Goal: Information Seeking & Learning: Learn about a topic

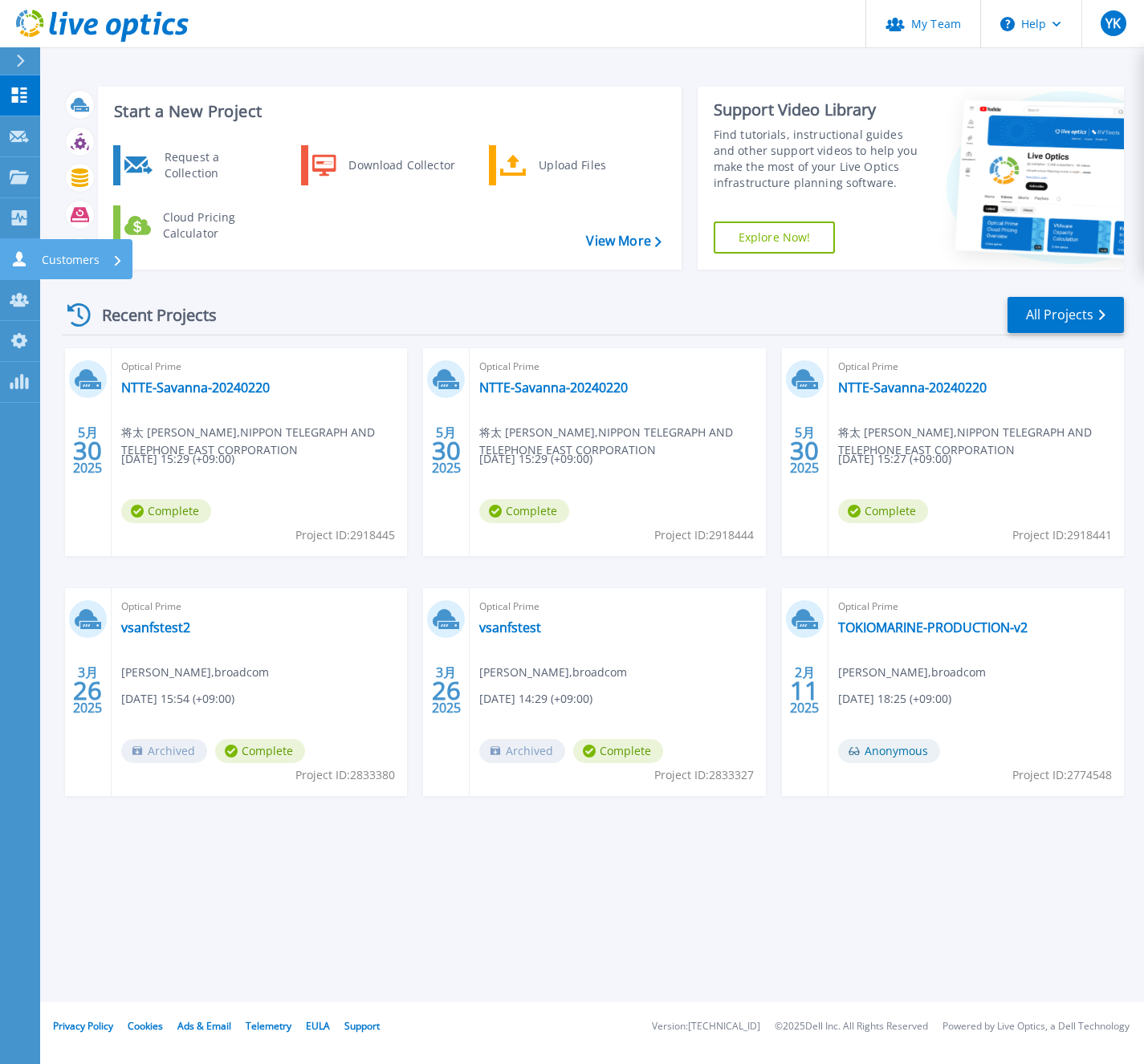
click at [16, 261] on icon at bounding box center [18, 259] width 13 height 15
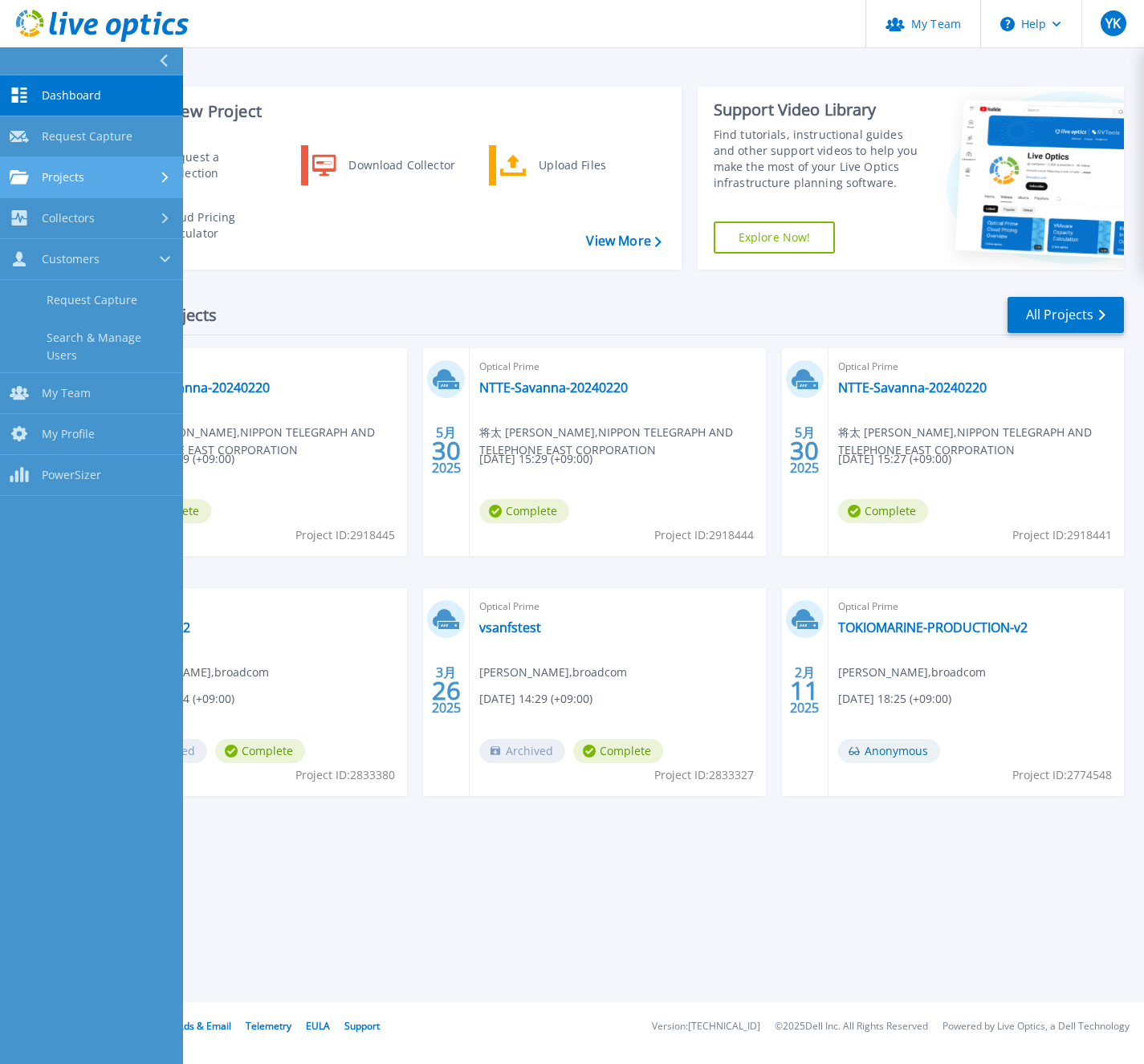
click at [80, 182] on span "Projects" at bounding box center [63, 177] width 43 height 14
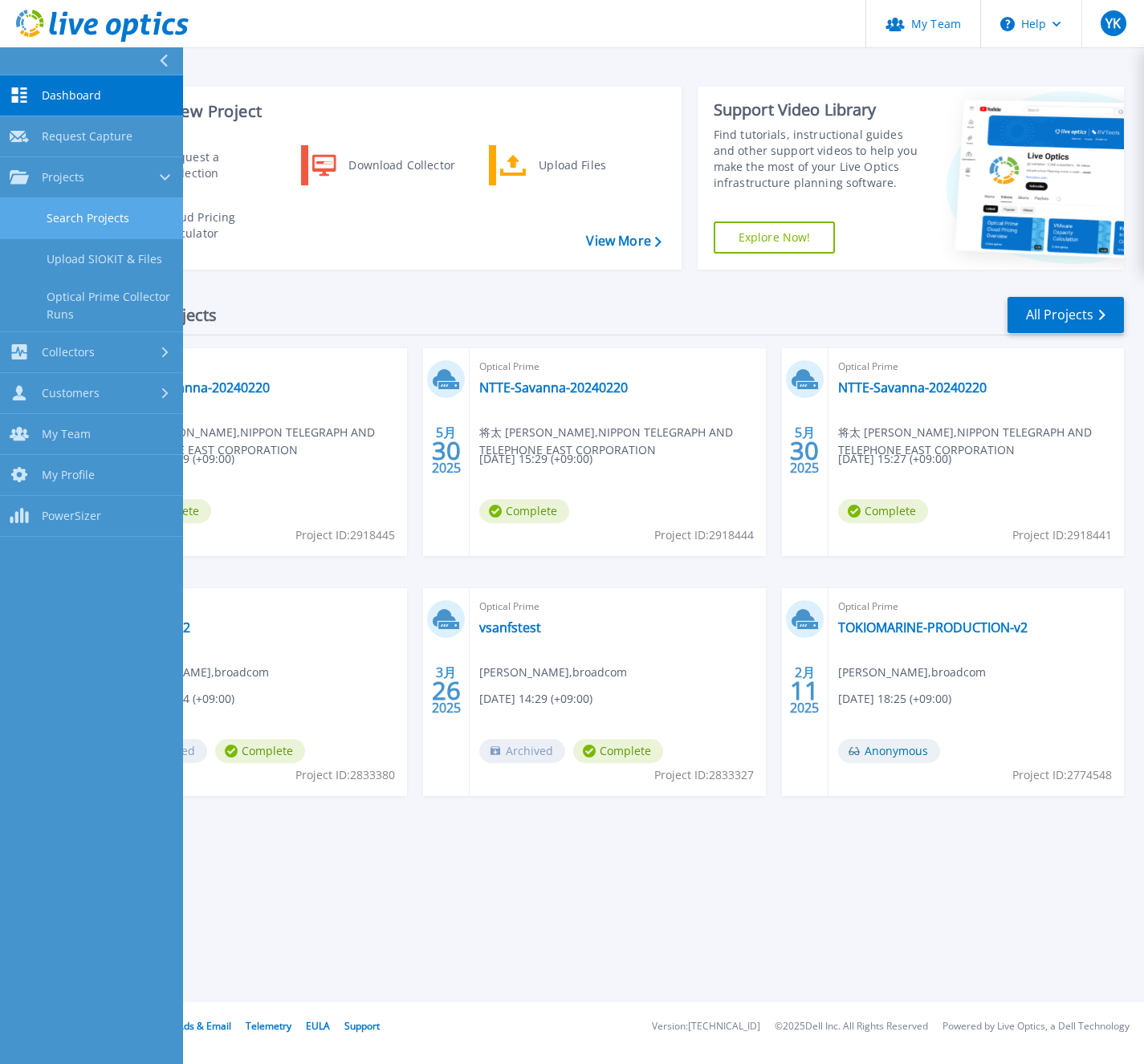
click at [80, 216] on link "Search Projects" at bounding box center [91, 219] width 183 height 41
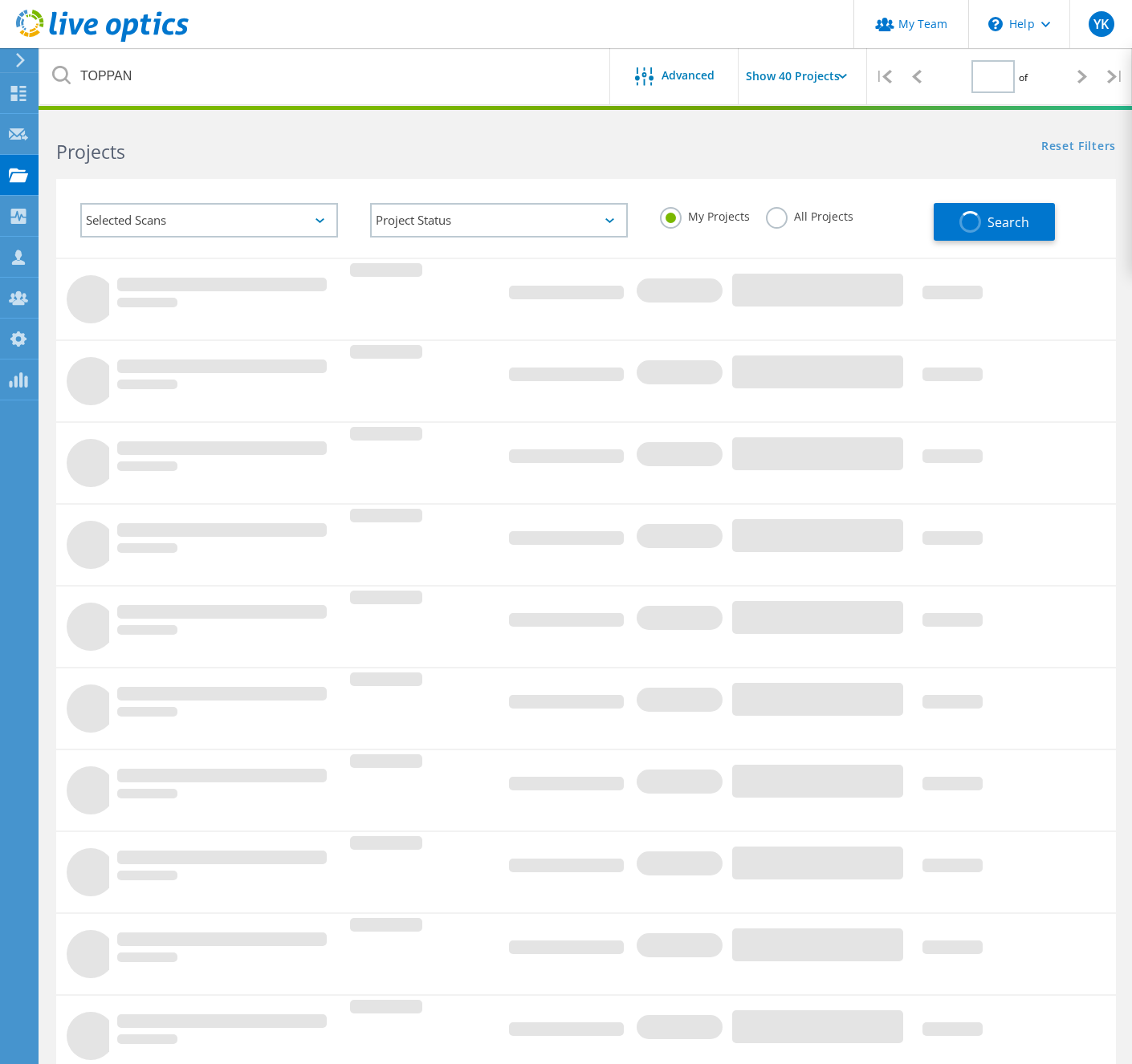
type input "1"
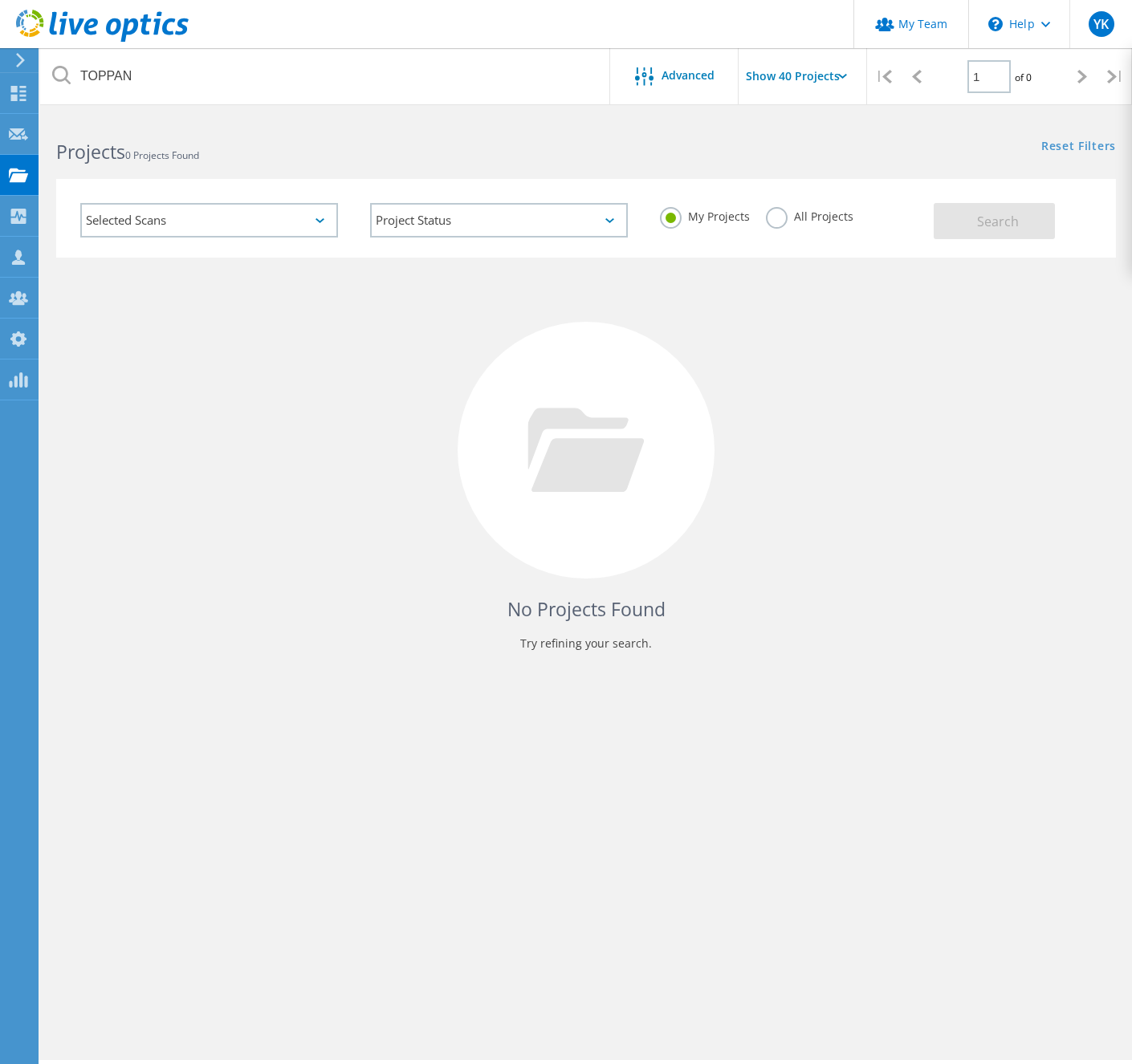
click at [807, 222] on label "All Projects" at bounding box center [809, 214] width 87 height 15
click at [0, 0] on input "All Projects" at bounding box center [0, 0] width 0 height 0
click at [970, 219] on button "Search" at bounding box center [994, 220] width 121 height 36
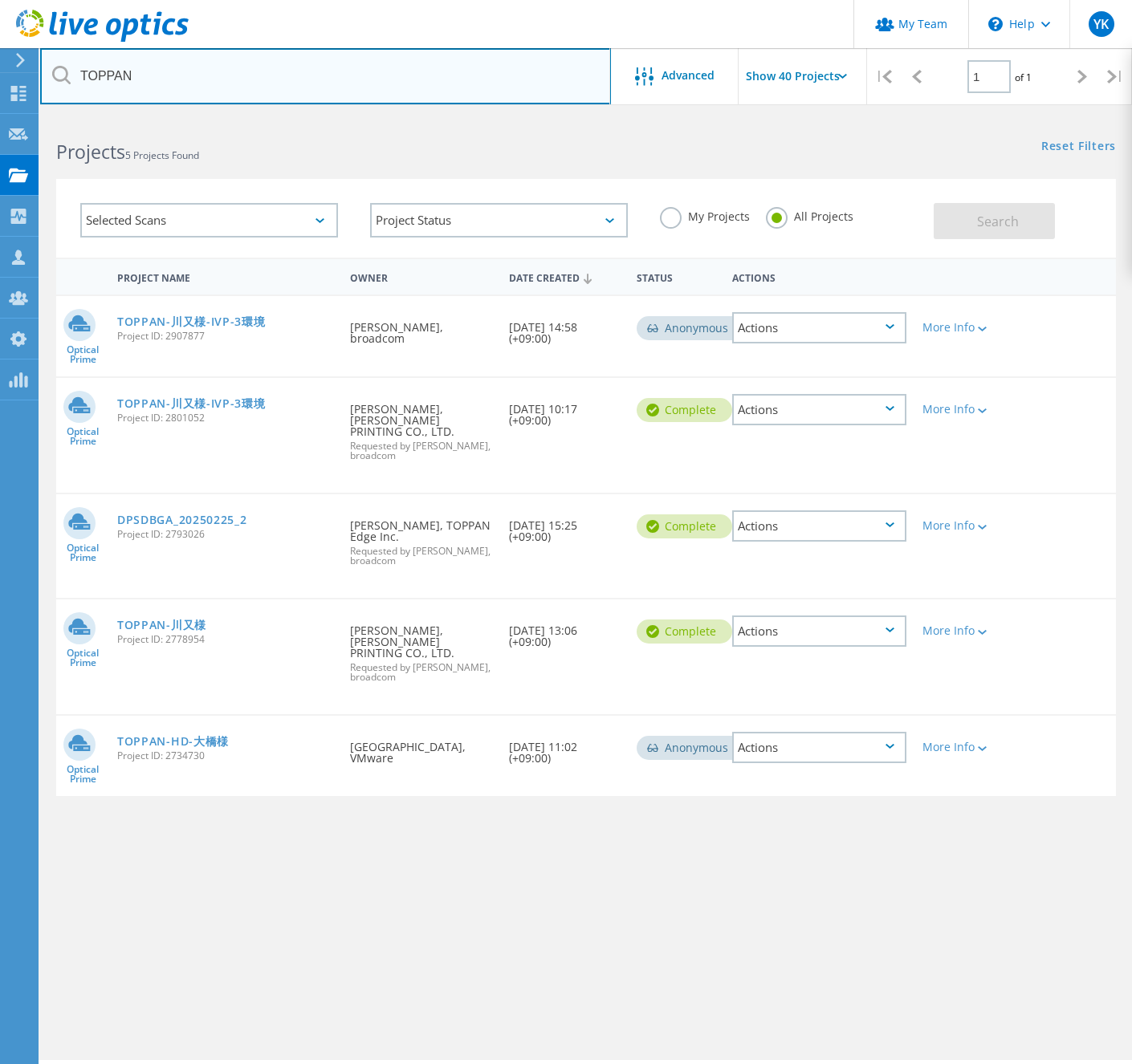
drag, startPoint x: 194, startPoint y: 80, endPoint x: 26, endPoint y: 67, distance: 168.5
click at [27, 116] on div "My Team \n Help Explore Helpful Articles Contact Support YK OEM Team Admin Yuki…" at bounding box center [566, 612] width 1132 height 992
type input "T"
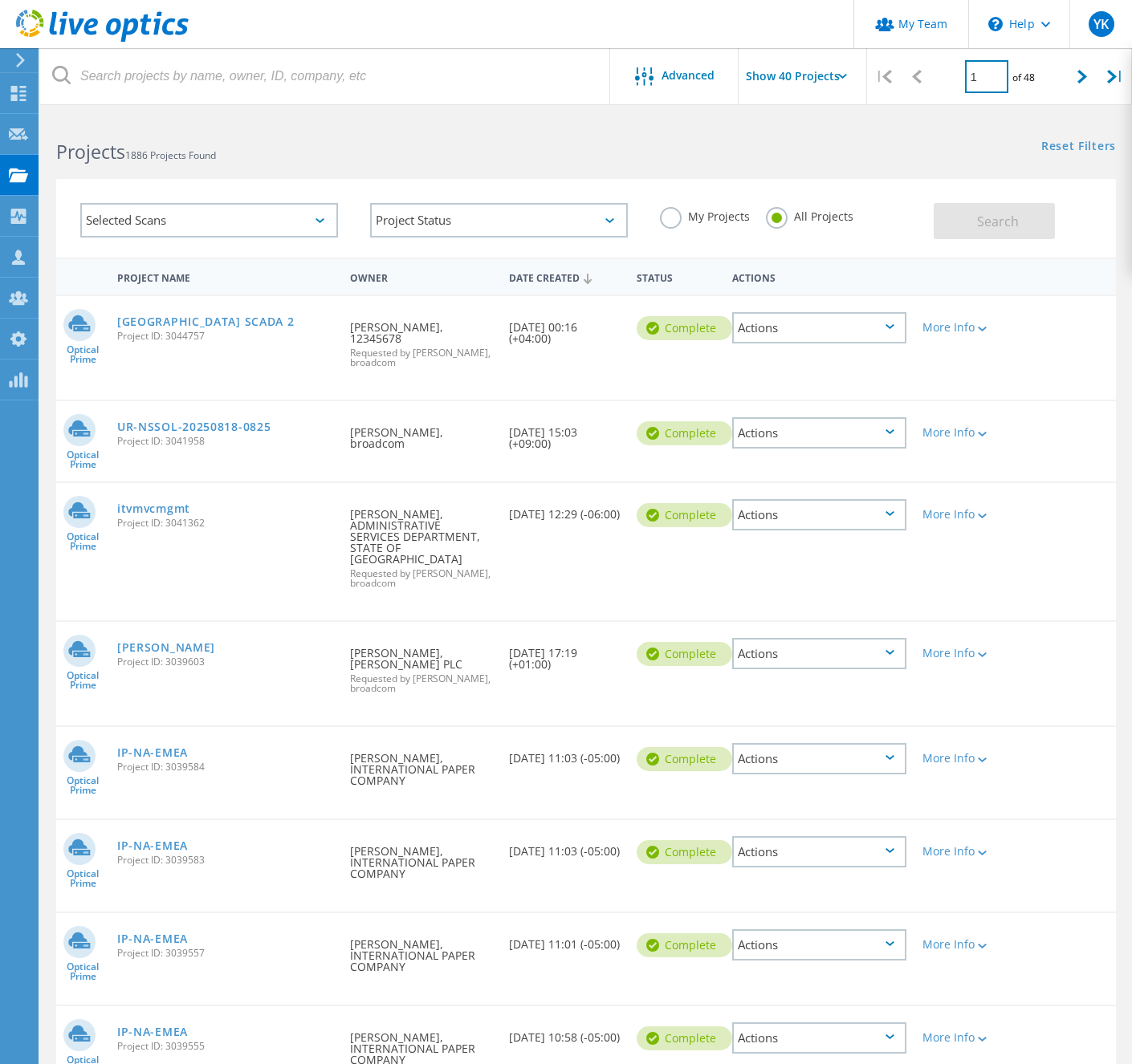
click at [996, 76] on input "1" at bounding box center [986, 76] width 44 height 33
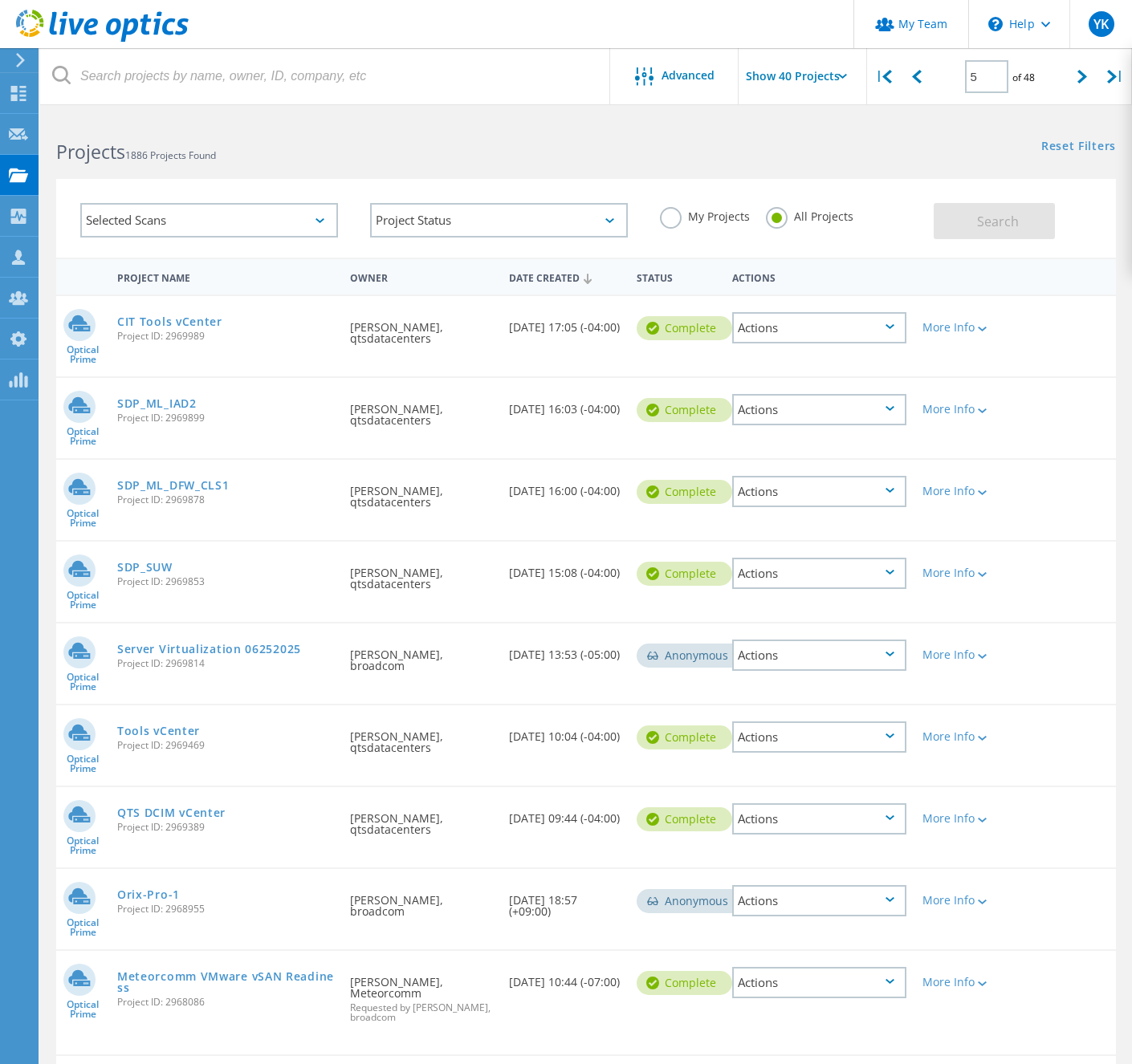
scroll to position [2697, 0]
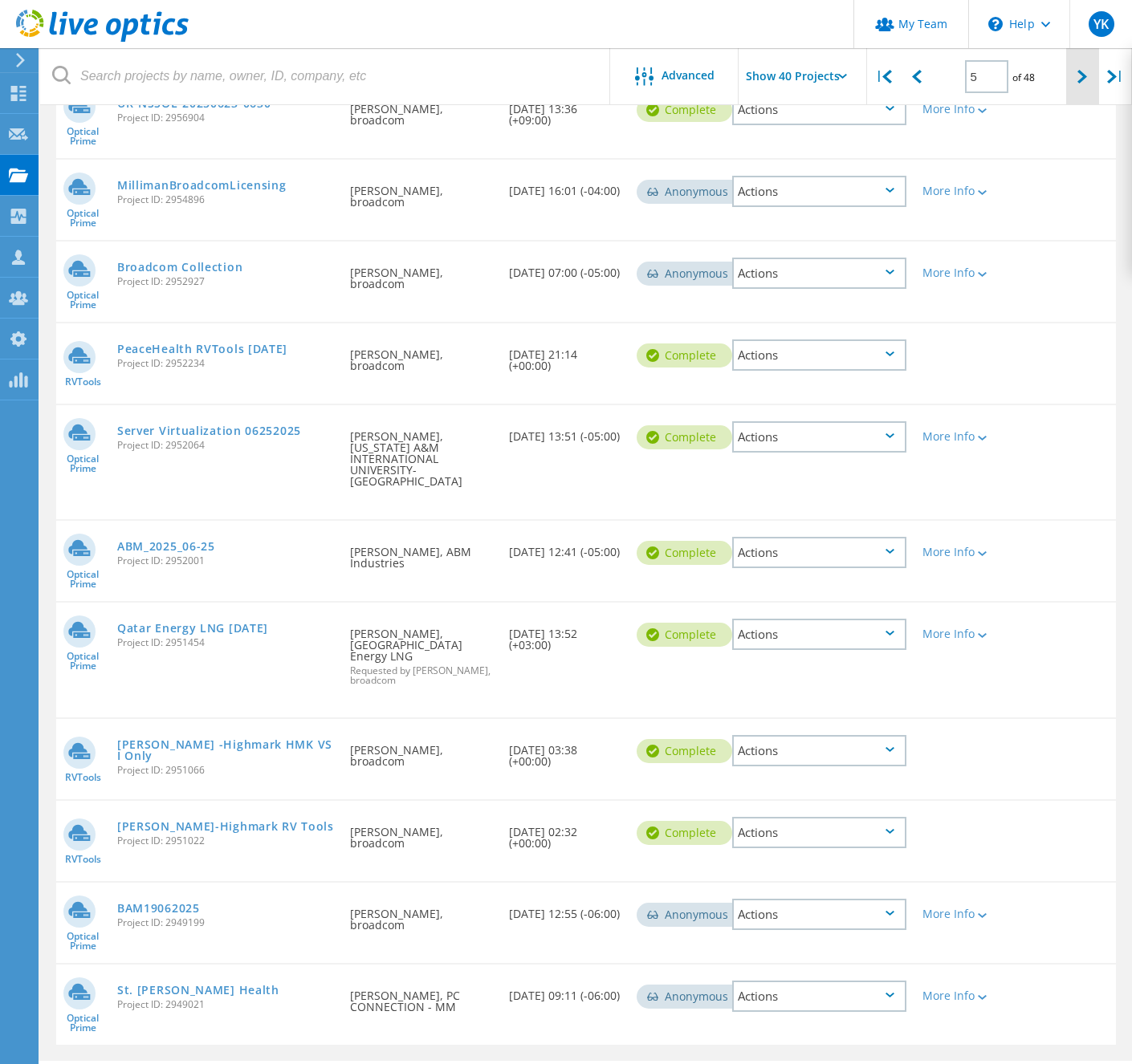
click at [1072, 67] on div at bounding box center [1082, 76] width 33 height 57
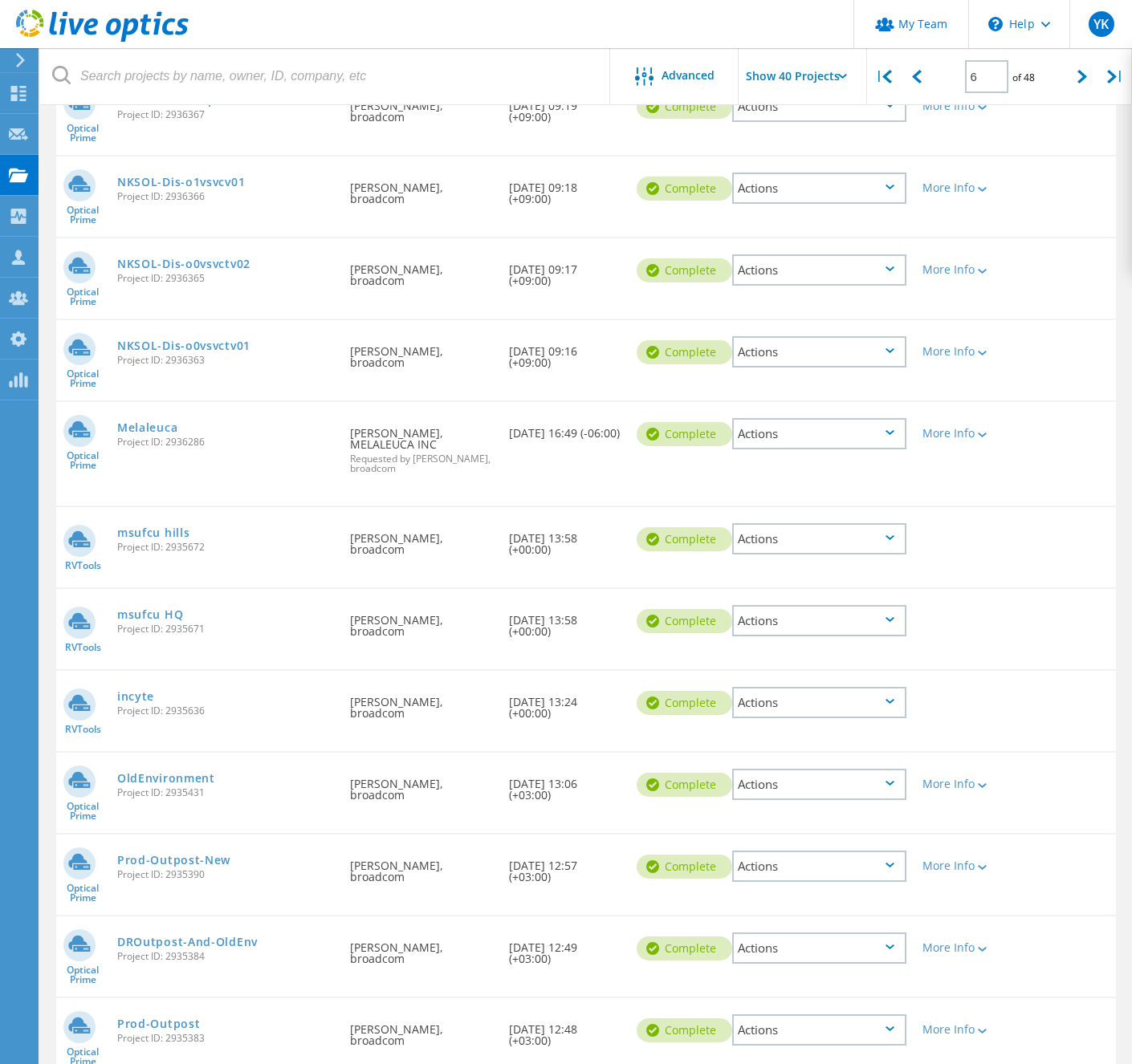
scroll to position [2710, 0]
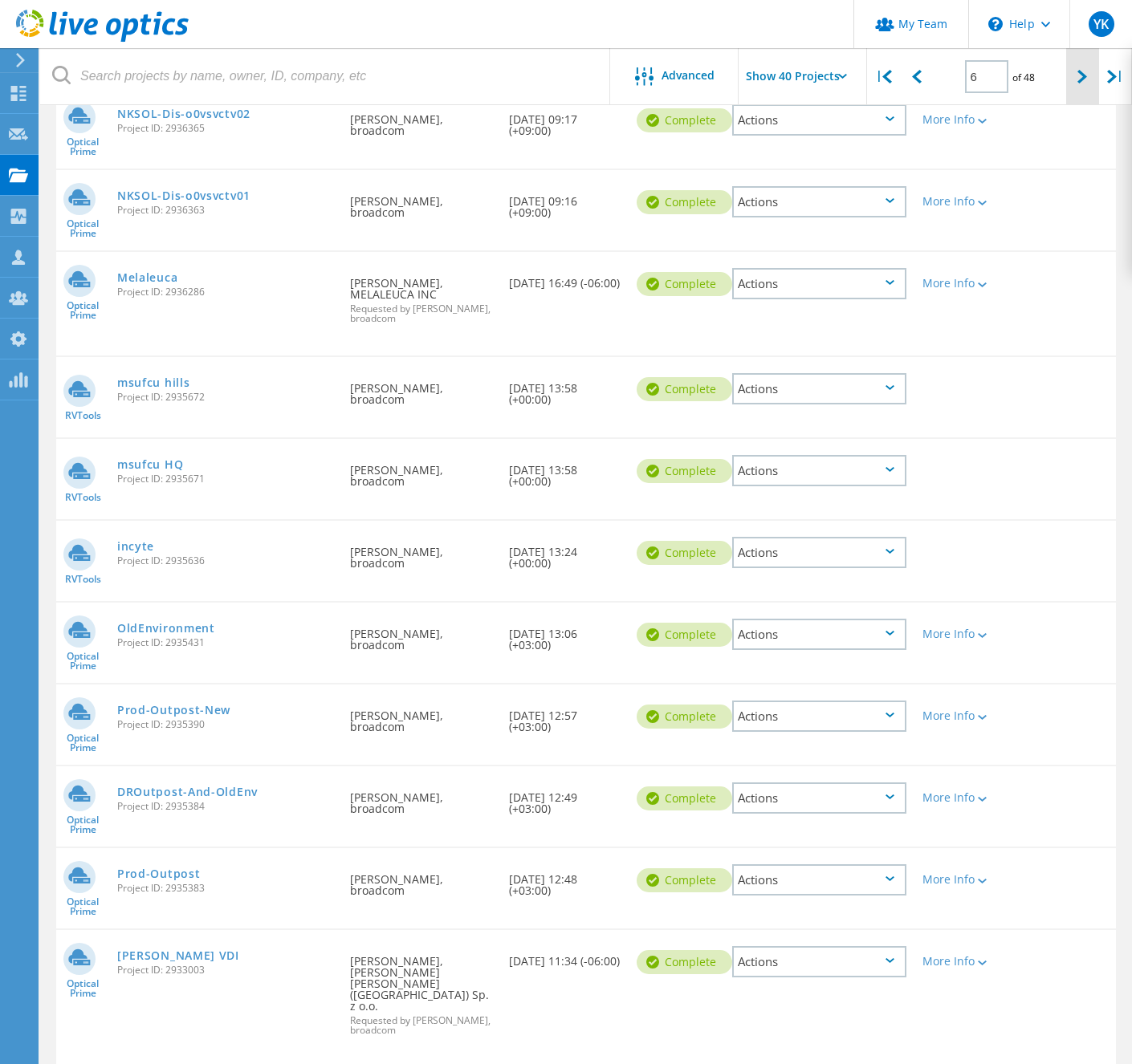
click at [1078, 78] on icon at bounding box center [1081, 76] width 9 height 13
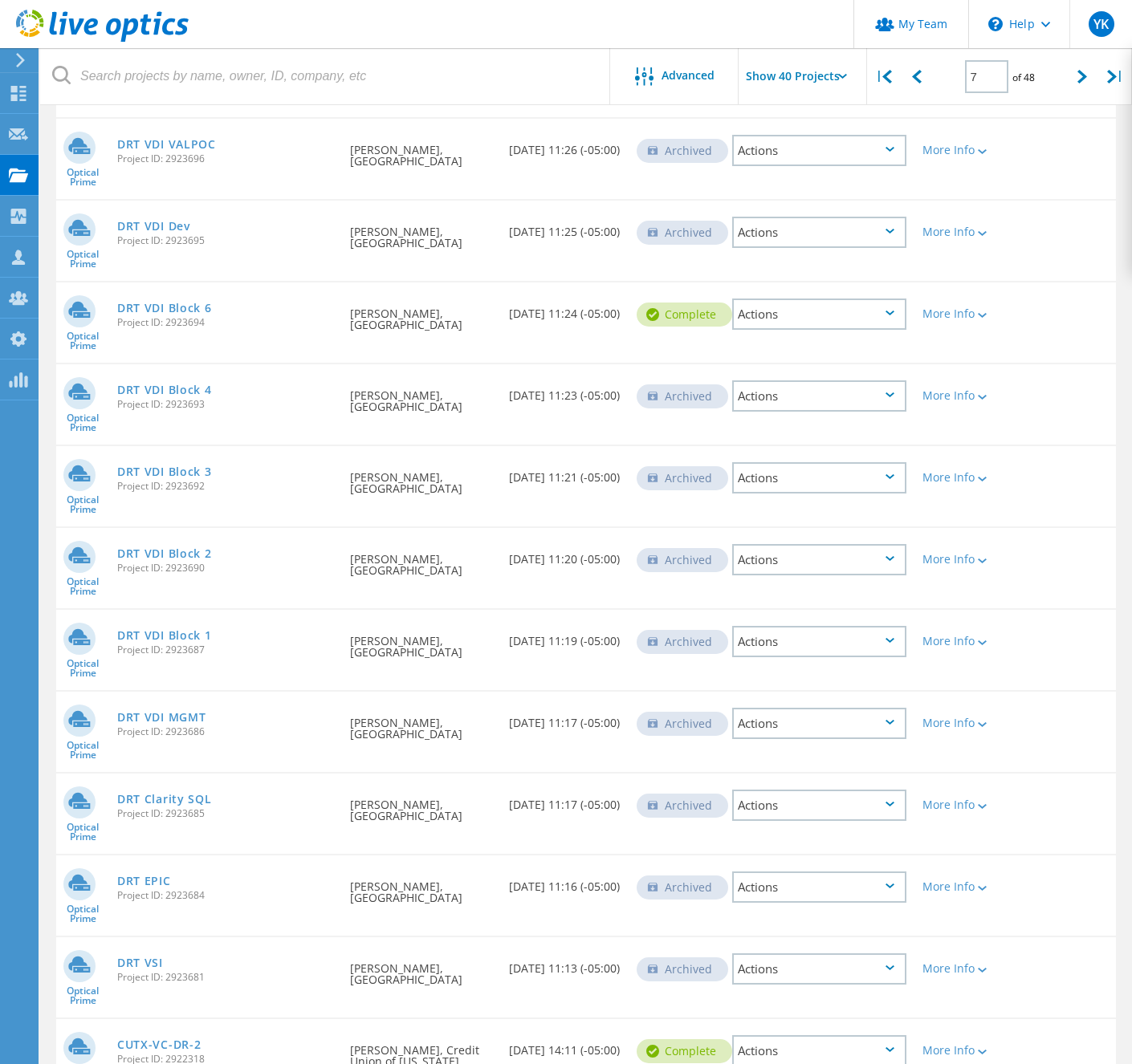
scroll to position [2722, 0]
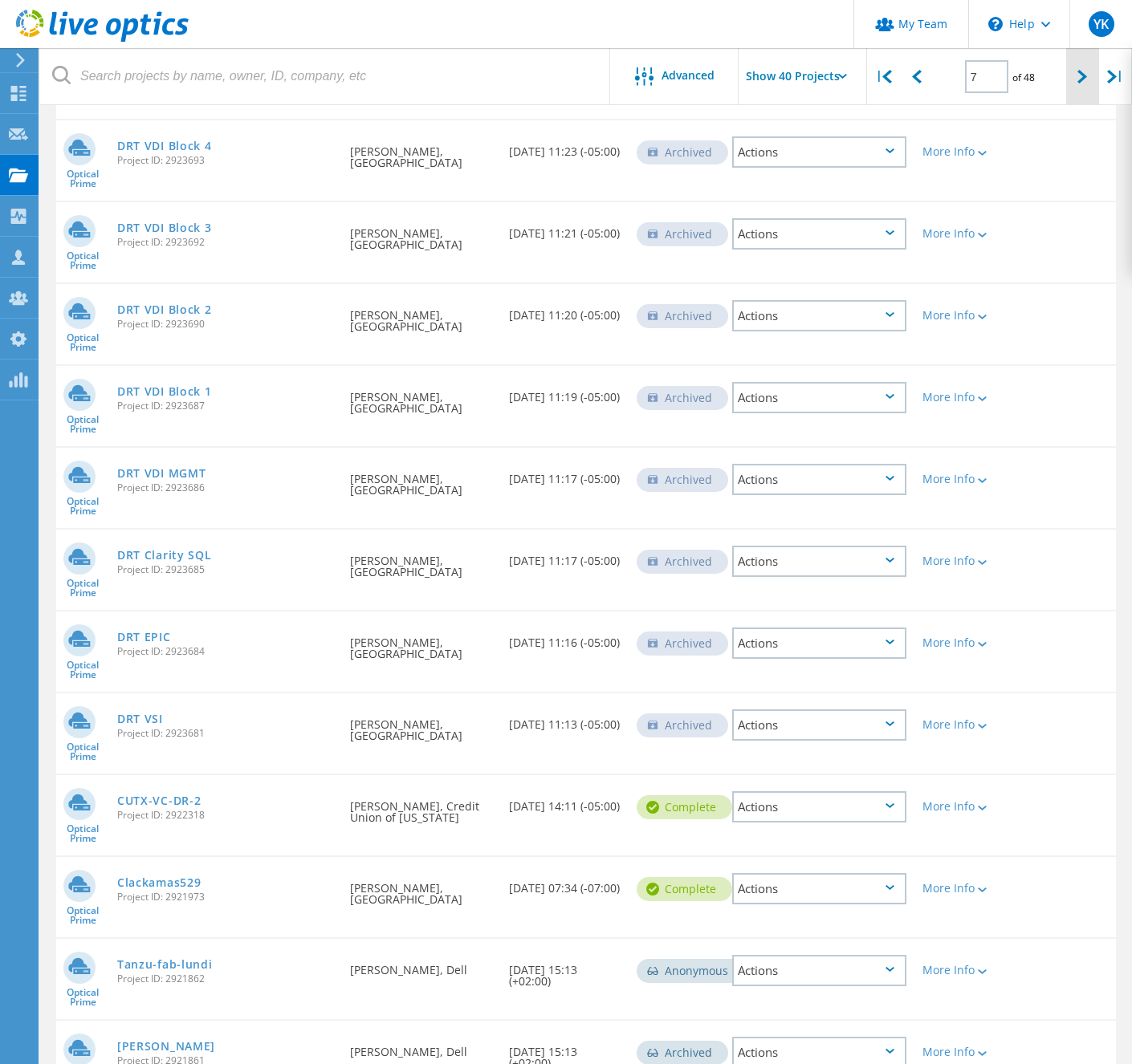
click at [1085, 84] on div at bounding box center [1082, 76] width 33 height 57
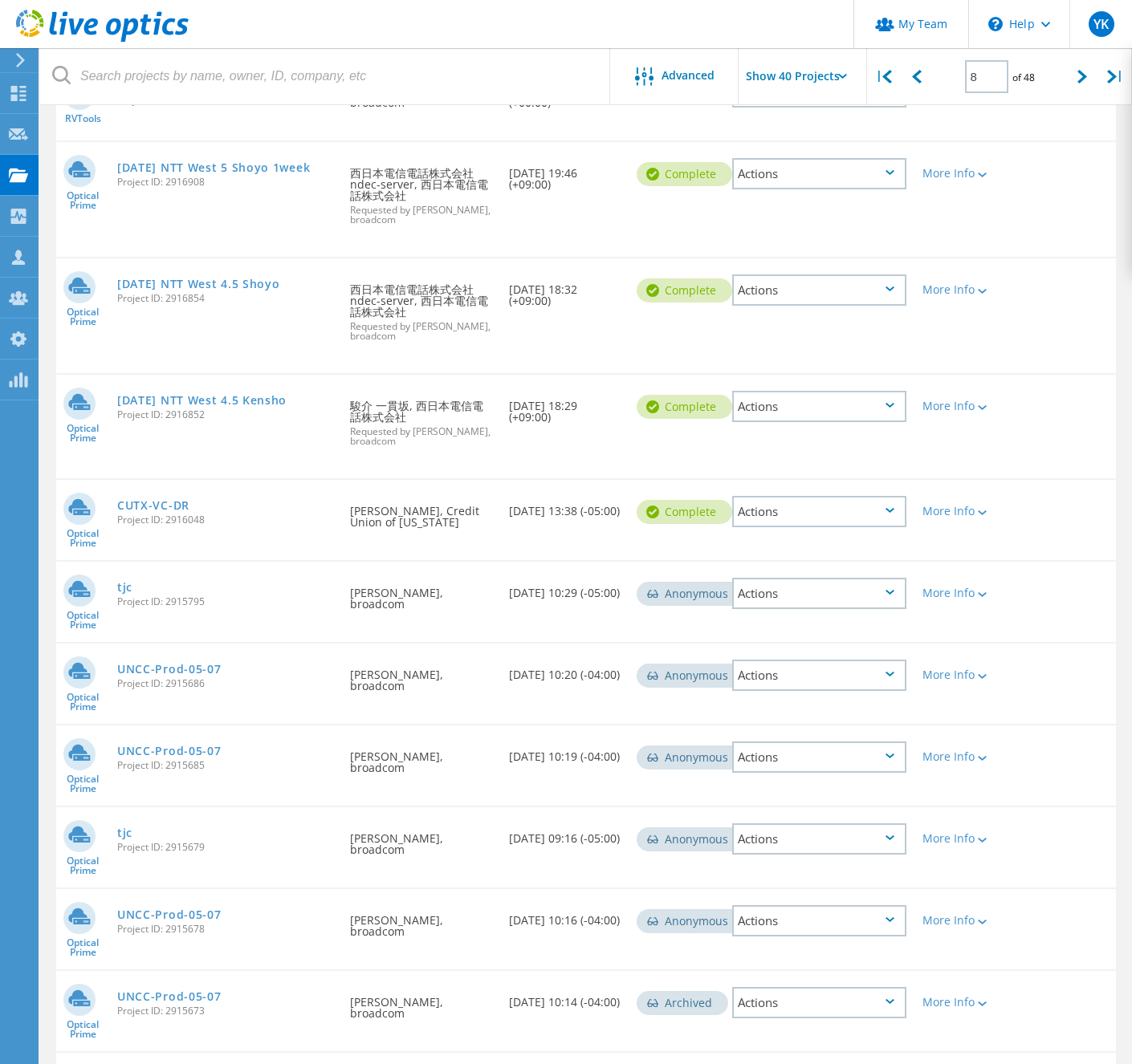
scroll to position [1646, 0]
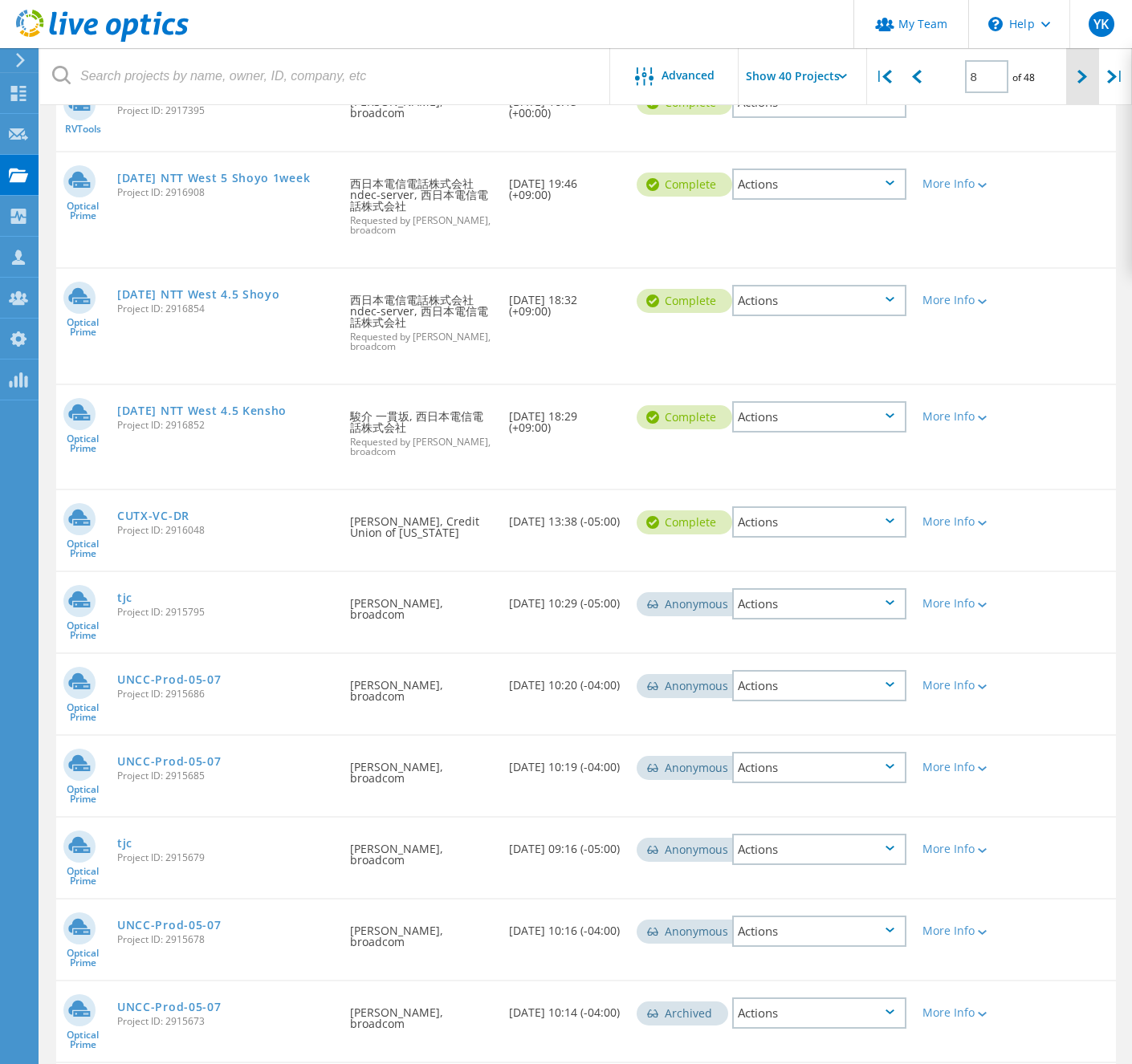
click at [1080, 77] on icon at bounding box center [1081, 76] width 9 height 13
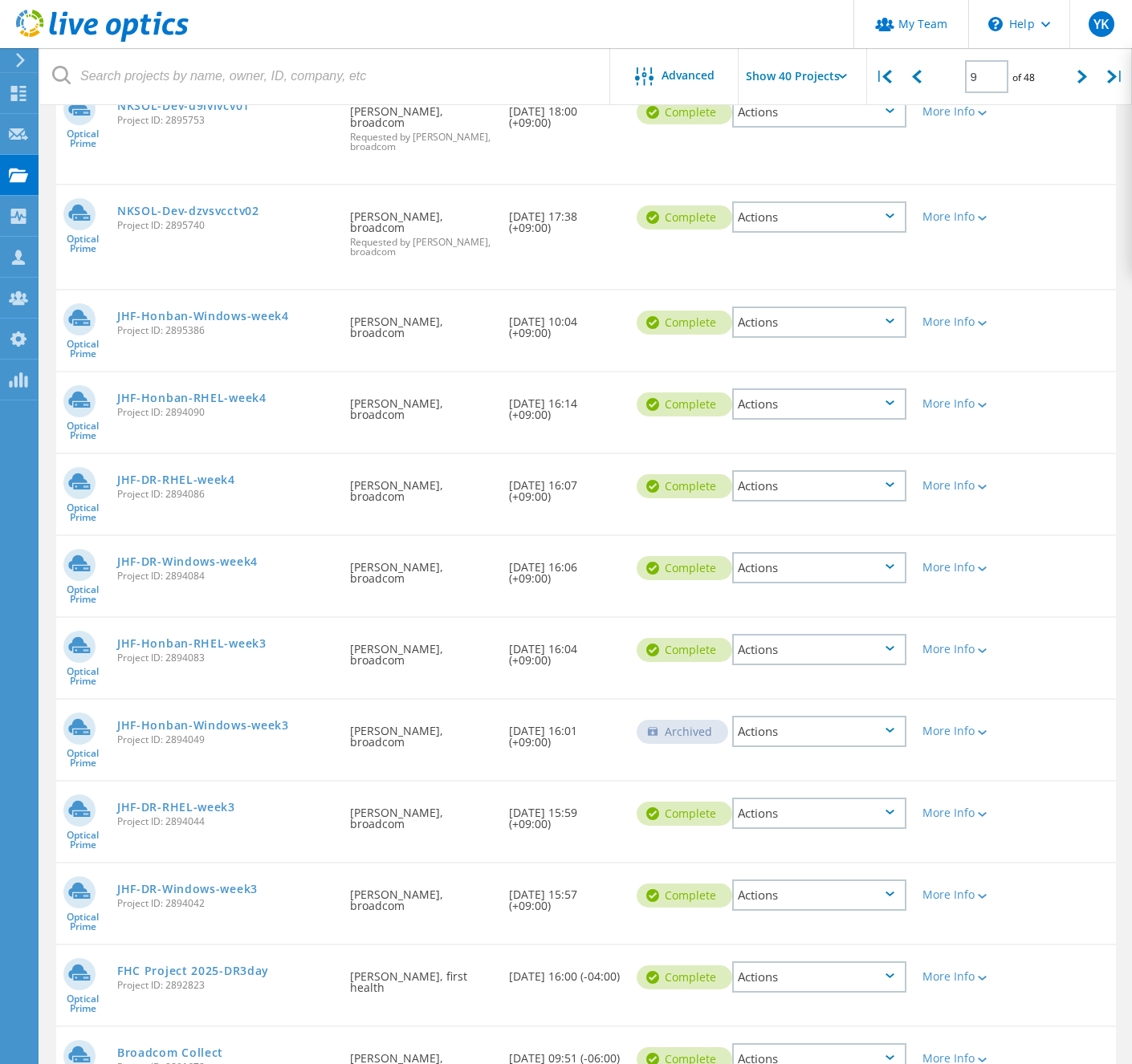
scroll to position [2514, 0]
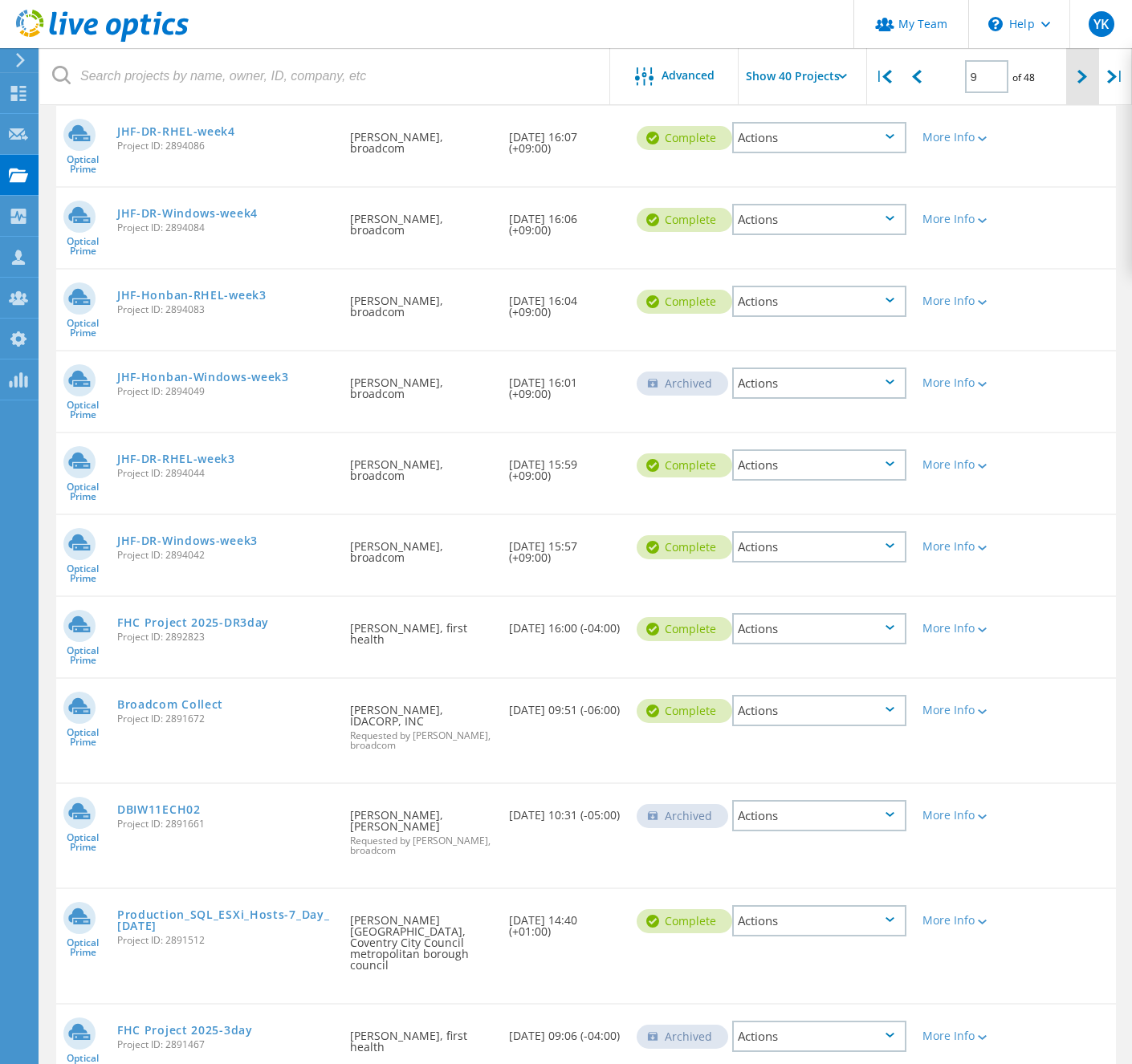
click at [1078, 80] on icon at bounding box center [1081, 76] width 9 height 13
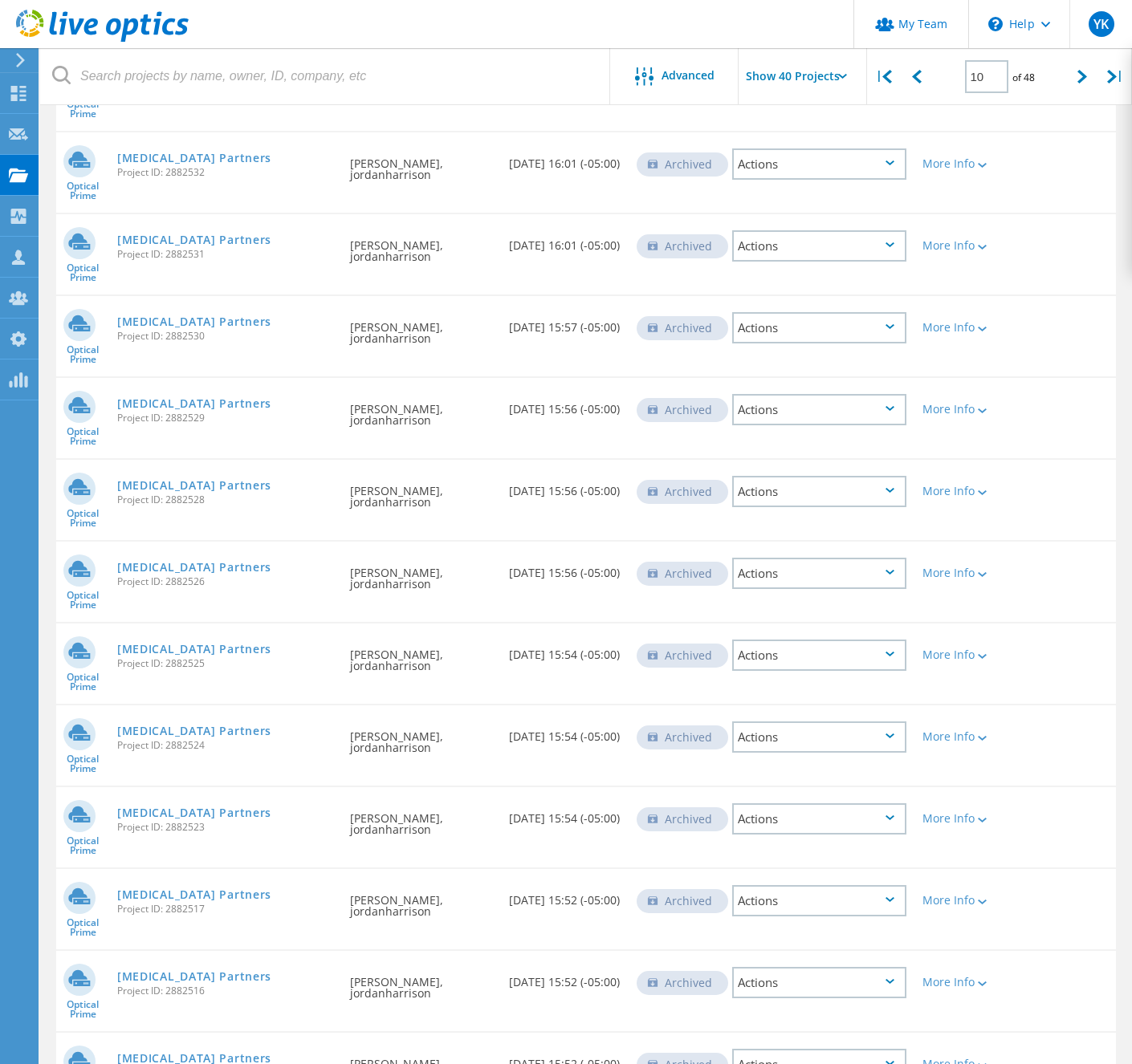
scroll to position [532, 0]
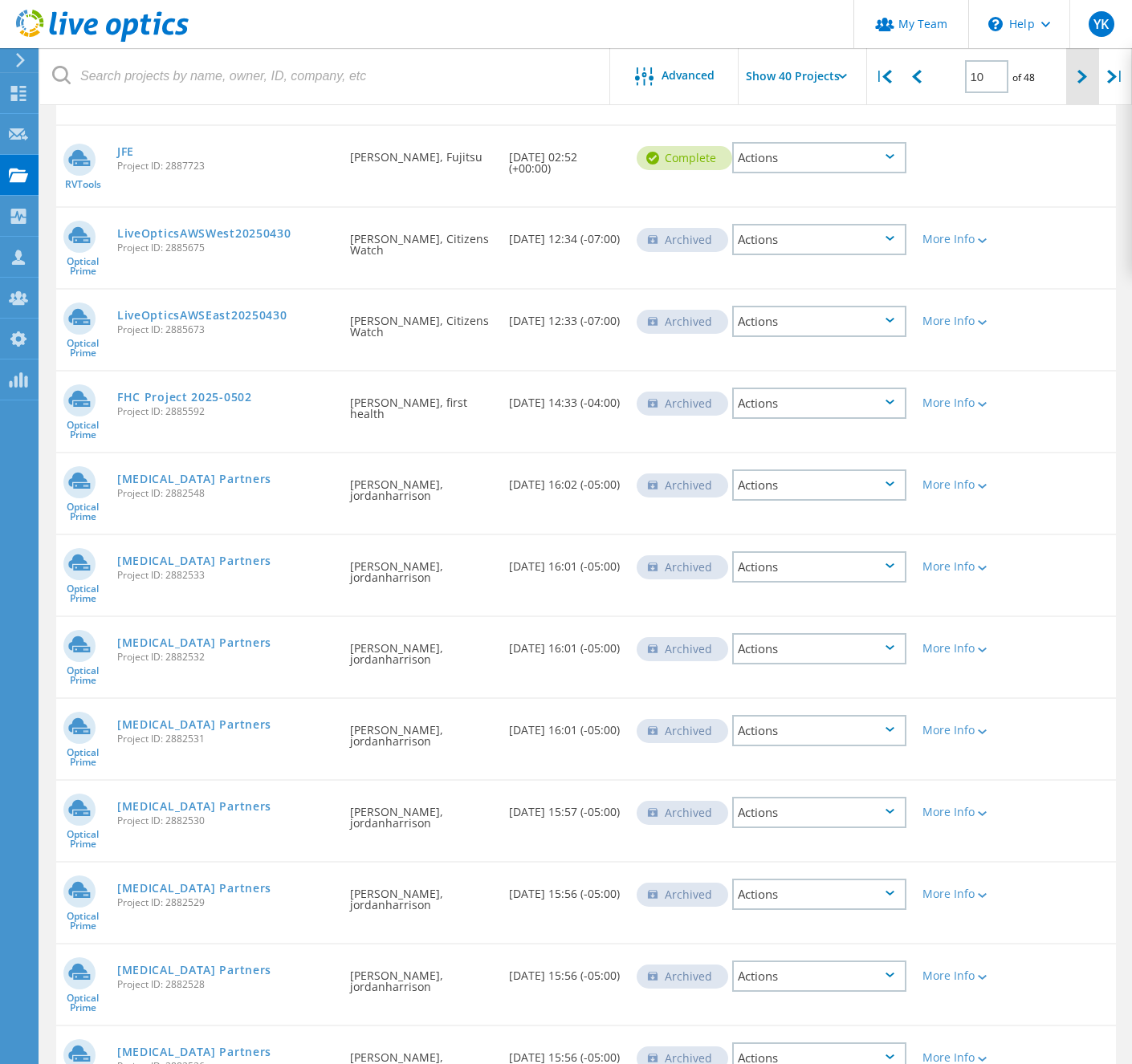
click at [1076, 90] on div at bounding box center [1082, 76] width 33 height 57
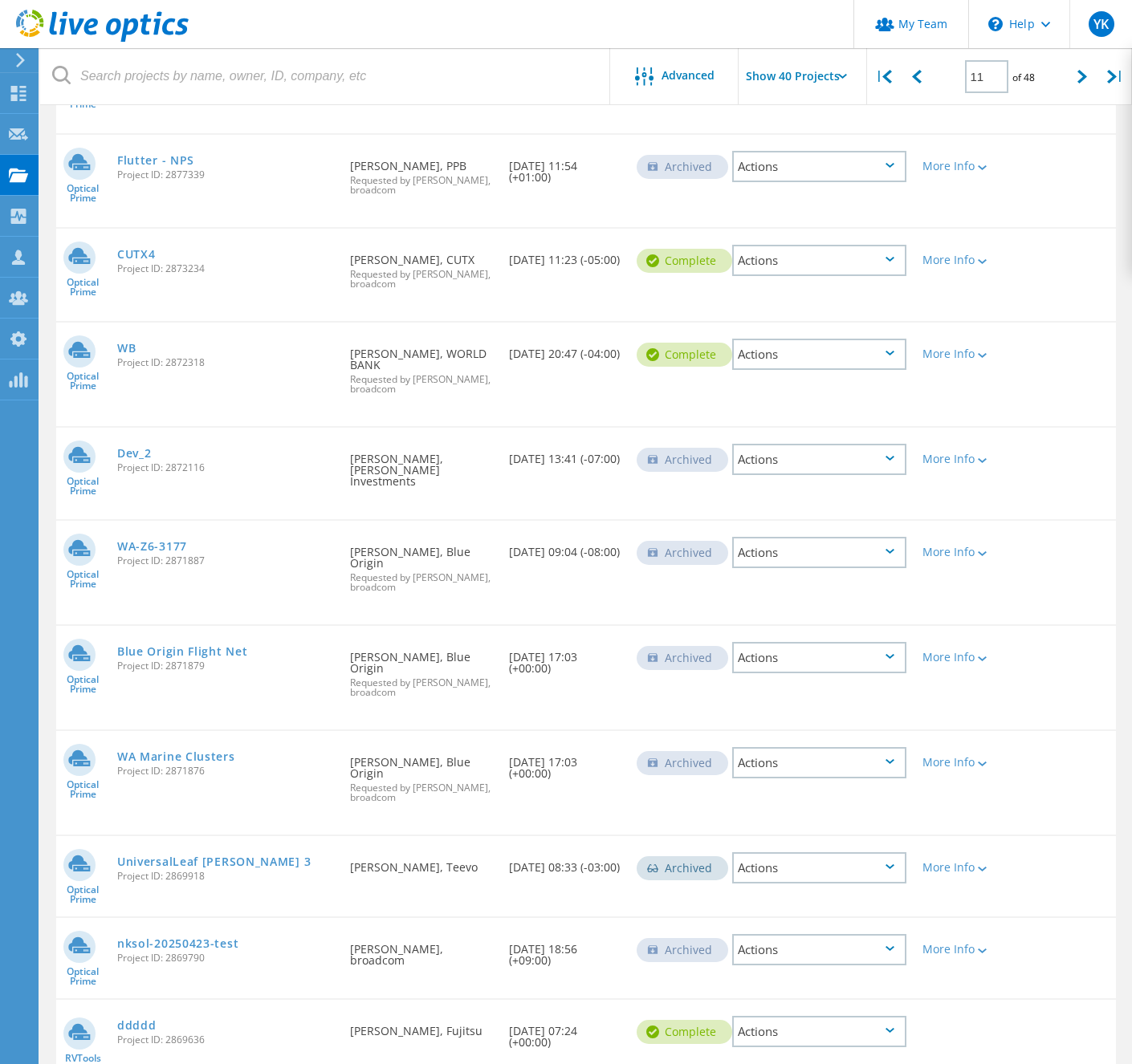
scroll to position [2238, 0]
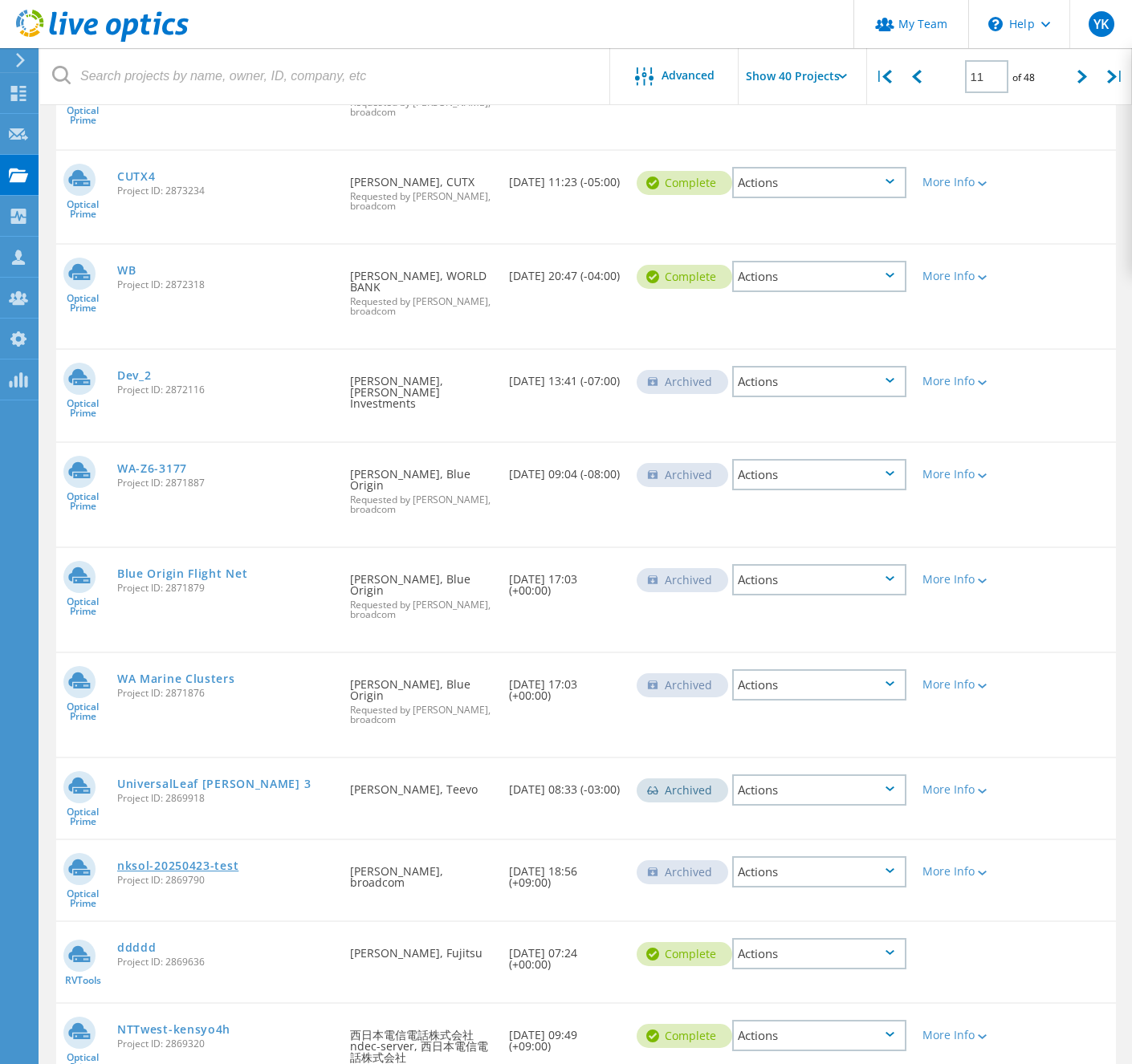
click at [181, 860] on link "nksol-20250423-test" at bounding box center [178, 865] width 121 height 11
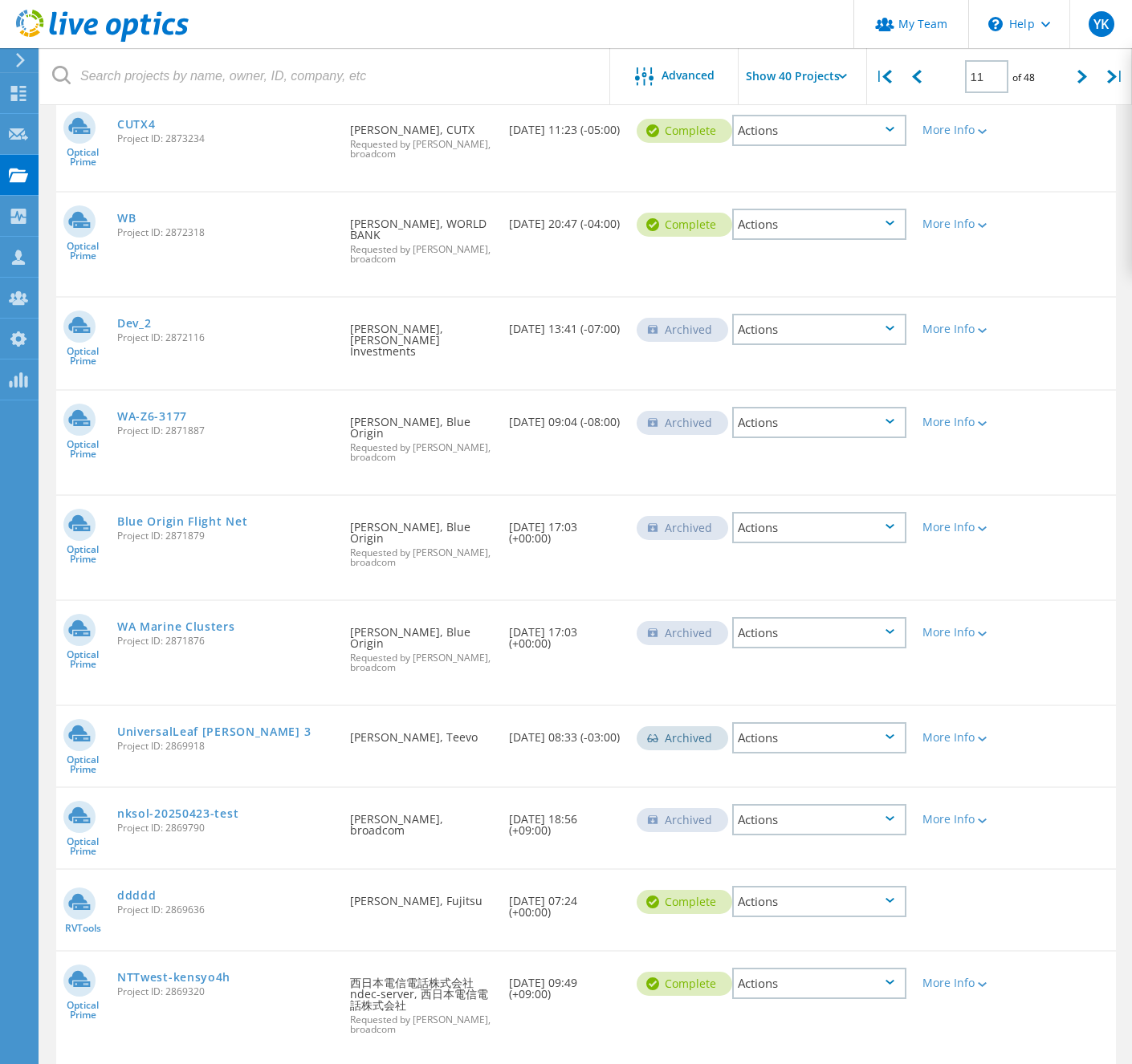
scroll to position [2300, 0]
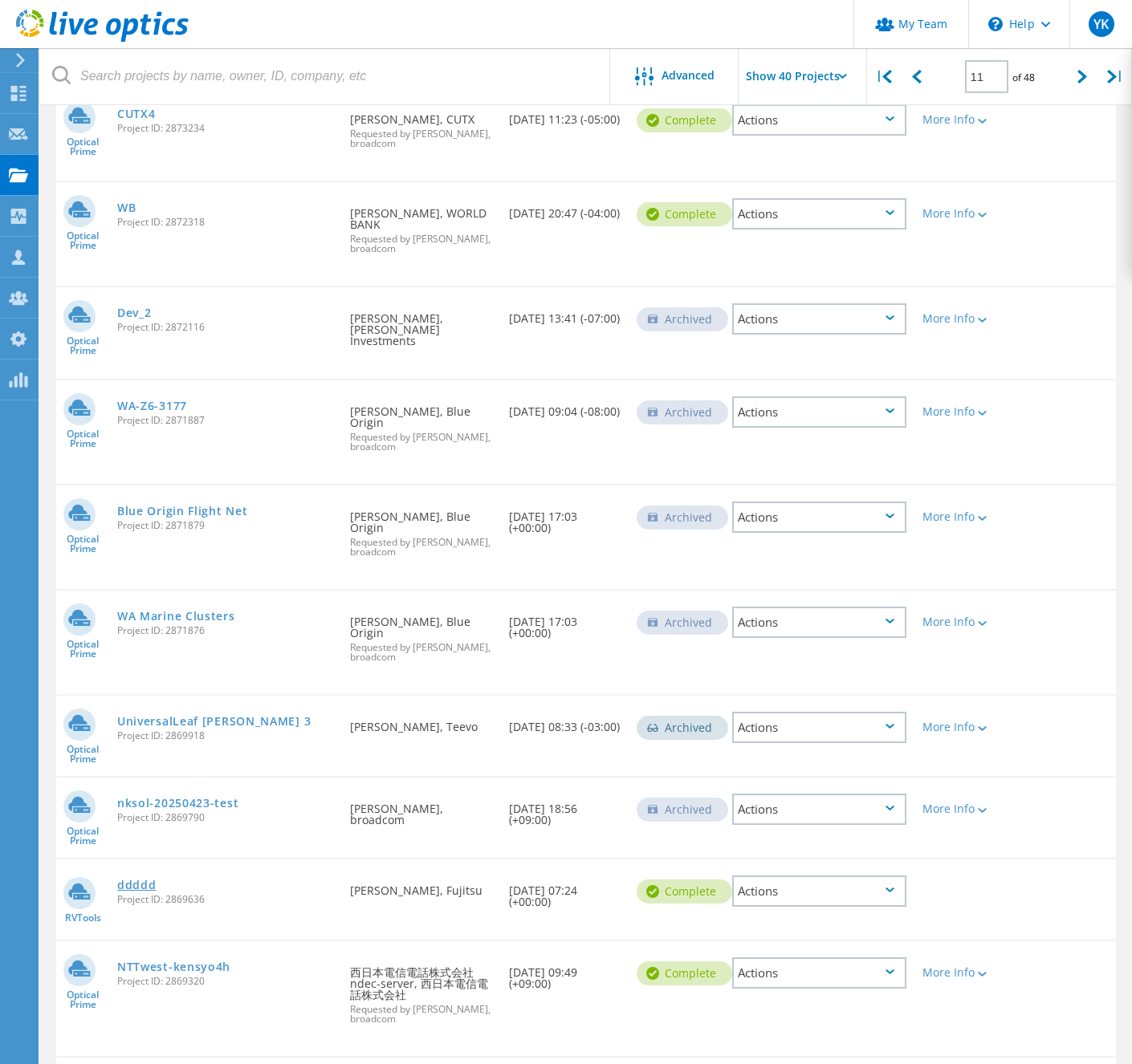
click at [157, 880] on link "ddddd" at bounding box center [137, 885] width 39 height 11
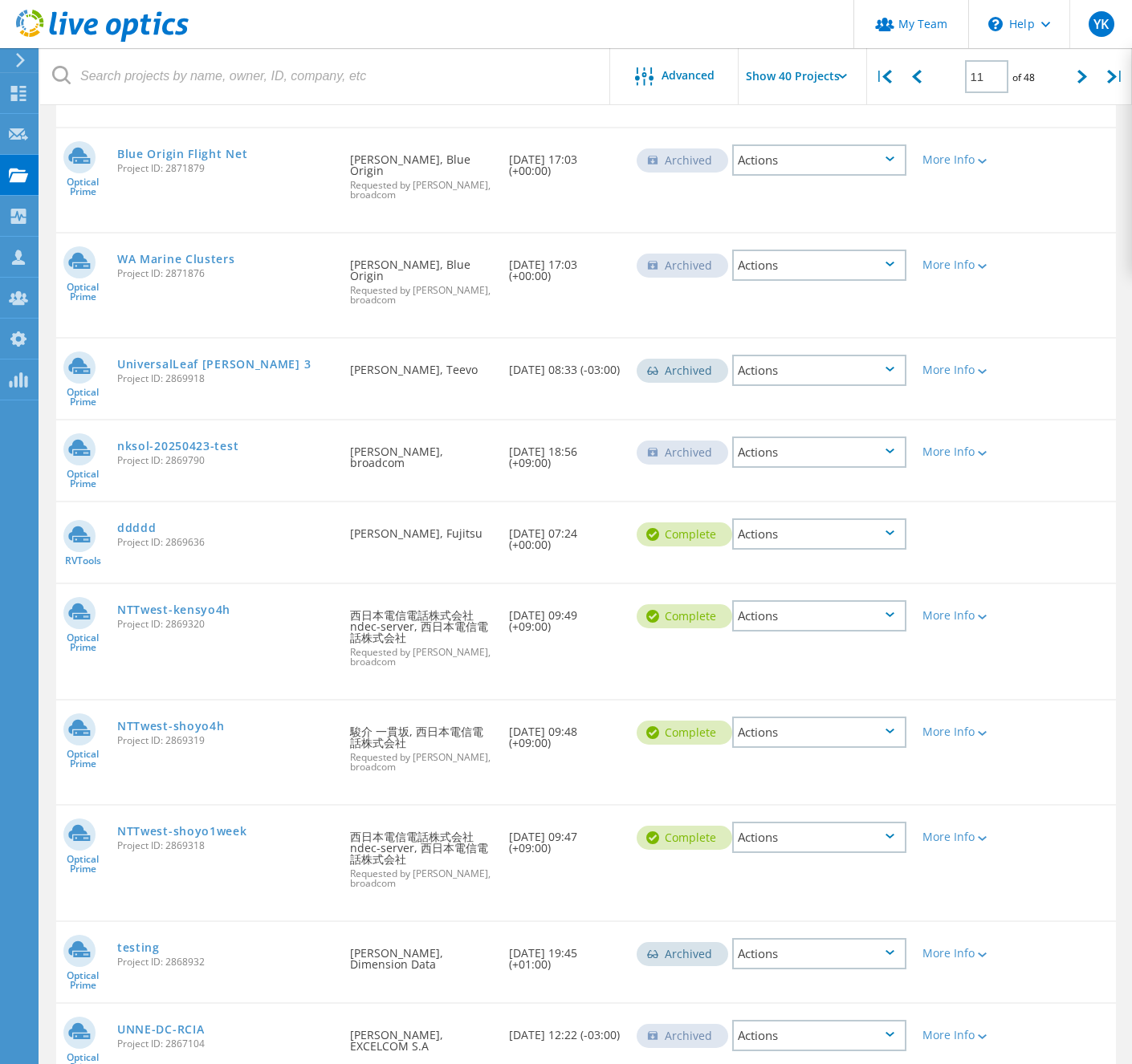
scroll to position [2688, 0]
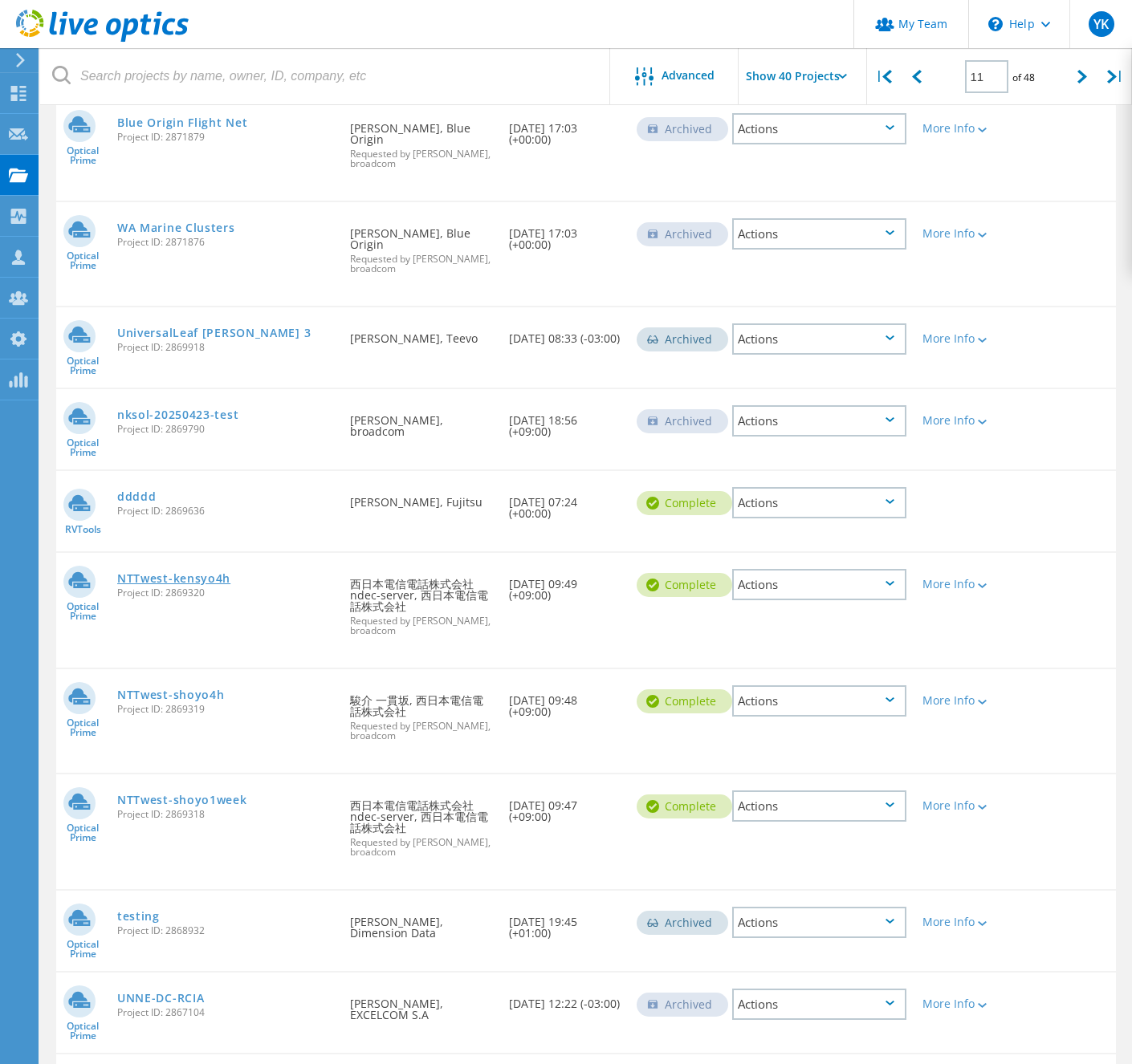
click at [230, 573] on link "NTTwest-kensyo4h" at bounding box center [173, 578] width 113 height 11
click at [225, 690] on link "NTTwest-shoyo4h" at bounding box center [171, 695] width 107 height 11
click at [247, 794] on link "NTTwest-shoyo1week" at bounding box center [182, 799] width 130 height 11
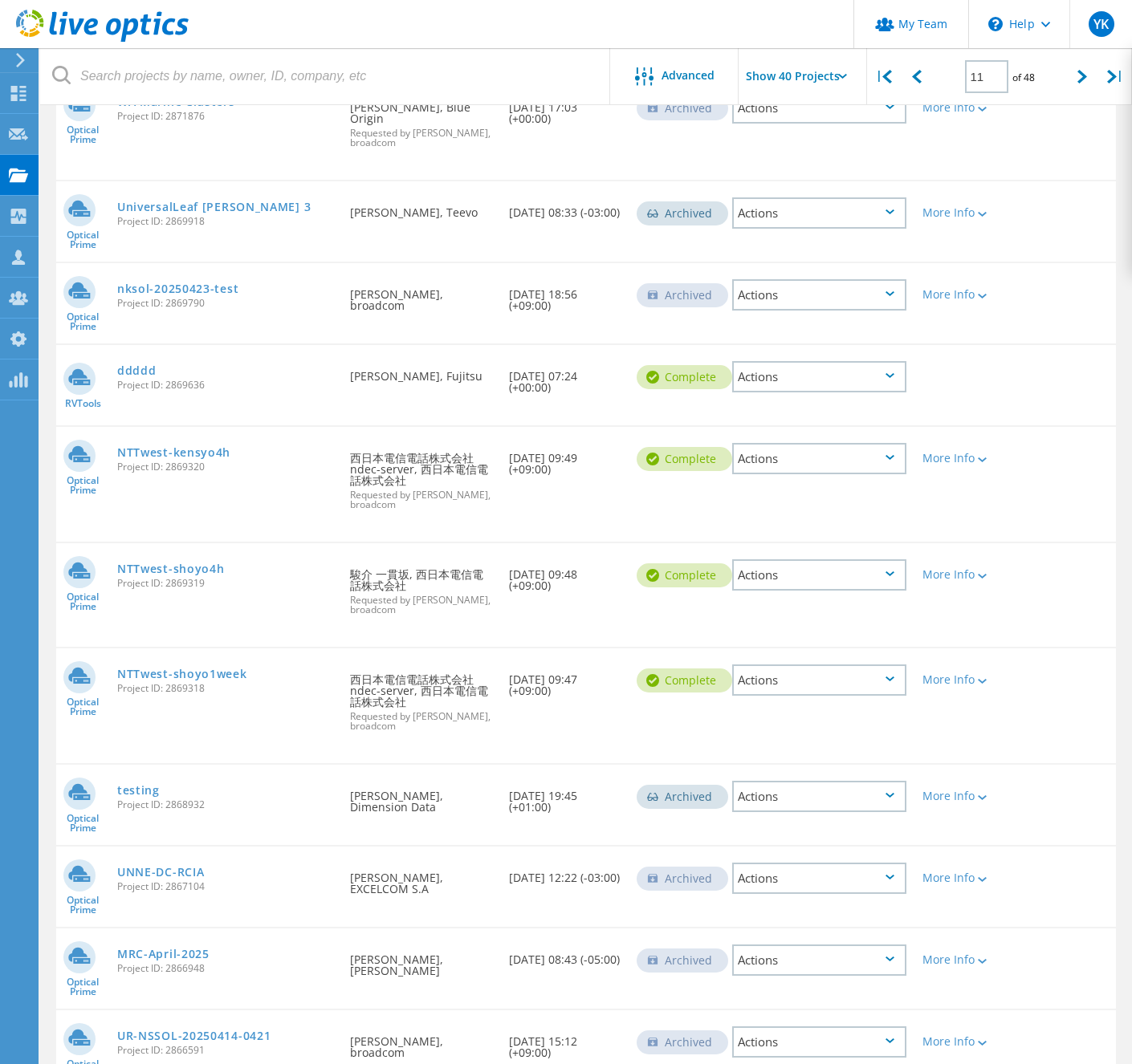
scroll to position [2942, 0]
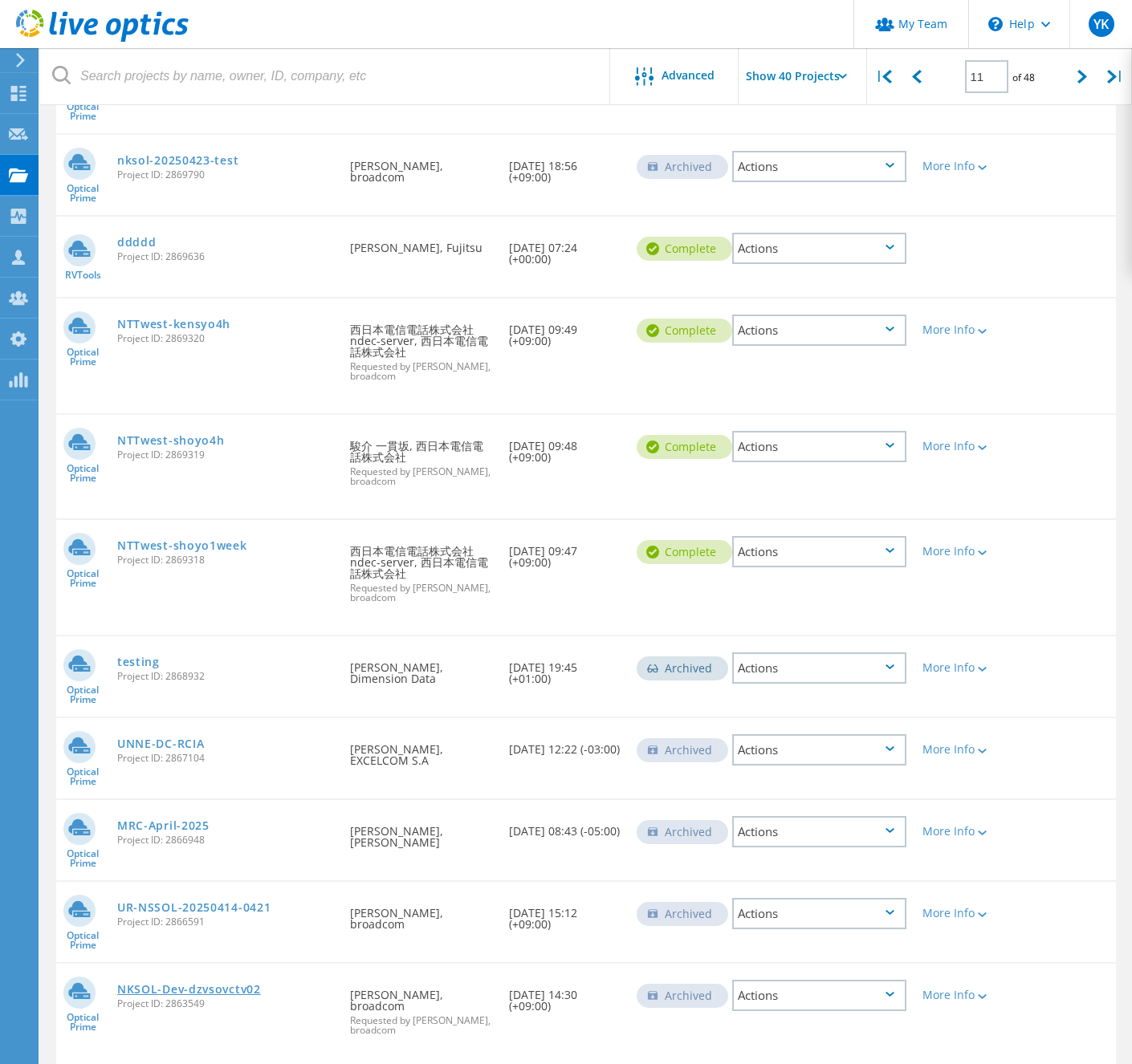
click at [261, 984] on link "NKSOL-Dev-dzvsovctv02" at bounding box center [189, 989] width 143 height 11
click at [1079, 82] on icon at bounding box center [1081, 76] width 9 height 13
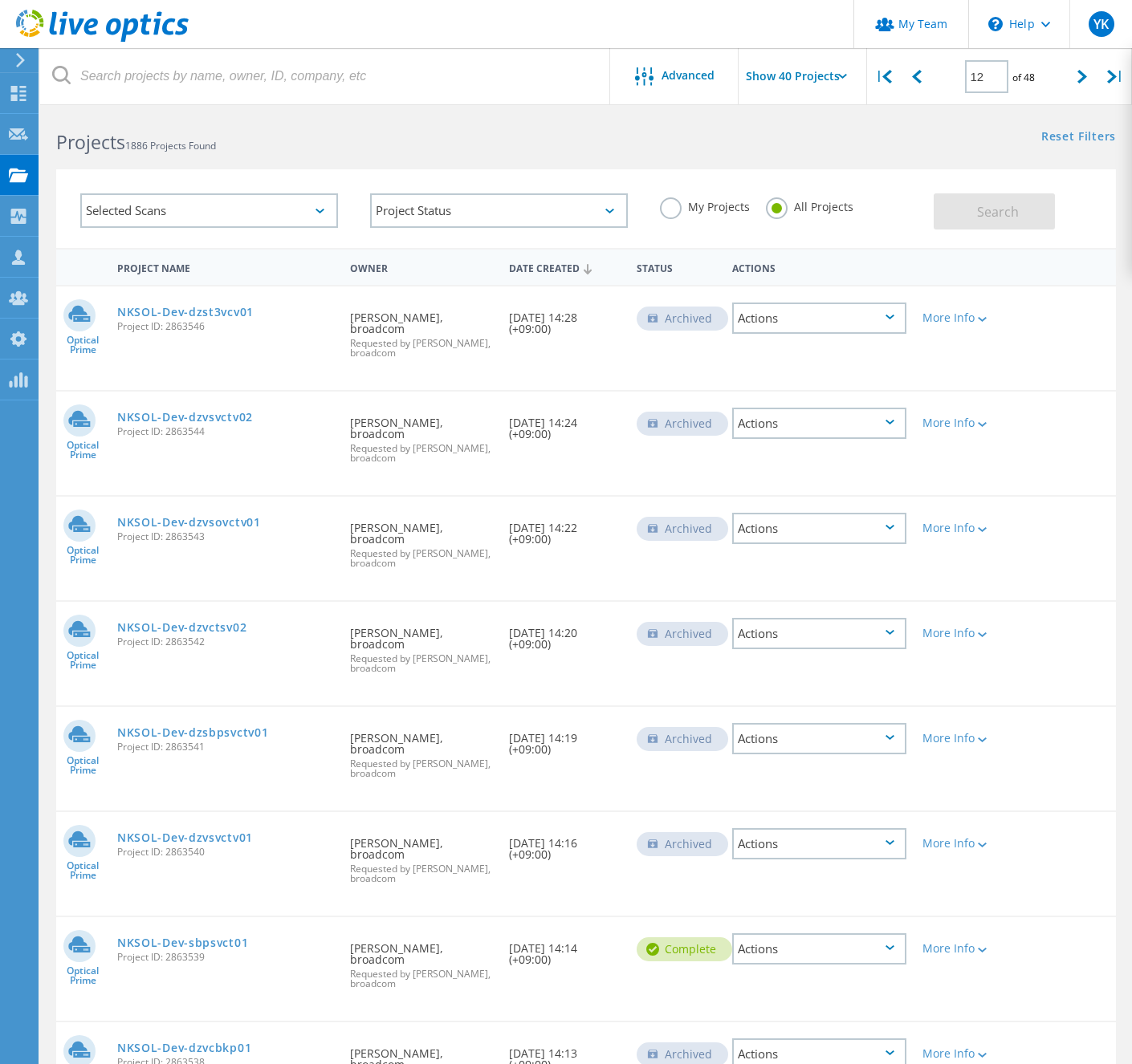
scroll to position [20, 0]
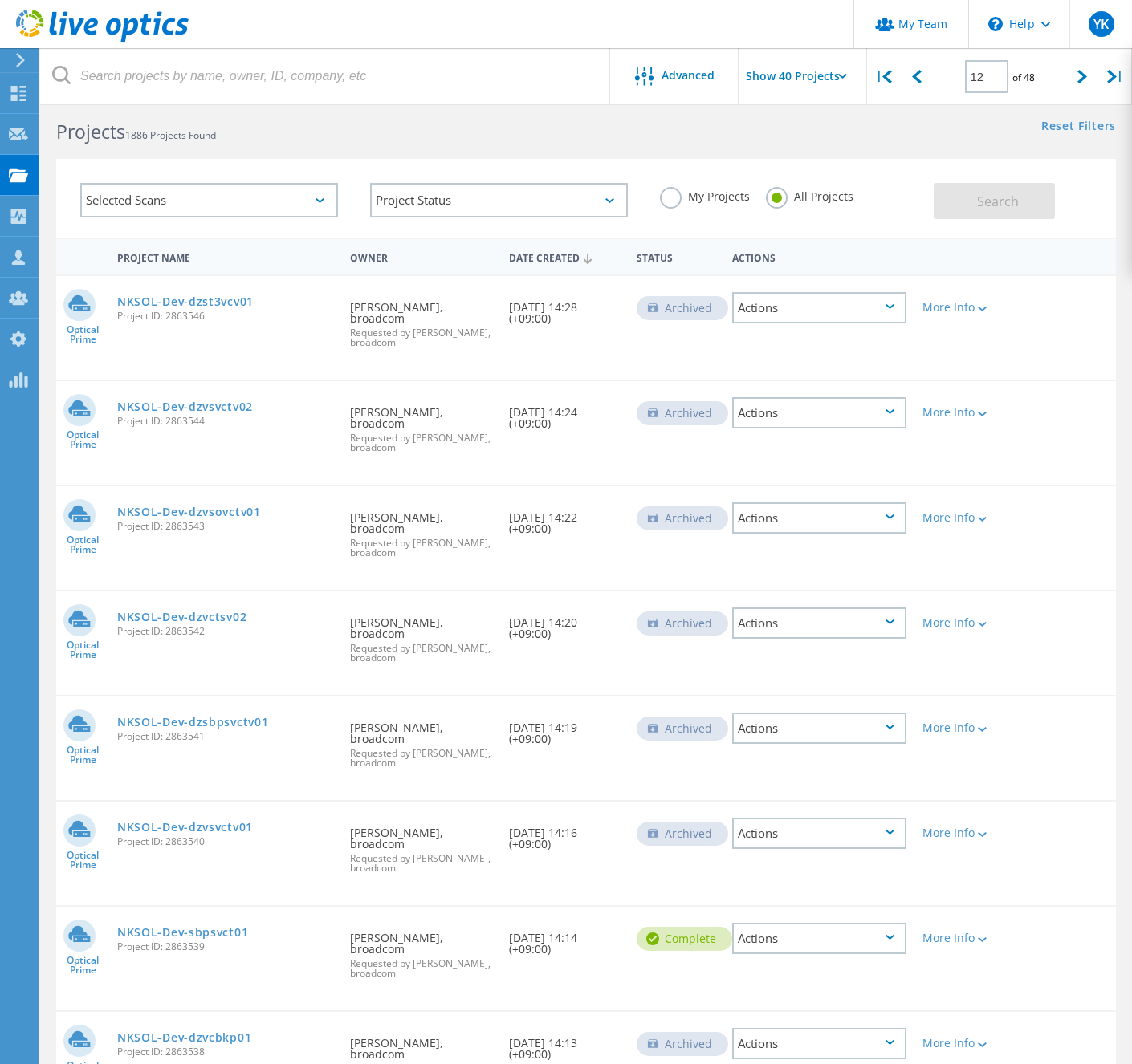
click at [244, 302] on link "NKSOL-Dev-dzst3vcv01" at bounding box center [185, 301] width 137 height 11
click at [253, 405] on link "NKSOL-Dev-dzvsvctv02" at bounding box center [185, 406] width 136 height 11
click at [261, 507] on link "NKSOL-Dev-dzvsovctv01" at bounding box center [189, 511] width 143 height 11
click at [246, 616] on link "NKSOL-Dev-dzvctsv02" at bounding box center [182, 617] width 129 height 11
click at [257, 719] on link "NKSOL-Dev-dzsbpsvctv01" at bounding box center [193, 721] width 151 height 11
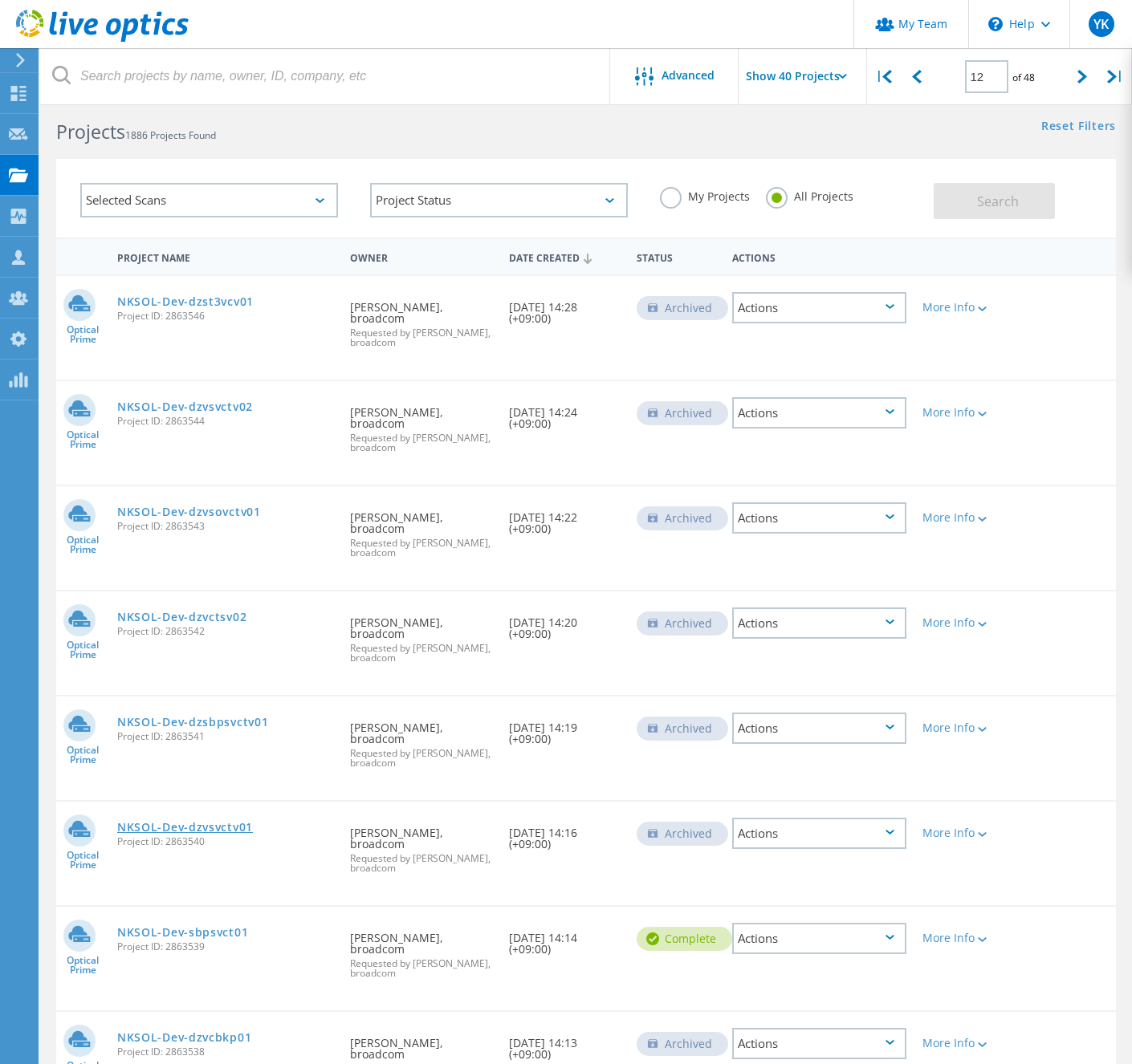
click at [253, 829] on link "NKSOL-Dev-dzvsvctv01" at bounding box center [185, 827] width 136 height 11
click at [248, 930] on link "NKSOL-Dev-sbpsvct01" at bounding box center [183, 932] width 131 height 11
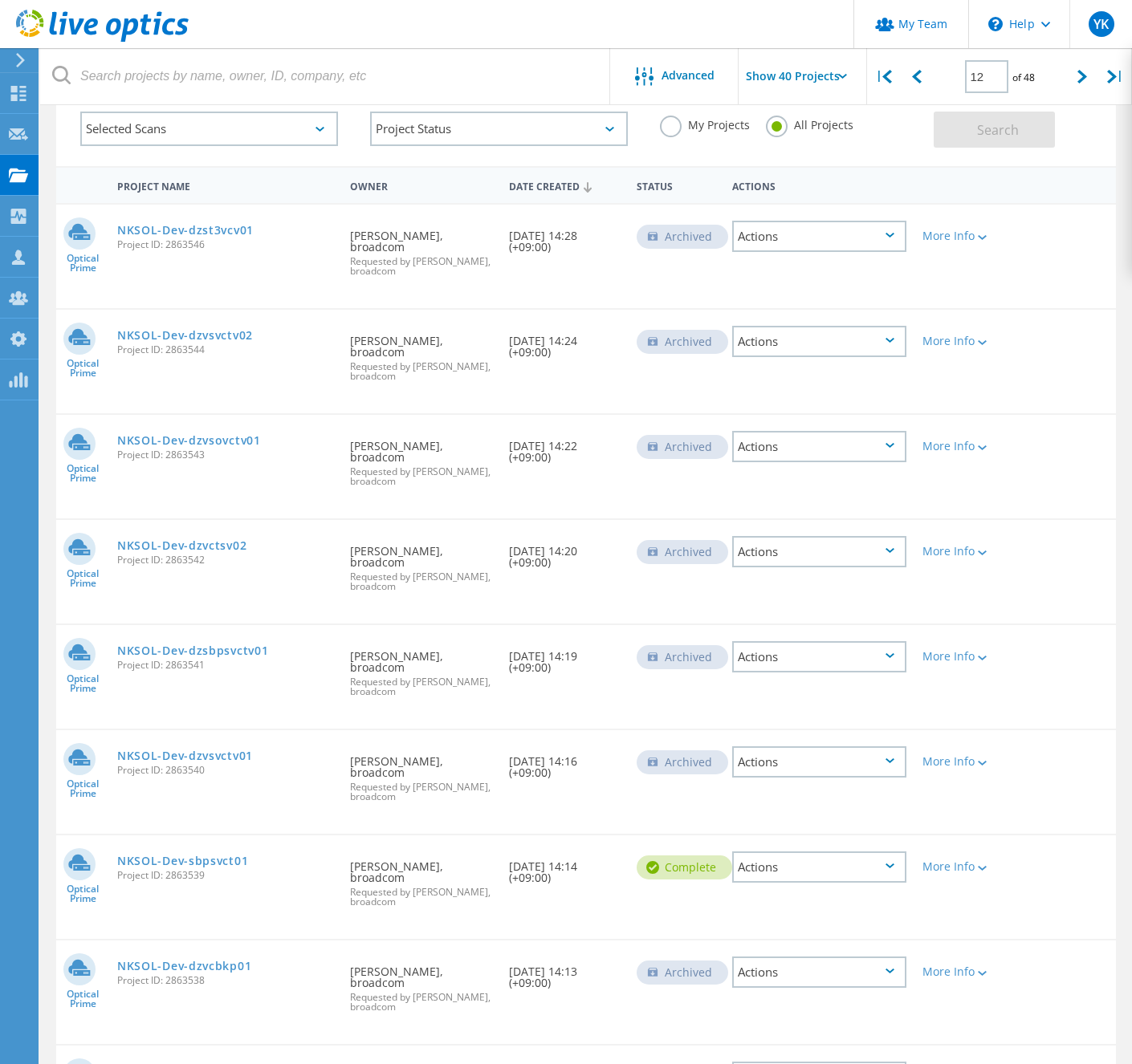
scroll to position [158, 0]
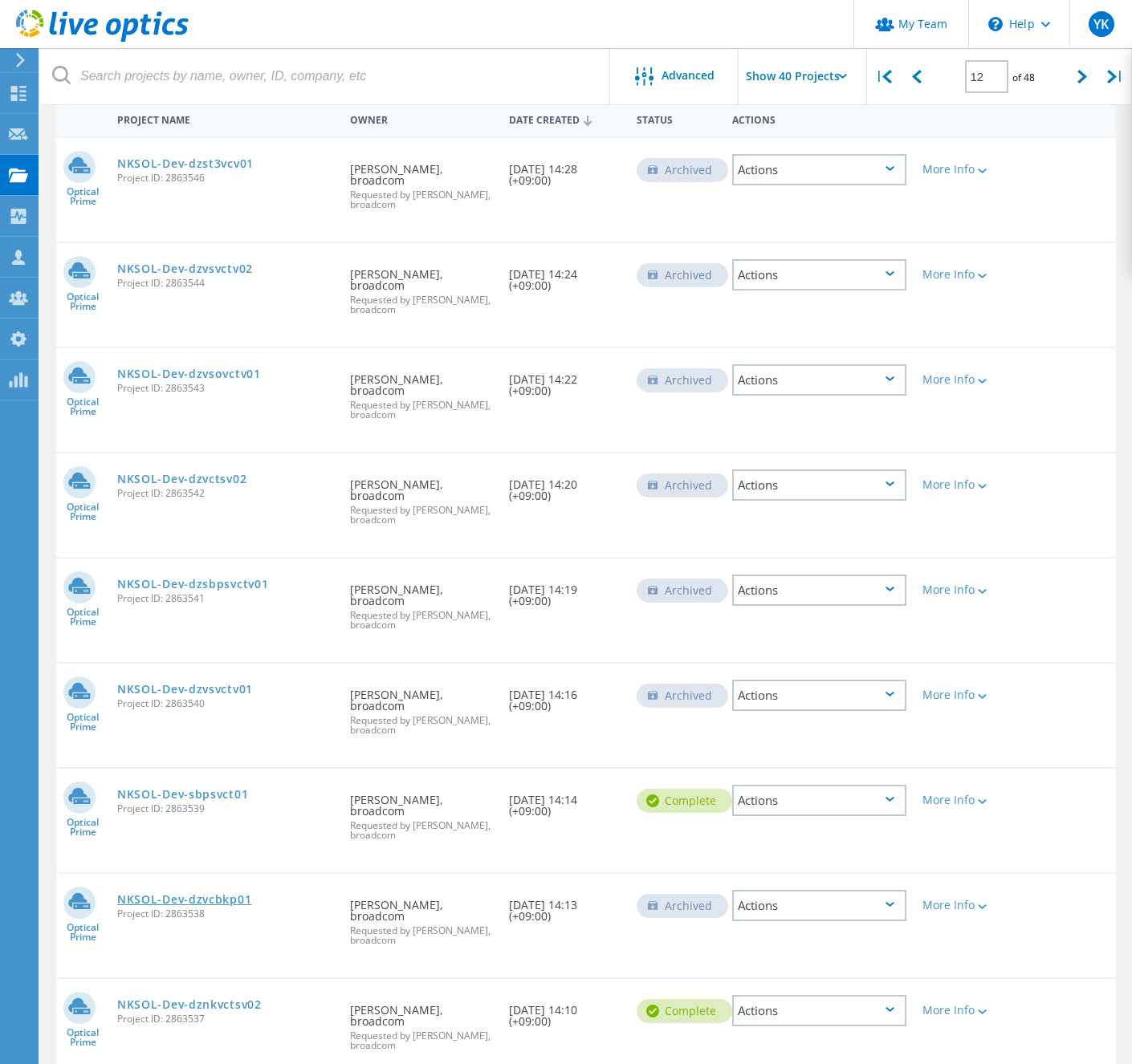
click at [250, 899] on link "NKSOL-Dev-dzvcbkp01" at bounding box center [184, 899] width 134 height 11
click at [261, 999] on link "NKSOL-Dev-dznkvctsv02" at bounding box center [189, 1005] width 144 height 11
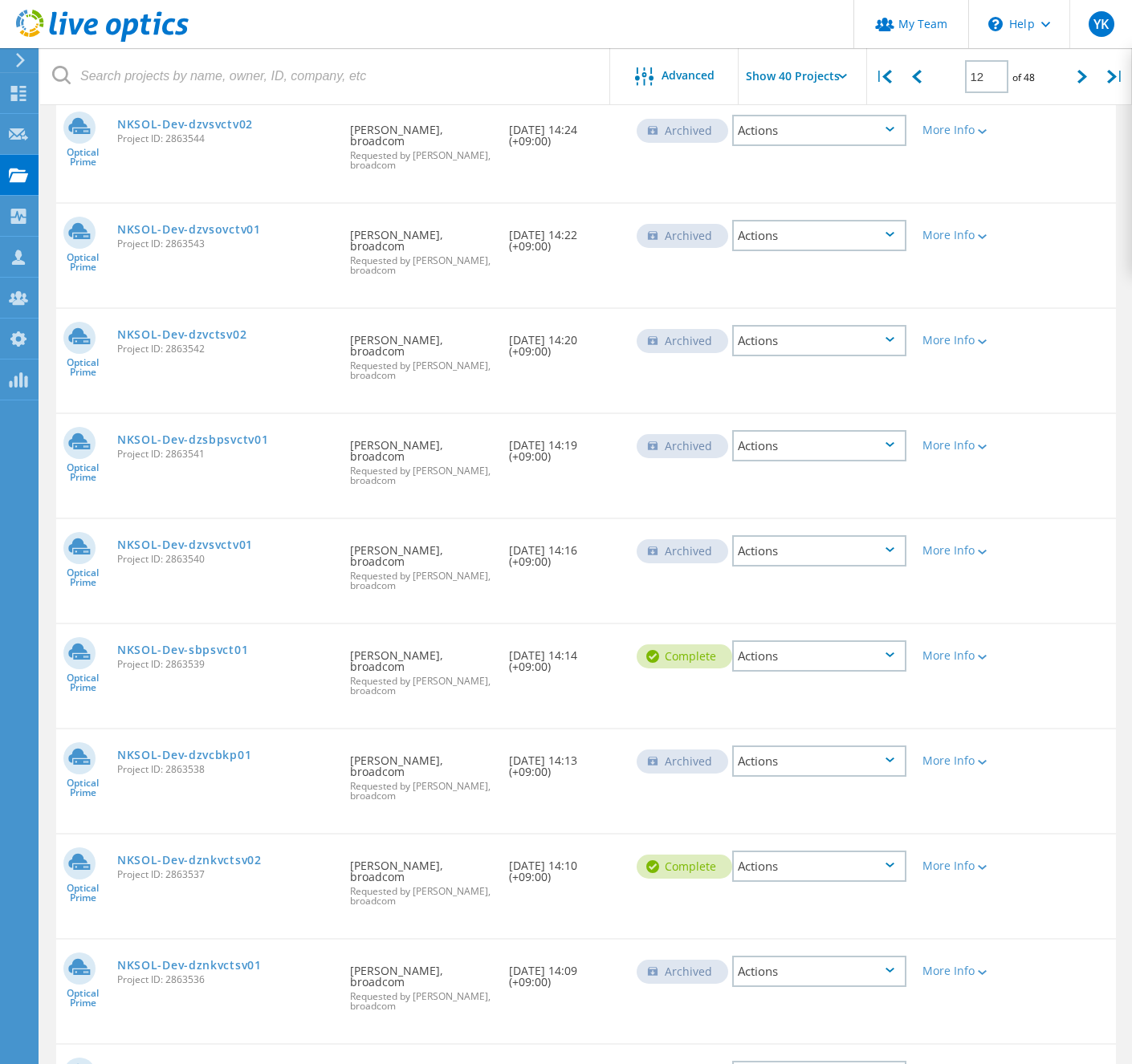
scroll to position [312, 0]
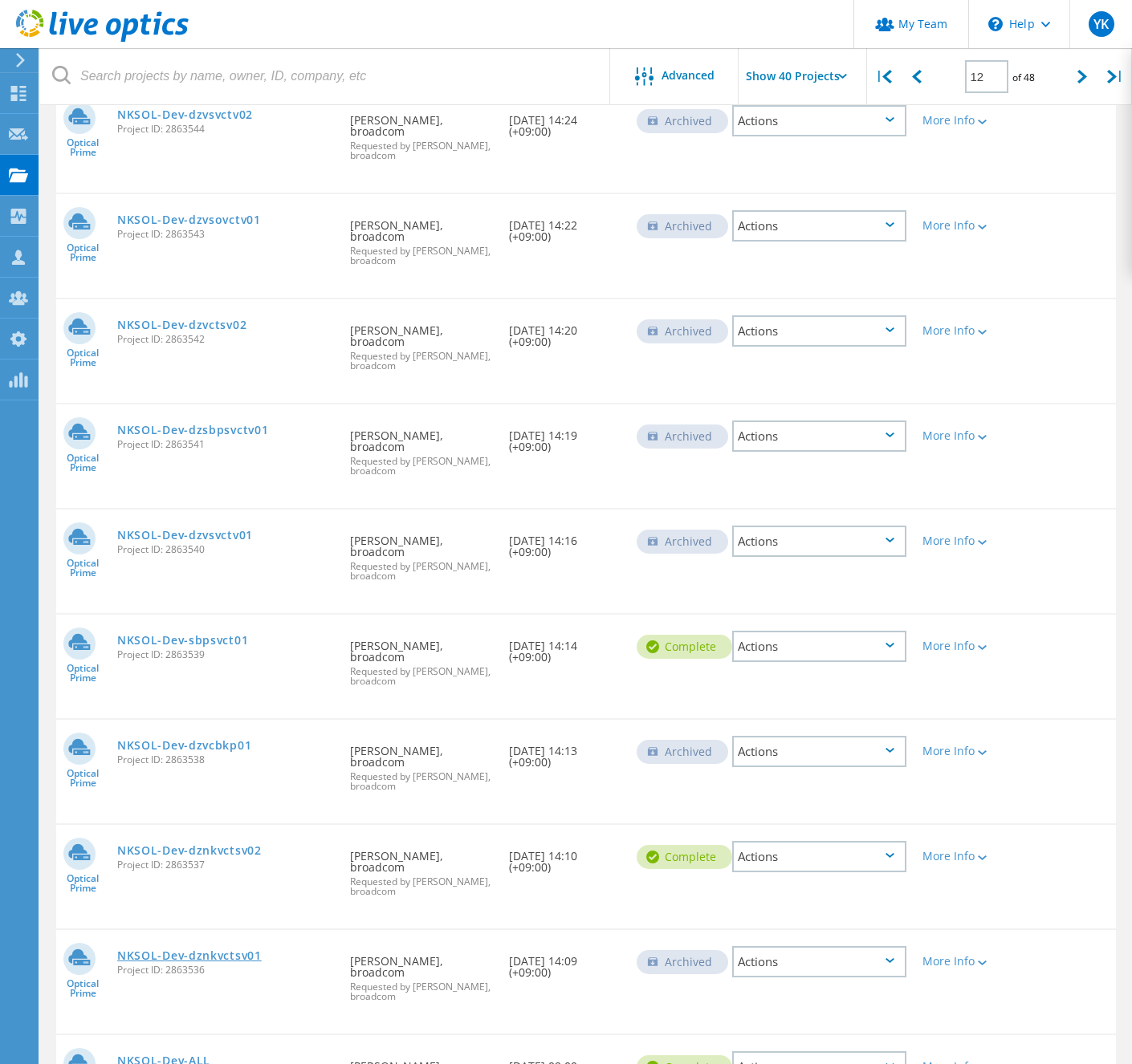
click at [257, 955] on link "NKSOL-Dev-dznkvctsv01" at bounding box center [189, 955] width 144 height 11
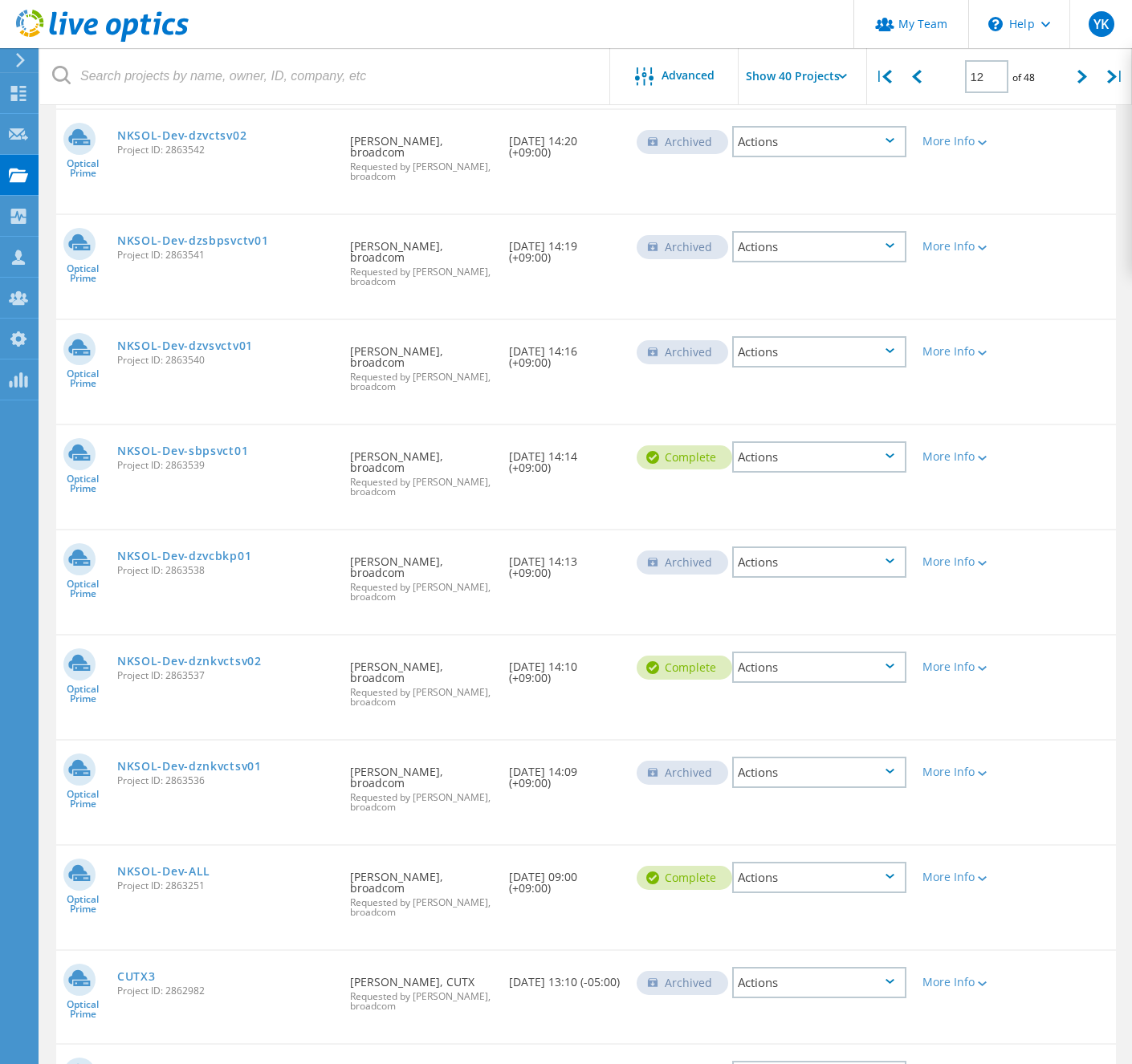
scroll to position [523, 0]
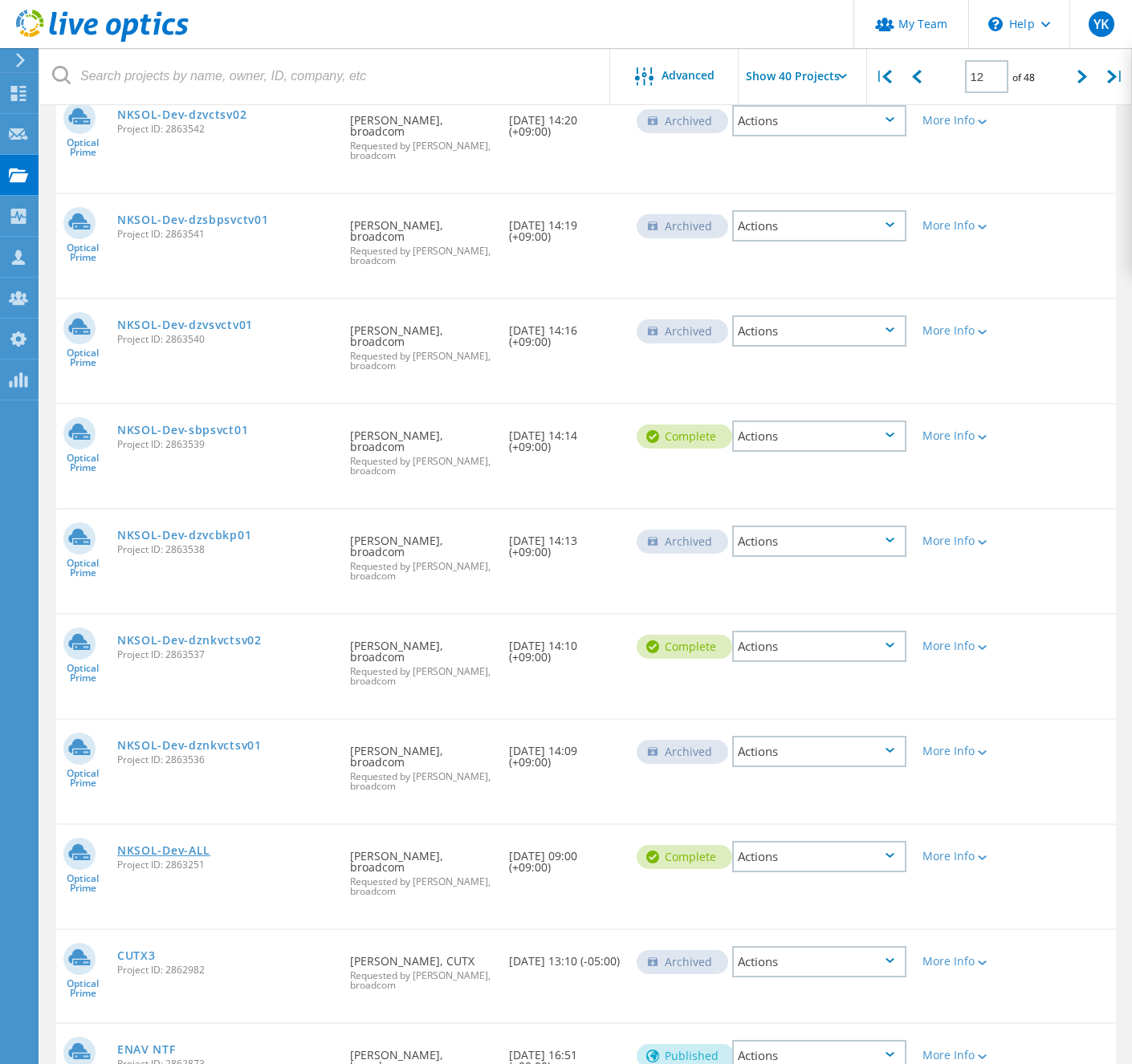
click at [210, 850] on link "NKSOL-Dev-ALL" at bounding box center [163, 850] width 93 height 11
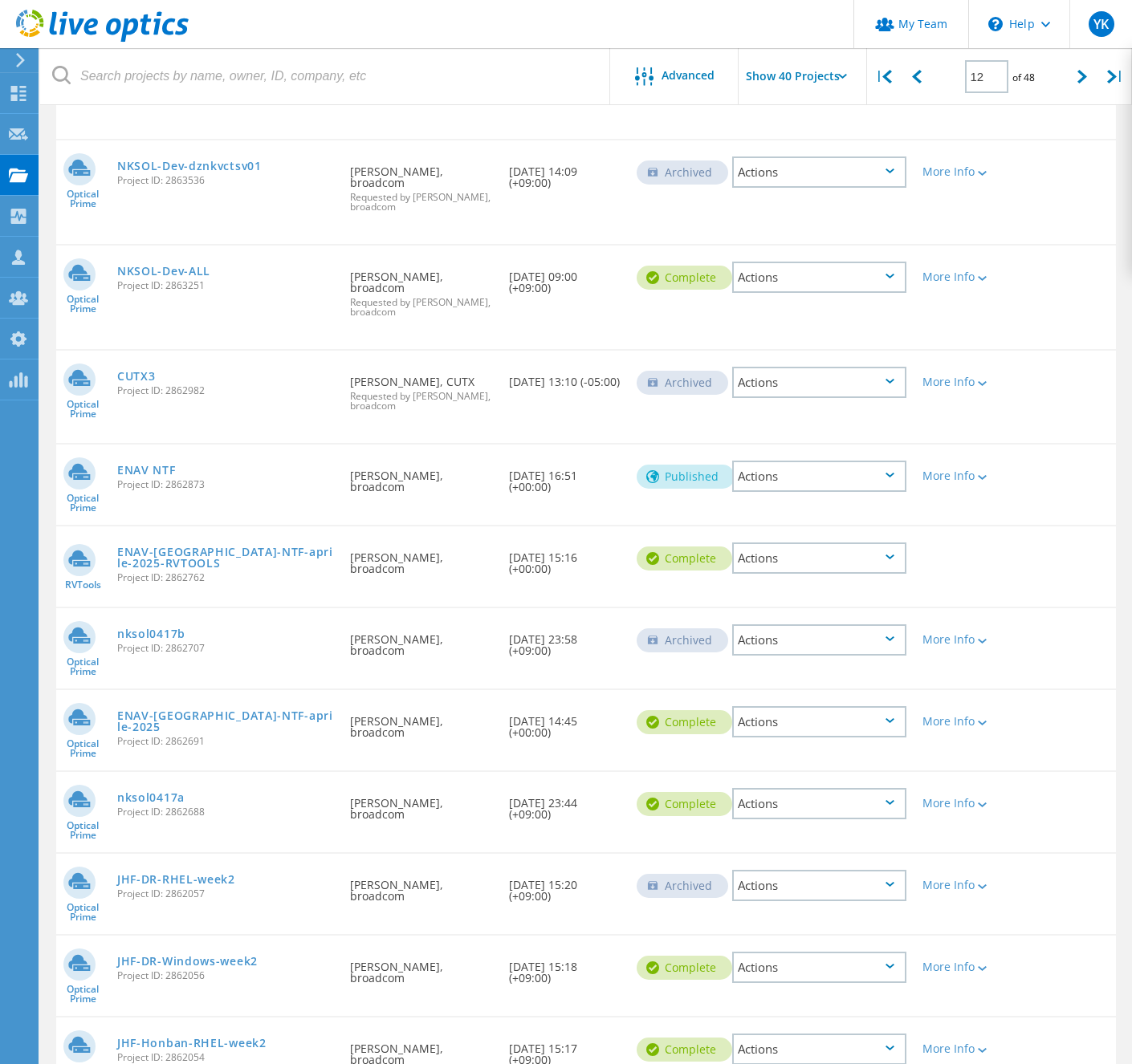
scroll to position [1299, 0]
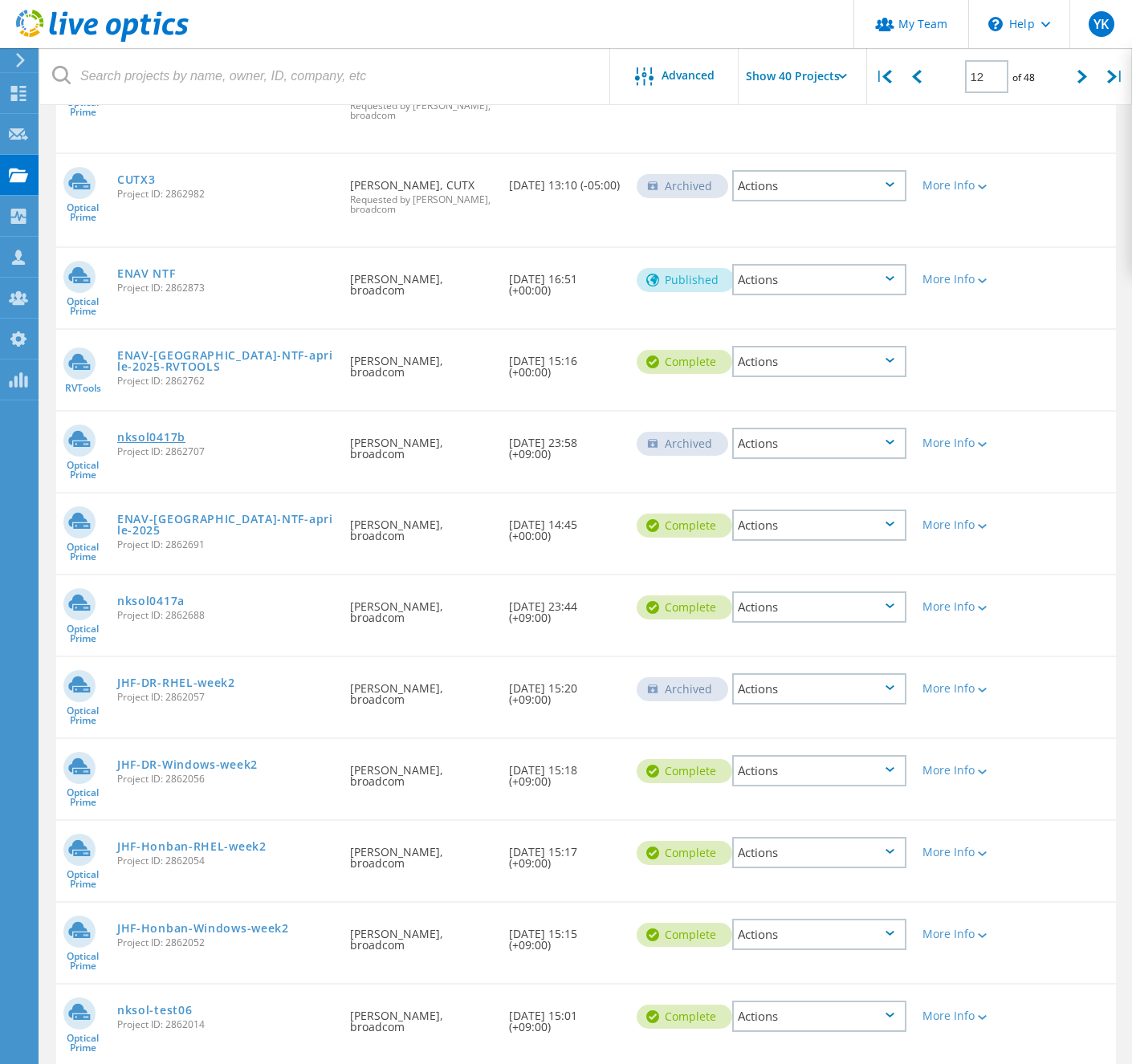
click at [185, 437] on link "nksol0417b" at bounding box center [151, 436] width 68 height 11
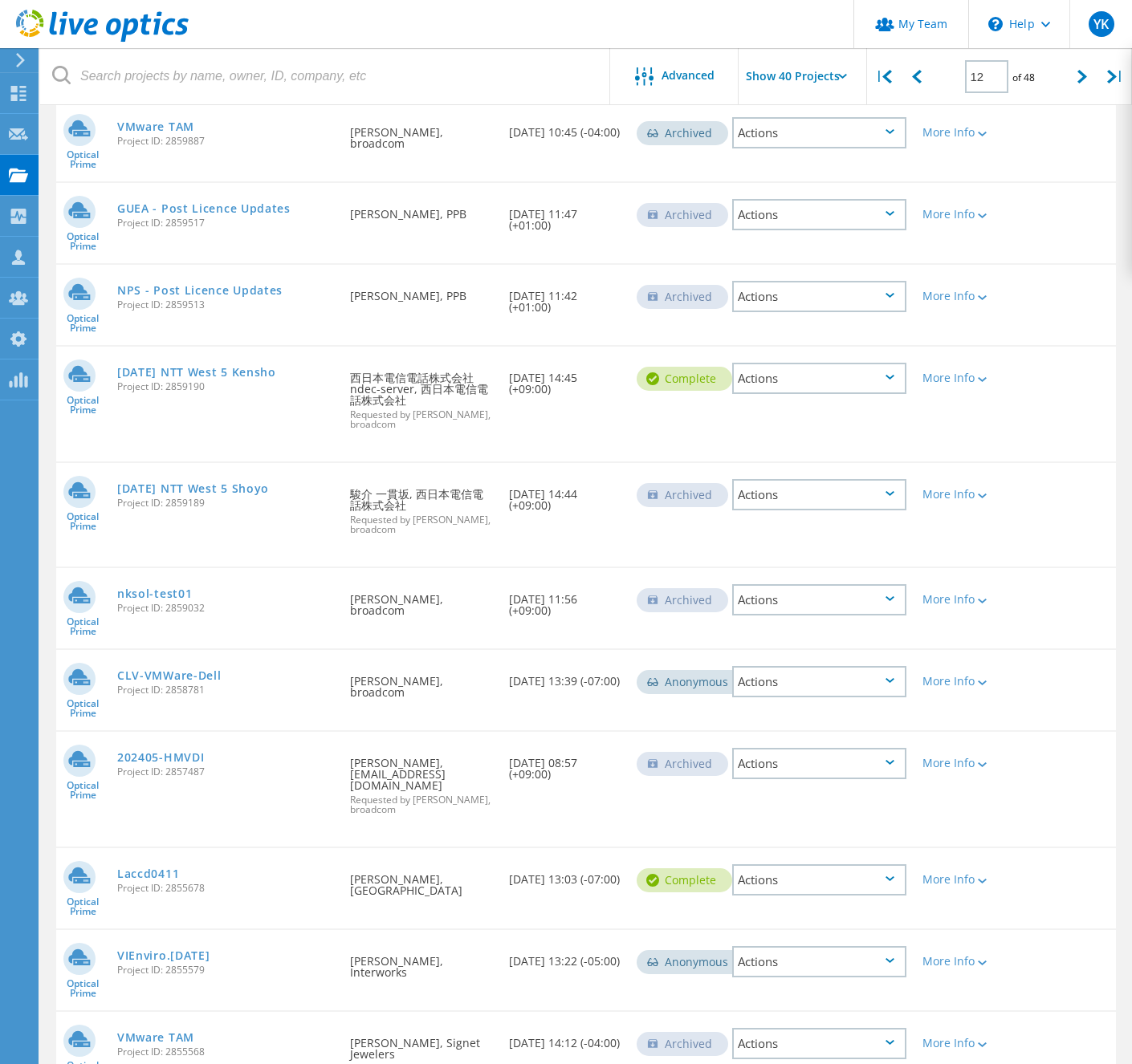
scroll to position [2776, 0]
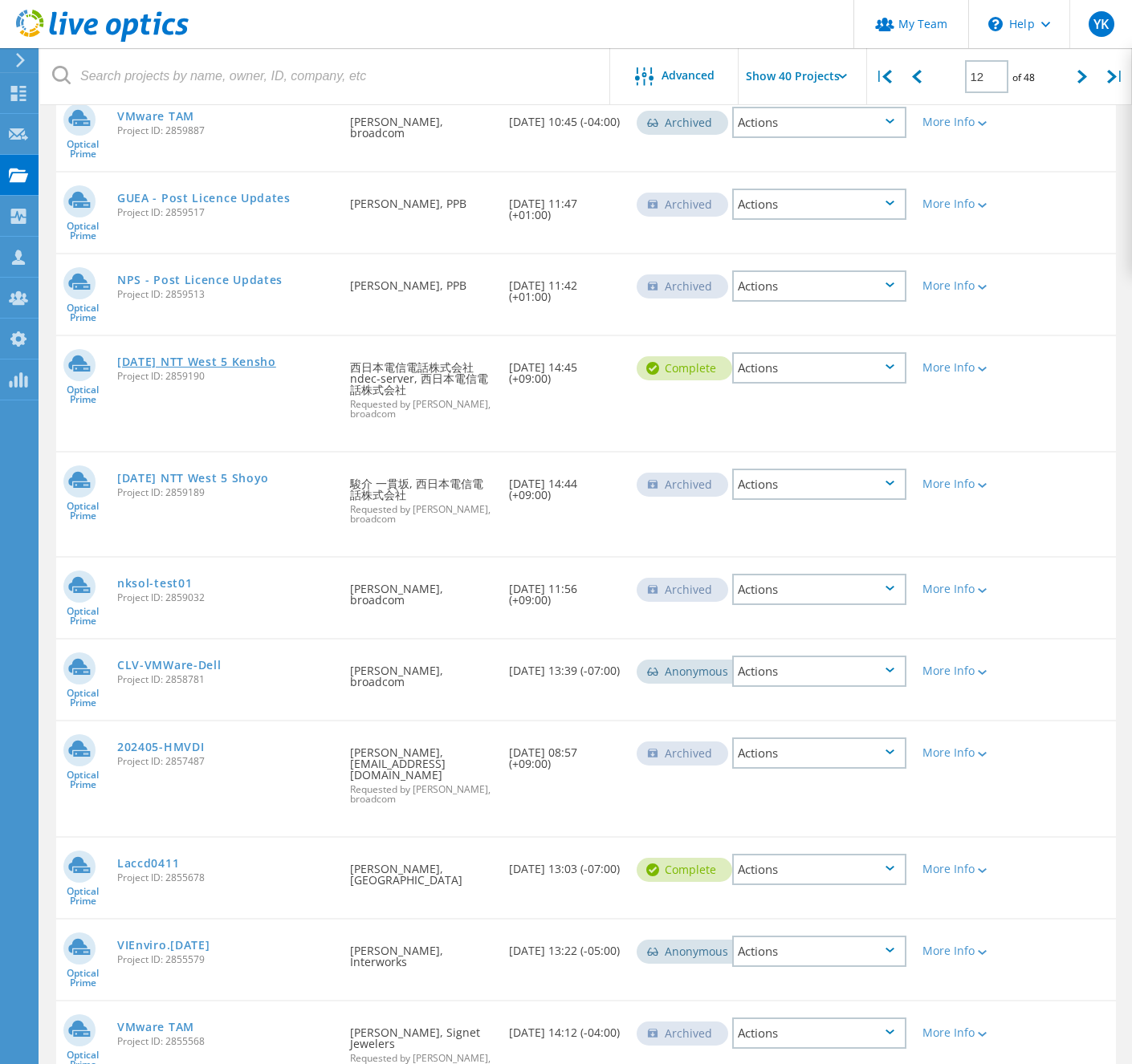
click at [277, 367] on link "2025-04-10 NTT West 5 Kensho" at bounding box center [197, 361] width 159 height 11
click at [269, 482] on link "2025-04-08 NTT West 5 Shoyo" at bounding box center [193, 478] width 152 height 11
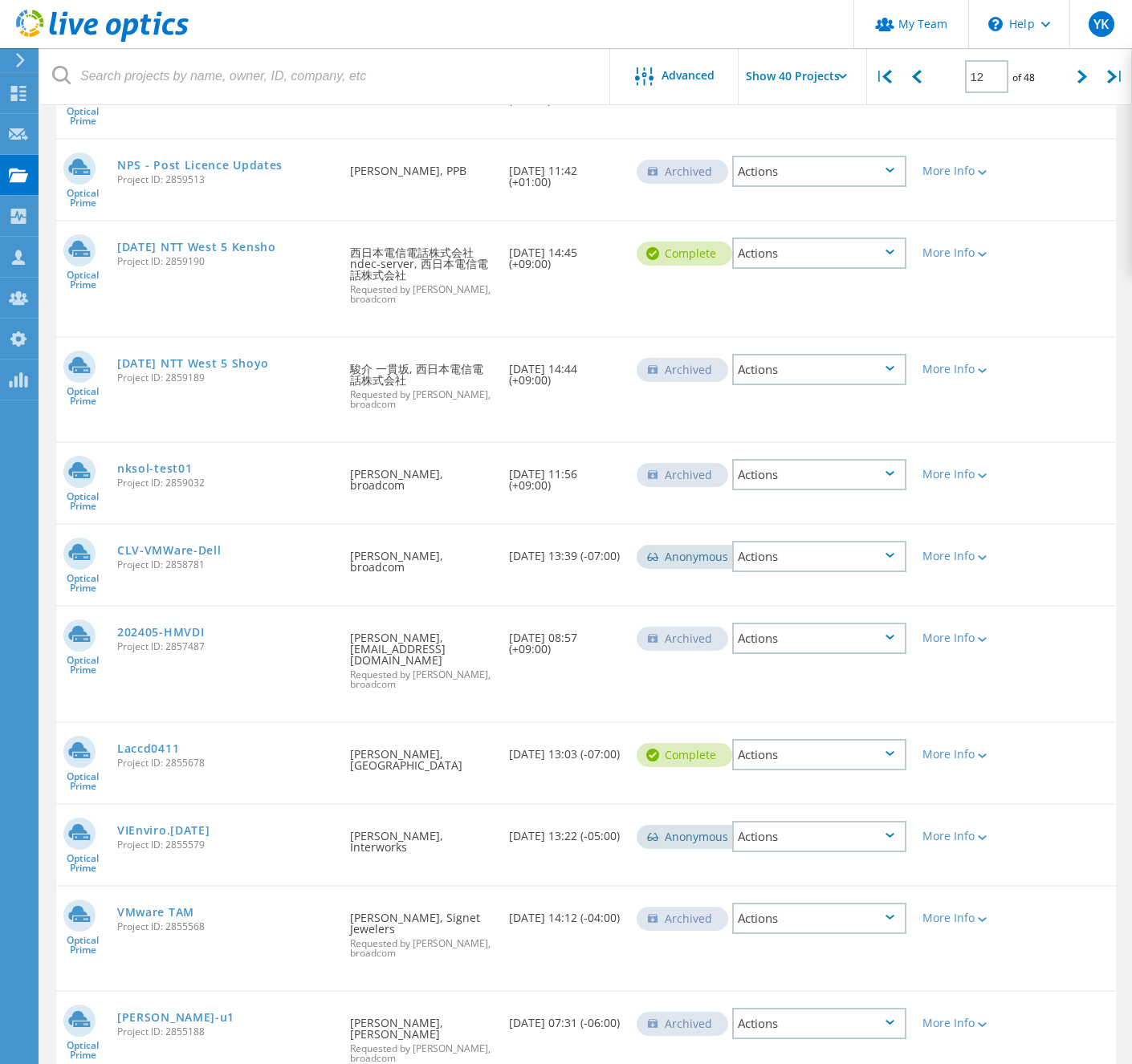
scroll to position [2850, 0]
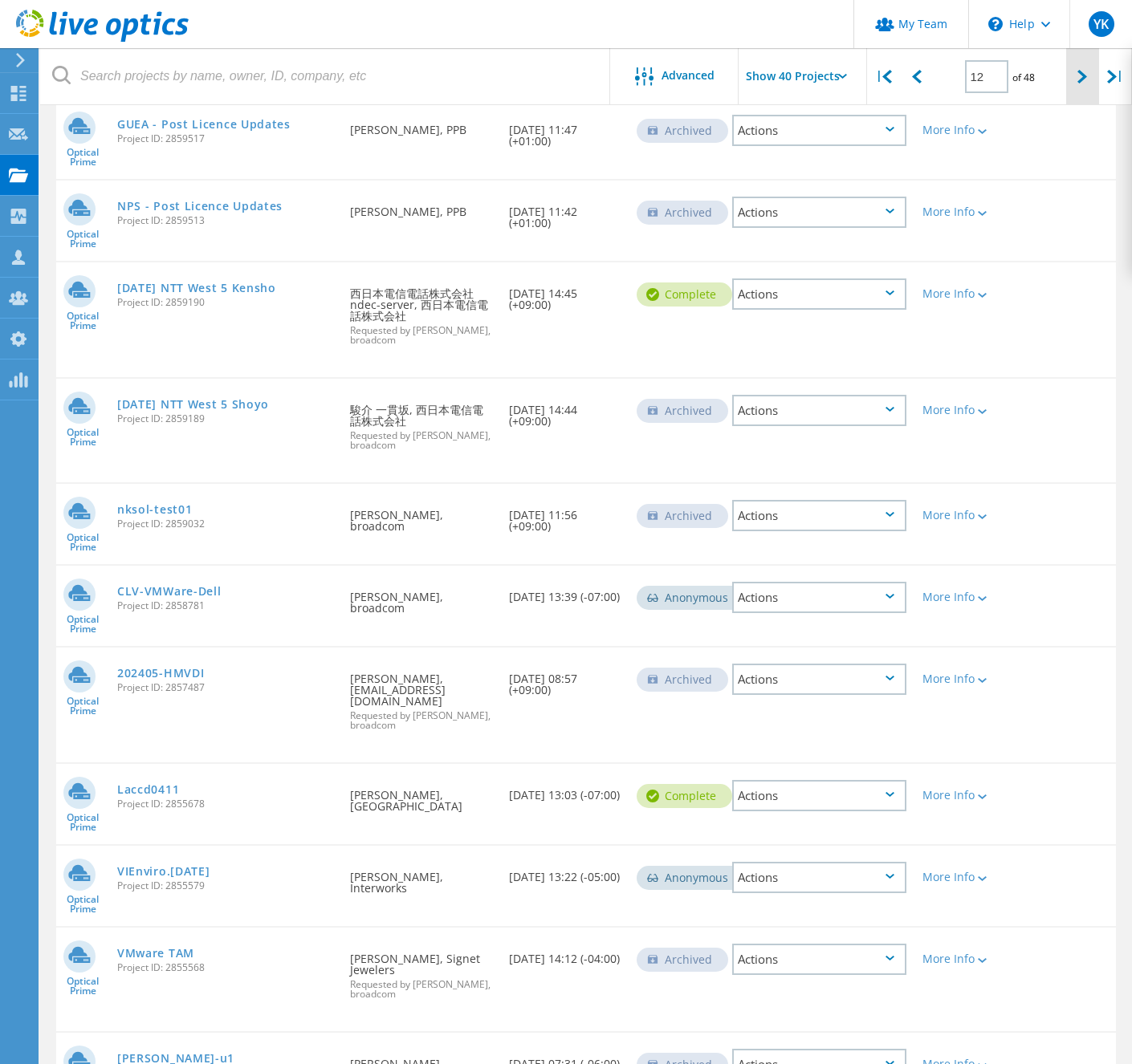
click at [1073, 70] on div at bounding box center [1082, 76] width 33 height 57
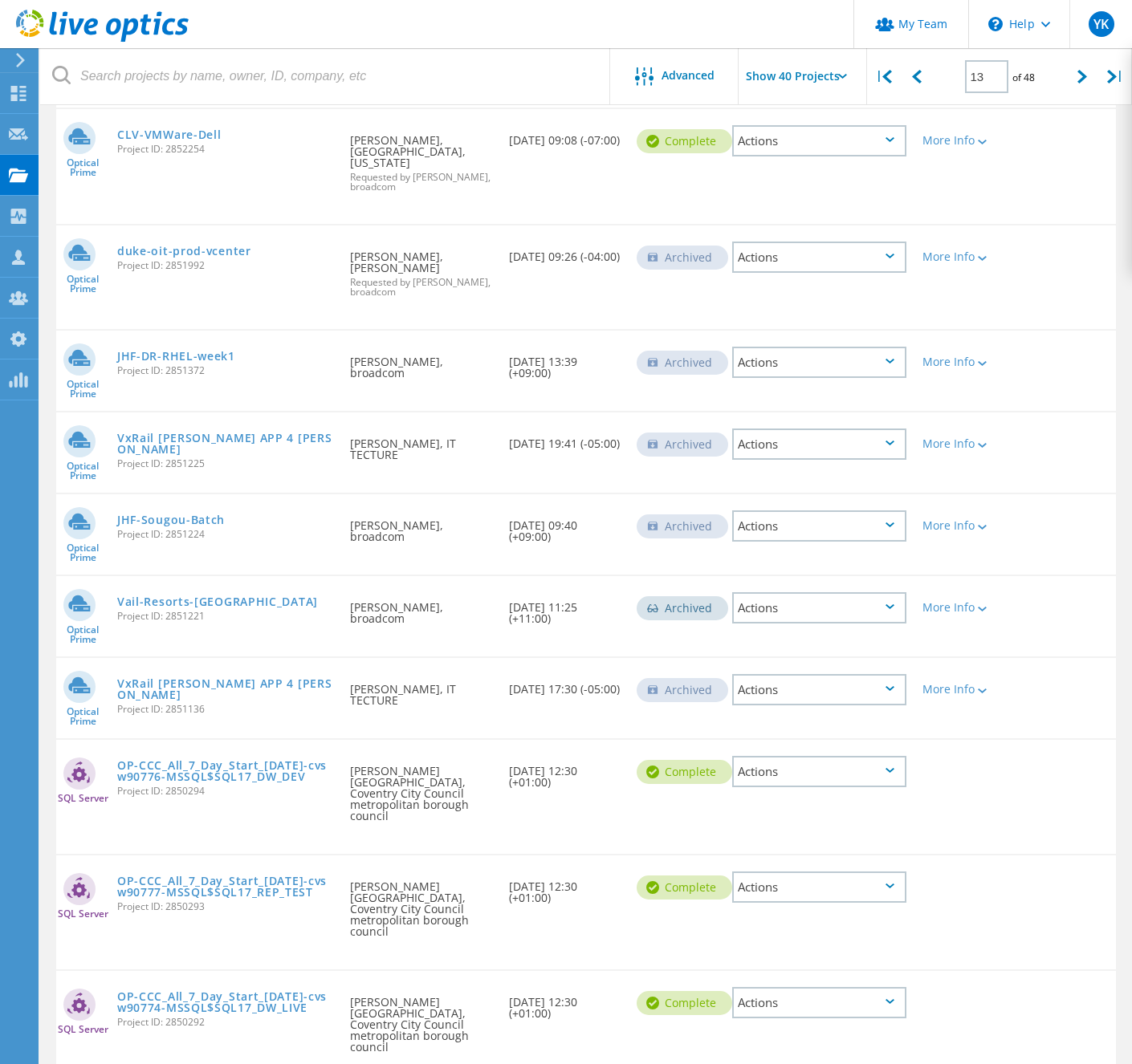
scroll to position [0, 0]
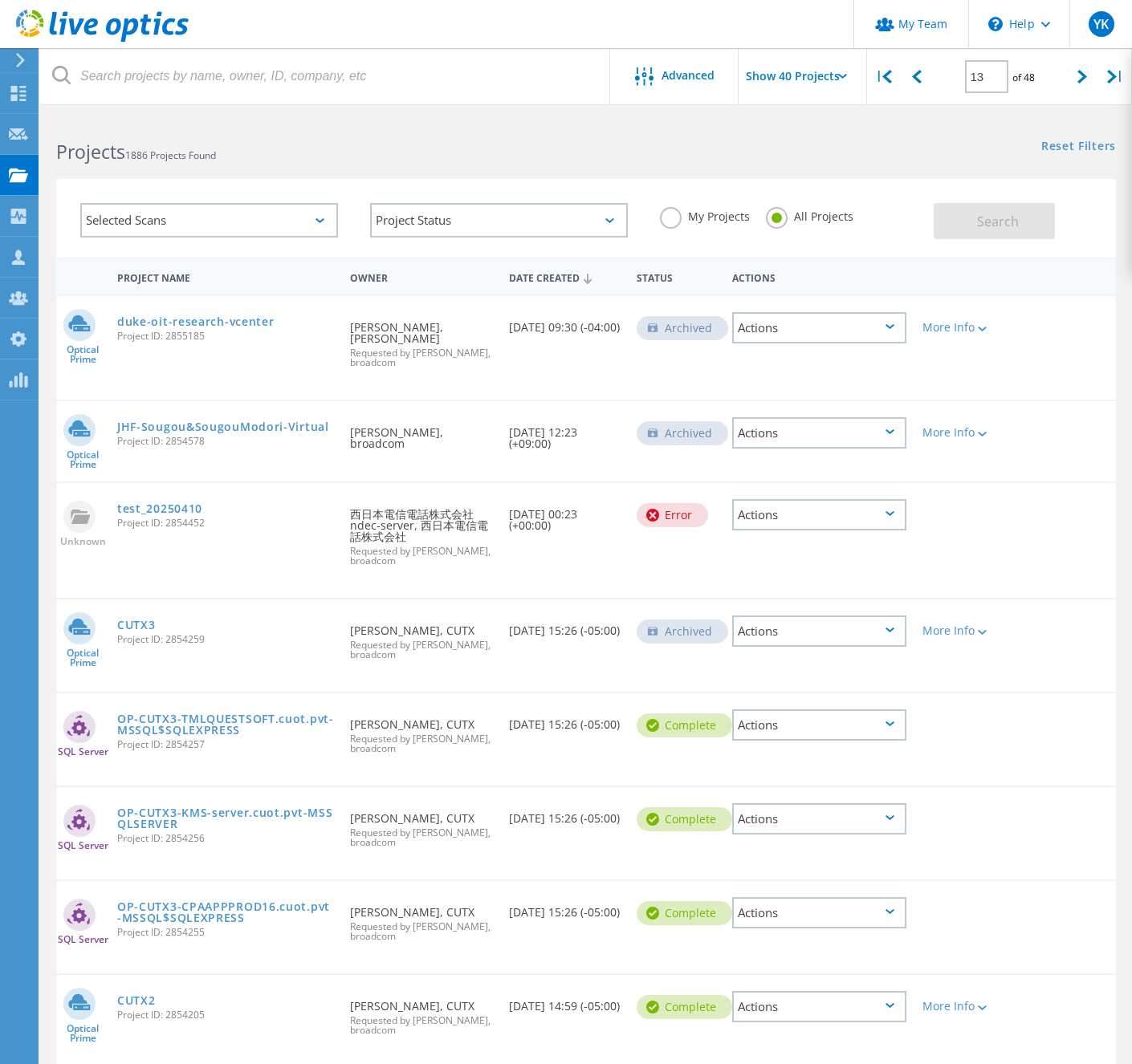
click at [494, 400] on div "Optical Prime JHF-Sougou&SougouModori-Virtual Project ID: 2854578 Requested By …" at bounding box center [586, 441] width 1059 height 82
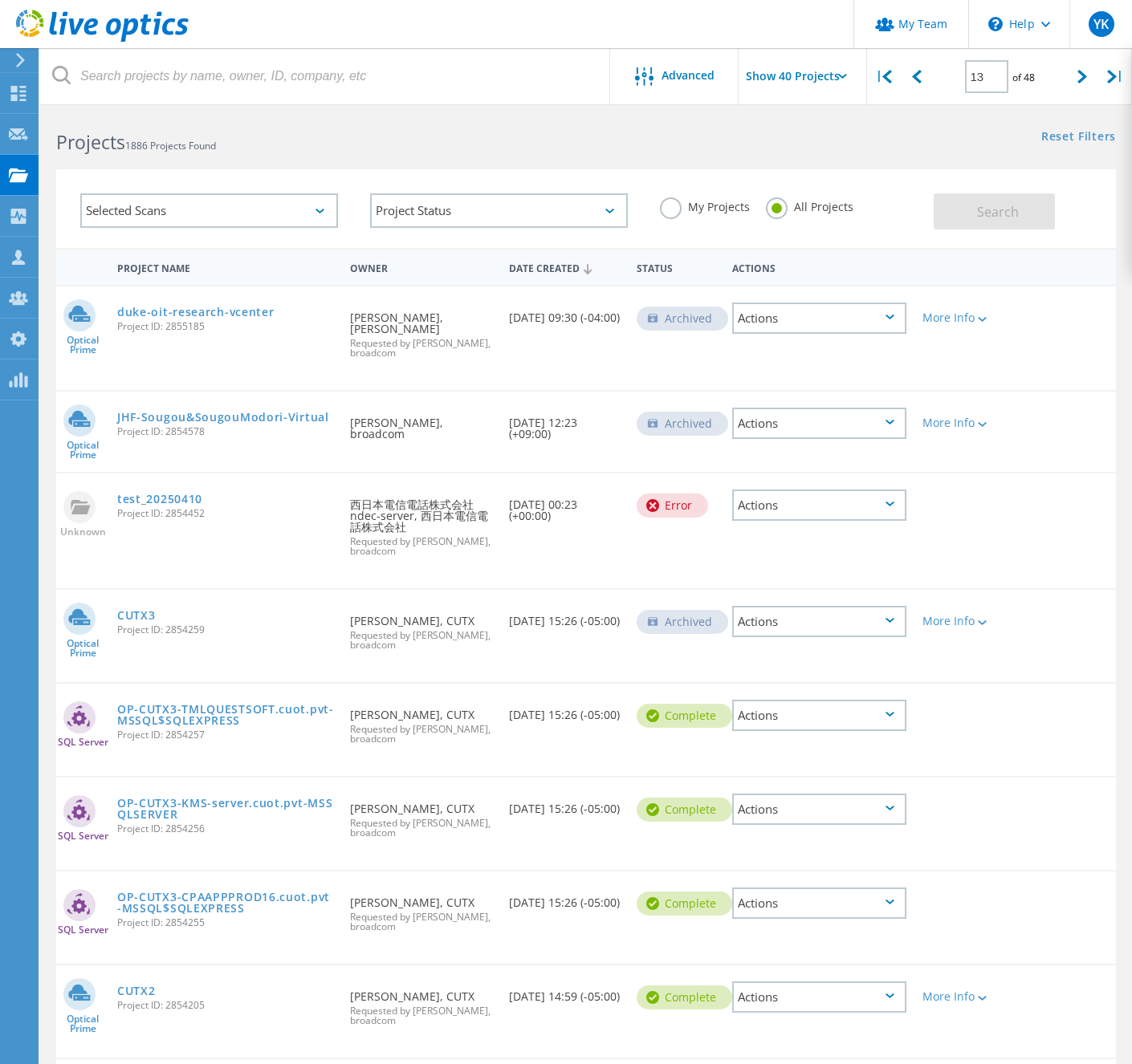
scroll to position [20, 0]
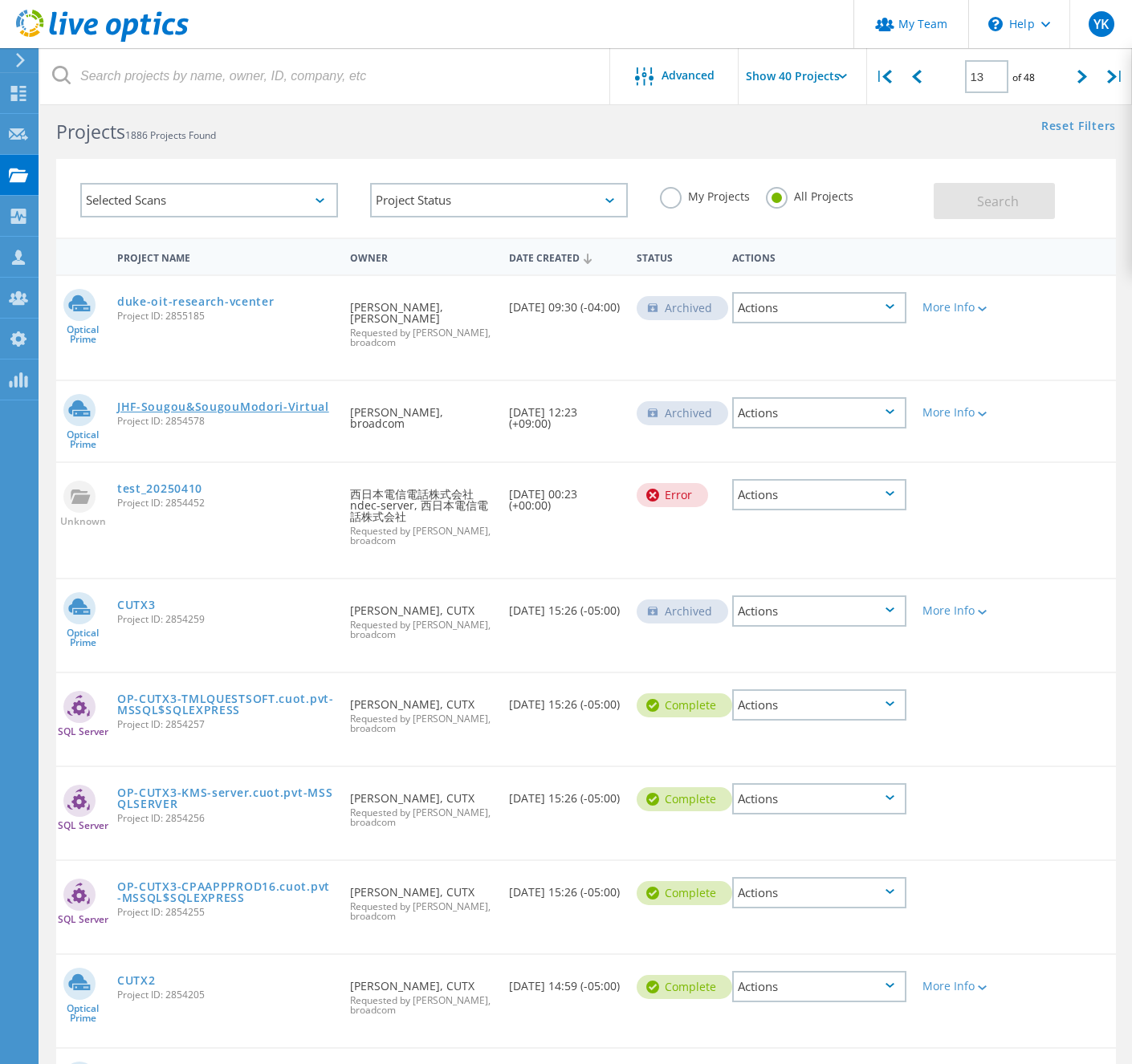
click at [329, 401] on link "JHF-Sougou&SougouModori-Virtual" at bounding box center [223, 406] width 212 height 11
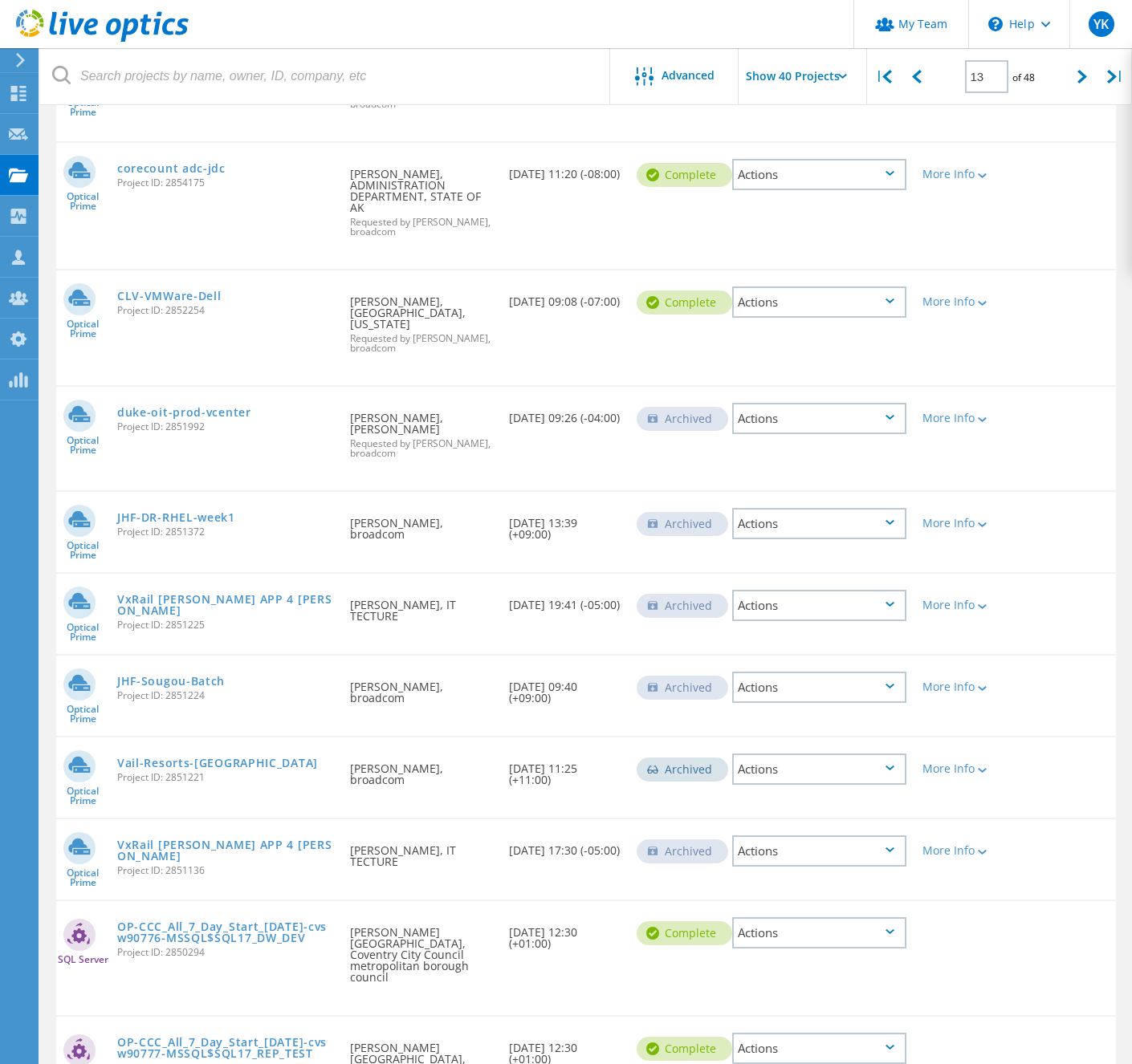
scroll to position [937, 0]
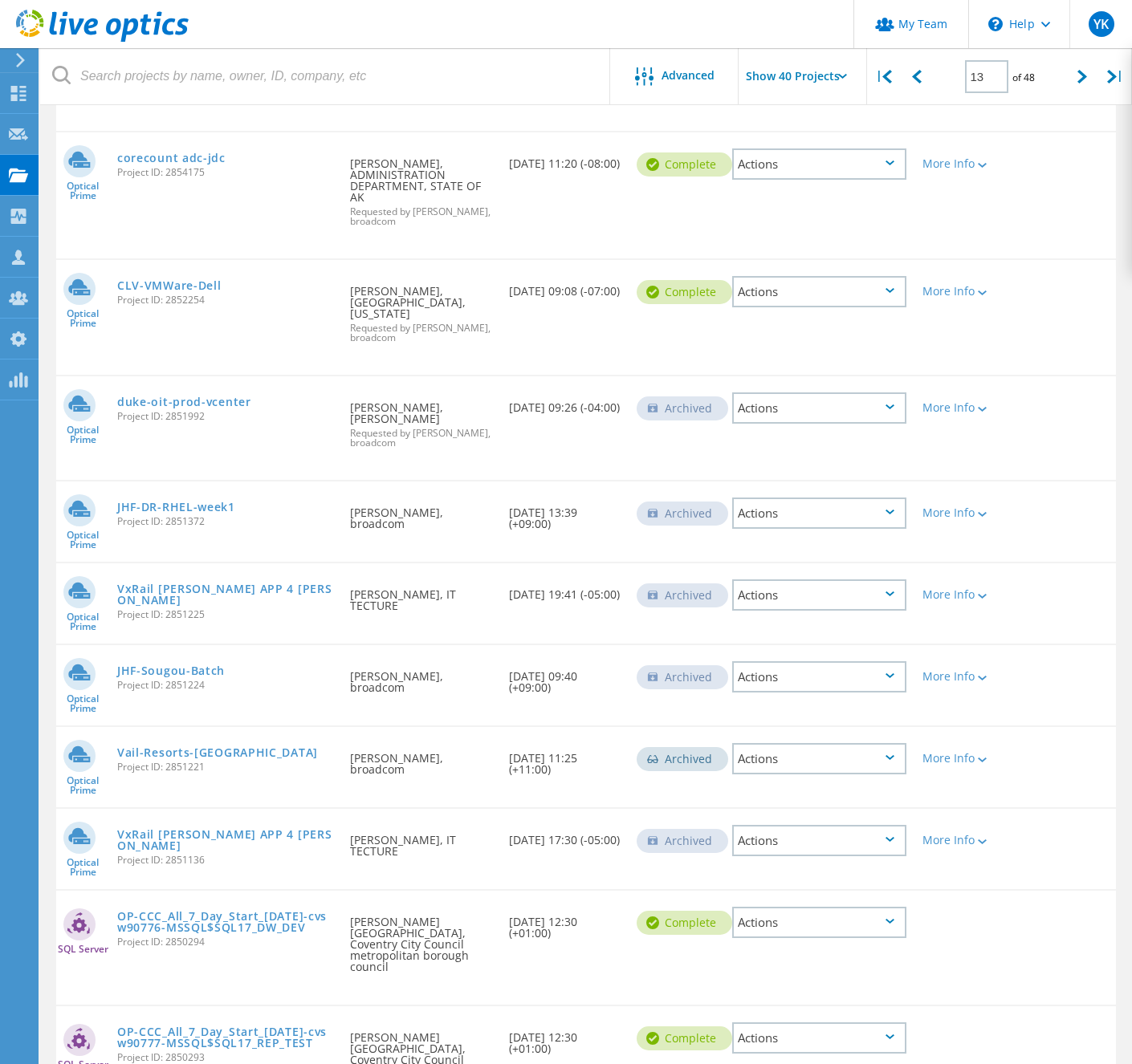
click at [313, 645] on div "JHF-Sougou-Batch Project ID: 2851224" at bounding box center [225, 675] width 233 height 61
click at [225, 665] on link "JHF-Sougou-Batch" at bounding box center [171, 670] width 107 height 11
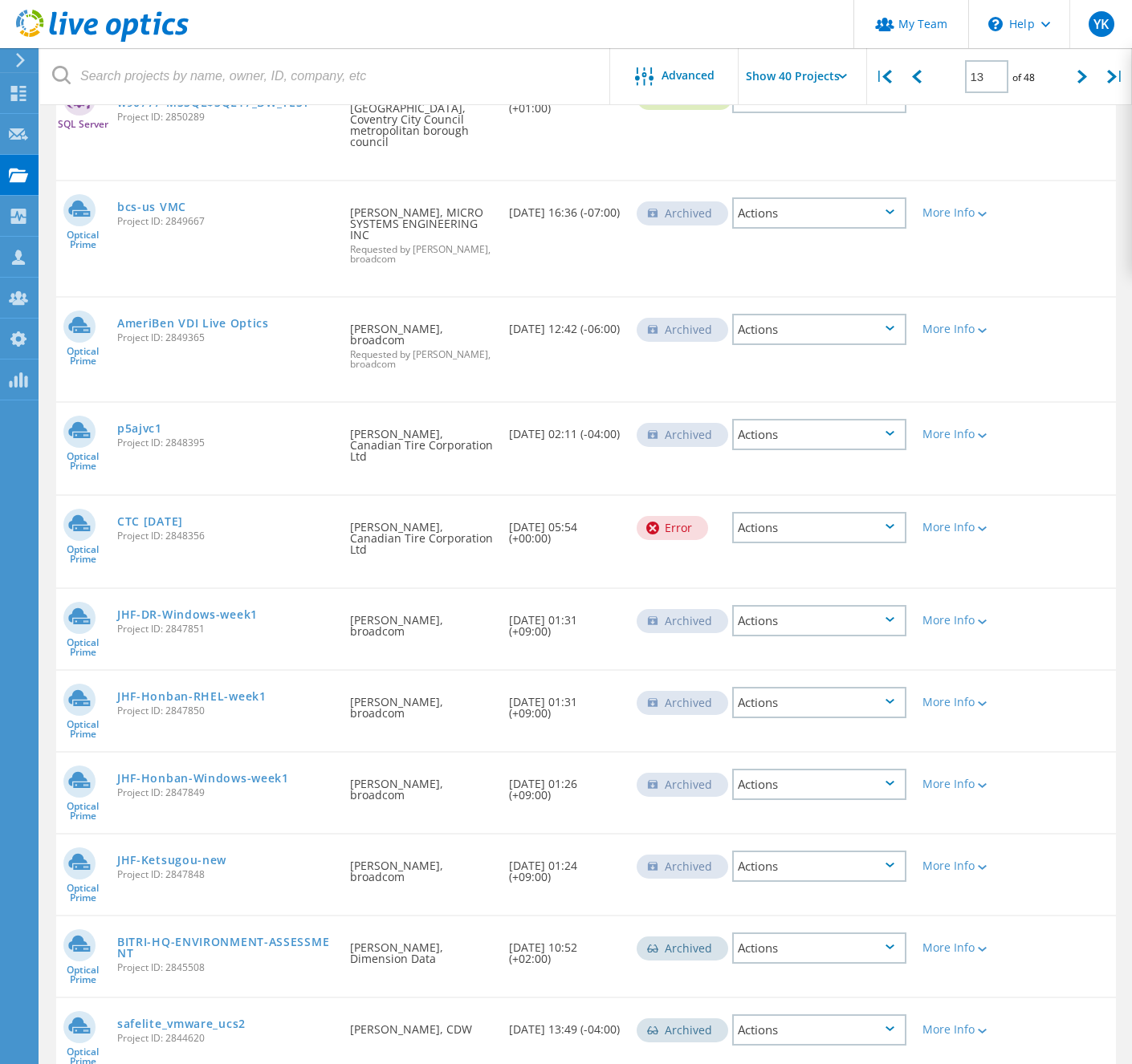
scroll to position [2350, 0]
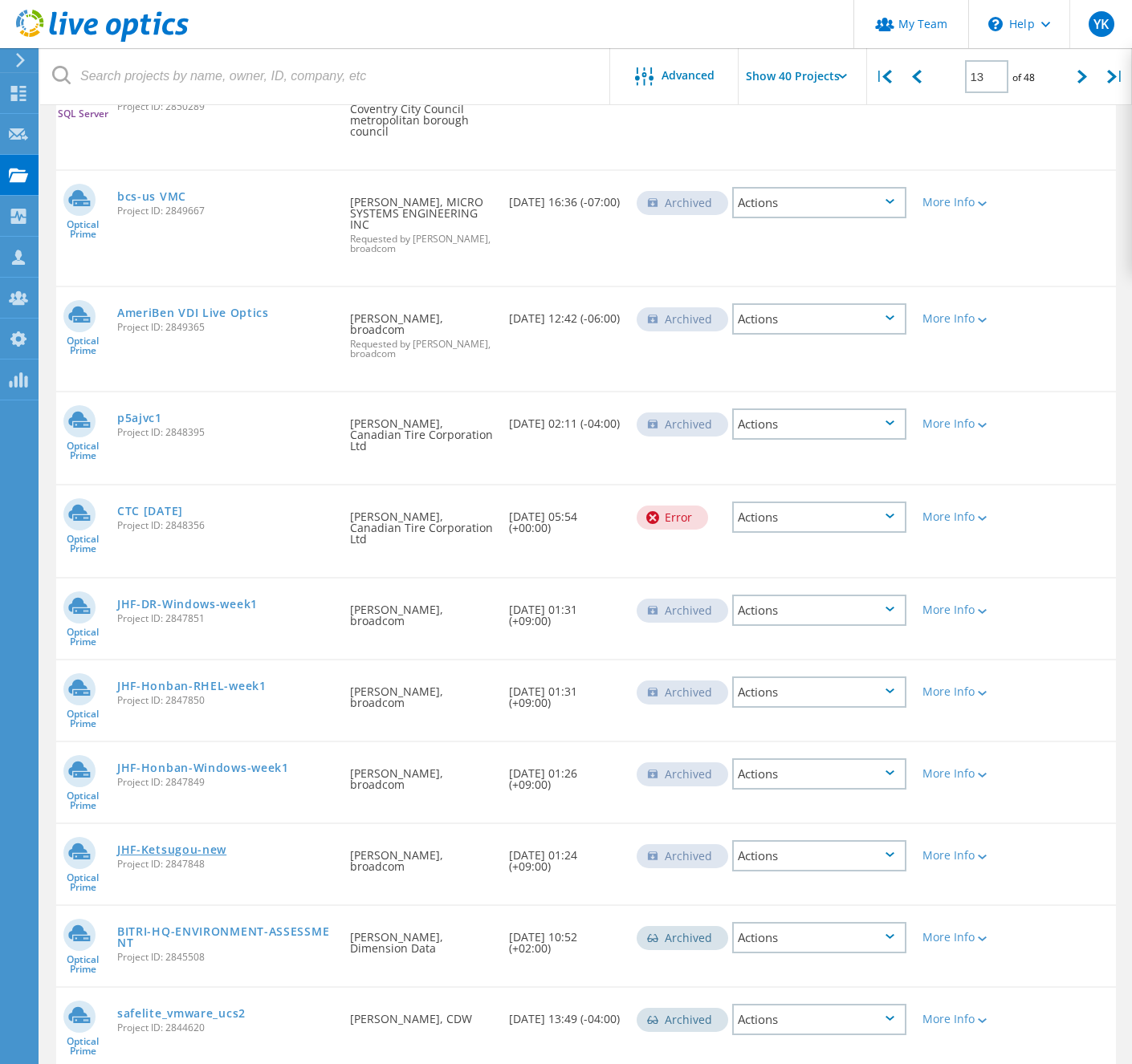
click at [226, 844] on link "JHF-Ketsugou-new" at bounding box center [172, 850] width 109 height 11
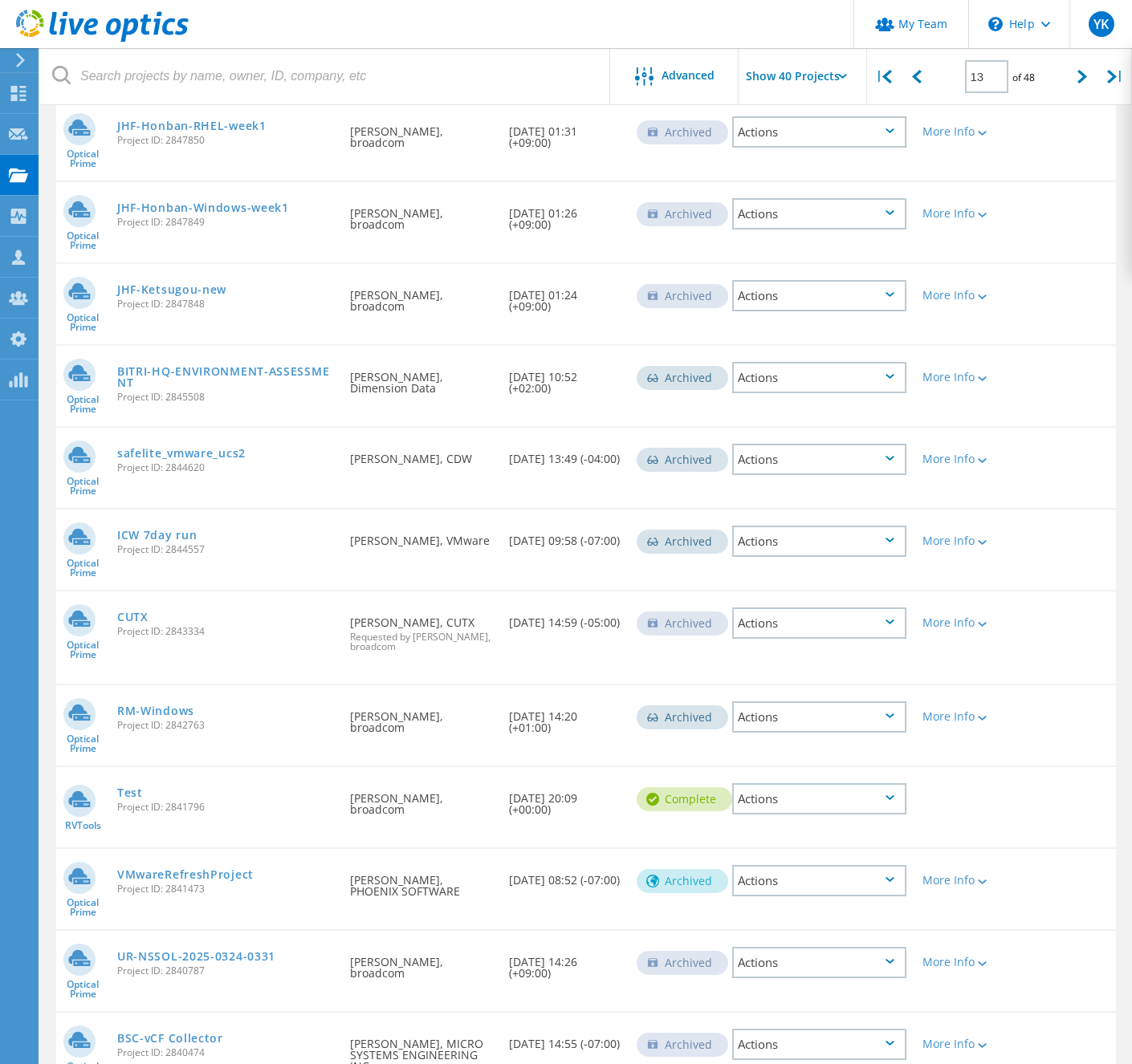
scroll to position [2962, 0]
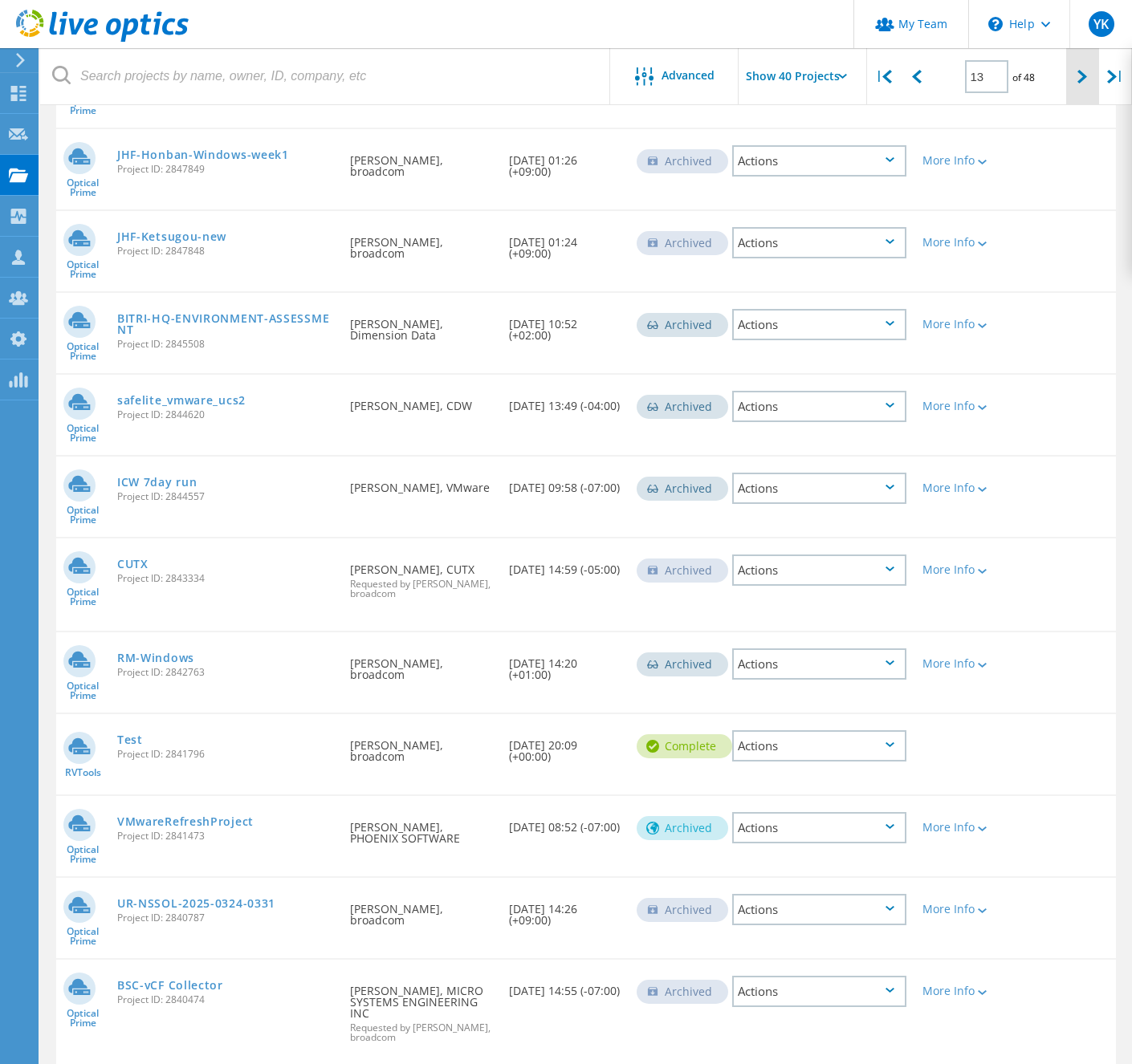
click at [1081, 75] on icon at bounding box center [1081, 76] width 9 height 13
type input "14"
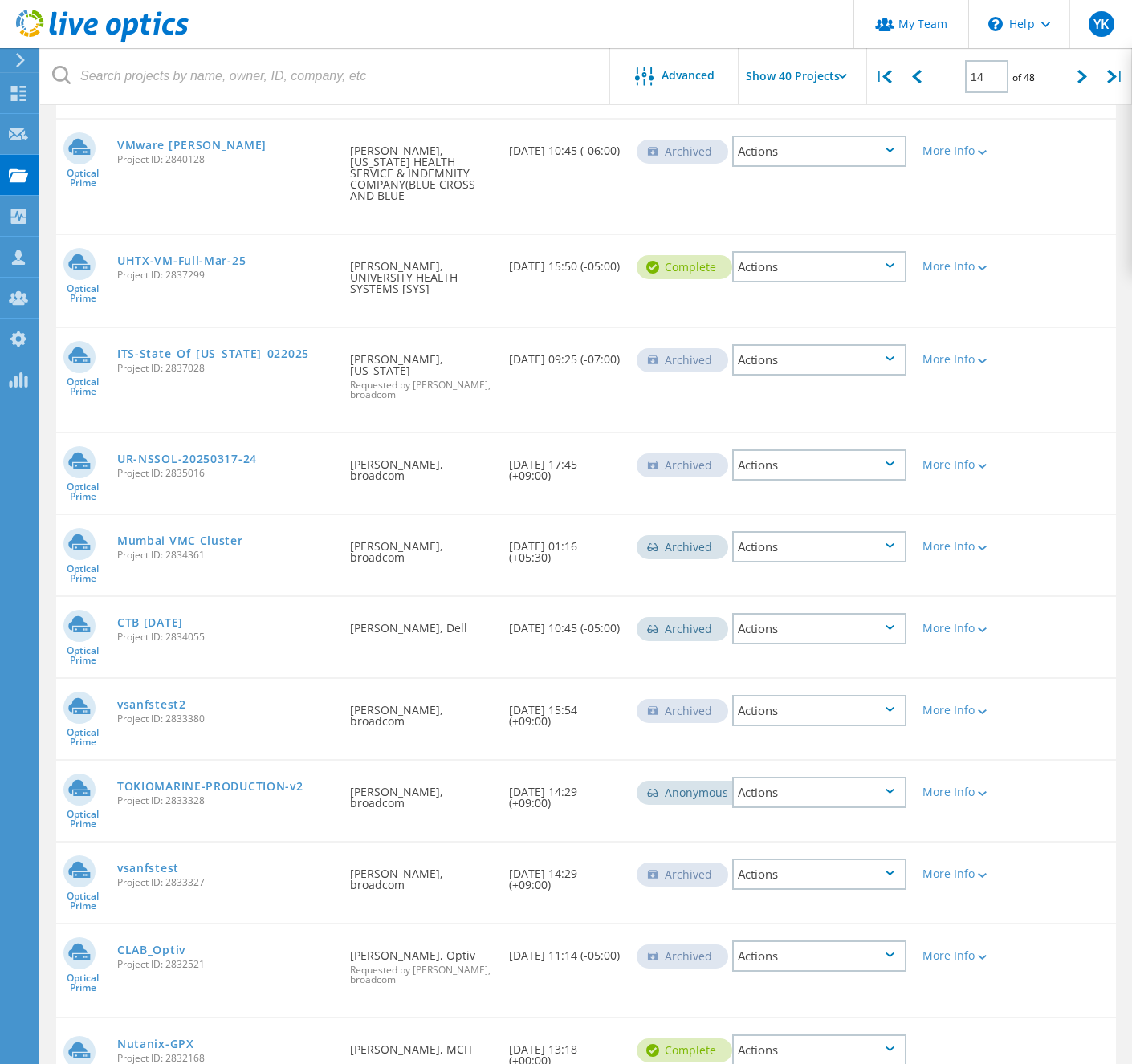
scroll to position [0, 0]
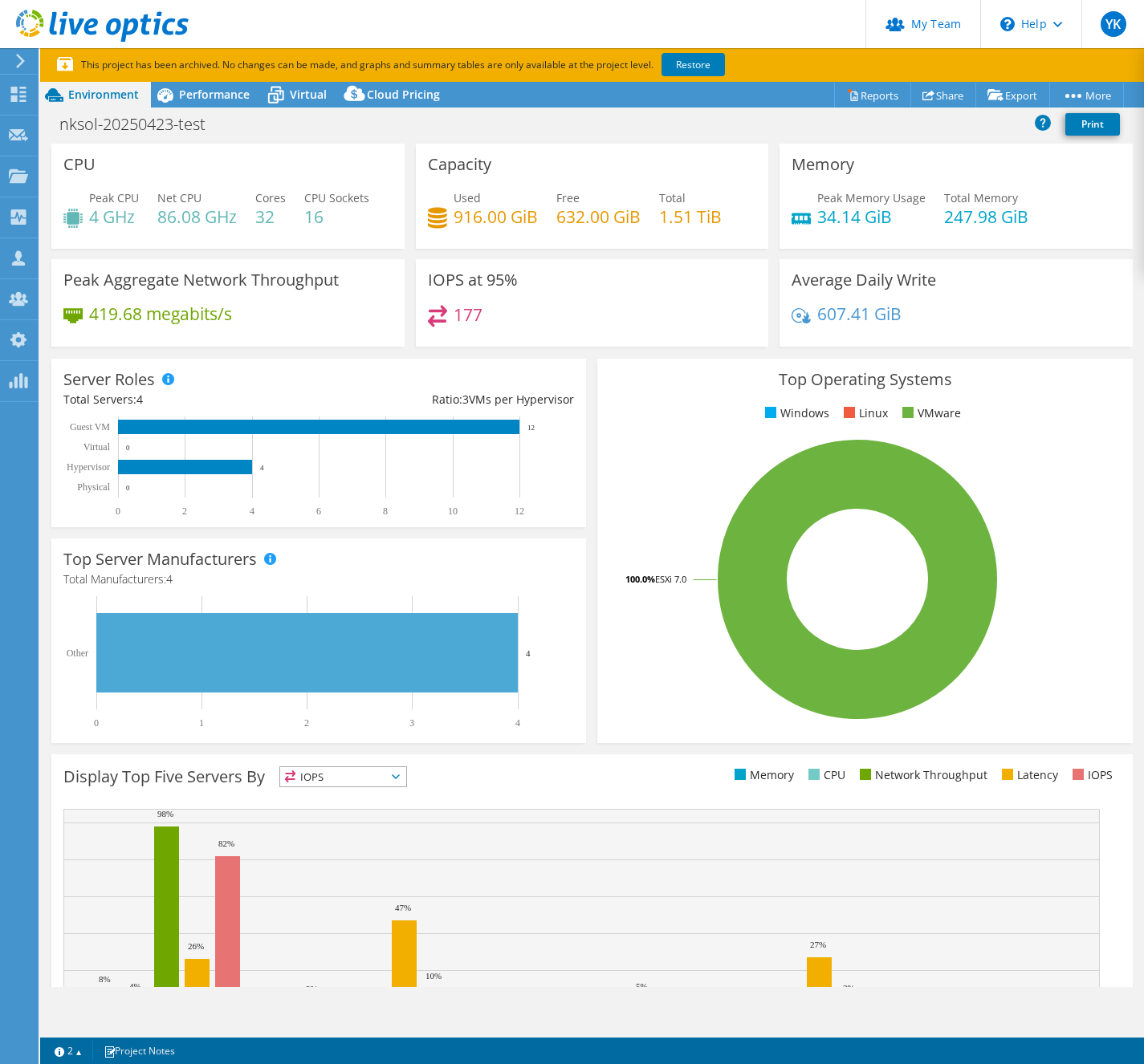
select select "USD"
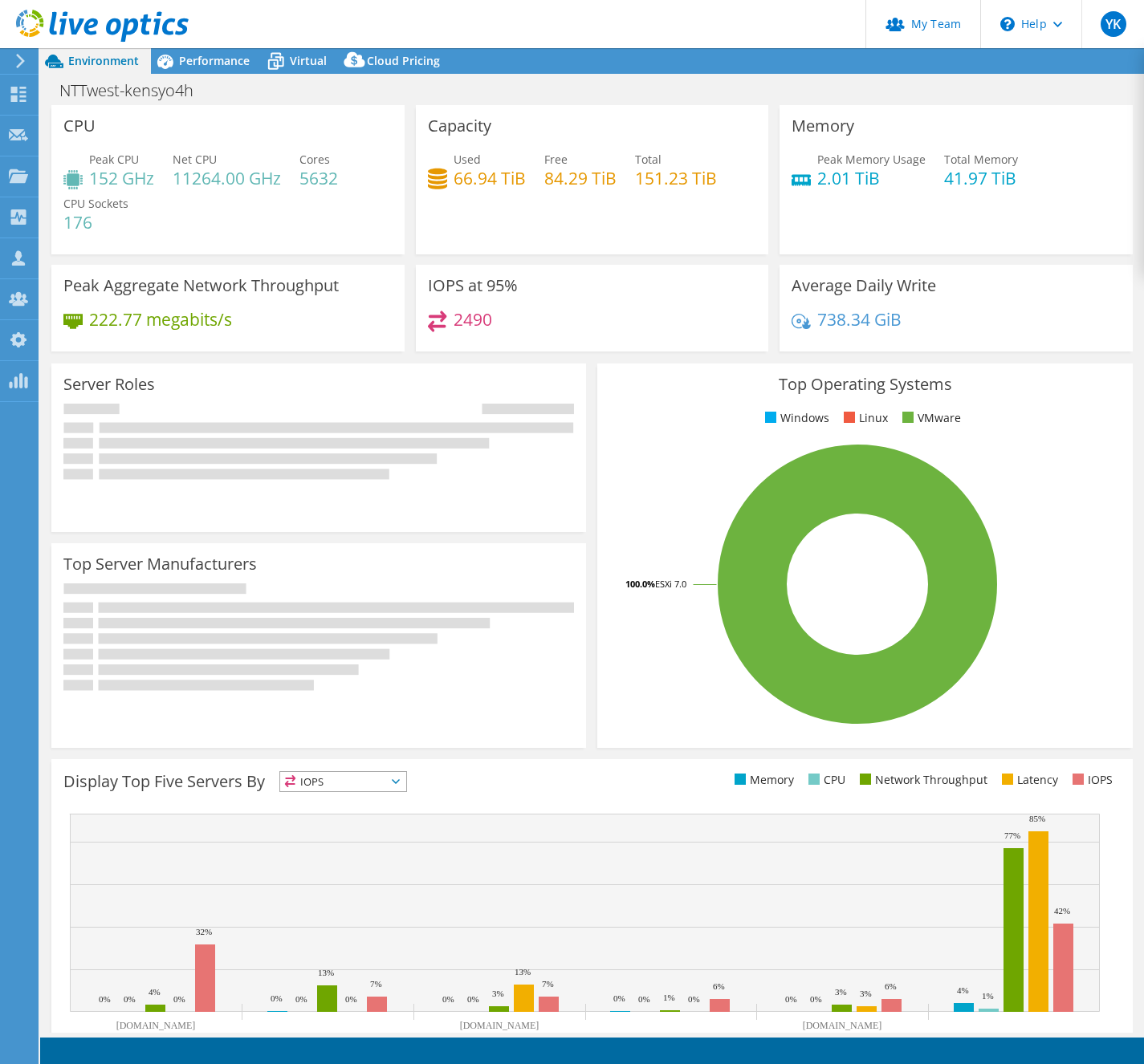
select select "[GEOGRAPHIC_DATA]"
select select "JPY"
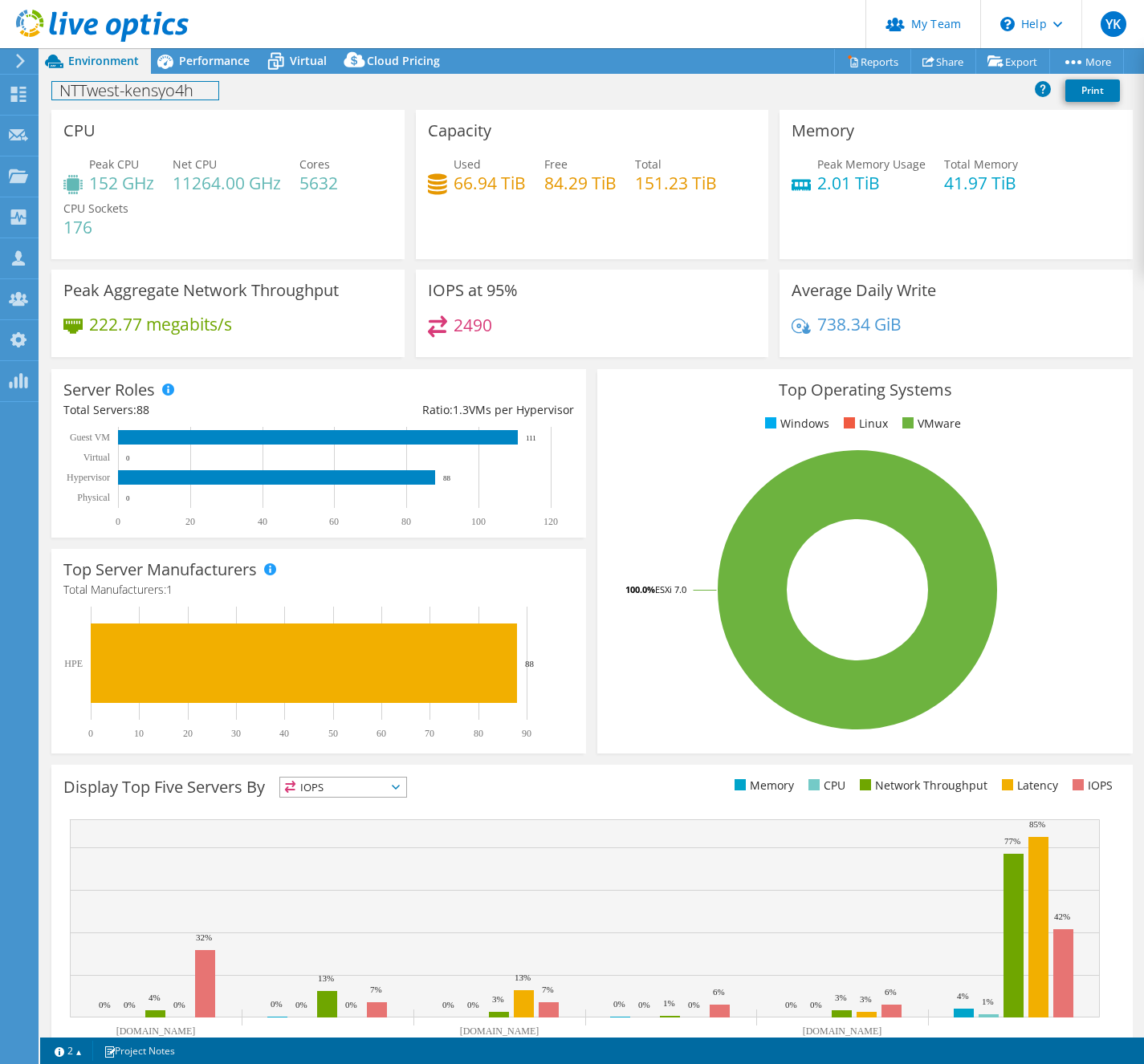
click at [129, 91] on h1 "NTTwest-kensyo4h" at bounding box center [135, 90] width 166 height 18
copy h1 "NTTwest-kensyo4h"
click at [222, 59] on span "Performance" at bounding box center [215, 60] width 70 height 15
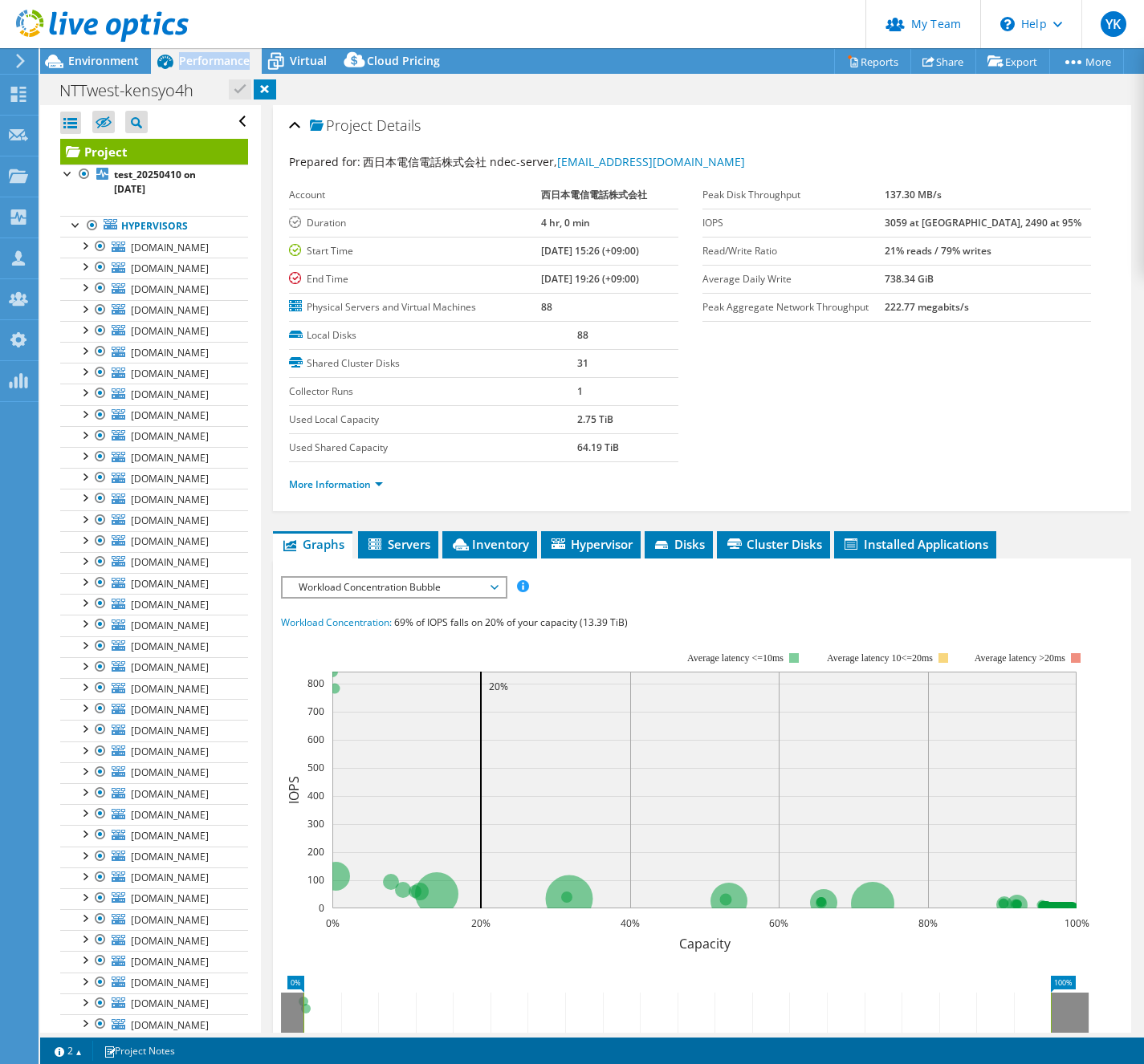
click at [222, 59] on span "Performance" at bounding box center [215, 60] width 70 height 15
click at [111, 59] on span "Environment" at bounding box center [103, 60] width 70 height 15
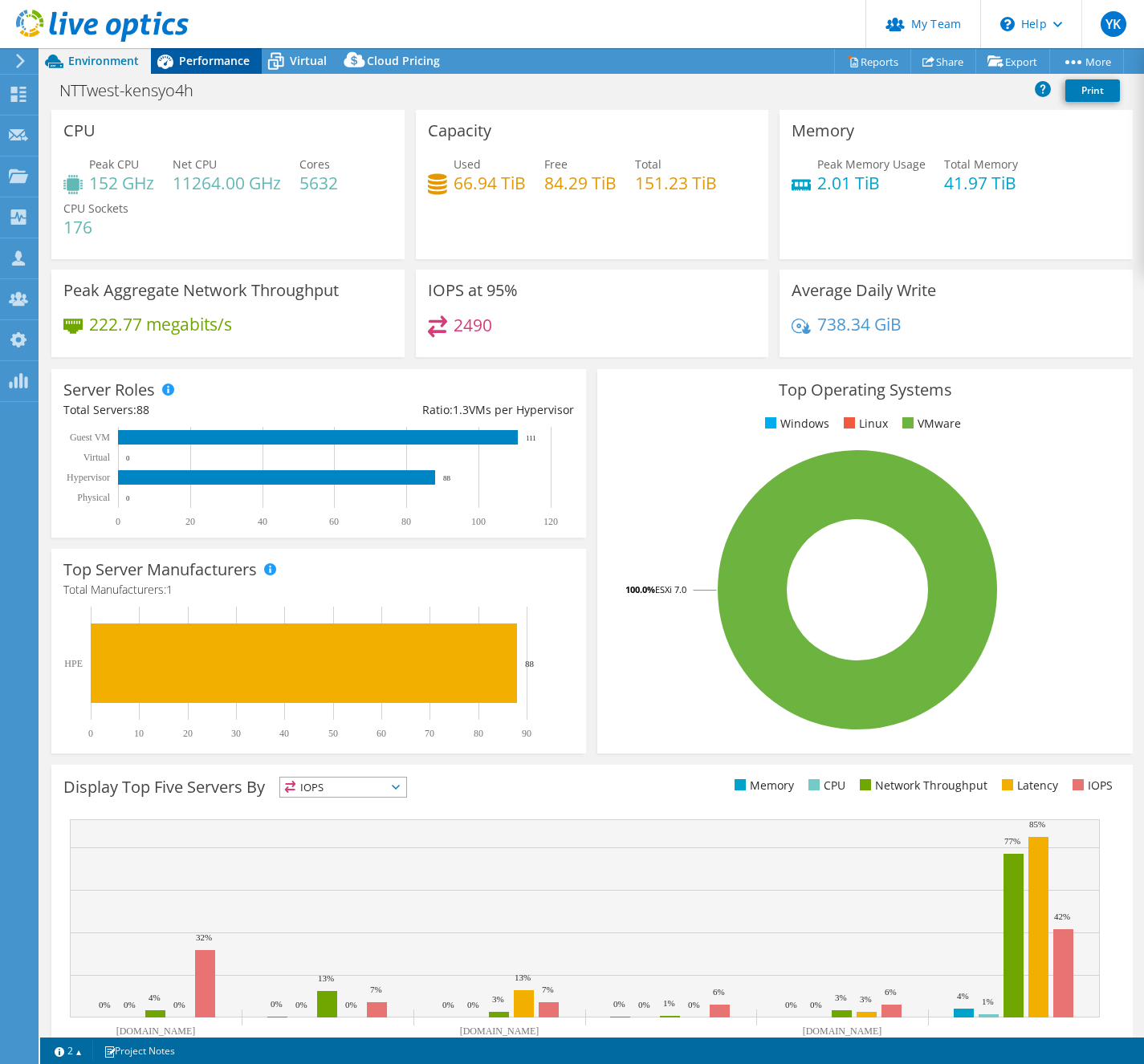
click at [225, 61] on span "Performance" at bounding box center [215, 60] width 70 height 15
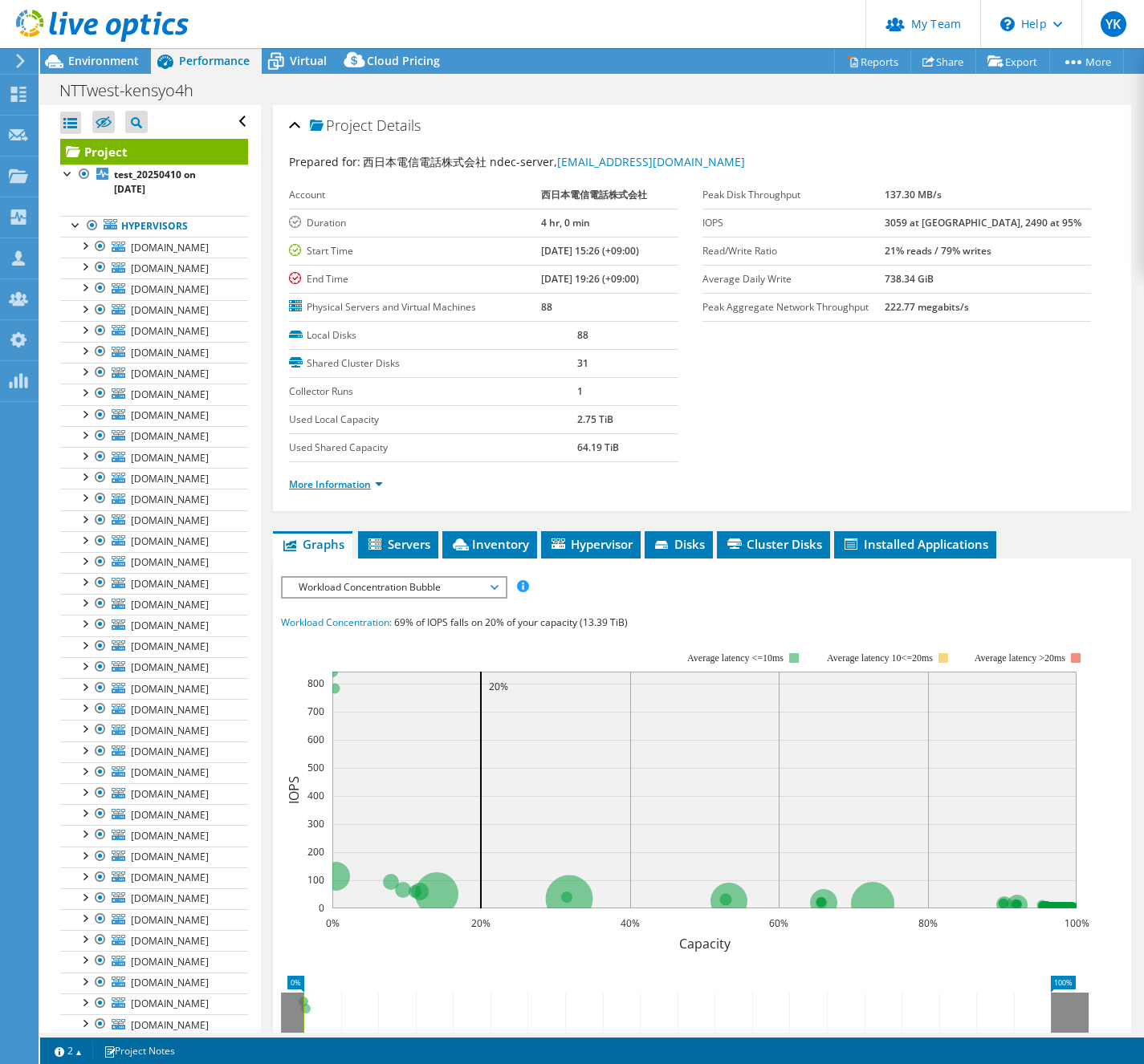
click at [364, 483] on link "More Information" at bounding box center [336, 484] width 94 height 13
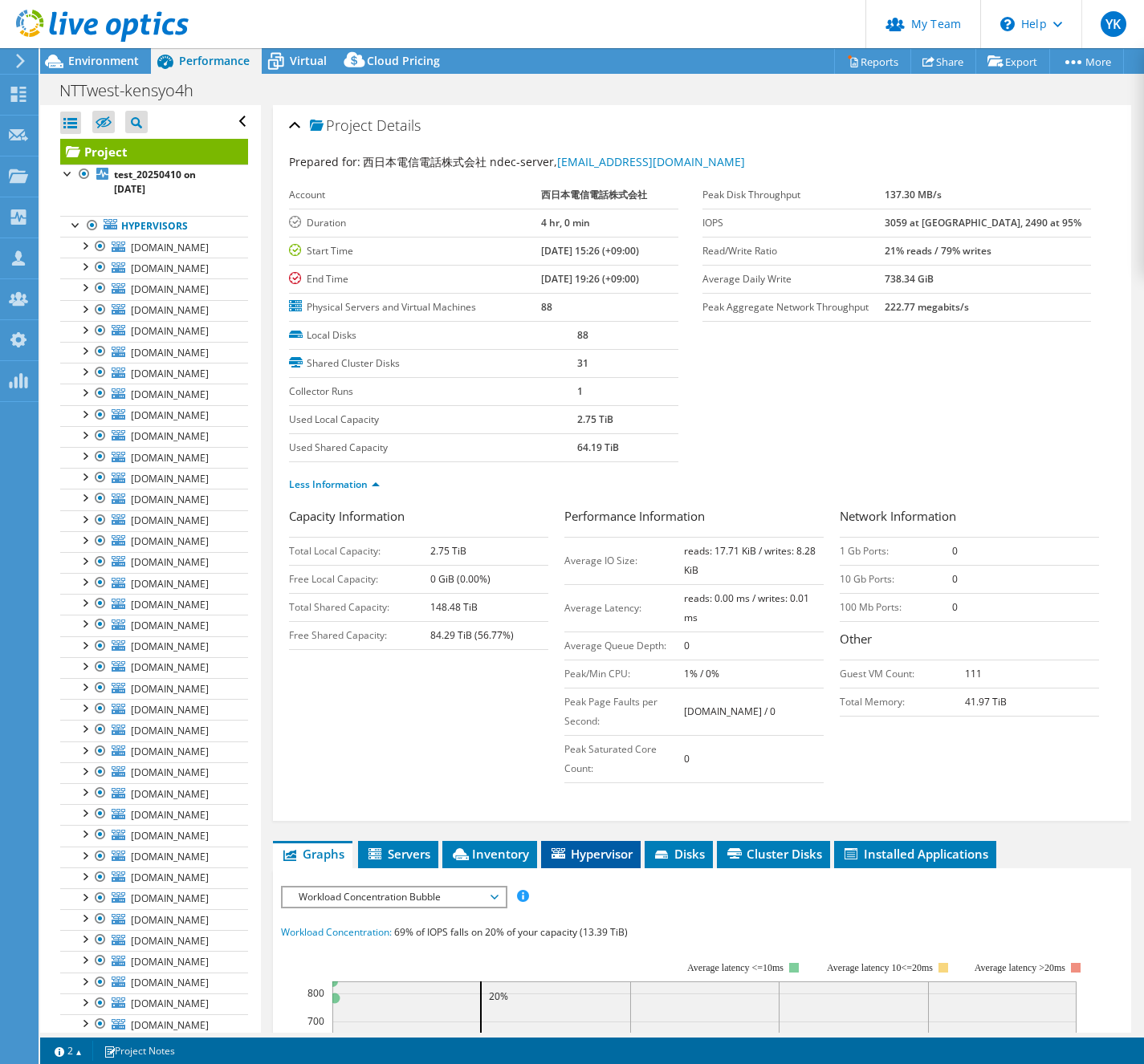
click at [591, 846] on span "Hypervisor" at bounding box center [591, 854] width 84 height 16
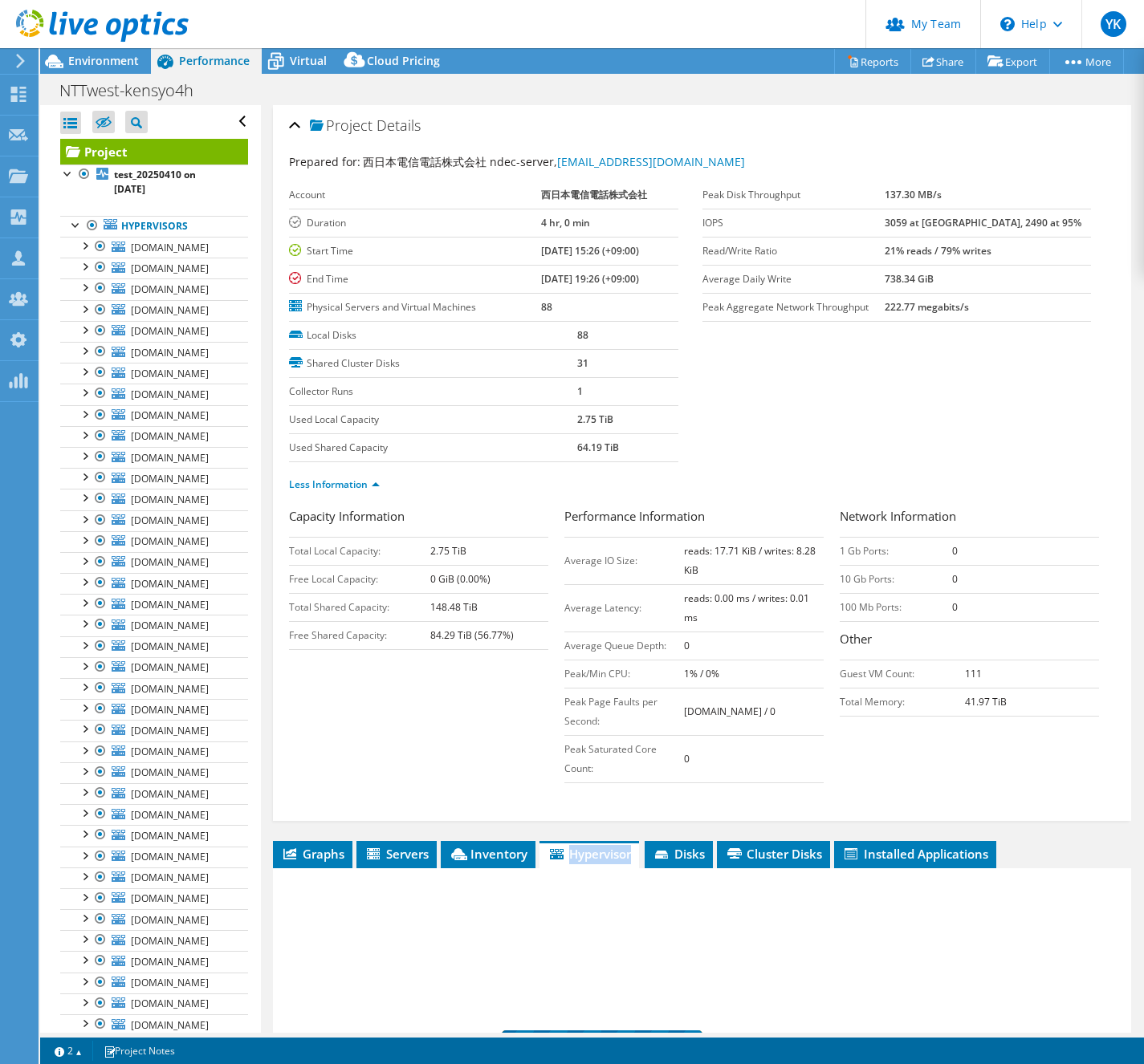
click at [591, 846] on span "Hypervisor" at bounding box center [589, 854] width 84 height 16
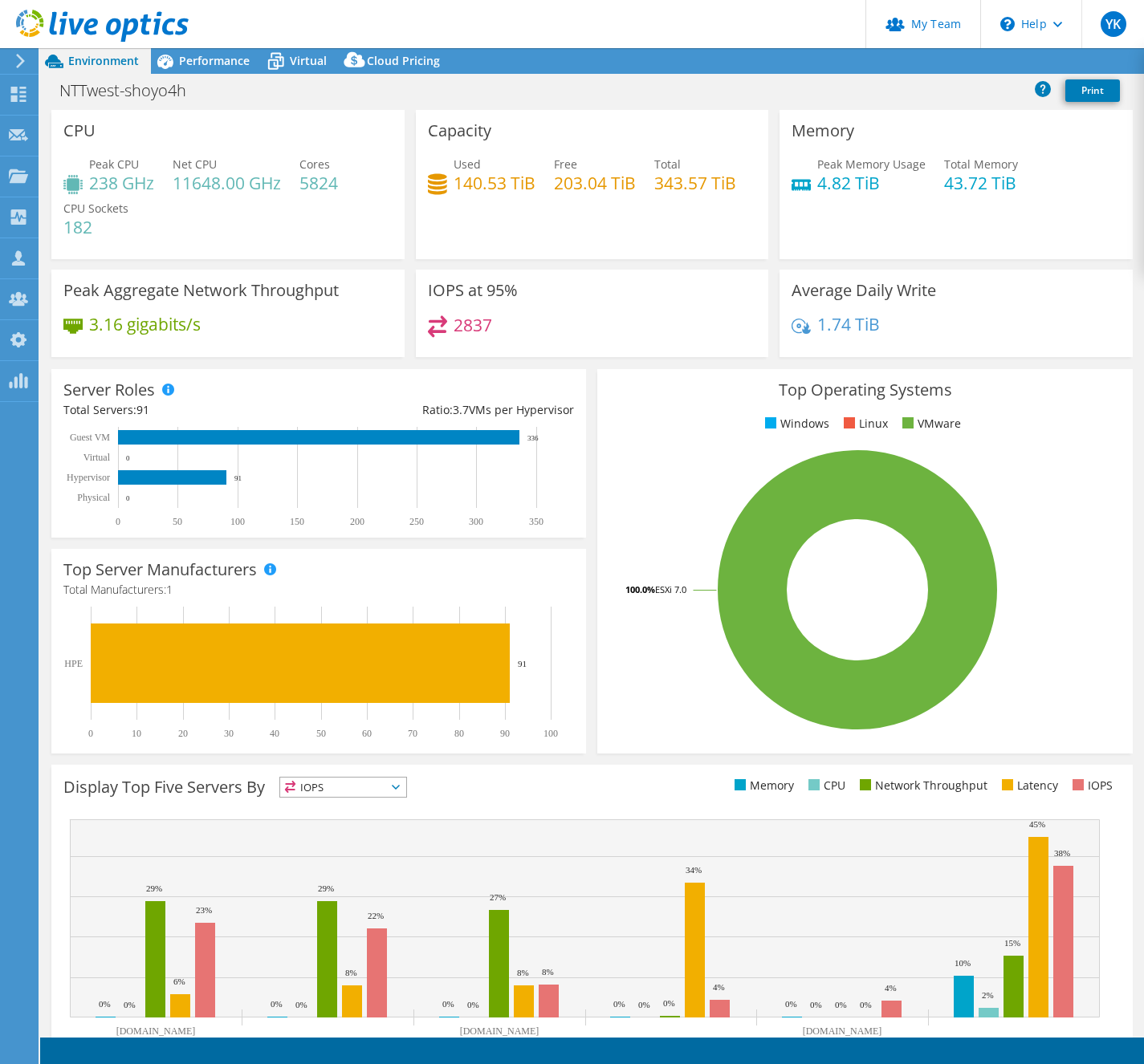
select select "[GEOGRAPHIC_DATA]"
select select "JPY"
click at [163, 94] on h1 "NTTwest-shoyo4h" at bounding box center [132, 90] width 159 height 18
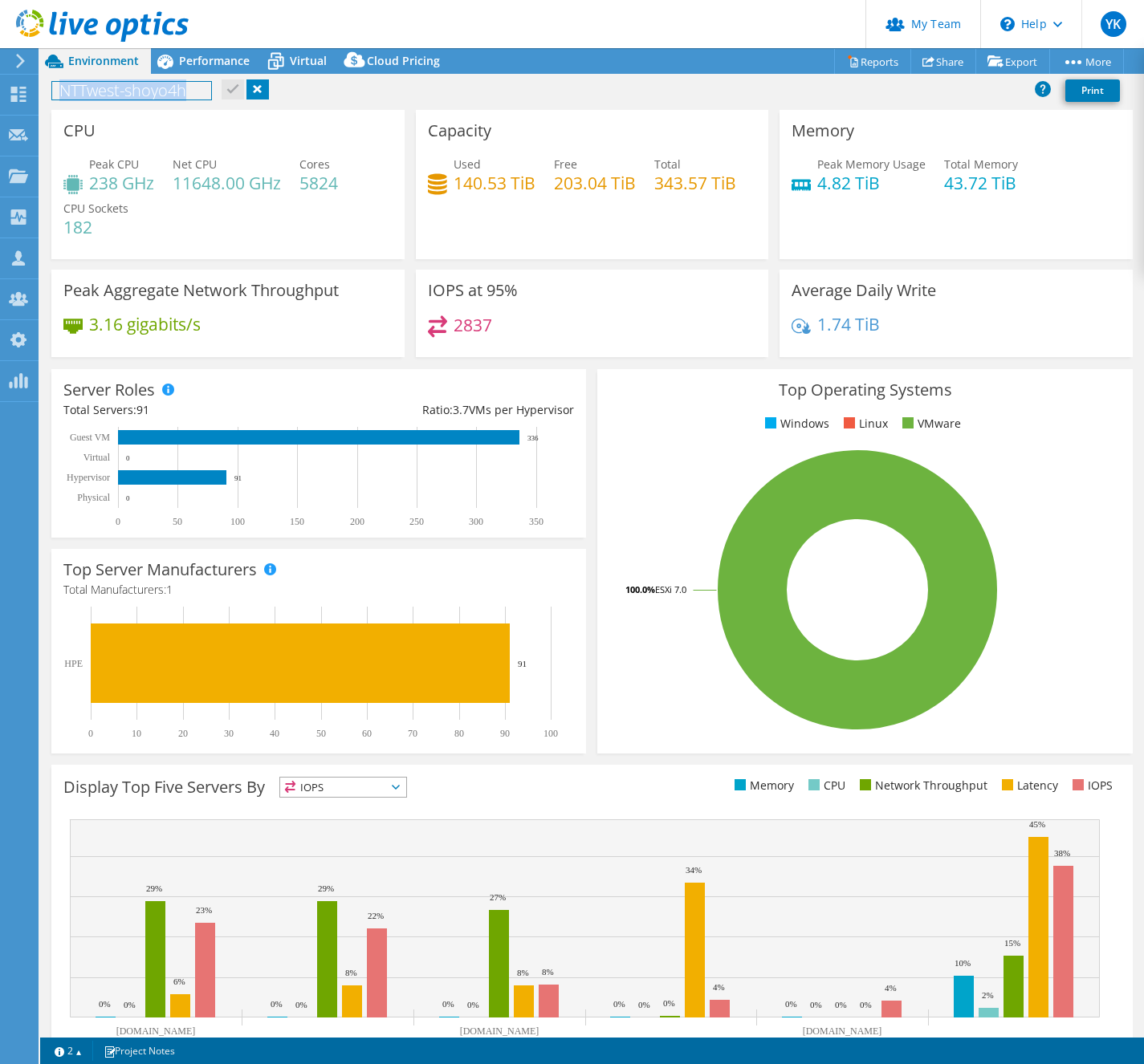
copy h1 "NTTwest-shoyo4h"
click at [221, 64] on span "Performance" at bounding box center [215, 60] width 70 height 15
click at [221, 63] on span "Performance" at bounding box center [215, 60] width 70 height 15
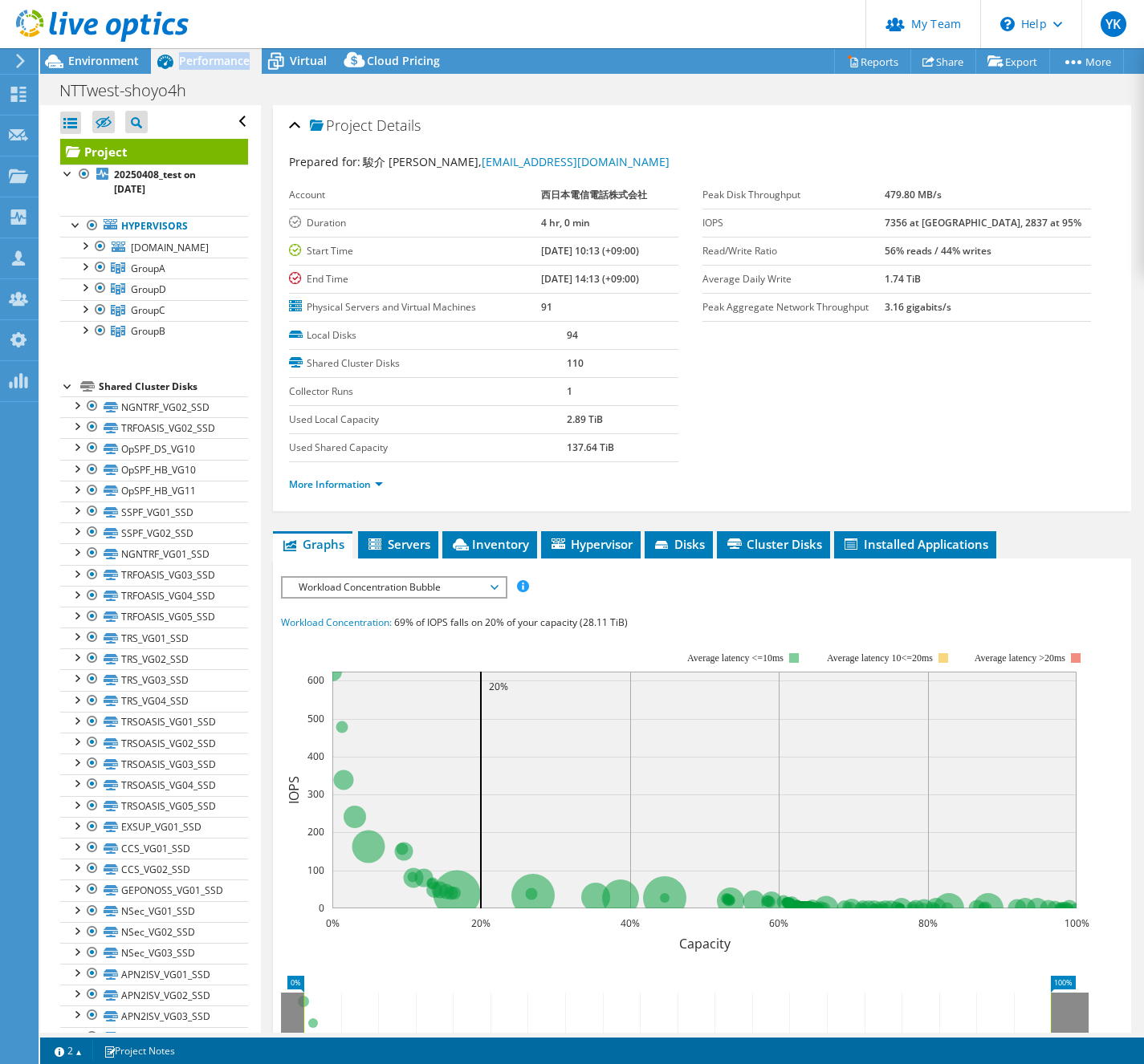
drag, startPoint x: 643, startPoint y: 160, endPoint x: 364, endPoint y: 167, distance: 279.1
click at [364, 167] on div "Prepared for: 駿介 一貫坂, syunsuke.ikkanzaka.hd@west.ntt.co.jp" at bounding box center [702, 163] width 826 height 18
copy span "駿介 一貫坂, syunsuke.ikkanzaka.hd@west.ntt.co.jp"
click at [102, 53] on div at bounding box center [94, 27] width 189 height 54
click at [87, 58] on span "Environment" at bounding box center [103, 60] width 70 height 15
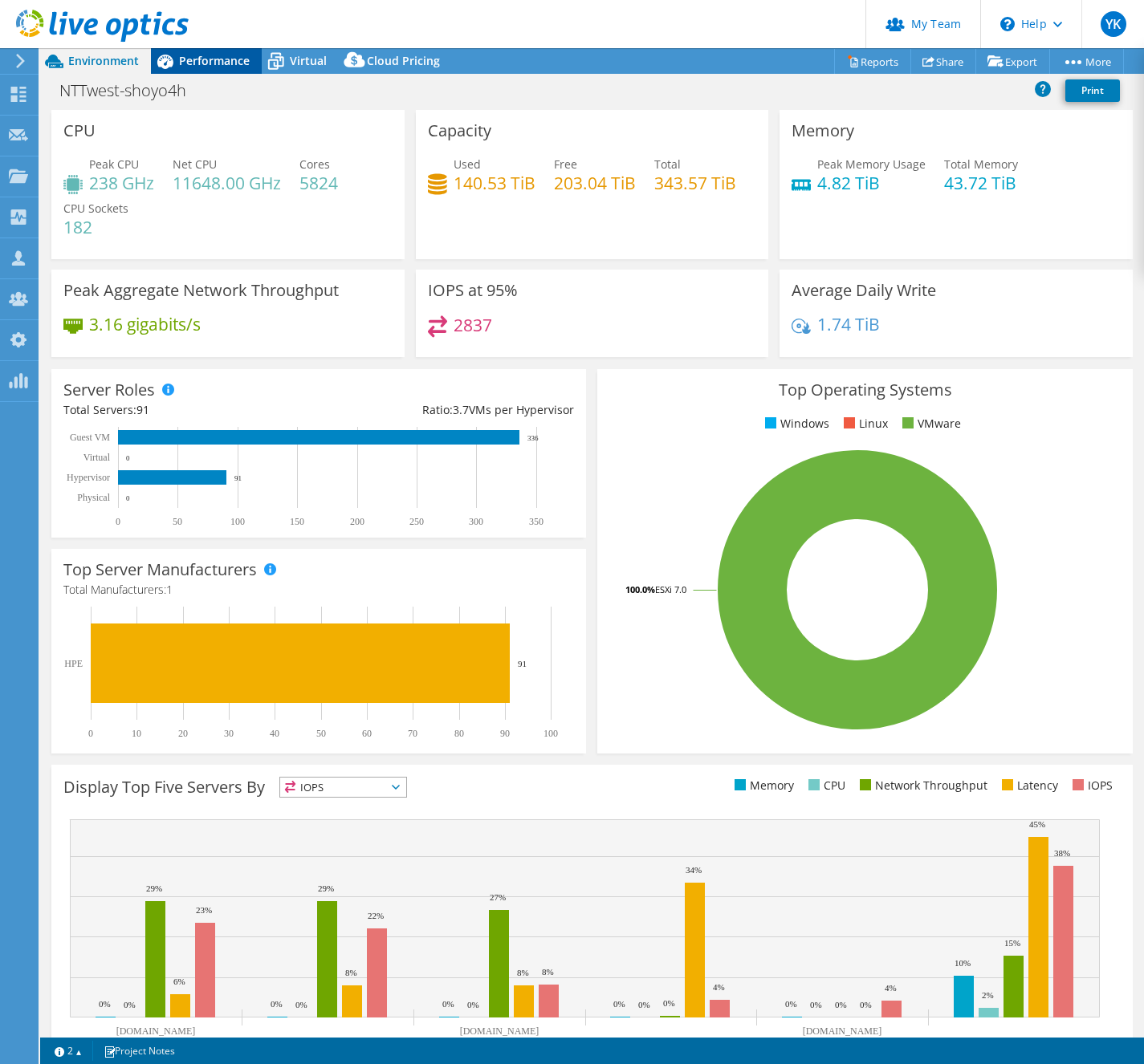
click at [216, 63] on span "Performance" at bounding box center [215, 60] width 70 height 15
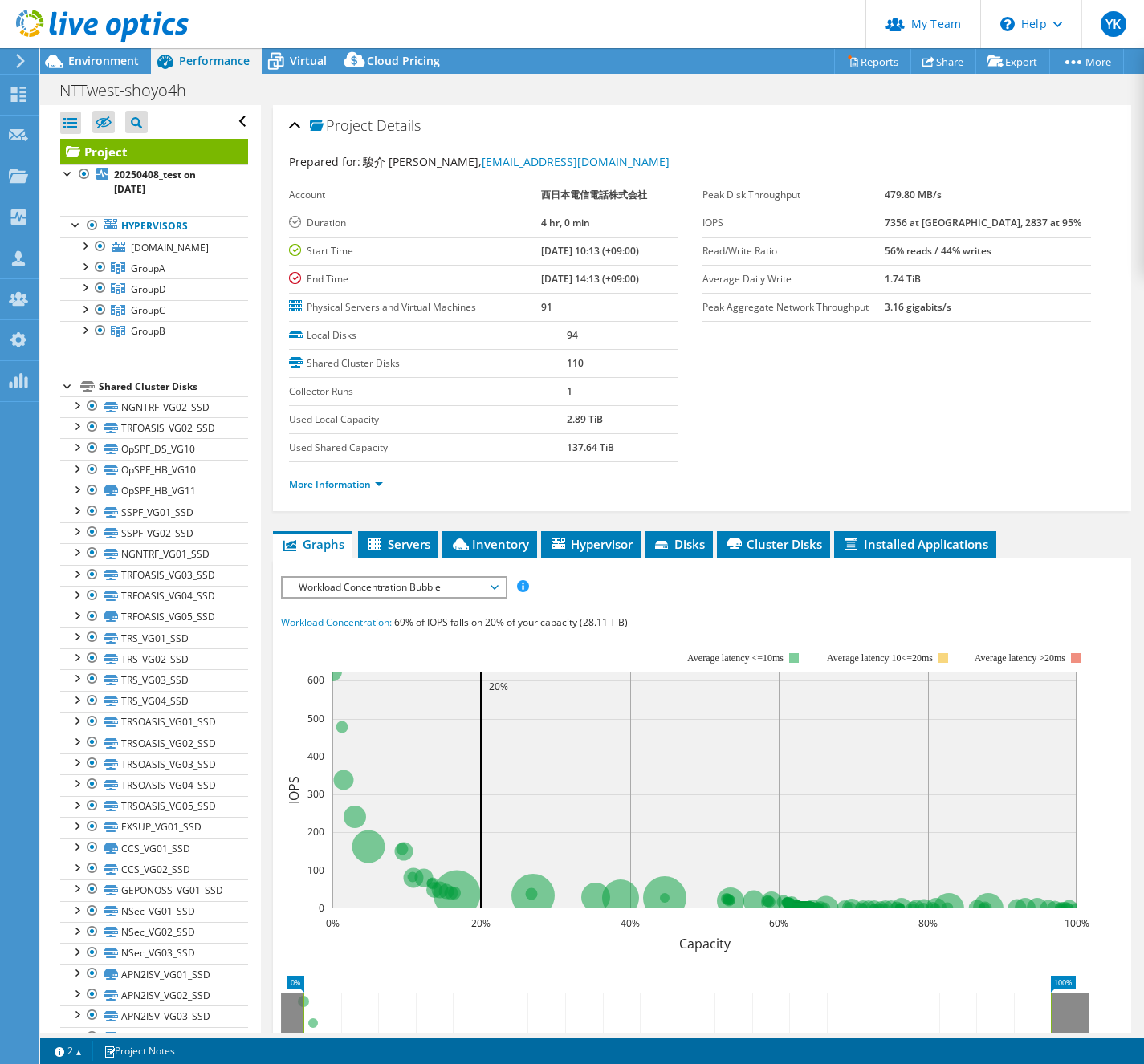
click at [367, 479] on link "More Information" at bounding box center [336, 484] width 94 height 13
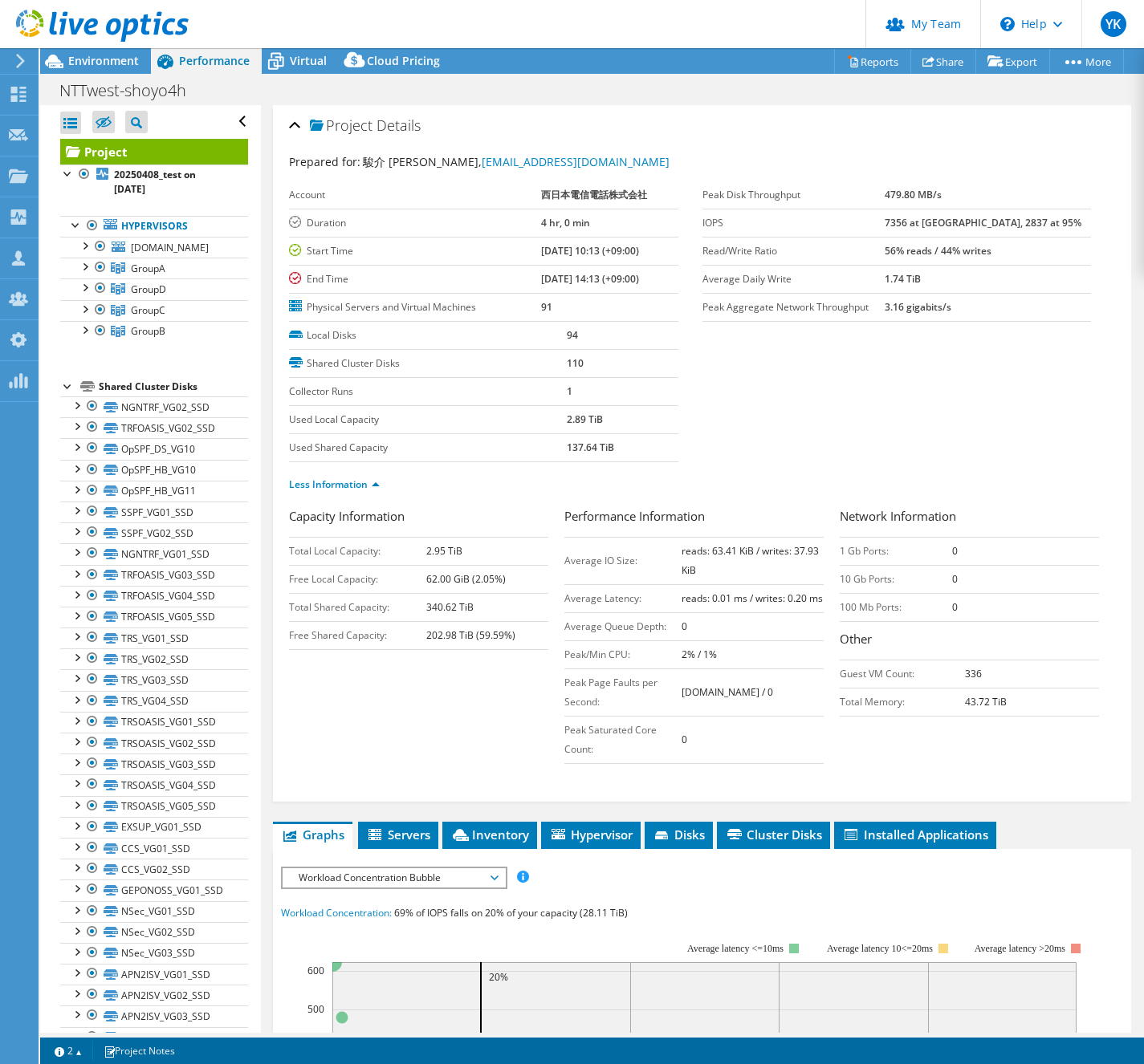
drag, startPoint x: 597, startPoint y: 839, endPoint x: 674, endPoint y: 808, distance: 83.0
click at [598, 839] on span "Hypervisor" at bounding box center [591, 834] width 84 height 16
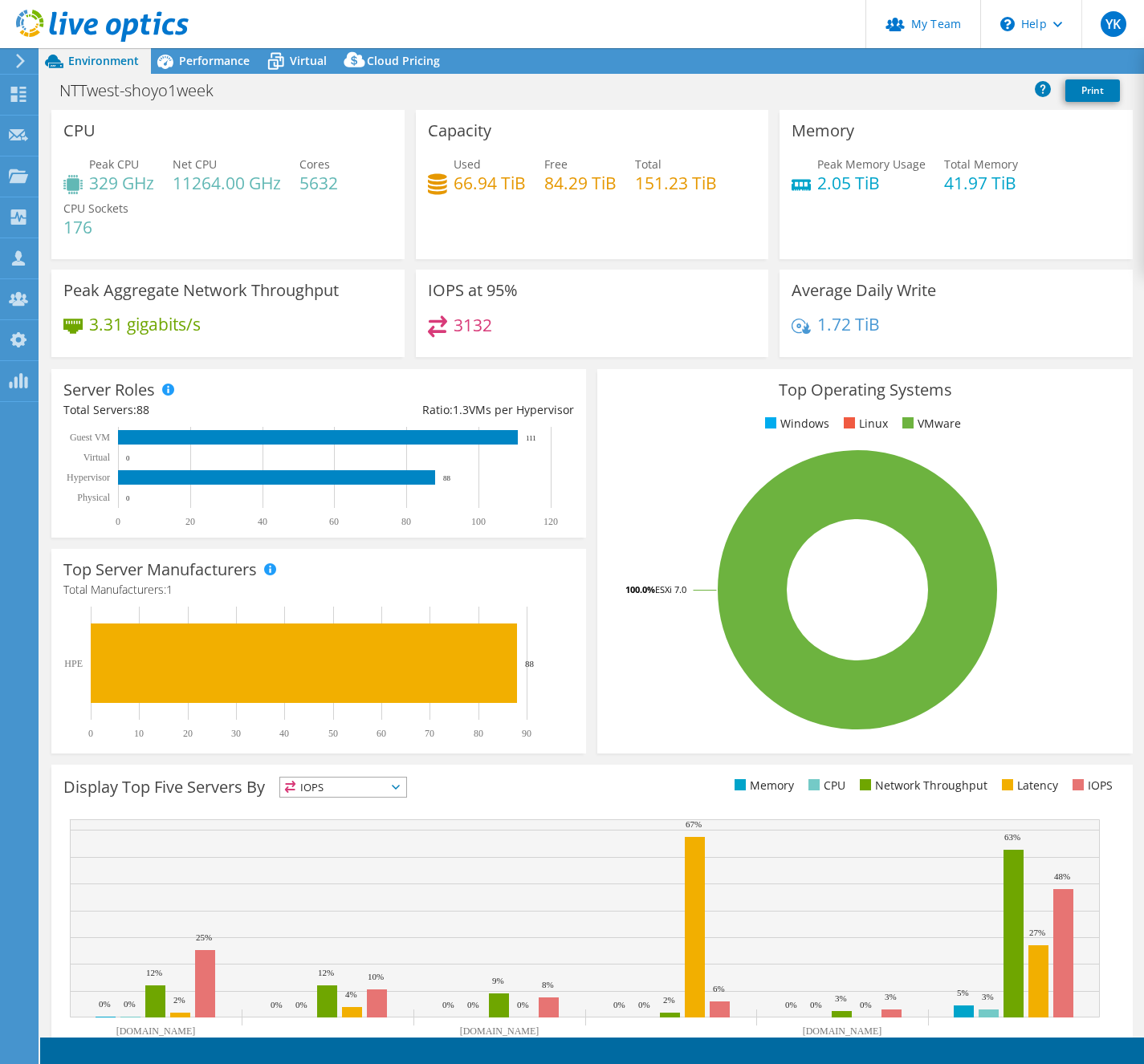
select select "[GEOGRAPHIC_DATA]"
select select "JPY"
click at [179, 96] on h1 "NTTwest-shoyo1week" at bounding box center [145, 90] width 186 height 18
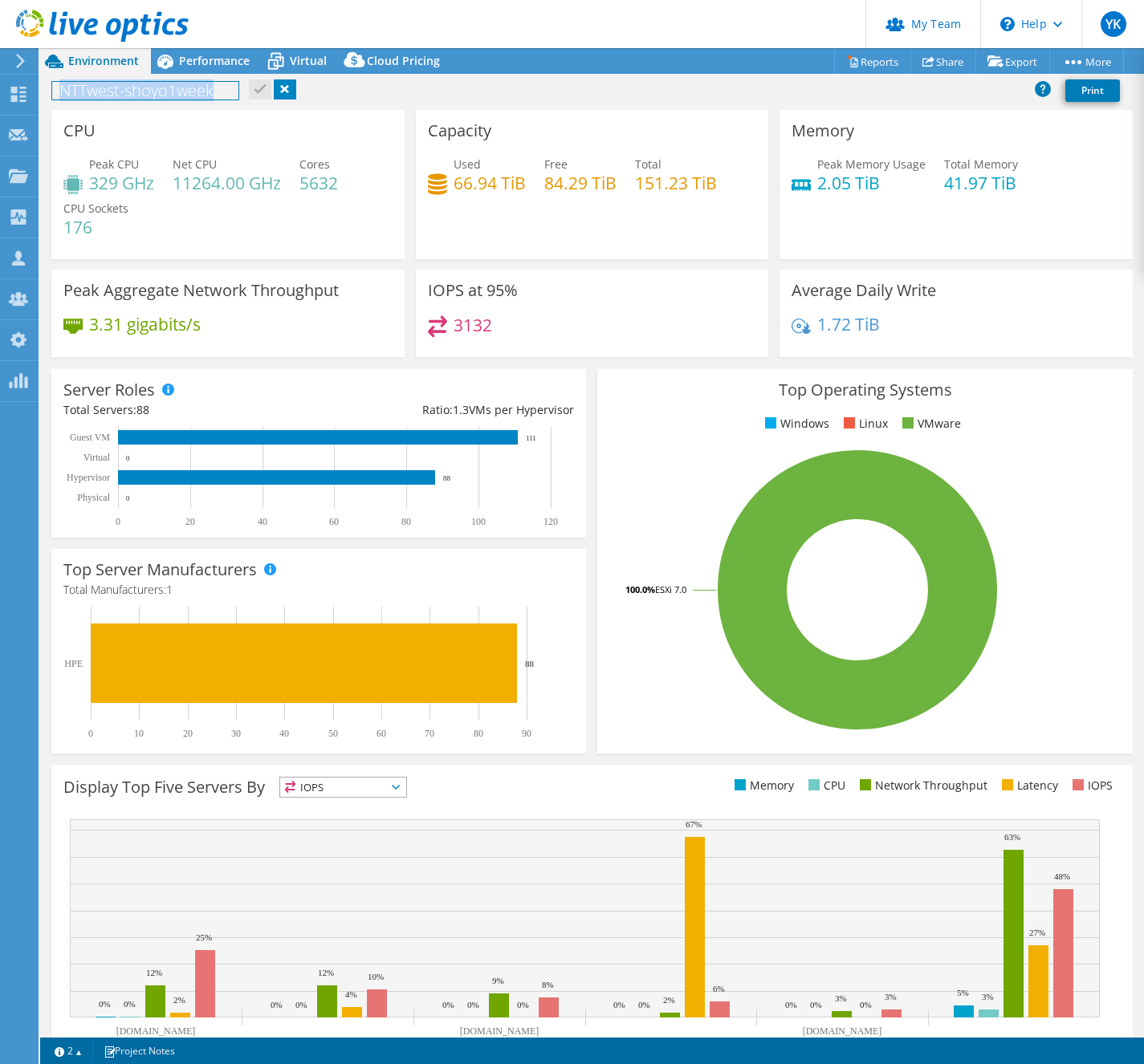
copy h1 "NTTwest-shoyo1week"
click at [238, 62] on span "Performance" at bounding box center [215, 60] width 70 height 15
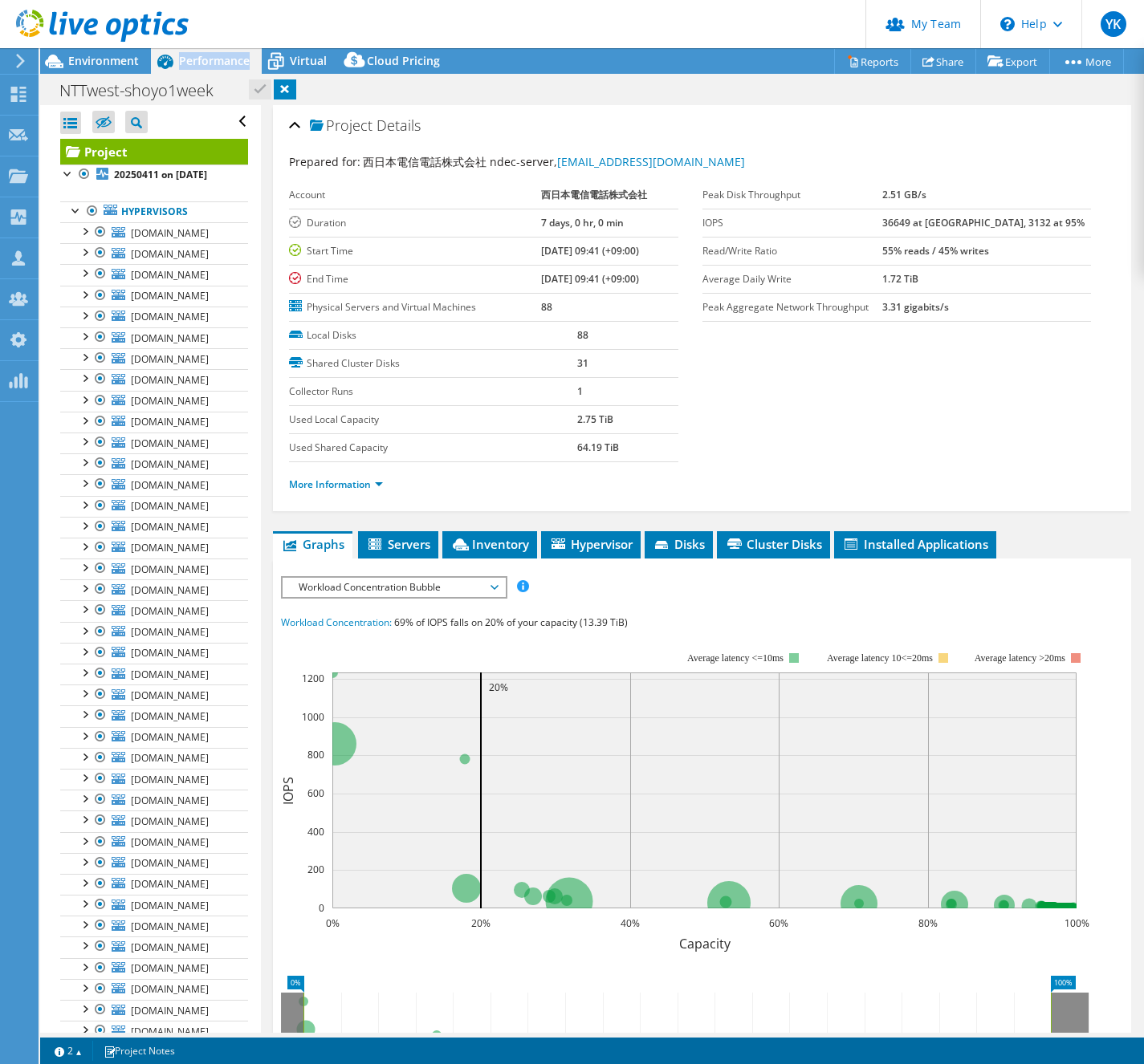
click at [238, 62] on span "Performance" at bounding box center [215, 60] width 70 height 15
click at [595, 547] on span "Hypervisor" at bounding box center [591, 544] width 84 height 16
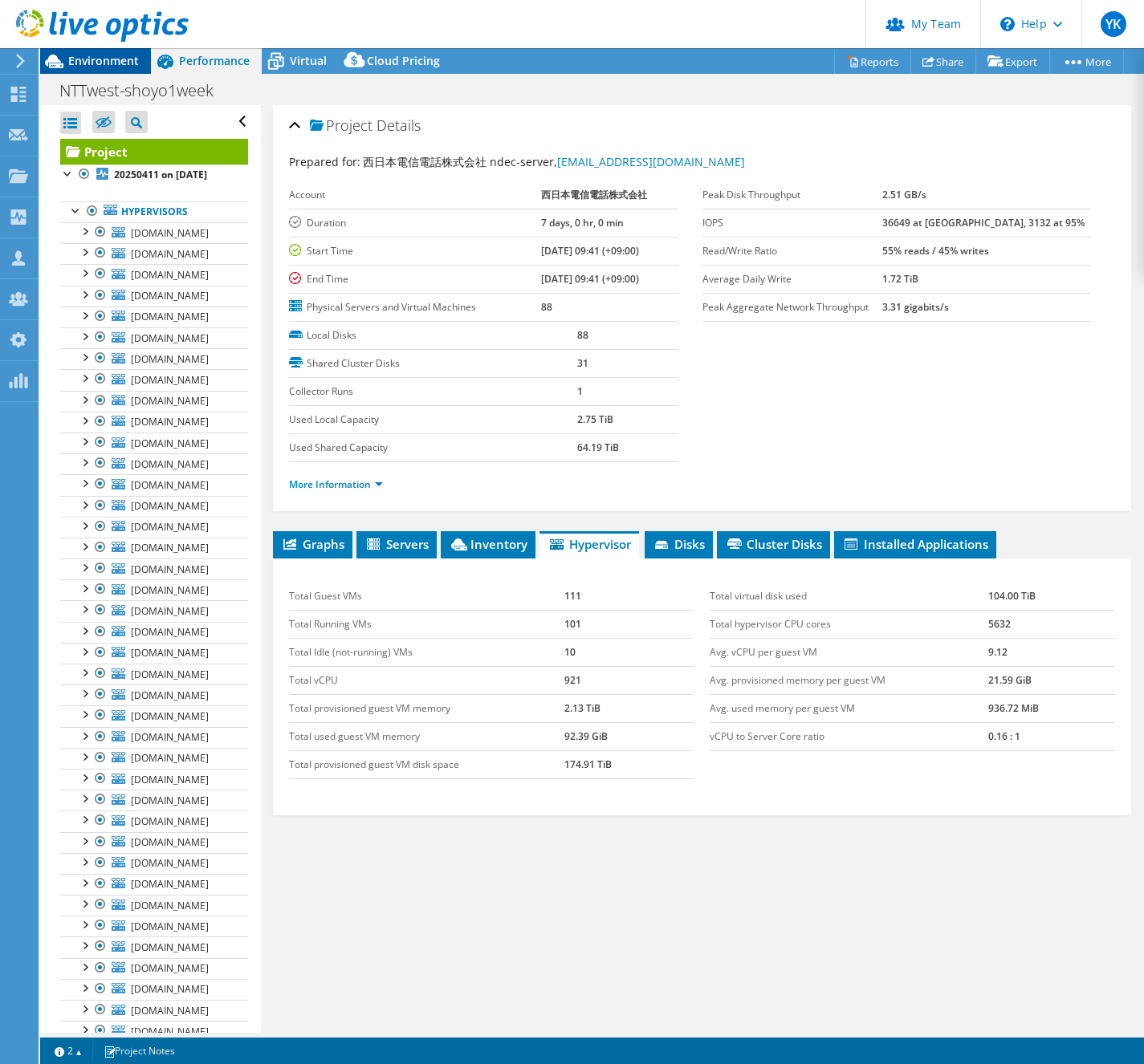
click at [119, 63] on span "Environment" at bounding box center [103, 60] width 70 height 15
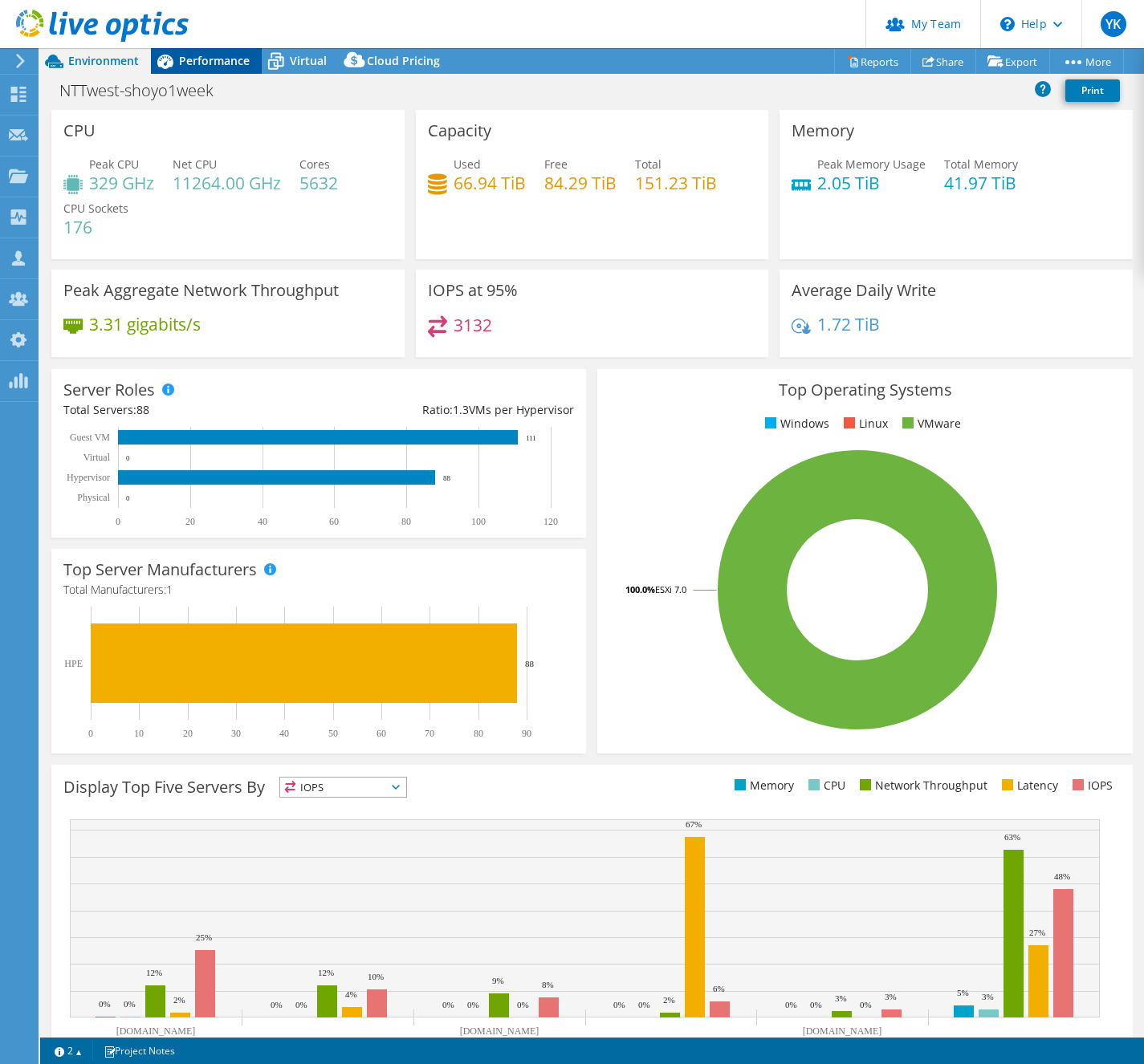
click at [234, 67] on span "Performance" at bounding box center [215, 60] width 70 height 15
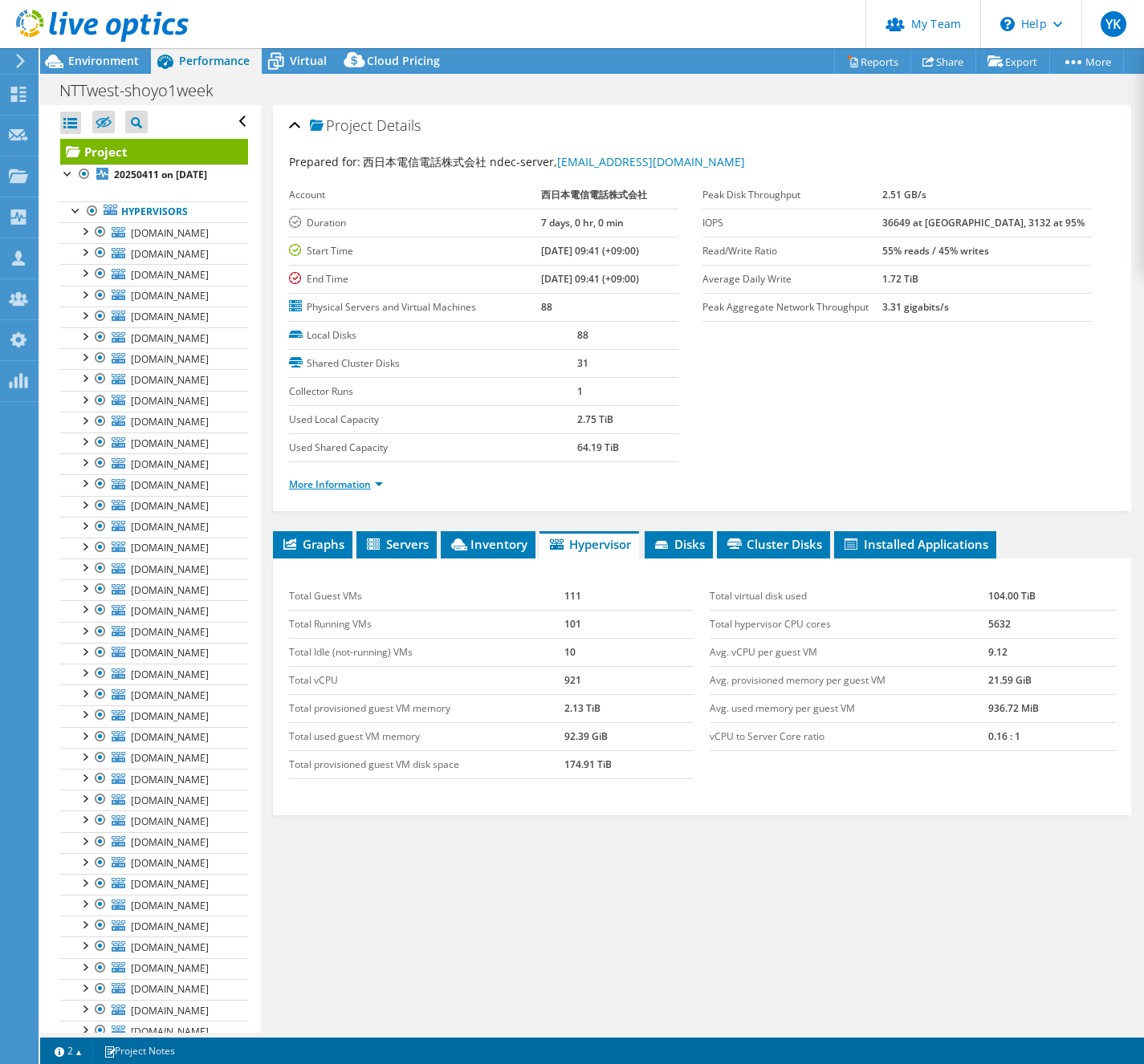
click at [374, 481] on link "More Information" at bounding box center [336, 484] width 94 height 13
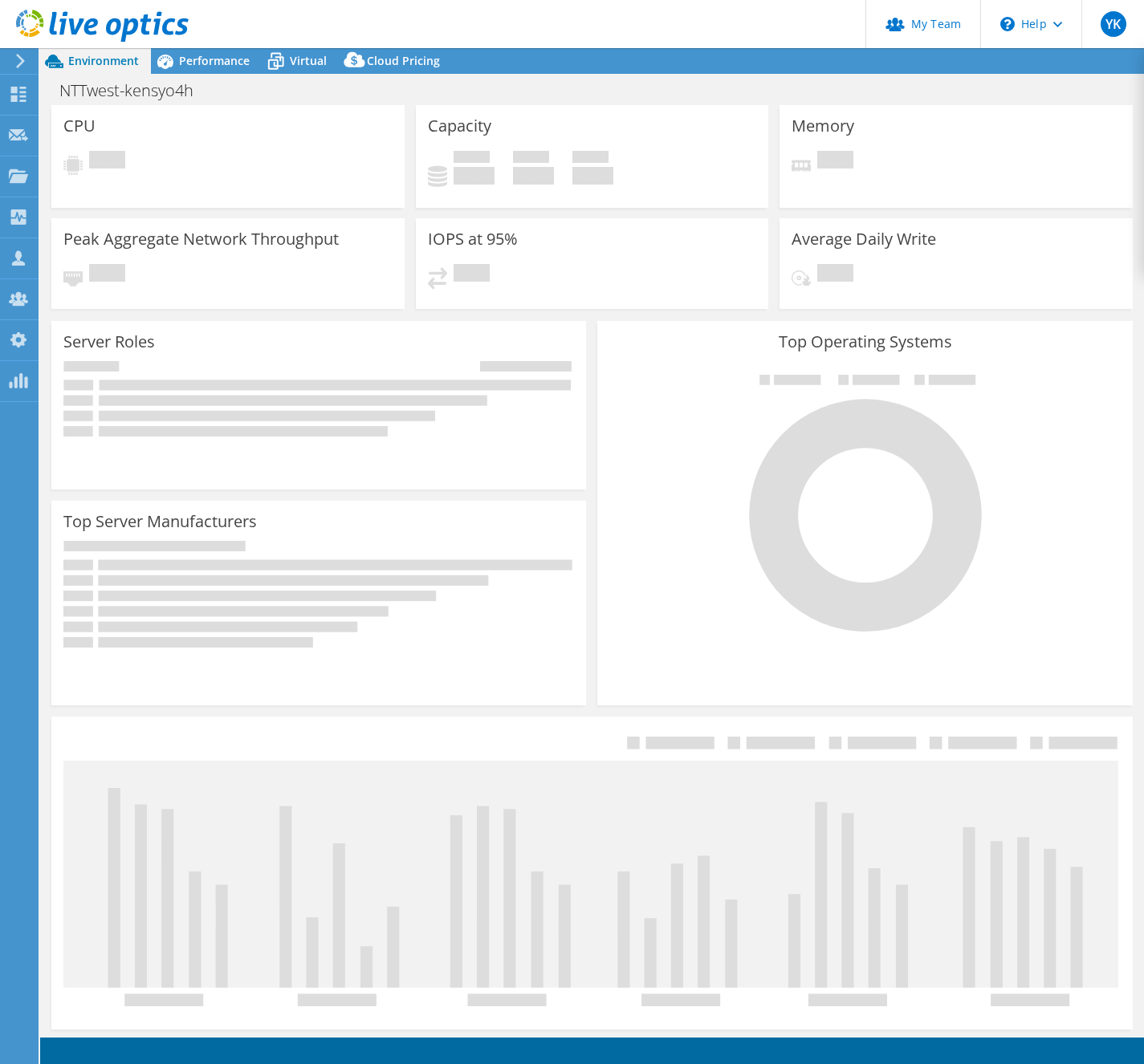
drag, startPoint x: 225, startPoint y: 60, endPoint x: 304, endPoint y: 232, distance: 189.3
click at [226, 61] on span "Performance" at bounding box center [215, 60] width 70 height 15
click at [219, 59] on span "Performance" at bounding box center [215, 60] width 70 height 15
select select "[GEOGRAPHIC_DATA]"
select select "USD"
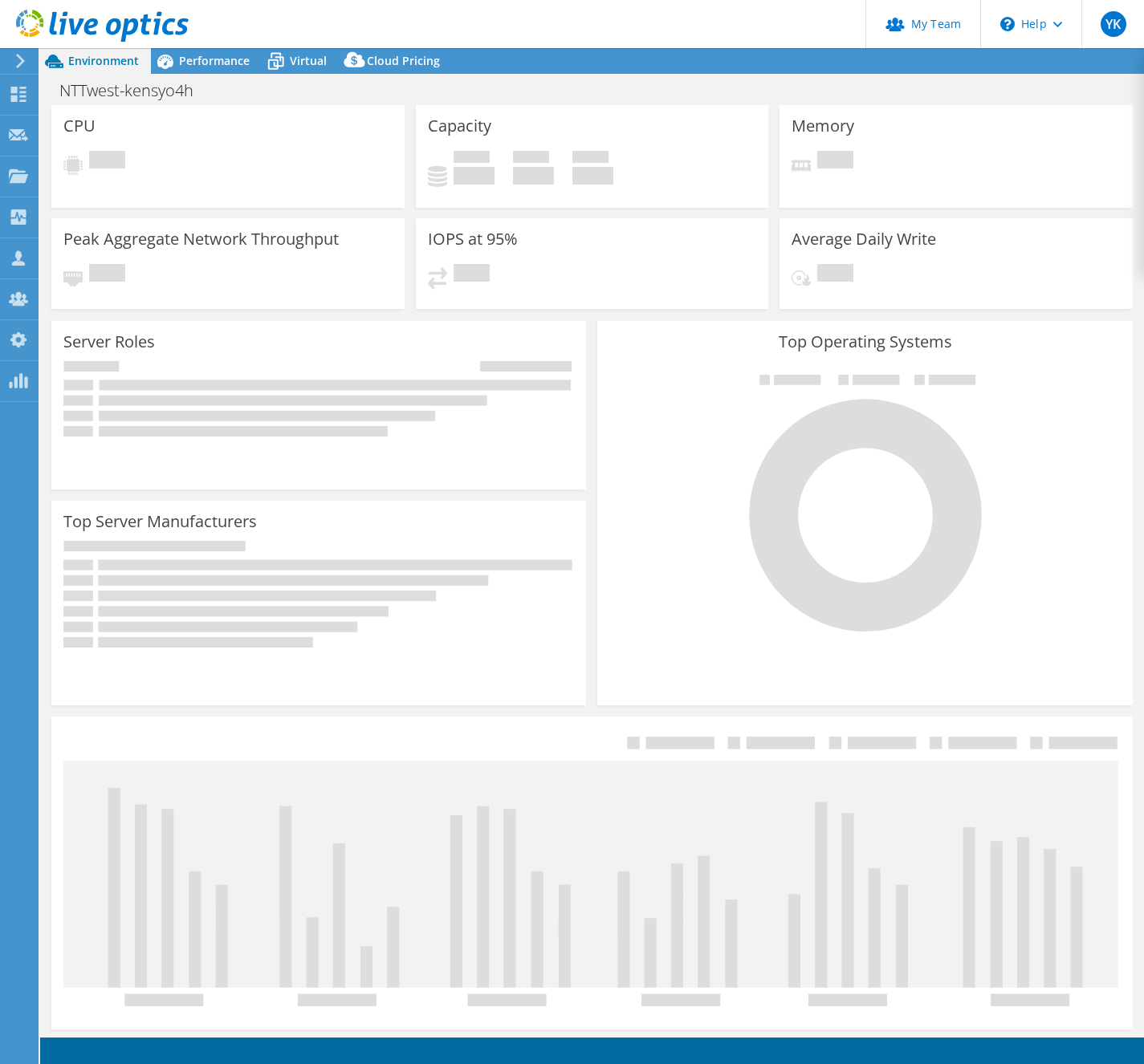
select select "[GEOGRAPHIC_DATA]"
select select "JPY"
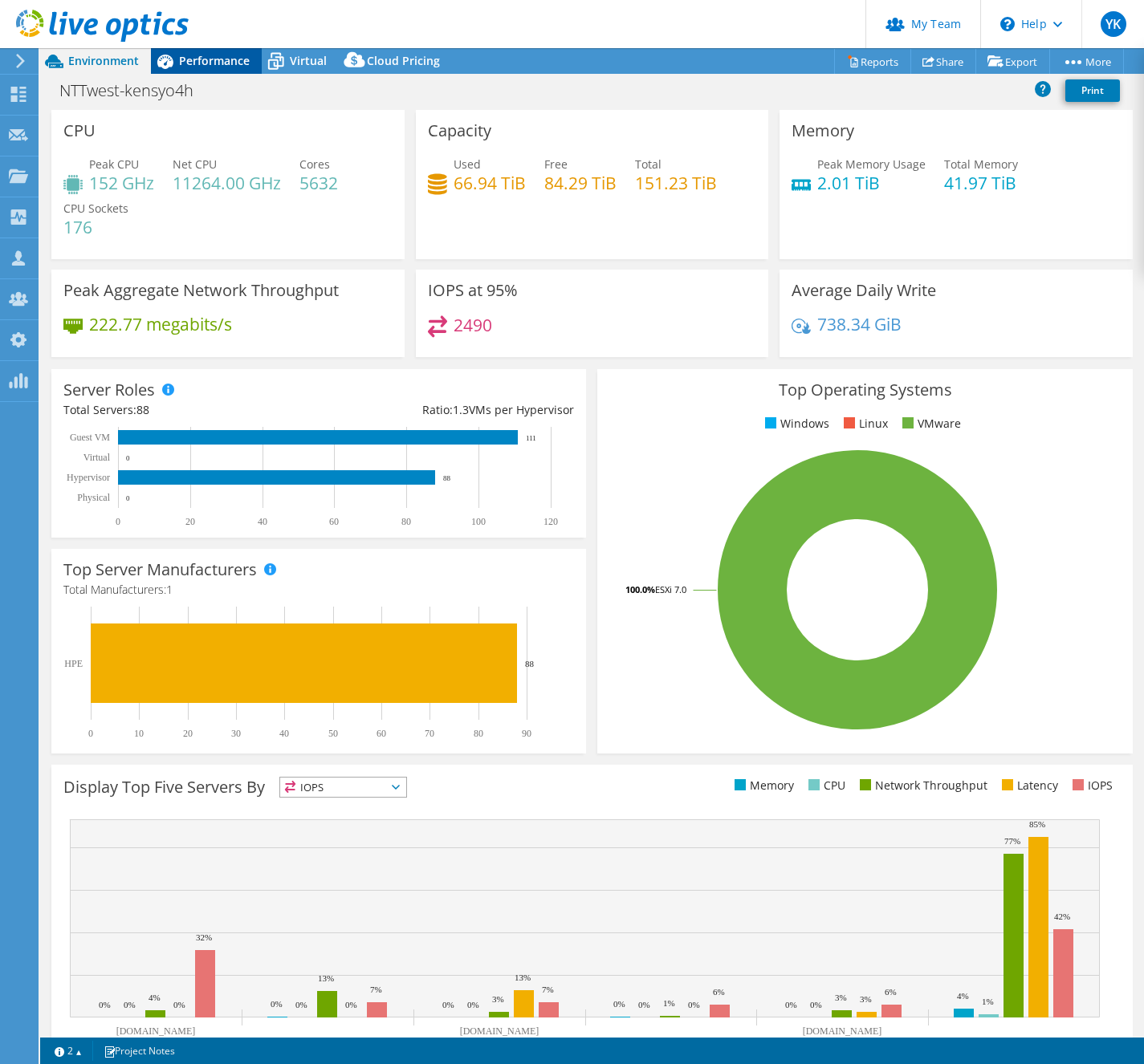
click at [220, 66] on span "Performance" at bounding box center [215, 60] width 70 height 15
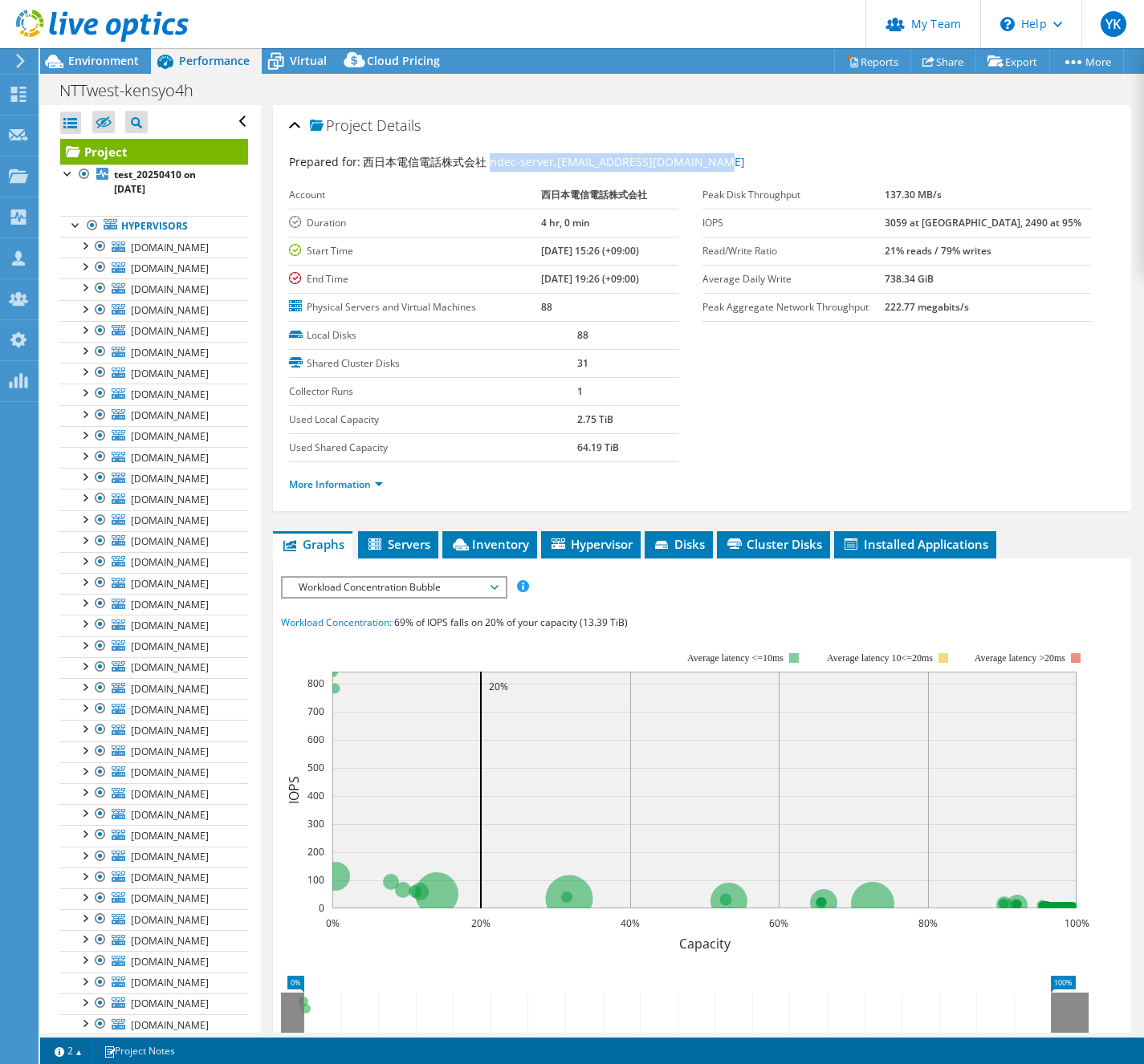
drag, startPoint x: 728, startPoint y: 166, endPoint x: 486, endPoint y: 158, distance: 242.1
click at [486, 158] on div "Prepared for: 西日本電信電話株式会社 ndec-server, [EMAIL_ADDRESS][DOMAIN_NAME]" at bounding box center [702, 163] width 826 height 18
copy span "ndec-server, [EMAIL_ADDRESS][DOMAIN_NAME]"
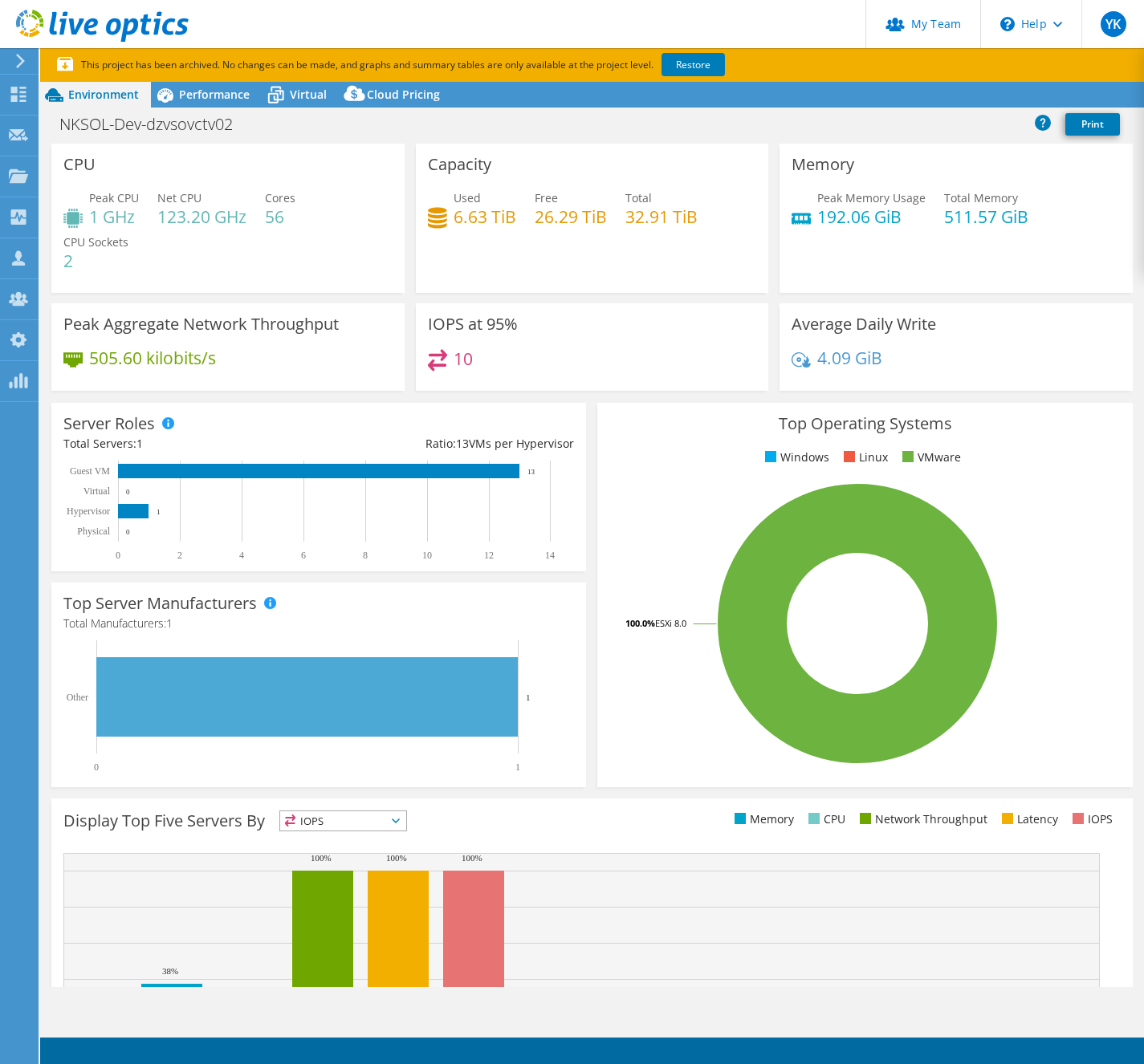
select select "[GEOGRAPHIC_DATA]"
select select "JPY"
click at [195, 128] on h1 "NKSOL-Dev-dzvsovctv02" at bounding box center [154, 124] width 205 height 18
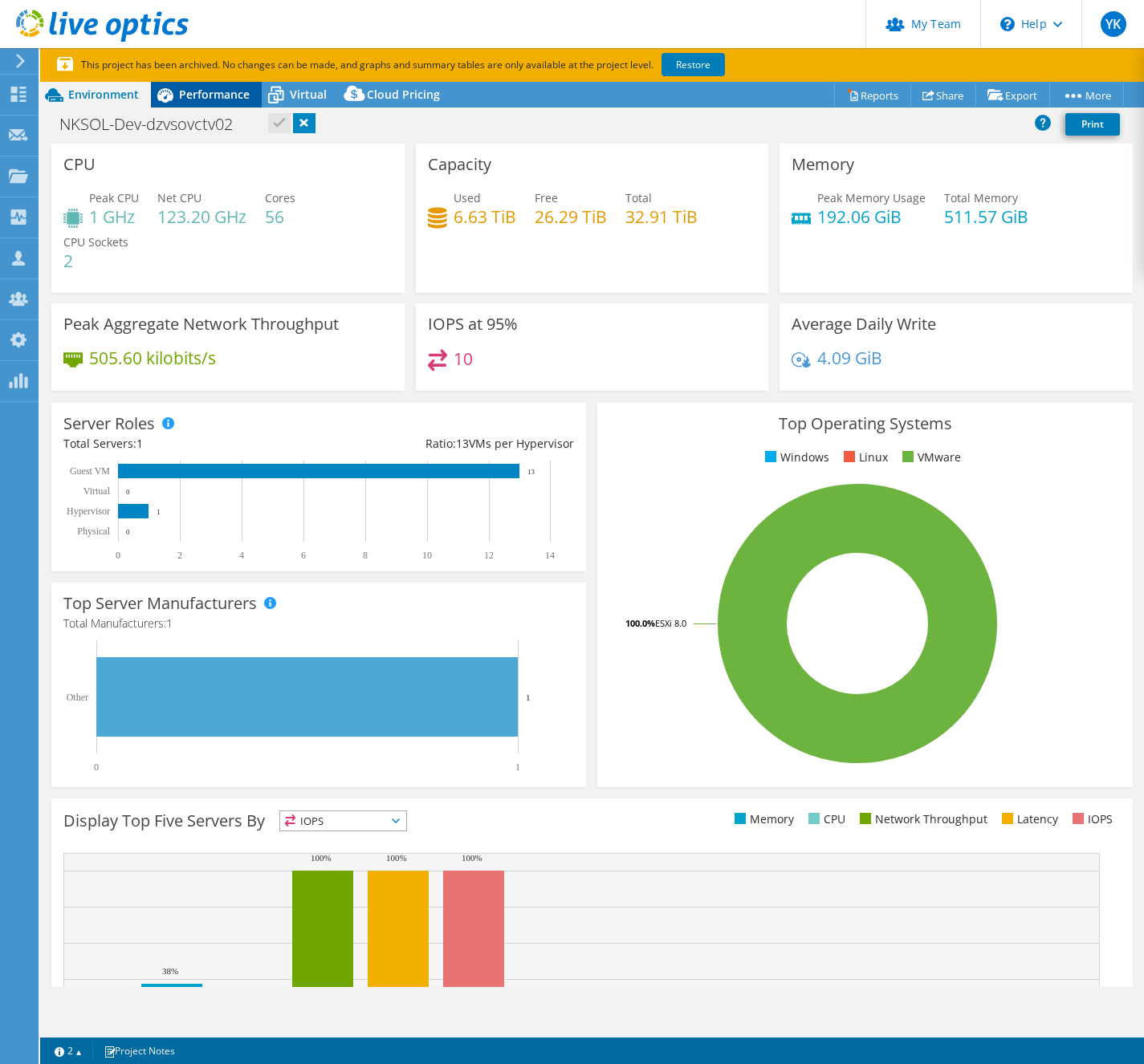
click at [229, 95] on span "Performance" at bounding box center [215, 94] width 70 height 15
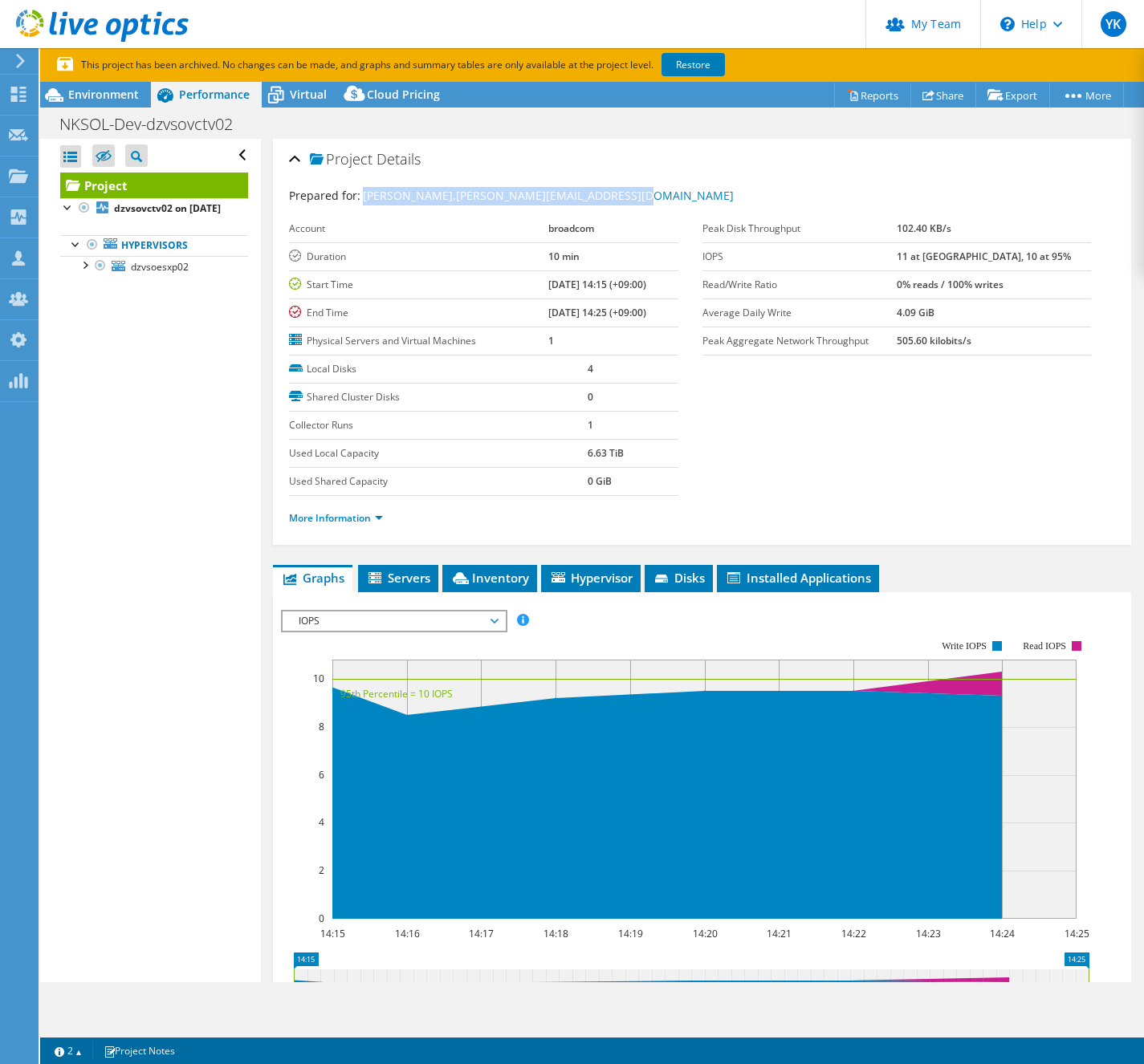
drag, startPoint x: 363, startPoint y: 197, endPoint x: 696, endPoint y: 195, distance: 333.0
click at [696, 195] on div "Prepared for: Takashi Kobayashi, takashi.kobayashi@broadcom.com" at bounding box center [702, 196] width 826 height 18
copy span "Takashi Kobayashi, takashi.kobayashi@broadcom.com"
click at [602, 579] on span "Hypervisor" at bounding box center [591, 577] width 84 height 16
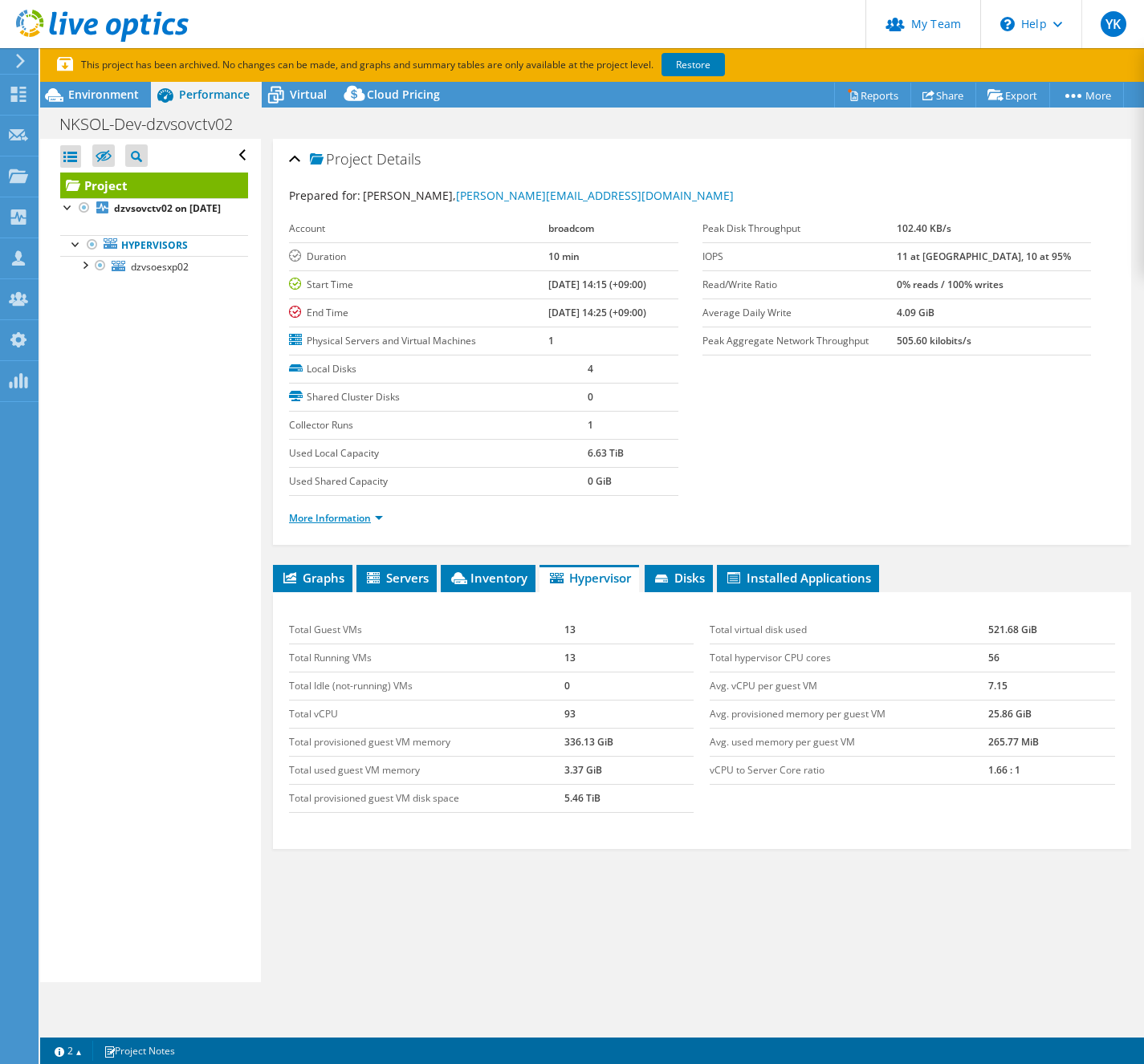
click at [367, 511] on link "More Information" at bounding box center [336, 518] width 94 height 13
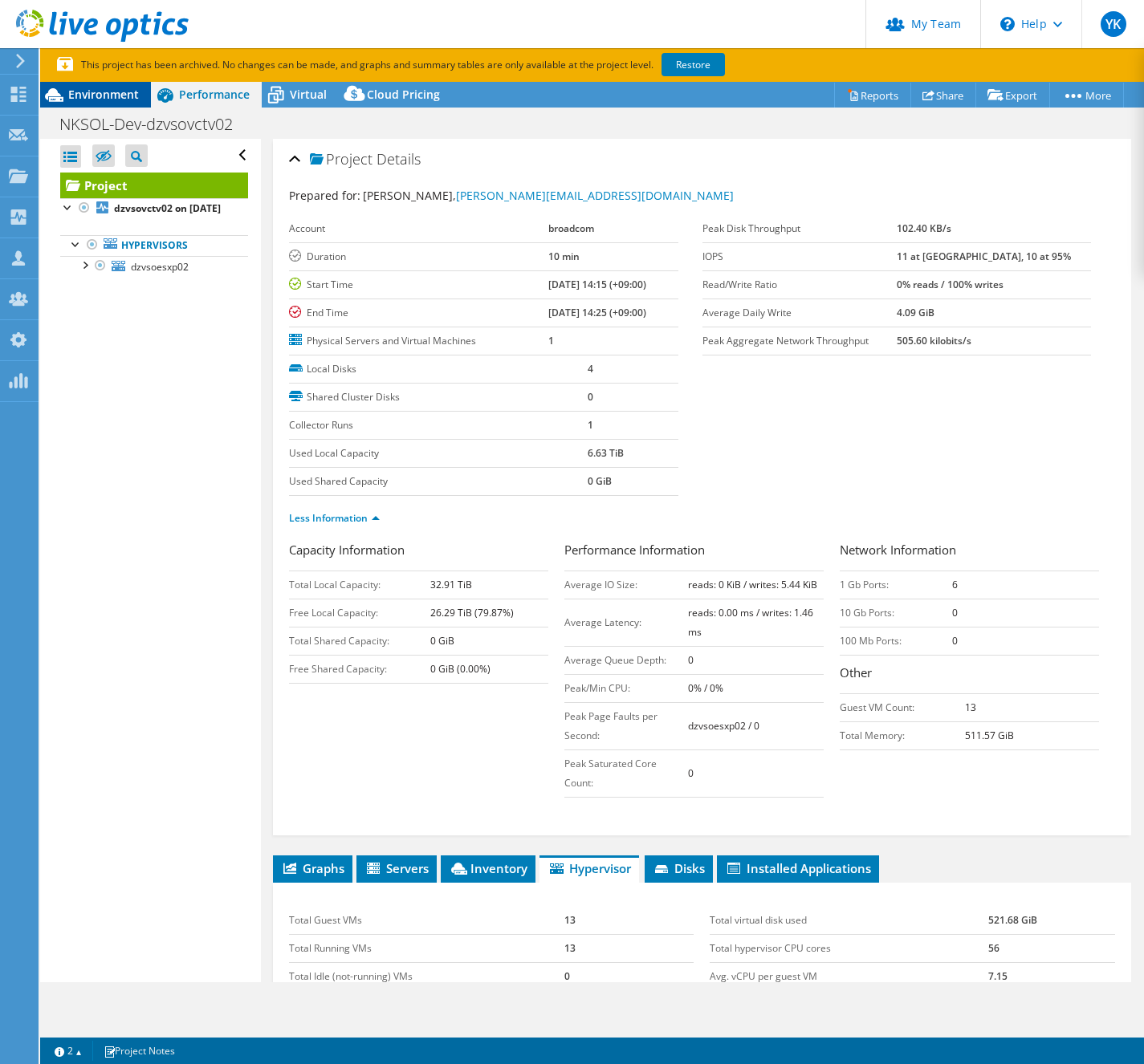
click at [111, 98] on span "Environment" at bounding box center [103, 94] width 70 height 15
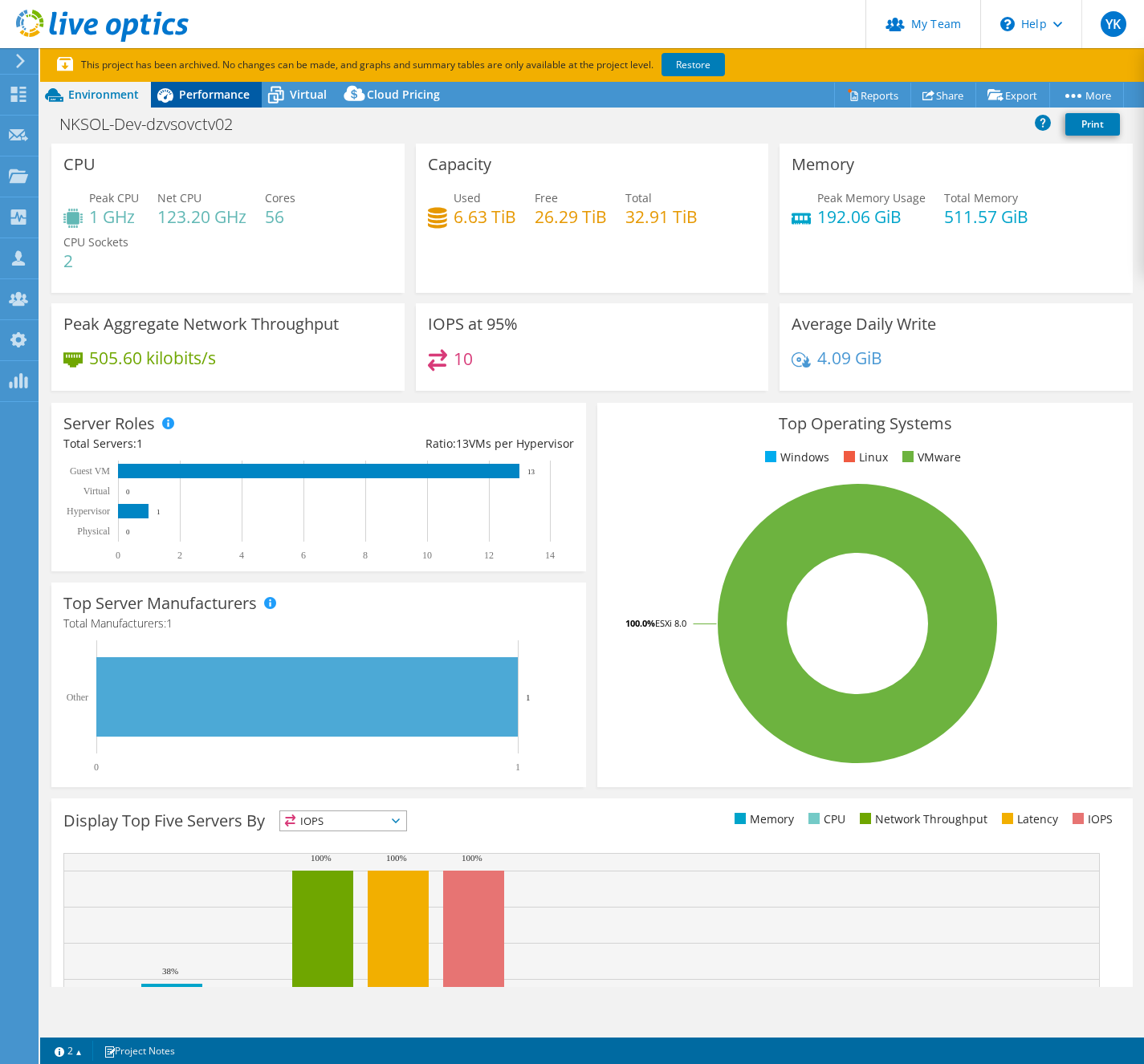
click at [207, 99] on span "Performance" at bounding box center [215, 94] width 70 height 15
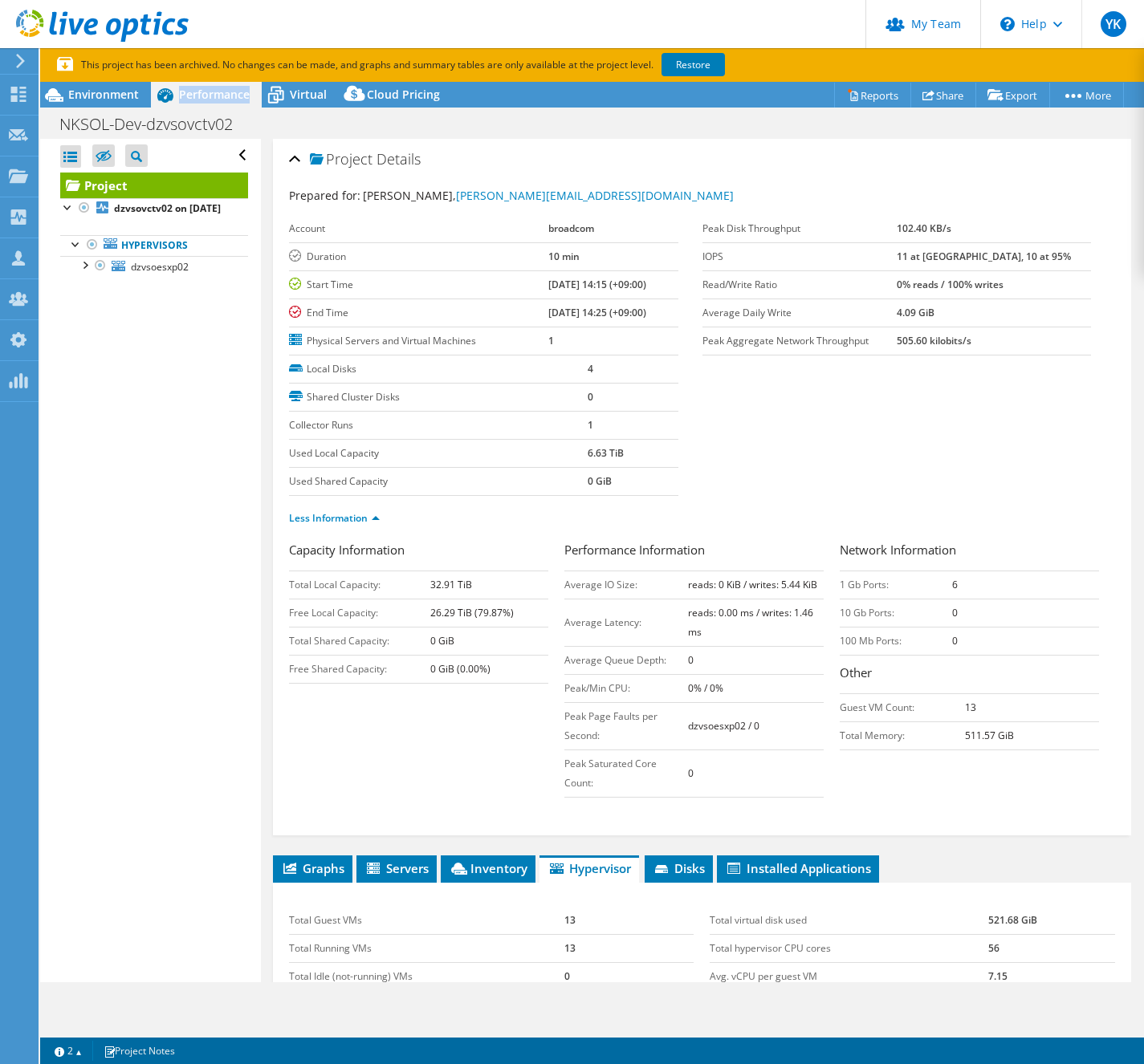
click at [207, 99] on span "Performance" at bounding box center [215, 94] width 70 height 15
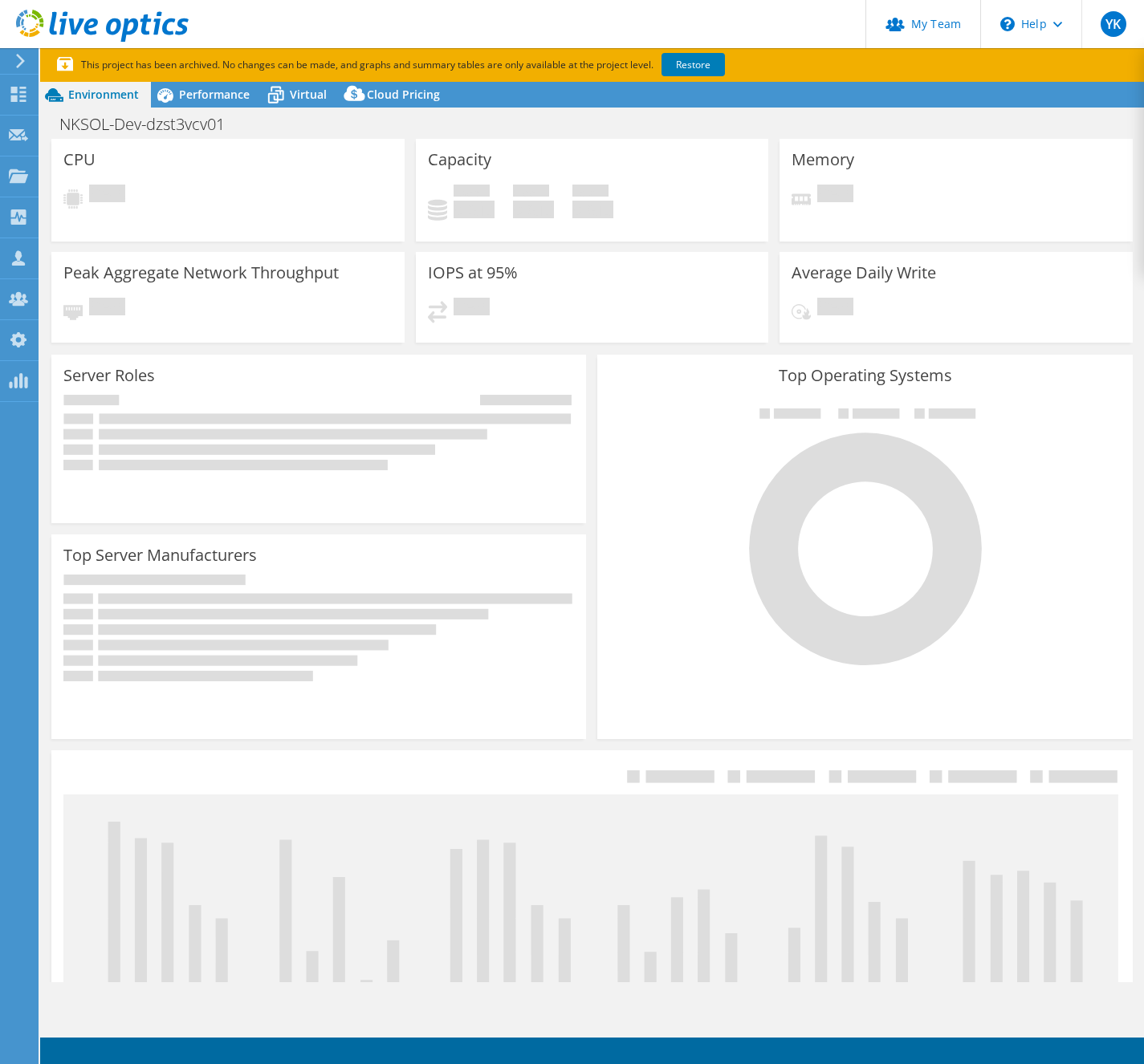
select select "[GEOGRAPHIC_DATA]"
select select "JPY"
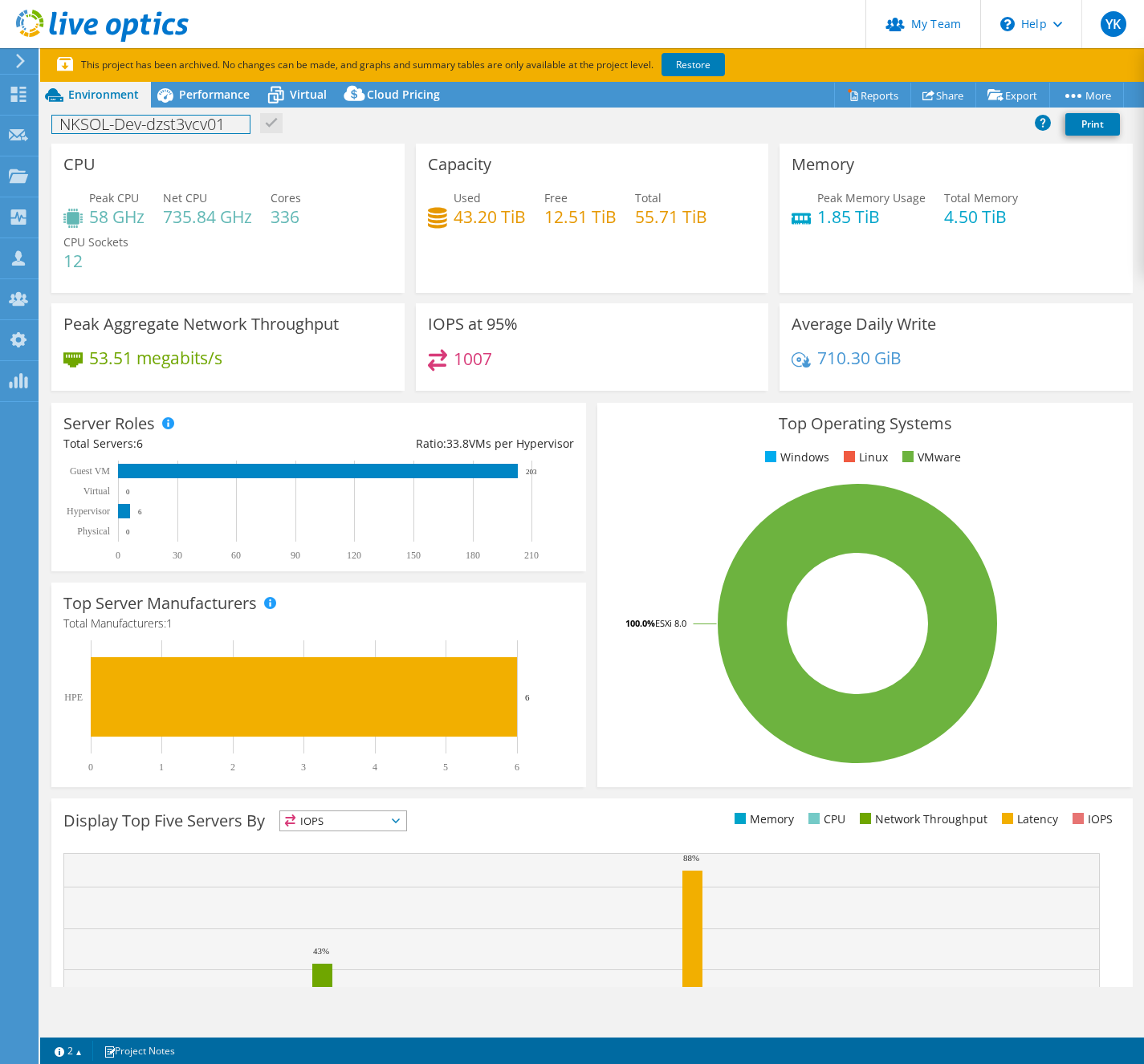
click at [162, 127] on h1 "NKSOL-Dev-dzst3vcv01" at bounding box center [151, 124] width 198 height 18
copy h1 "NKSOL-Dev-dzst3vcv01"
click at [199, 95] on span "Performance" at bounding box center [215, 94] width 70 height 15
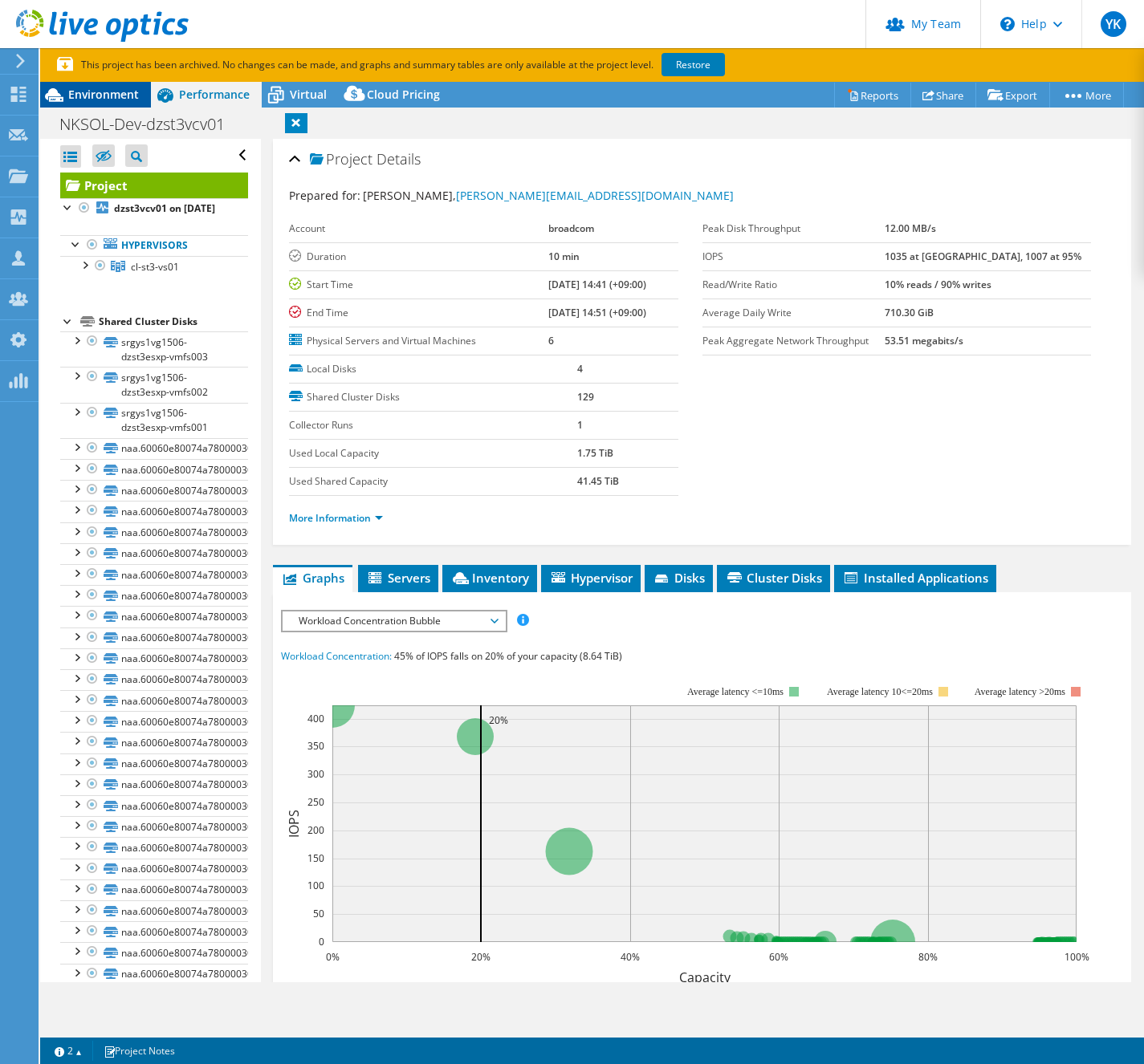
click at [127, 97] on span "Environment" at bounding box center [103, 94] width 70 height 15
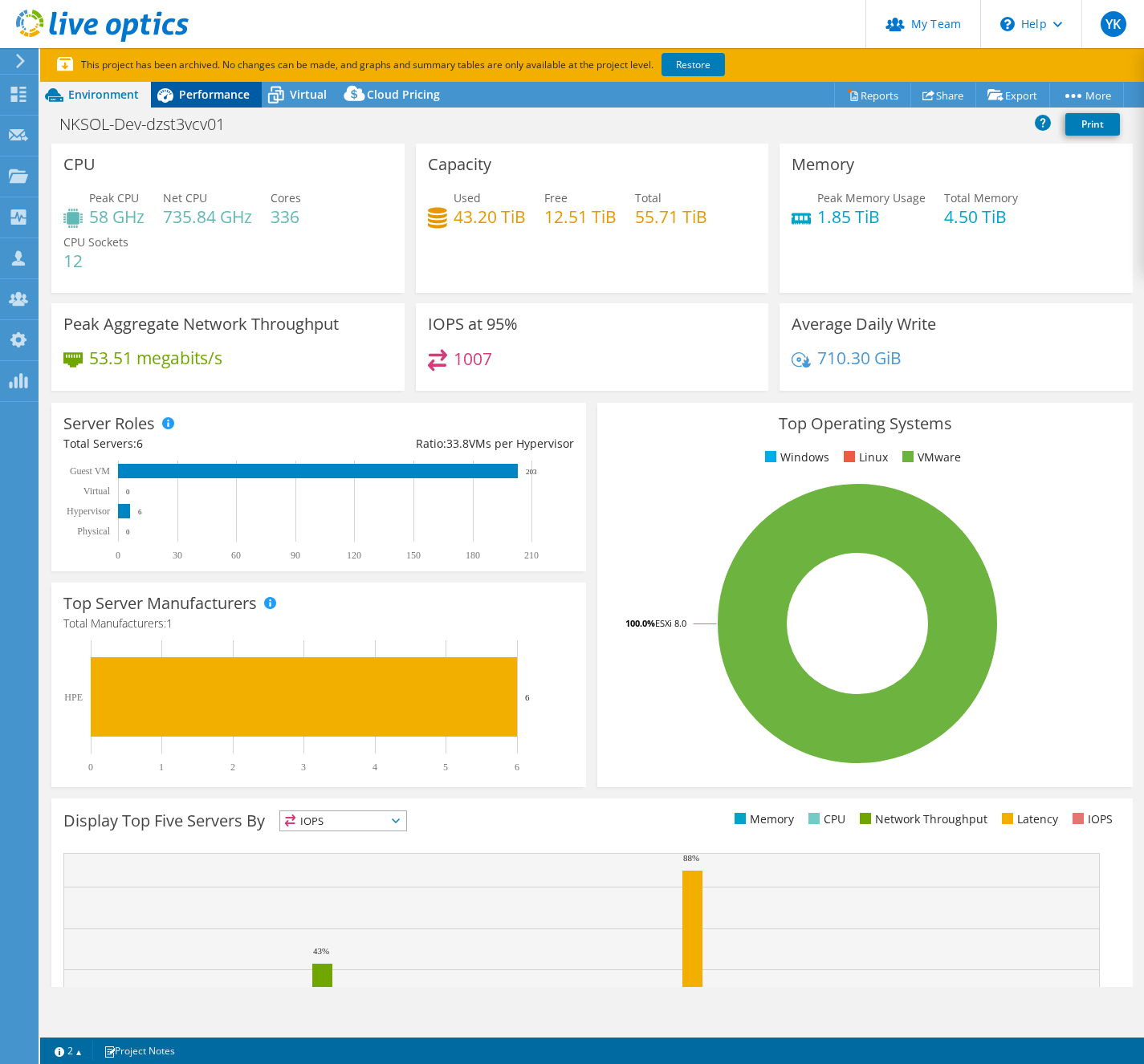
click at [236, 101] on span "Performance" at bounding box center [215, 94] width 70 height 15
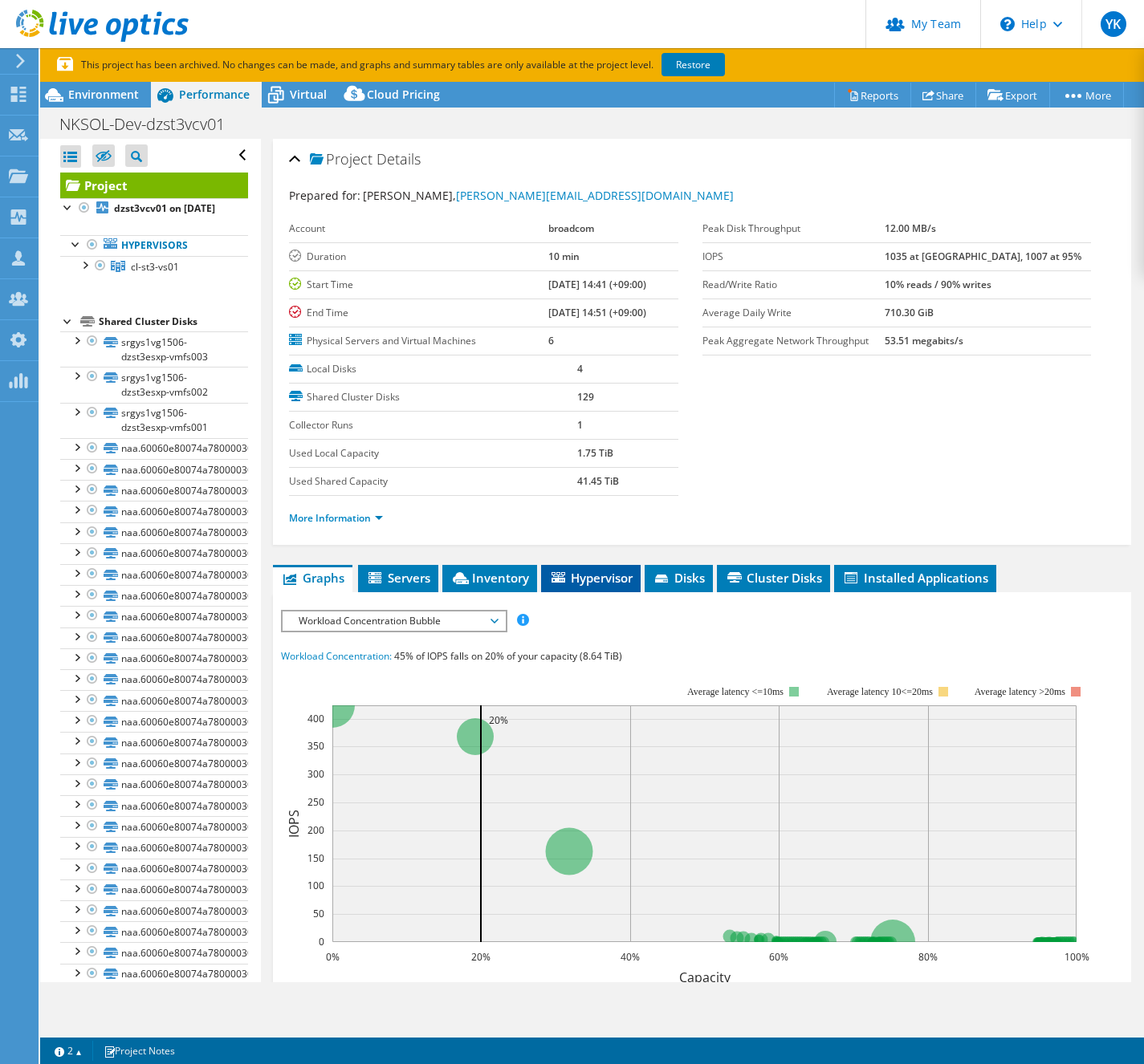
click at [639, 584] on li "Hypervisor" at bounding box center [591, 578] width 100 height 28
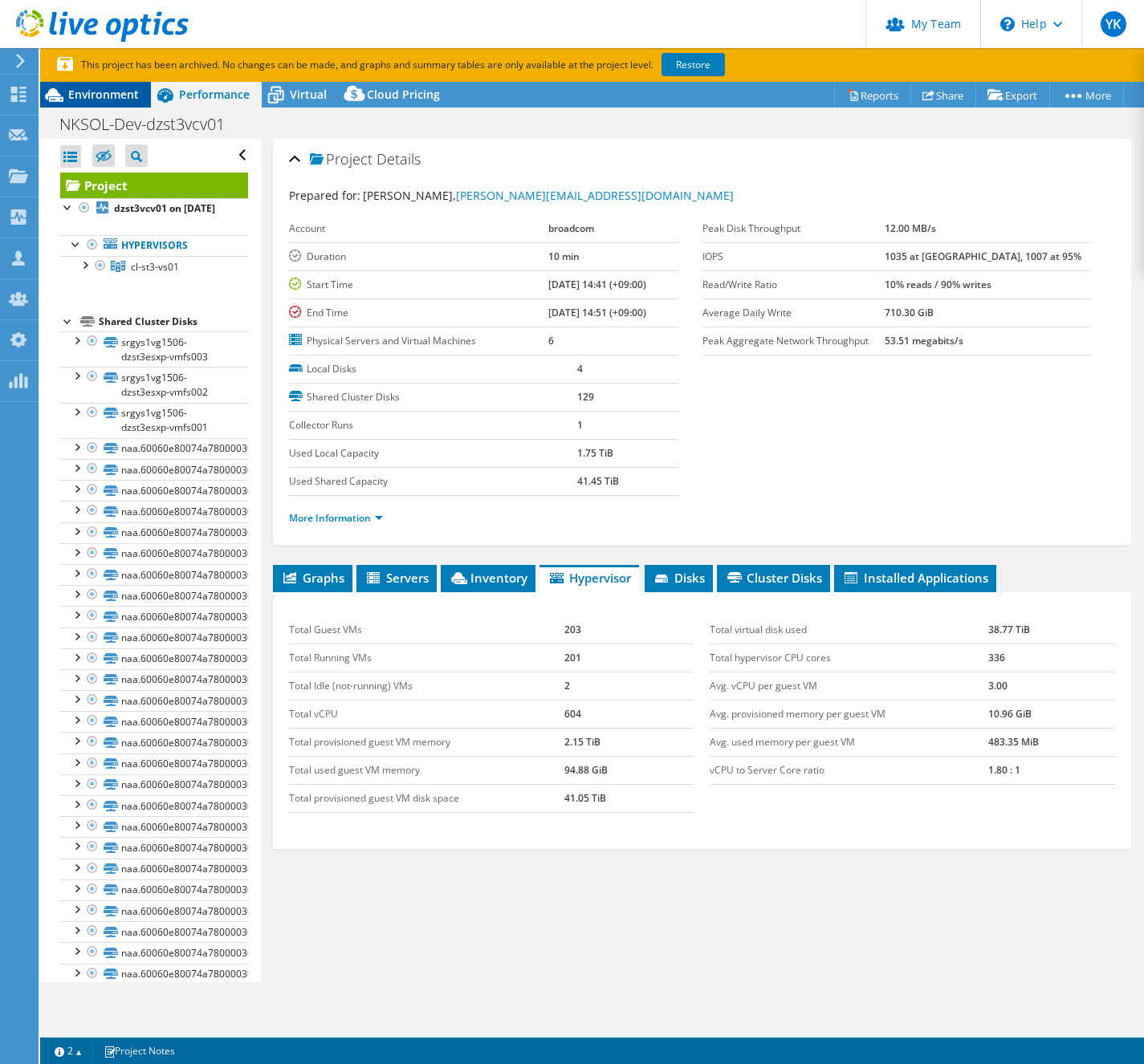
click at [74, 94] on span "Environment" at bounding box center [103, 94] width 70 height 15
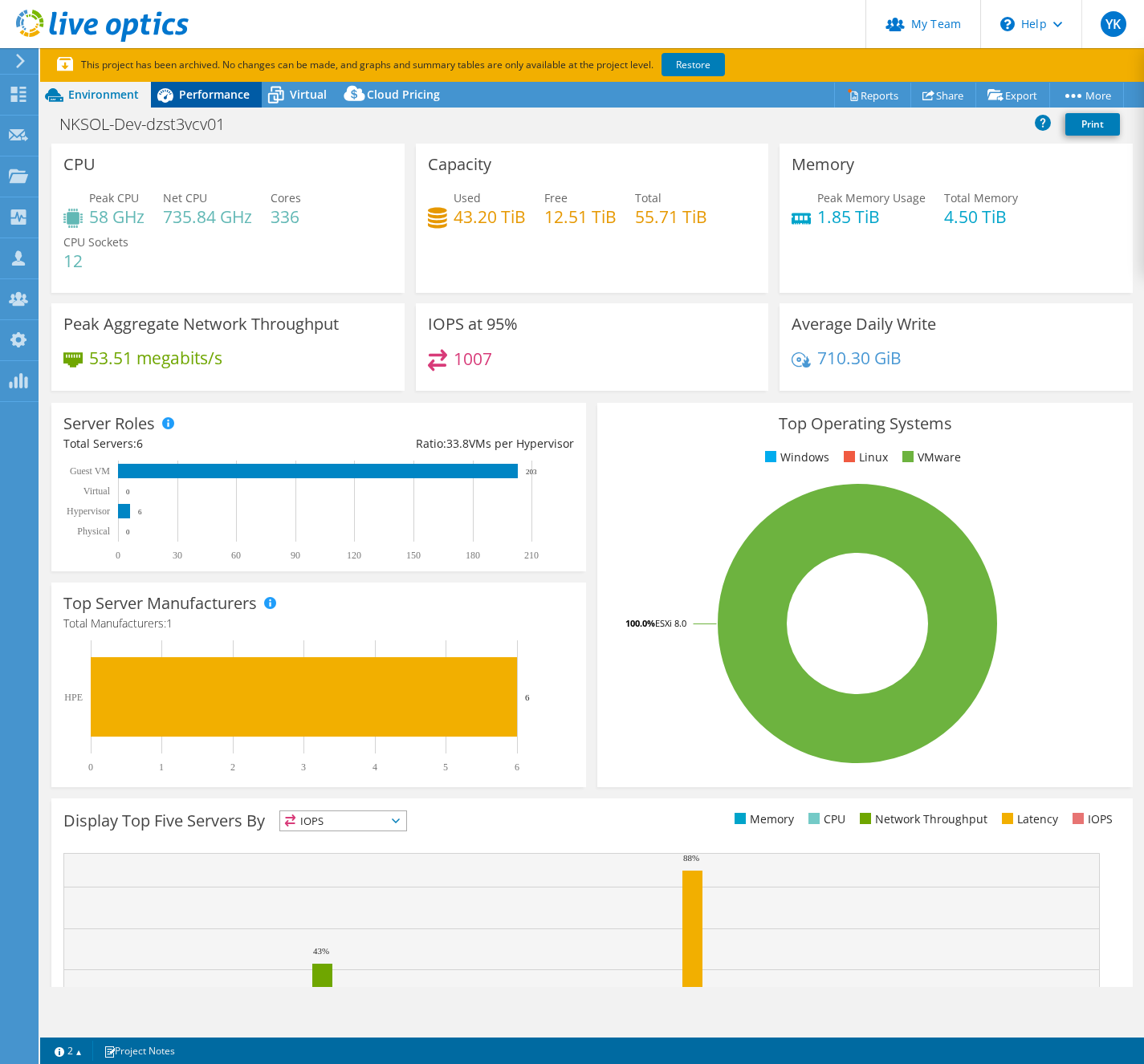
click at [241, 100] on span "Performance" at bounding box center [215, 94] width 70 height 15
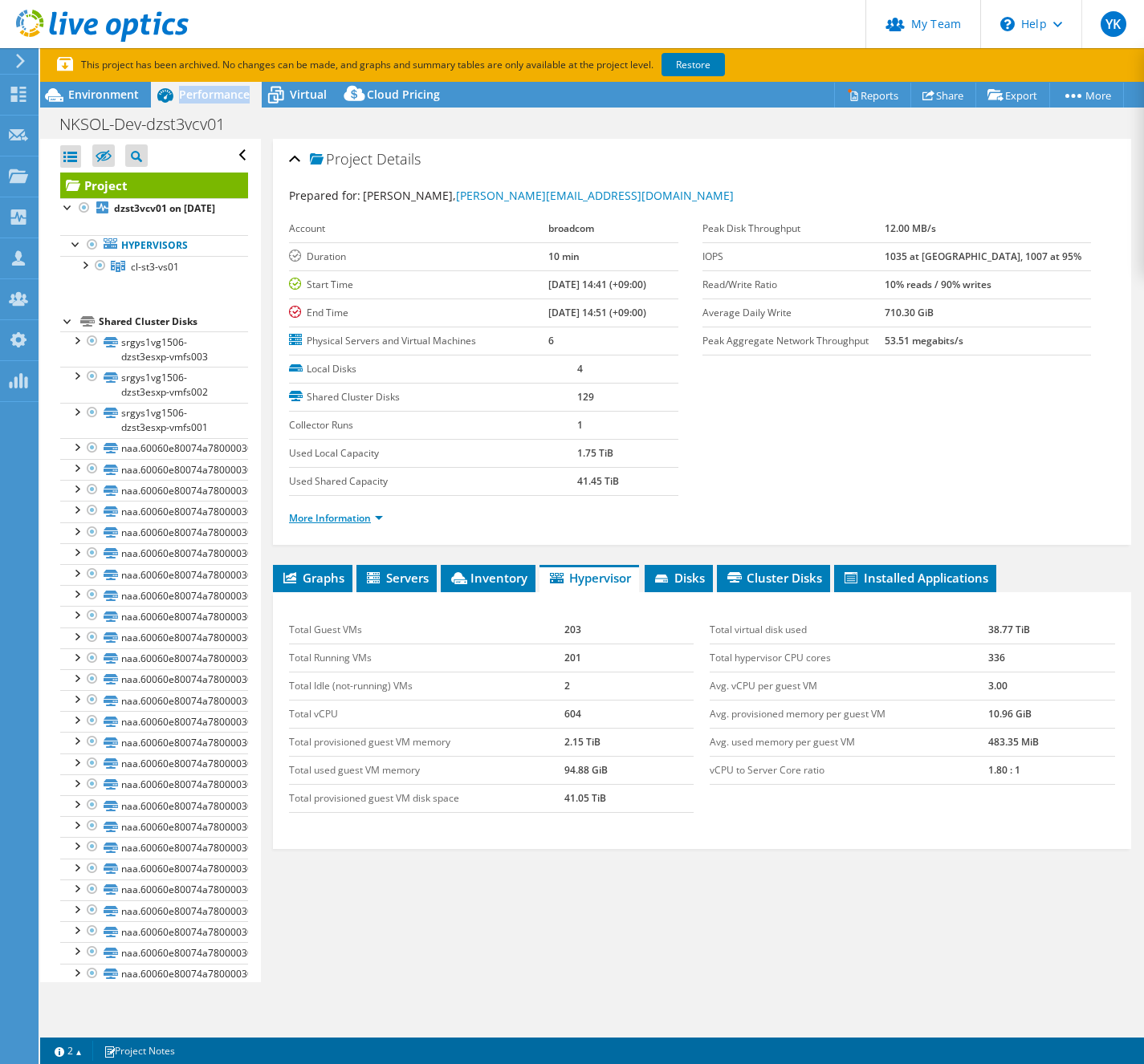
click at [344, 522] on link "More Information" at bounding box center [336, 518] width 94 height 13
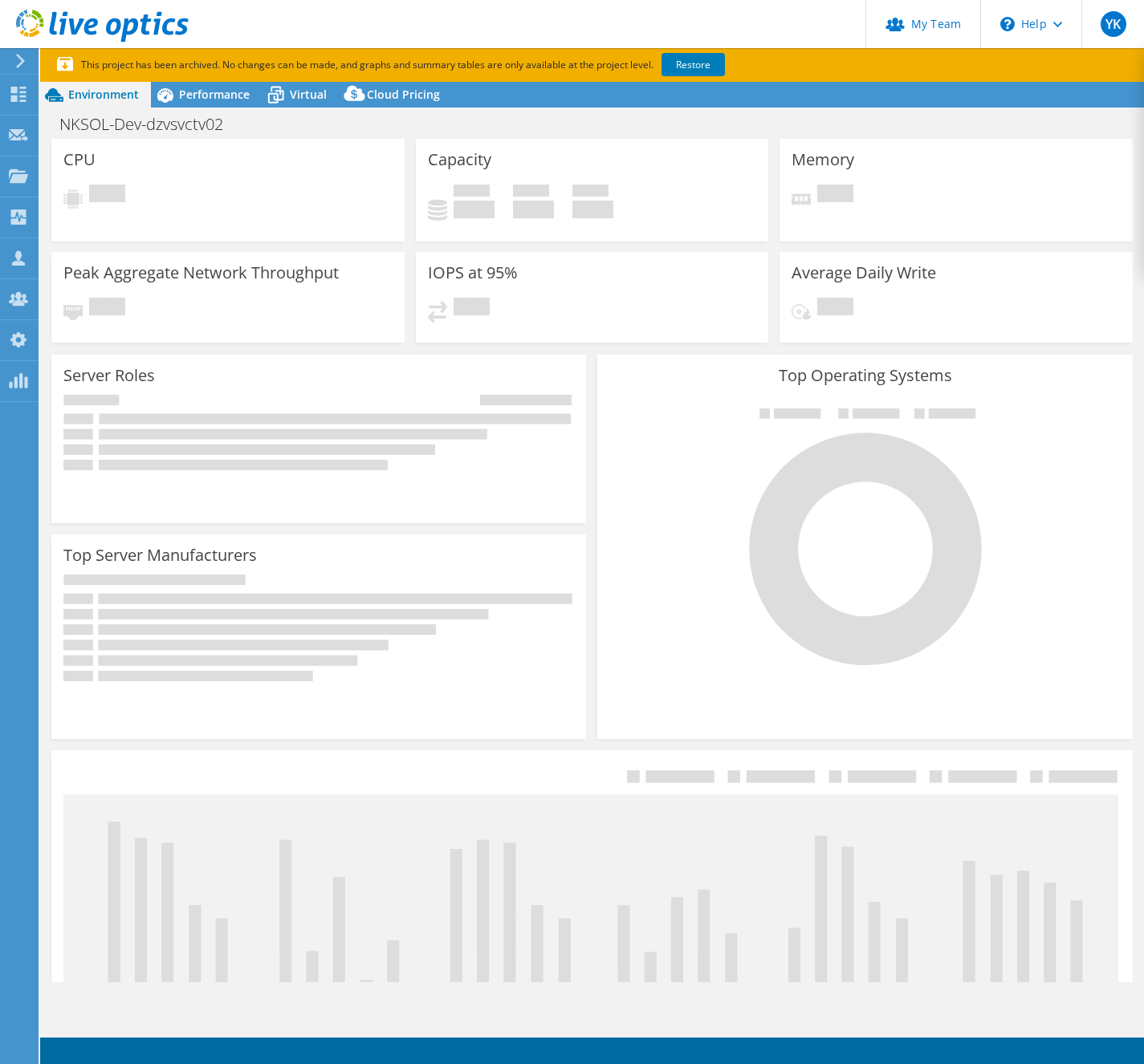
select select "USD"
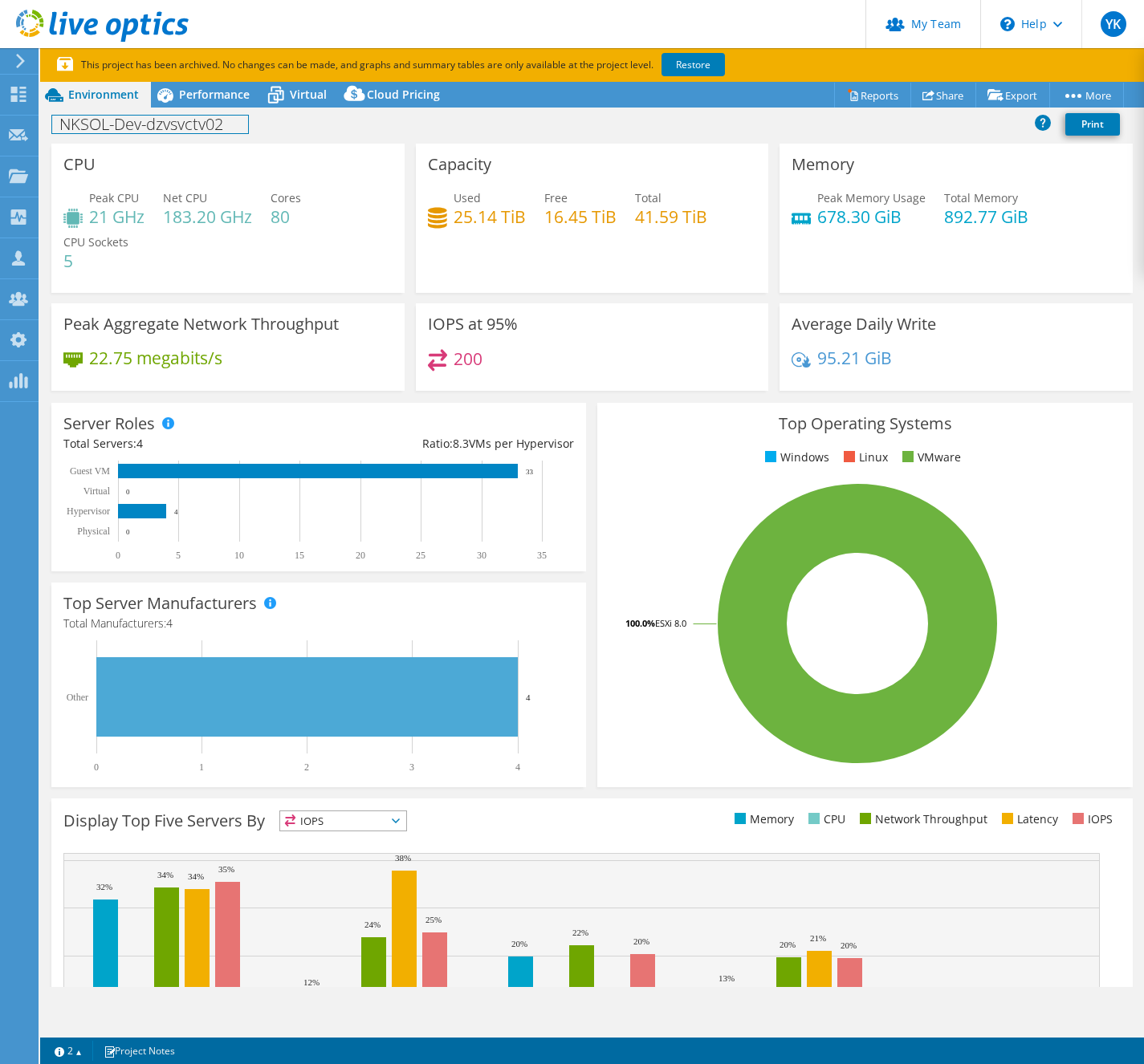
click at [179, 125] on h1 "NKSOL-Dev-dzvsvctv02" at bounding box center [150, 124] width 196 height 18
click at [179, 125] on h1 "NKSOL-Dev-dzvsvctv02" at bounding box center [150, 124] width 196 height 18
copy h1 "NKSOL-Dev-dzvsvctv02"
click at [241, 96] on span "Performance" at bounding box center [215, 94] width 70 height 15
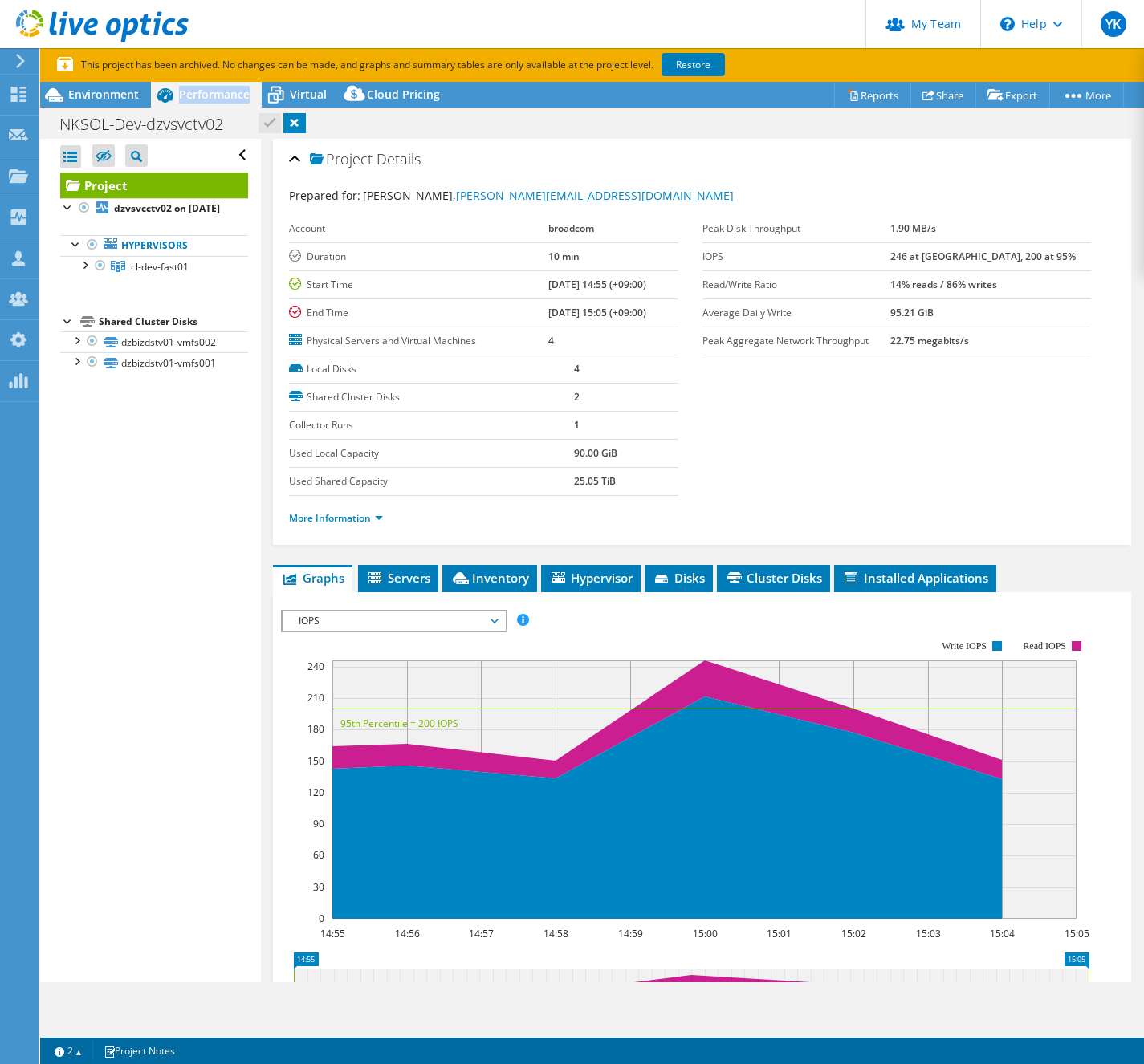
click at [241, 96] on span "Performance" at bounding box center [215, 94] width 70 height 15
drag, startPoint x: 600, startPoint y: 580, endPoint x: 607, endPoint y: 585, distance: 8.6
click at [601, 581] on span "Hypervisor" at bounding box center [591, 577] width 84 height 16
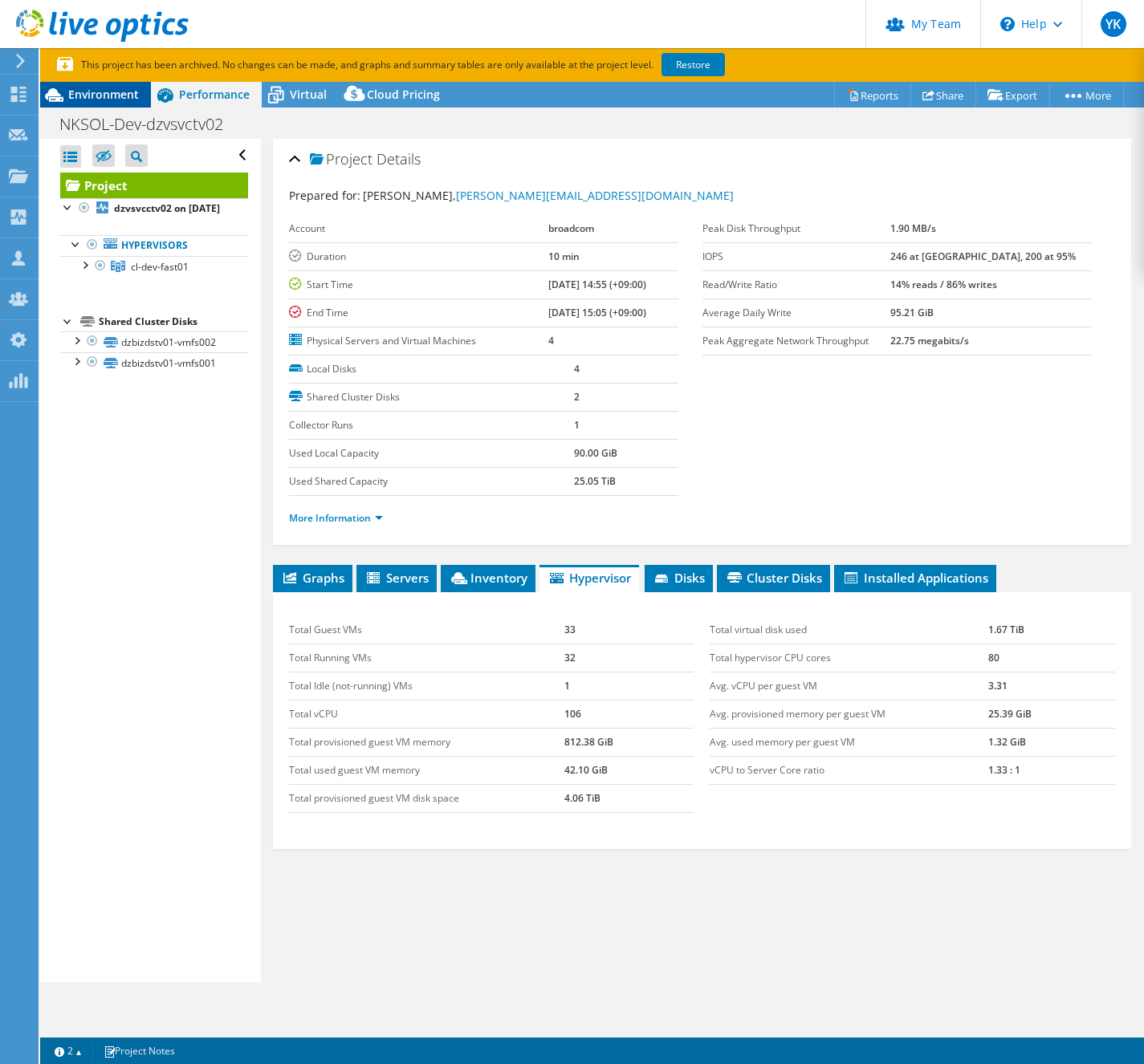
click at [106, 96] on span "Environment" at bounding box center [103, 94] width 70 height 15
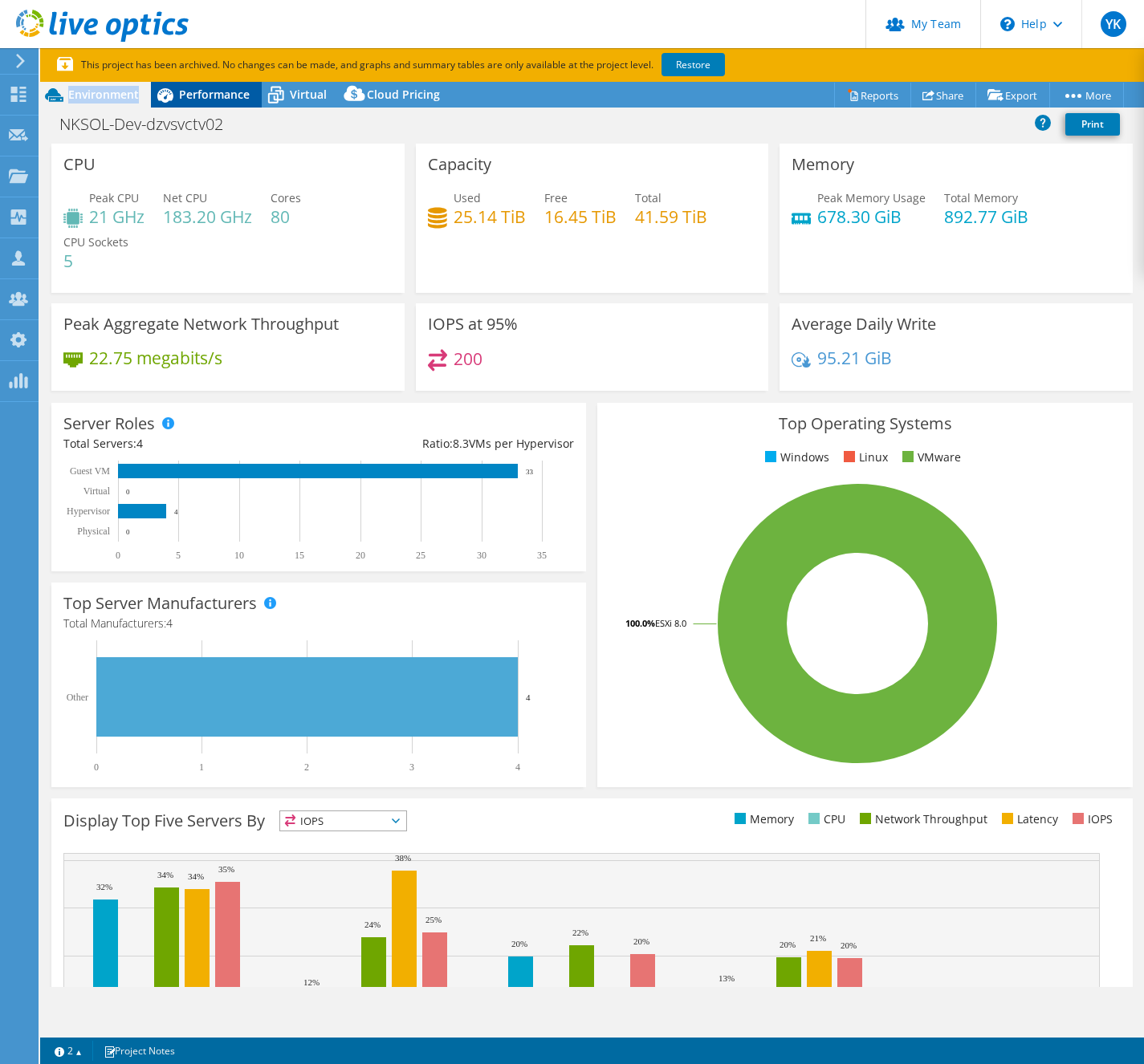
click at [233, 99] on span "Performance" at bounding box center [215, 94] width 70 height 15
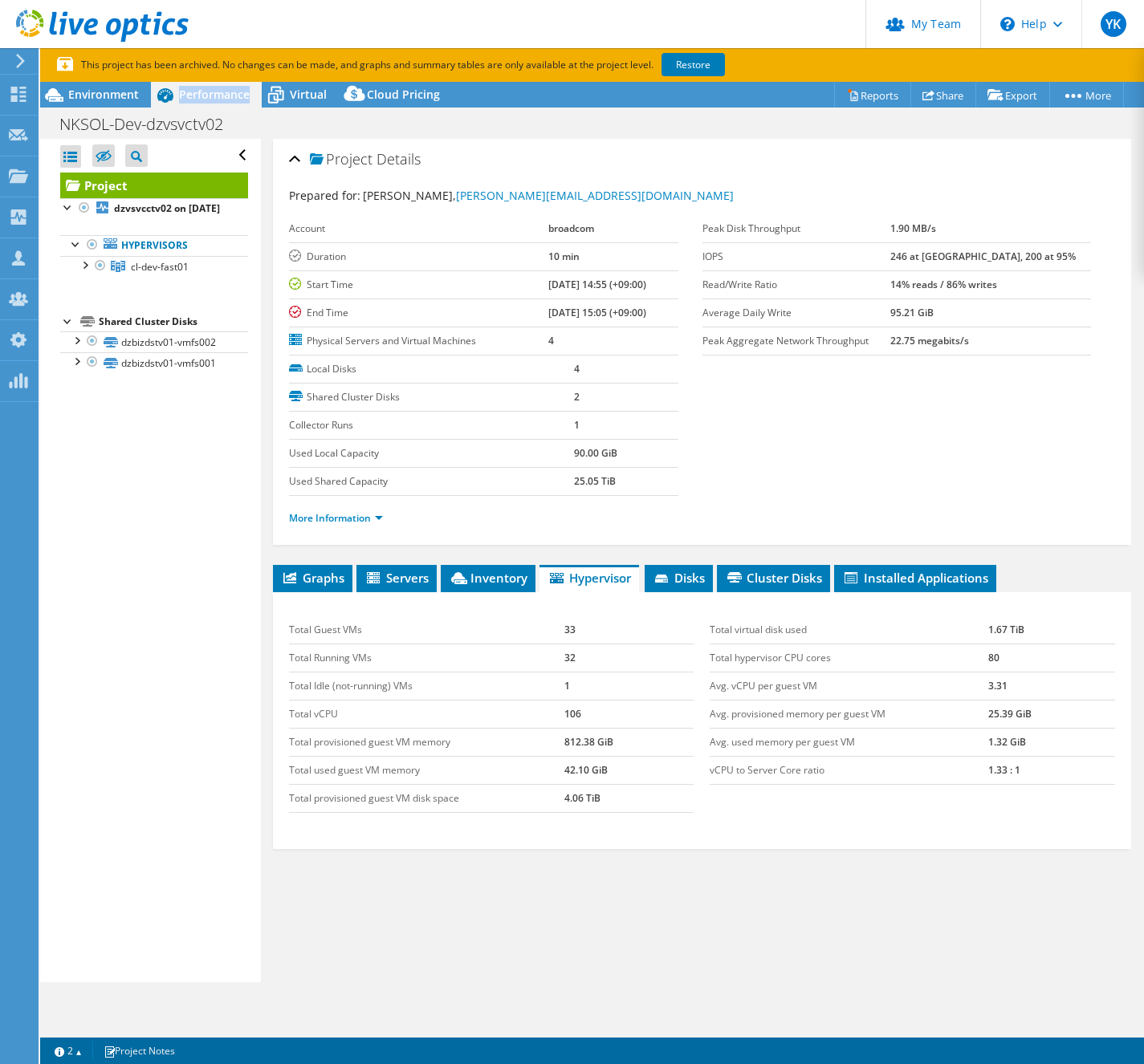
click at [233, 99] on span "Performance" at bounding box center [215, 94] width 70 height 15
click at [334, 517] on link "More Information" at bounding box center [336, 518] width 94 height 13
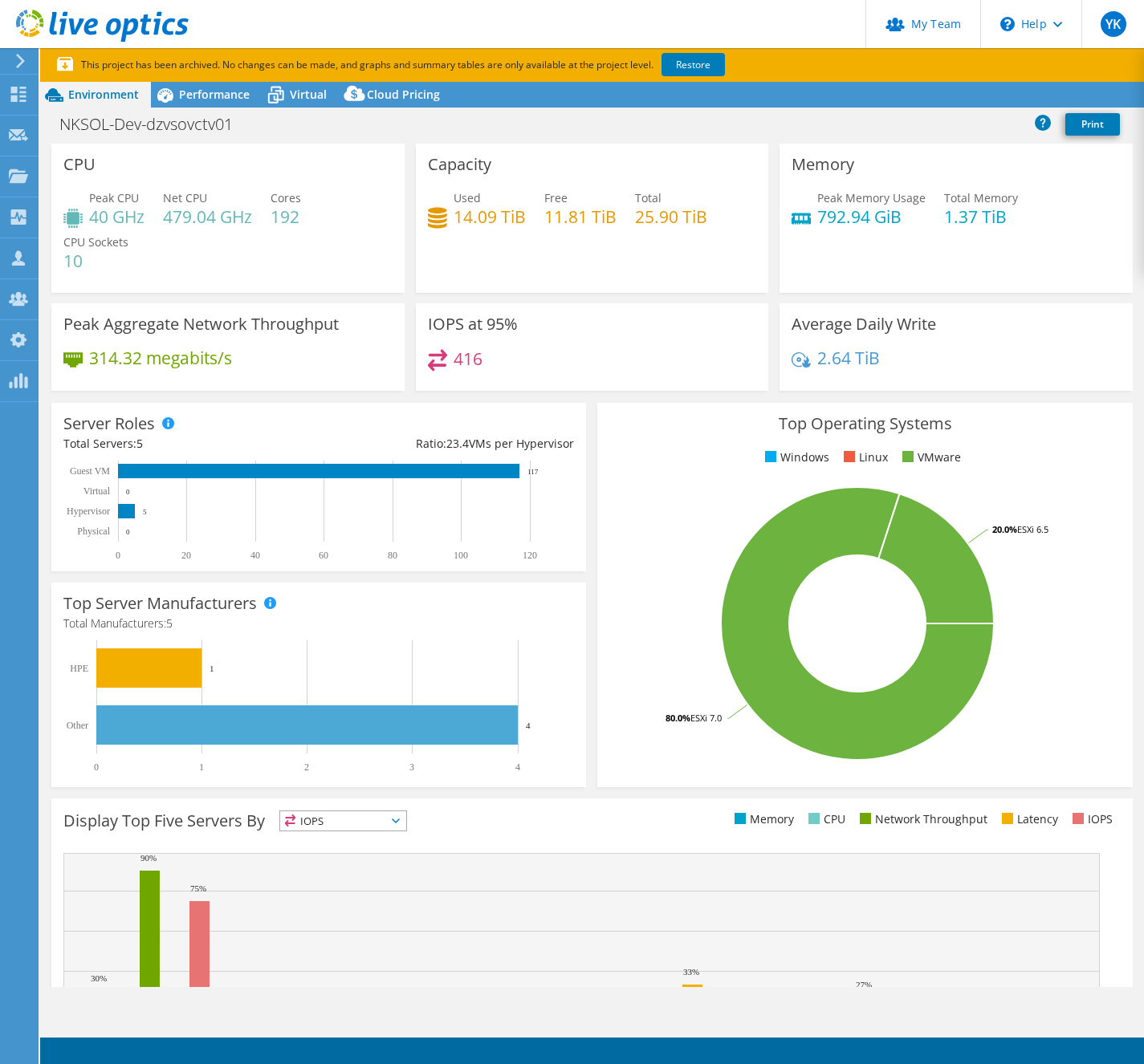
select select "[GEOGRAPHIC_DATA]"
select select "JPY"
click at [142, 121] on h1 "NKSOL-Dev-dzvsovctv01" at bounding box center [154, 124] width 205 height 18
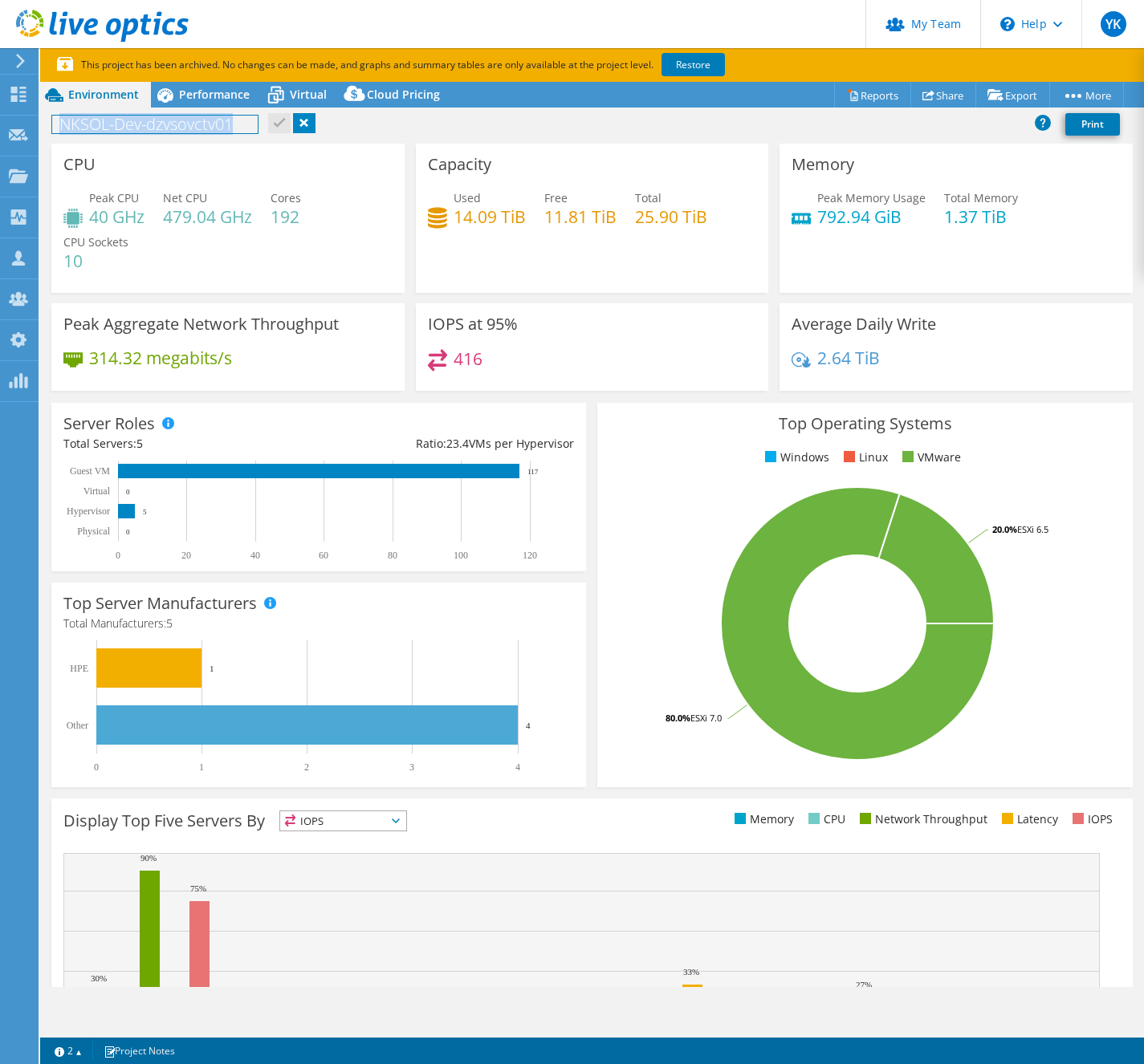
click at [142, 121] on h1 "NKSOL-Dev-dzvsovctv01" at bounding box center [154, 124] width 205 height 18
click at [200, 99] on span "Performance" at bounding box center [215, 94] width 70 height 15
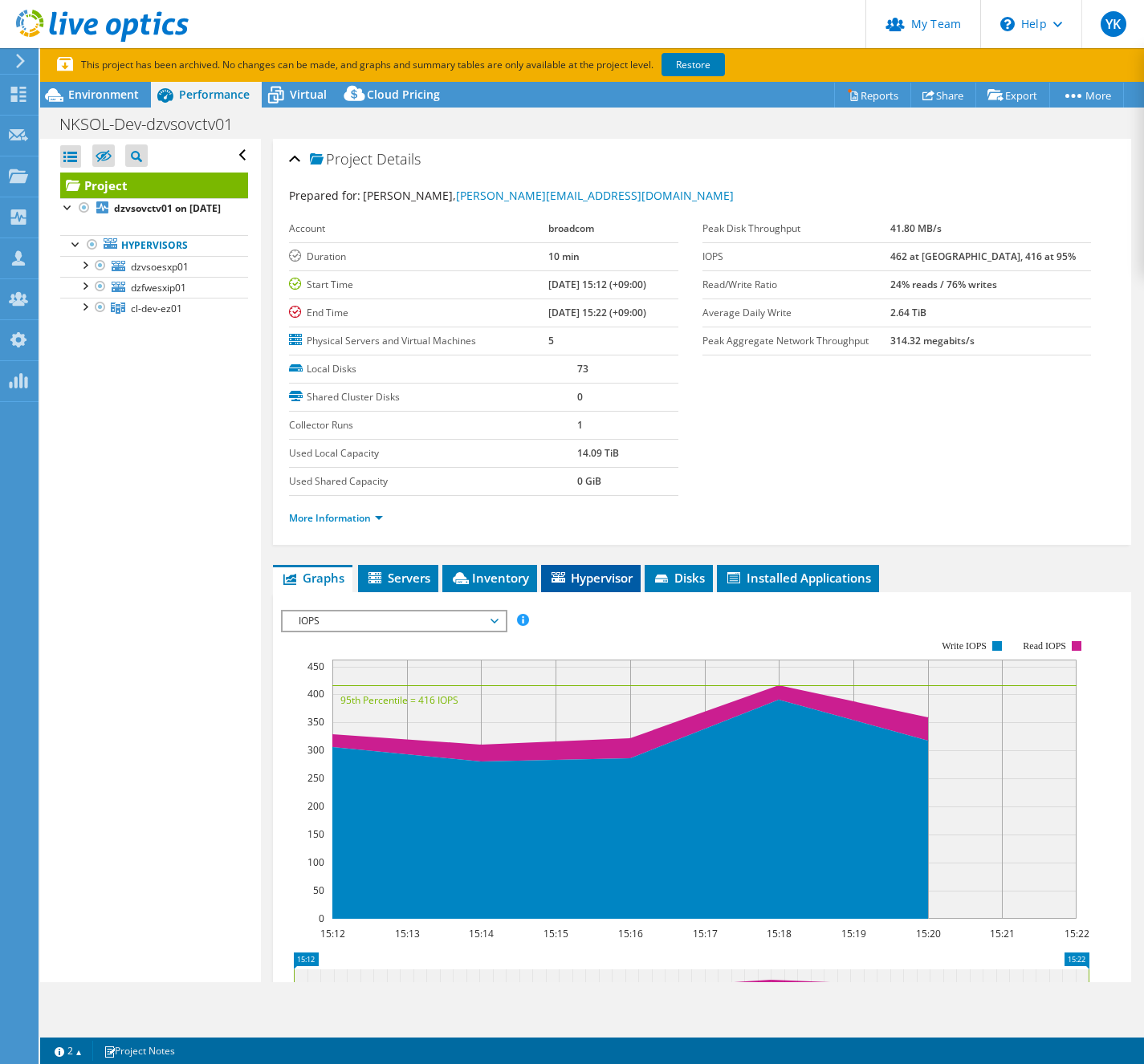
click at [624, 583] on span "Hypervisor" at bounding box center [591, 577] width 84 height 16
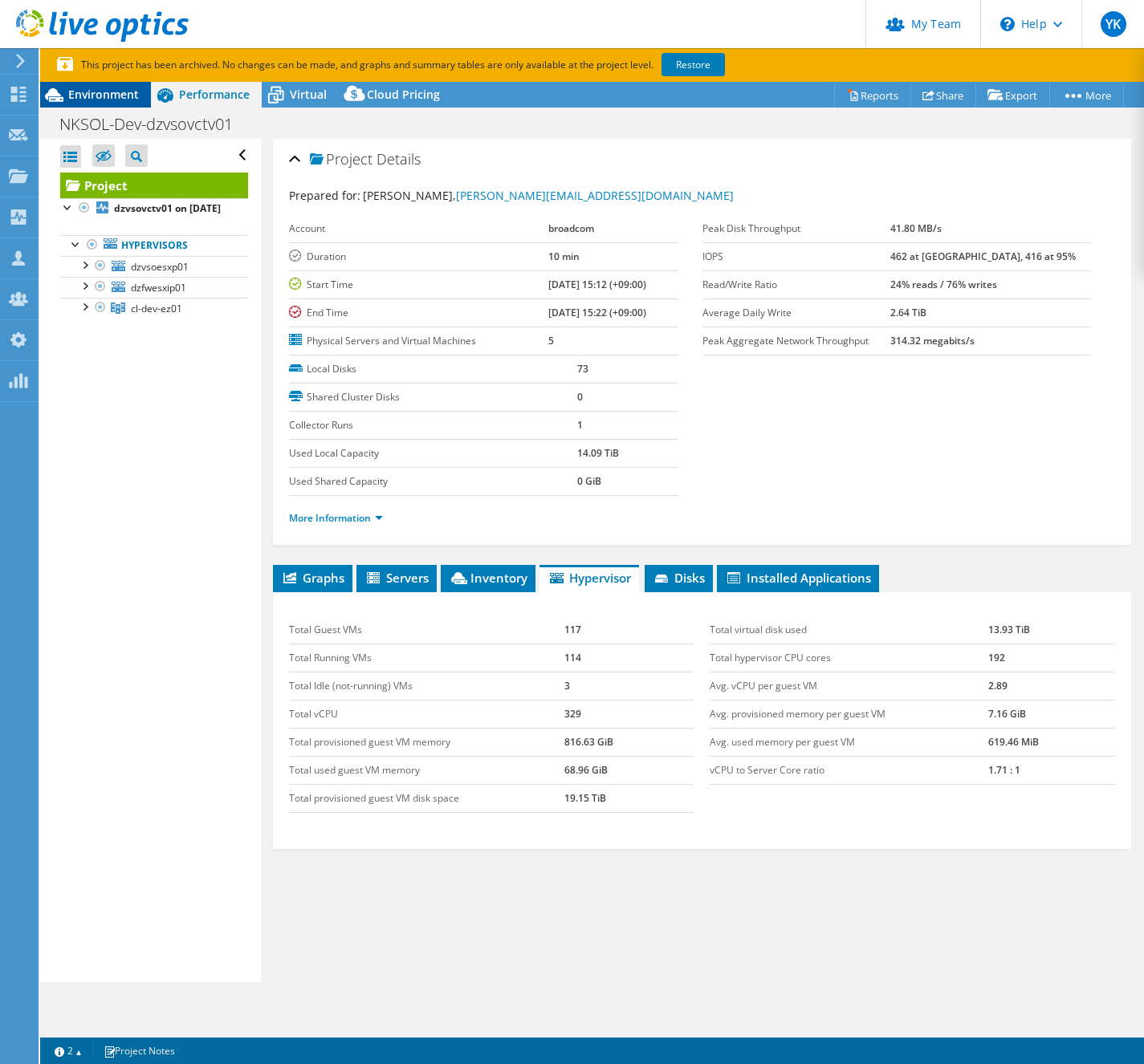
drag, startPoint x: 104, startPoint y: 95, endPoint x: 131, endPoint y: 105, distance: 28.8
click at [105, 95] on span "Environment" at bounding box center [103, 94] width 70 height 15
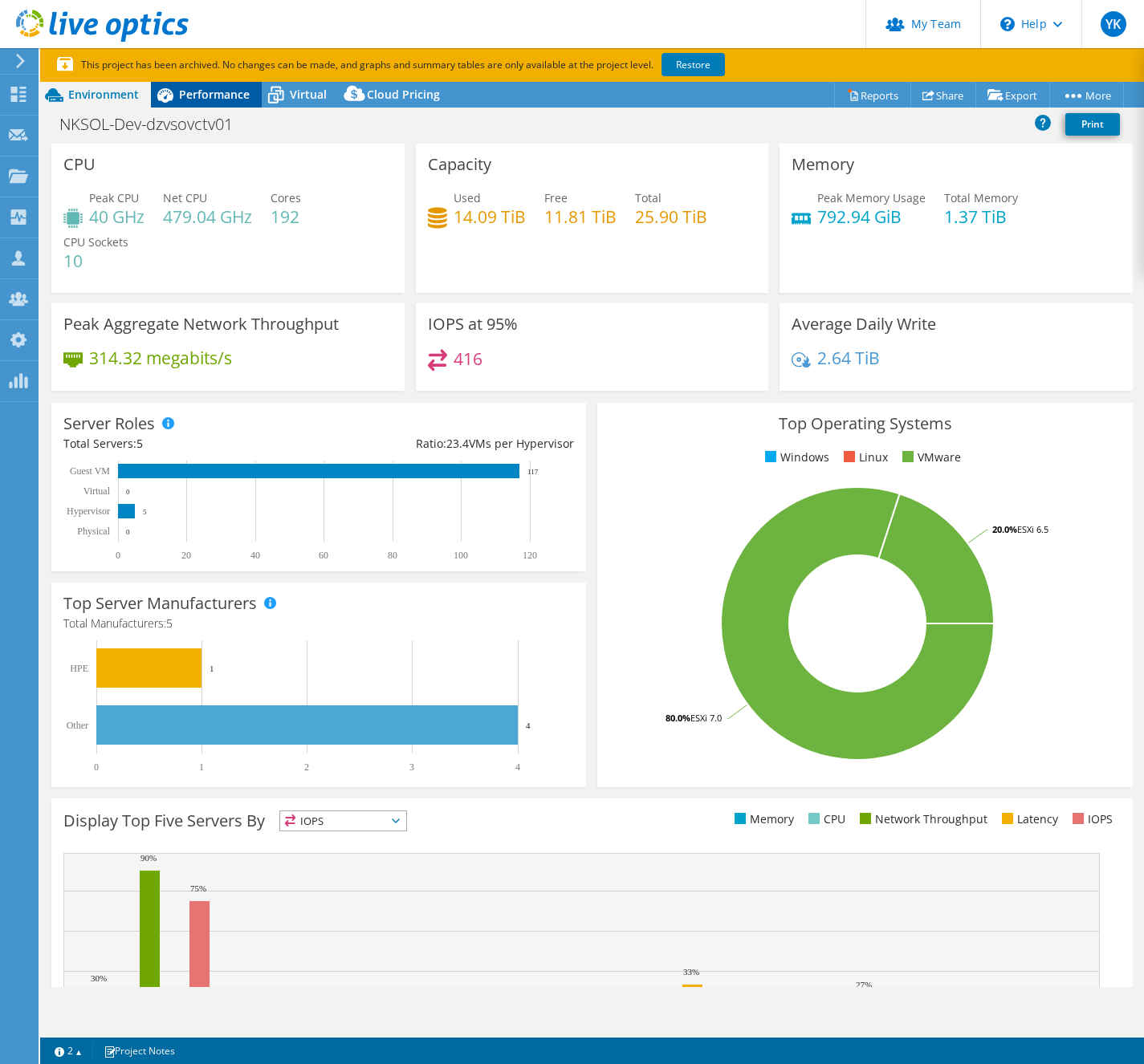
click at [239, 105] on div "Performance" at bounding box center [206, 95] width 111 height 26
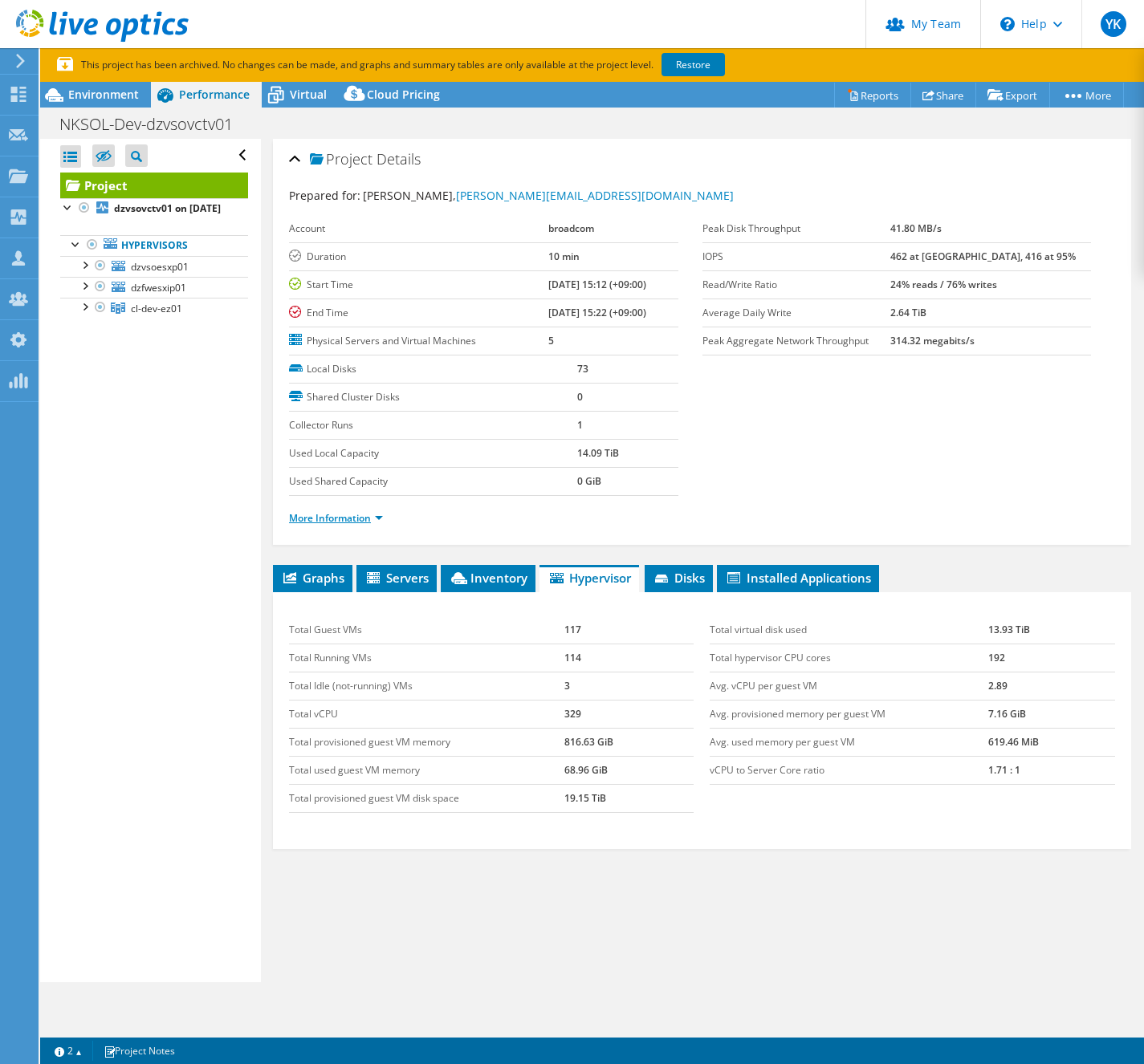
click at [359, 513] on link "More Information" at bounding box center [336, 518] width 94 height 13
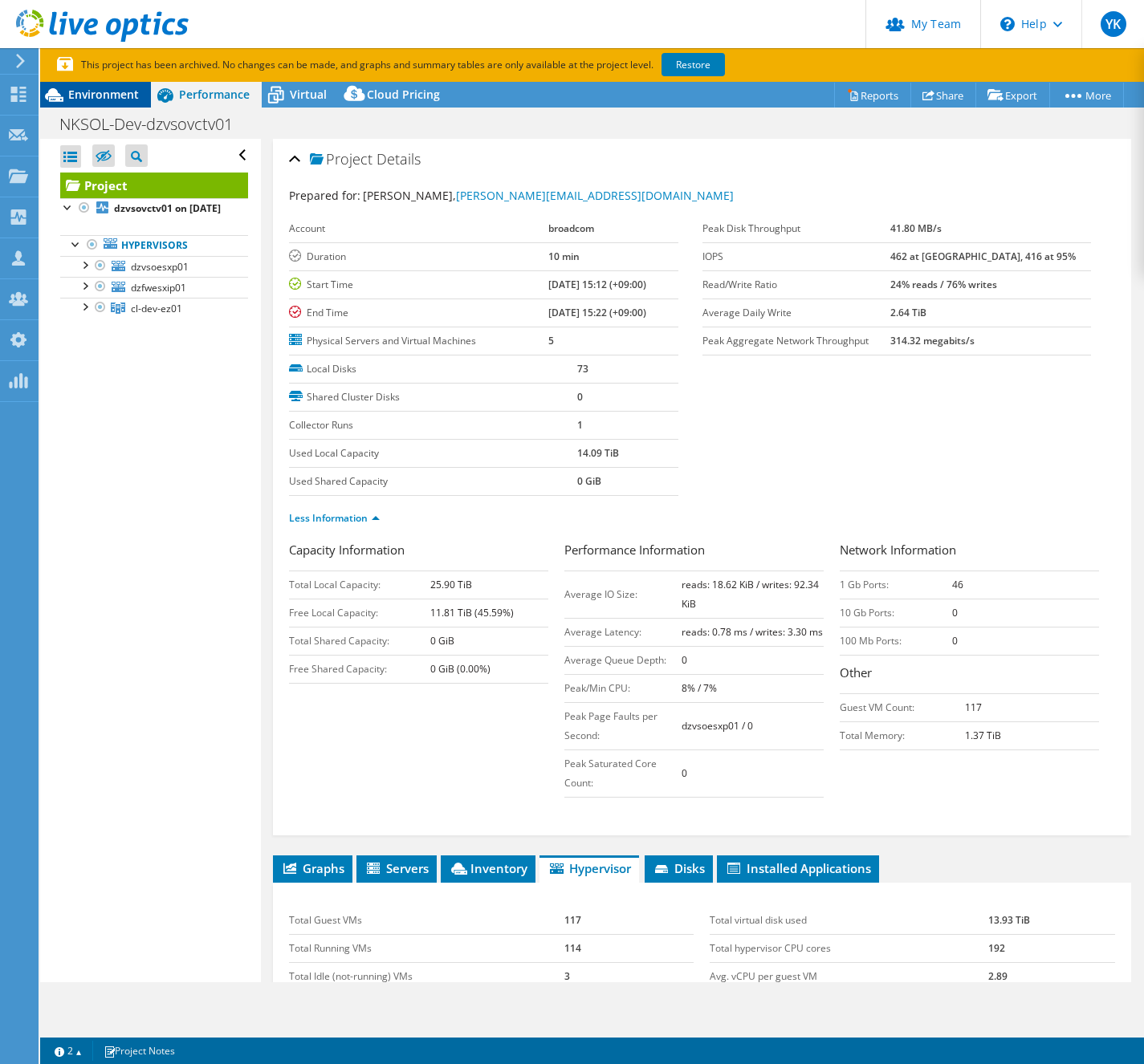
click at [87, 95] on span "Environment" at bounding box center [103, 94] width 70 height 15
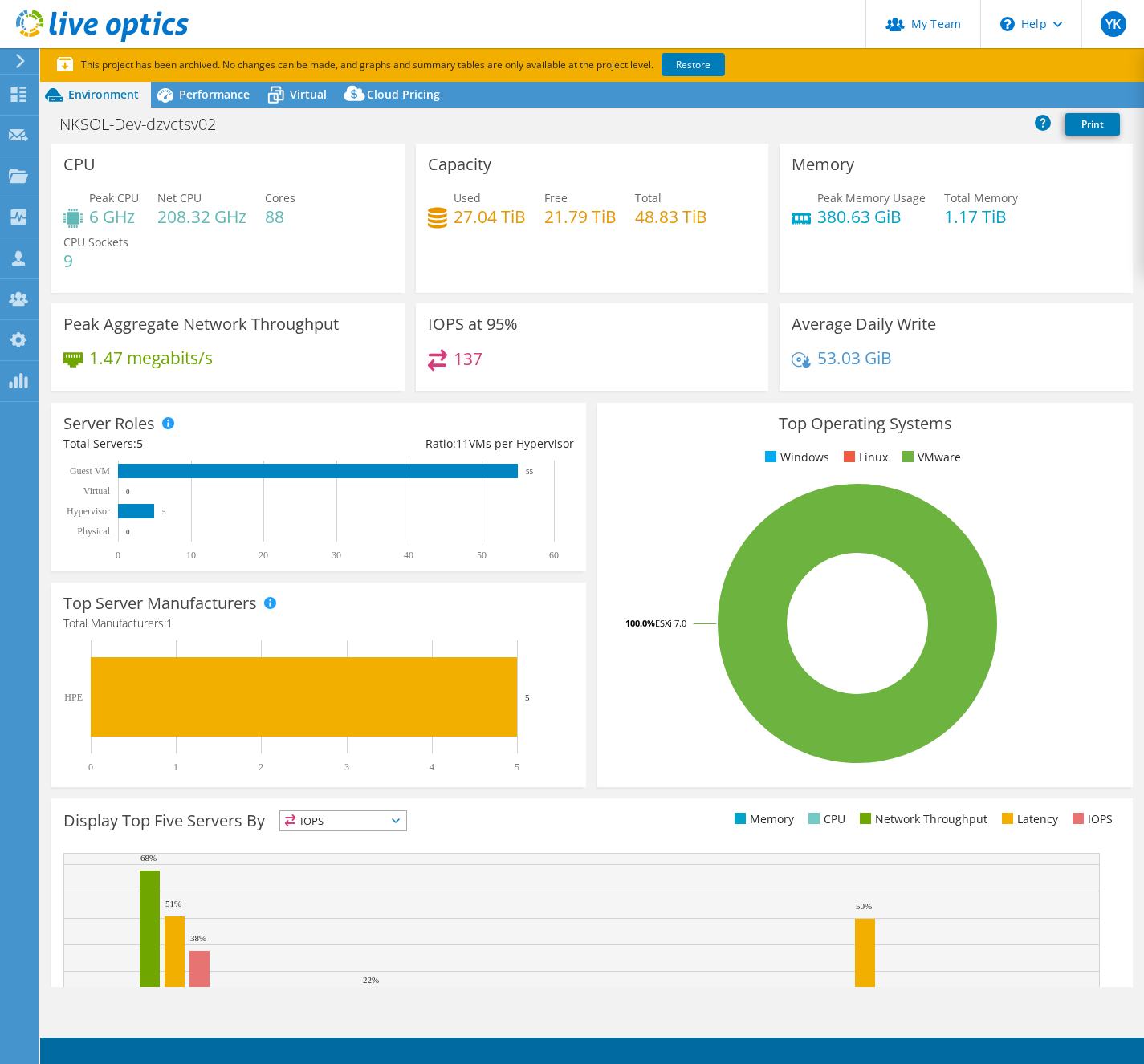
select select "[GEOGRAPHIC_DATA]"
select select "JPY"
click at [163, 127] on h1 "NKSOL-Dev-dzvctsv02" at bounding box center [146, 124] width 189 height 18
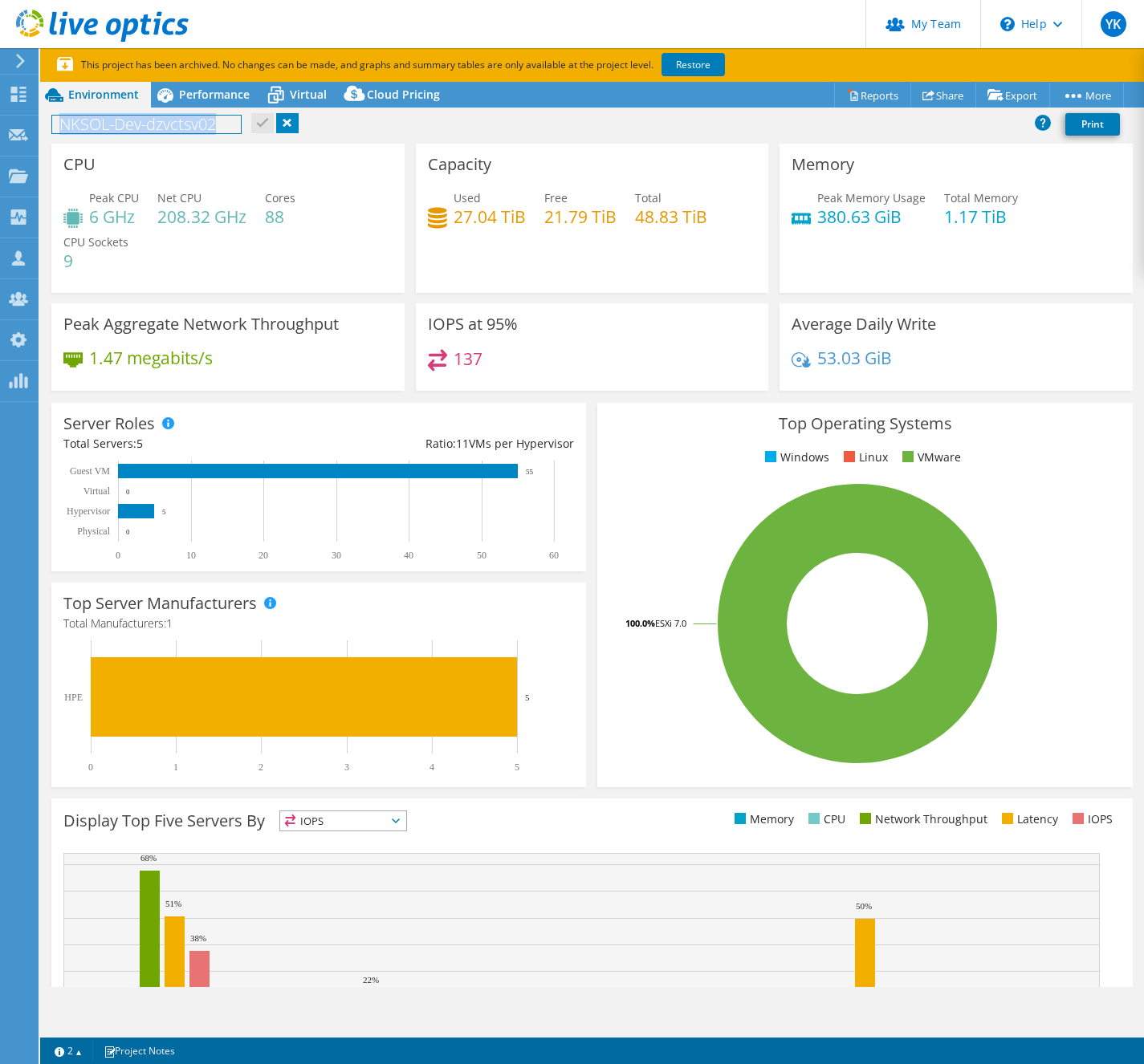
copy h1 "NKSOL-Dev-dzvctsv02"
click at [194, 95] on span "Performance" at bounding box center [215, 94] width 70 height 15
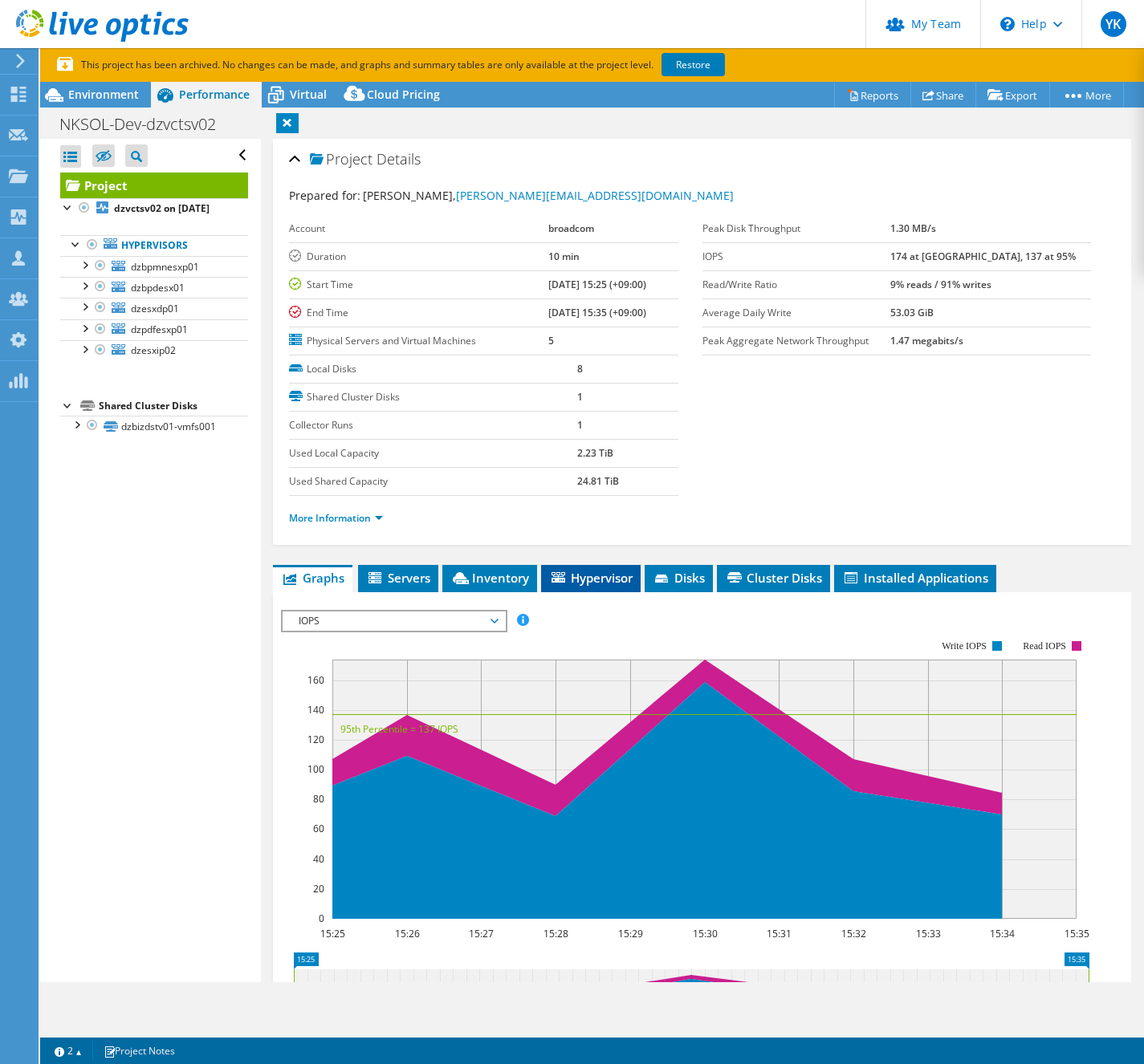
click at [586, 576] on span "Hypervisor" at bounding box center [591, 577] width 84 height 16
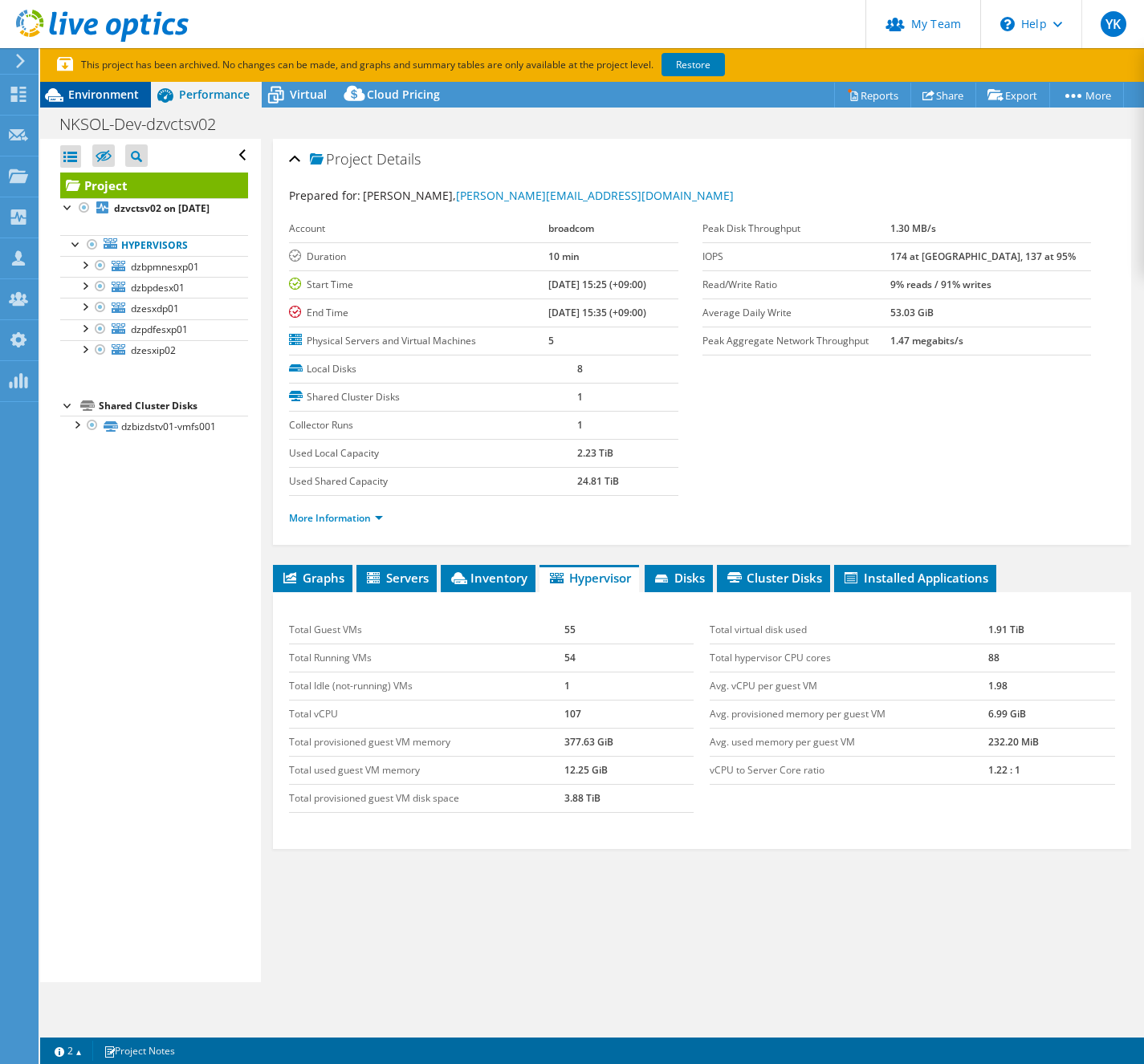
click at [101, 100] on span "Environment" at bounding box center [103, 94] width 70 height 15
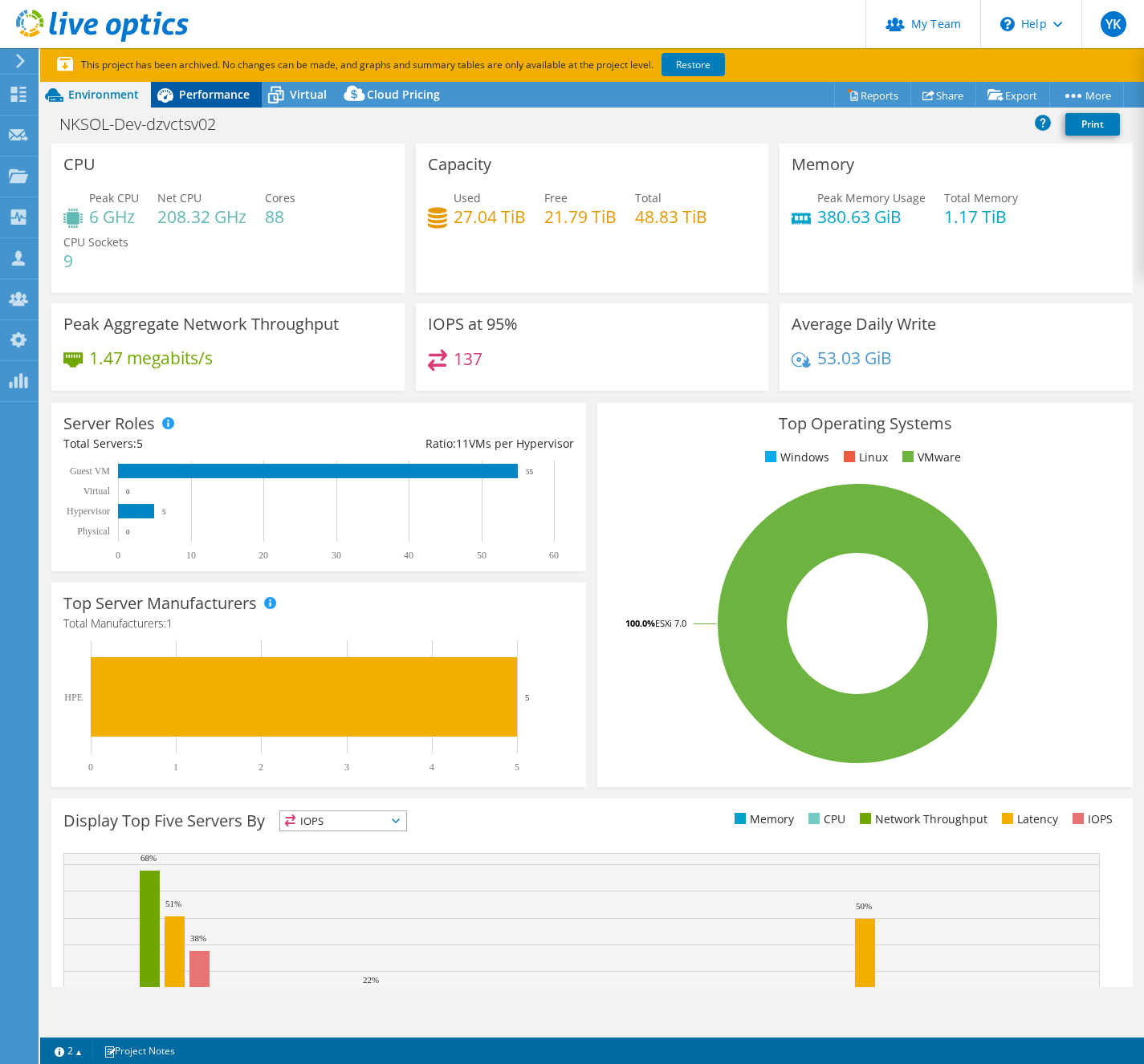
click at [232, 100] on span "Performance" at bounding box center [215, 94] width 70 height 15
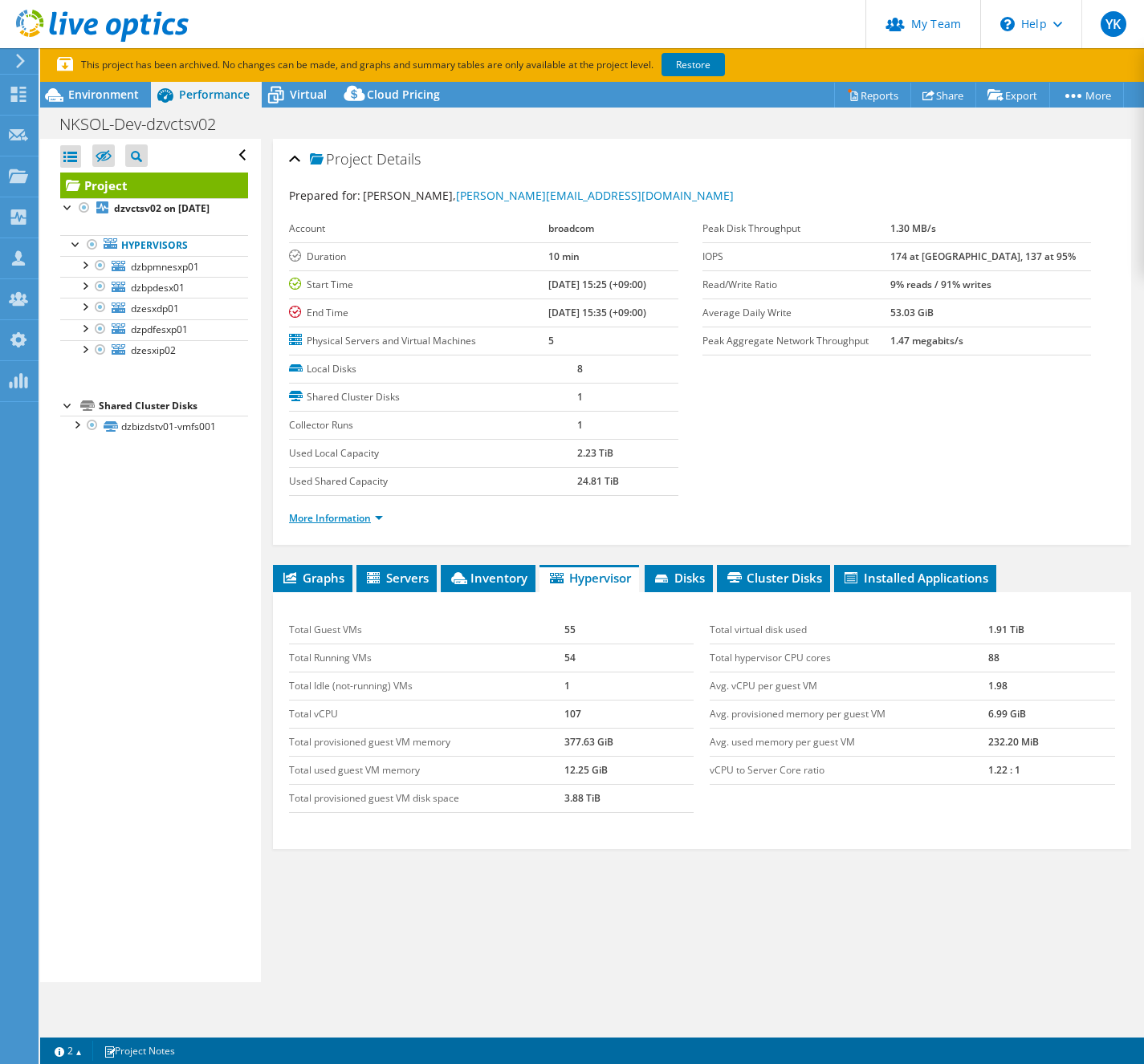
click at [359, 518] on link "More Information" at bounding box center [336, 518] width 94 height 13
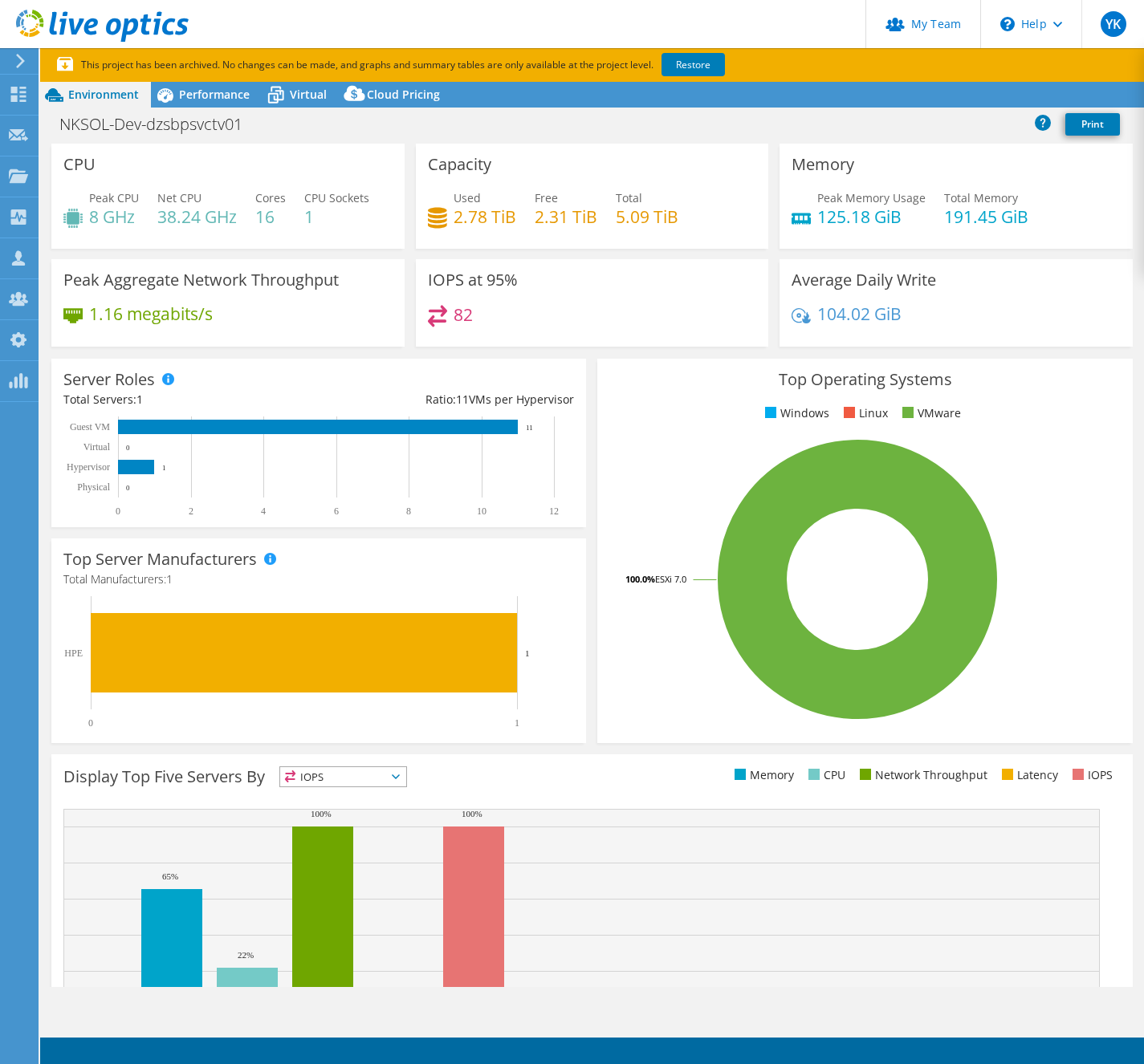
select select "USD"
select select "[GEOGRAPHIC_DATA]"
click at [201, 127] on h1 "NKSOL-Dev-dzsbpsvctv01" at bounding box center [159, 124] width 215 height 18
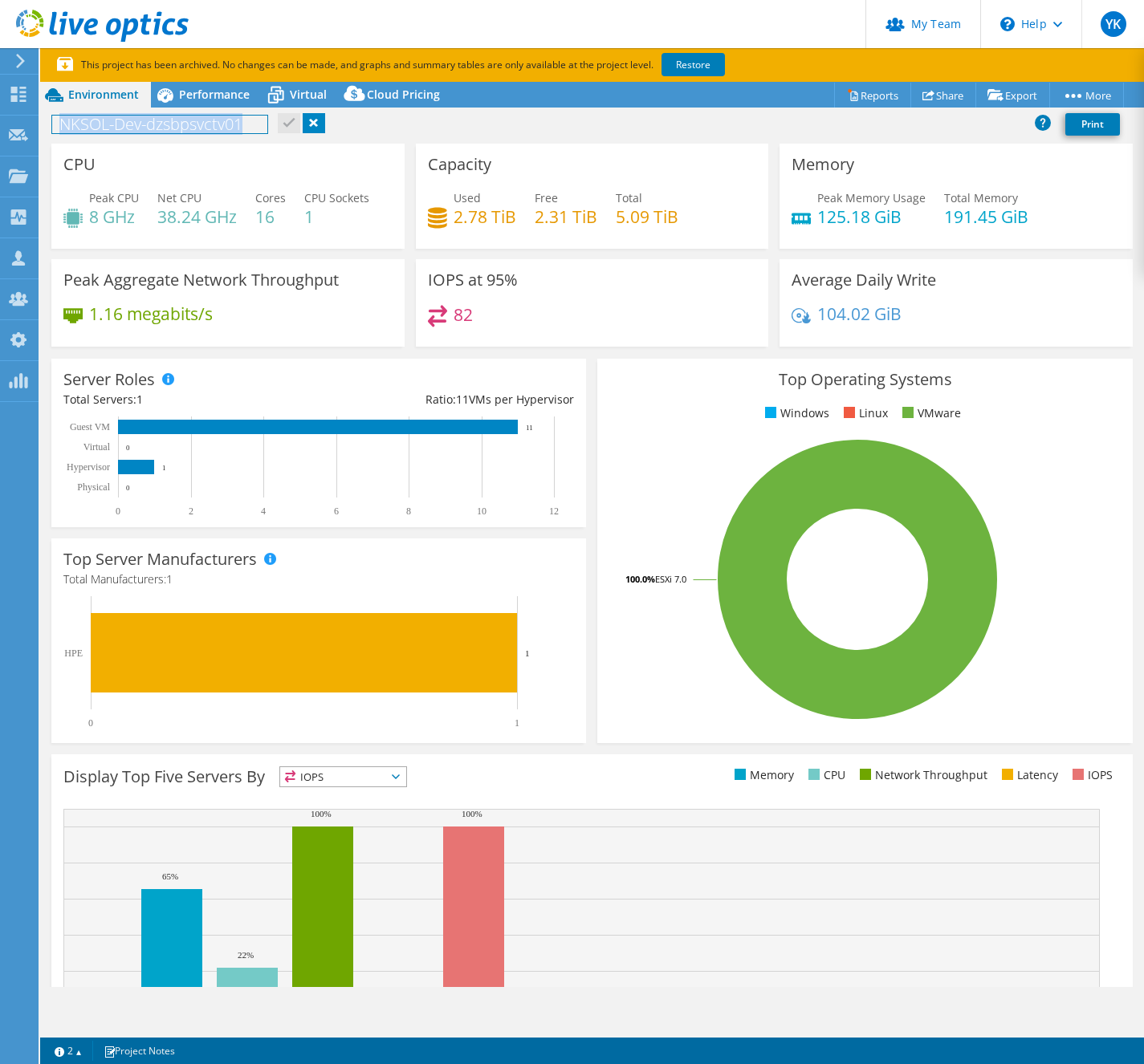
copy h1 "NKSOL-Dev-dzsbpsvctv01"
click at [210, 90] on span "Performance" at bounding box center [215, 94] width 70 height 15
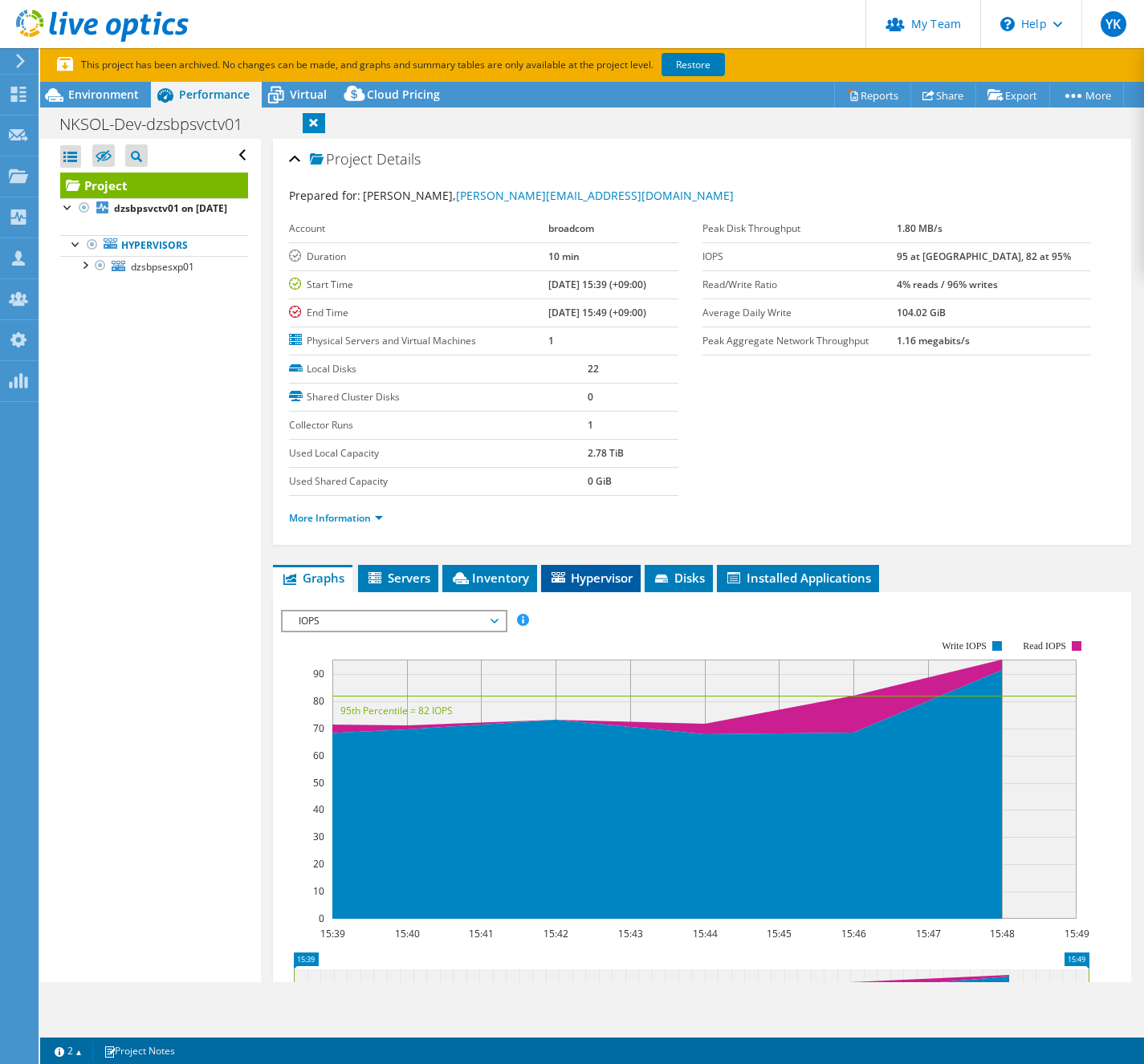
click at [613, 580] on span "Hypervisor" at bounding box center [591, 577] width 84 height 16
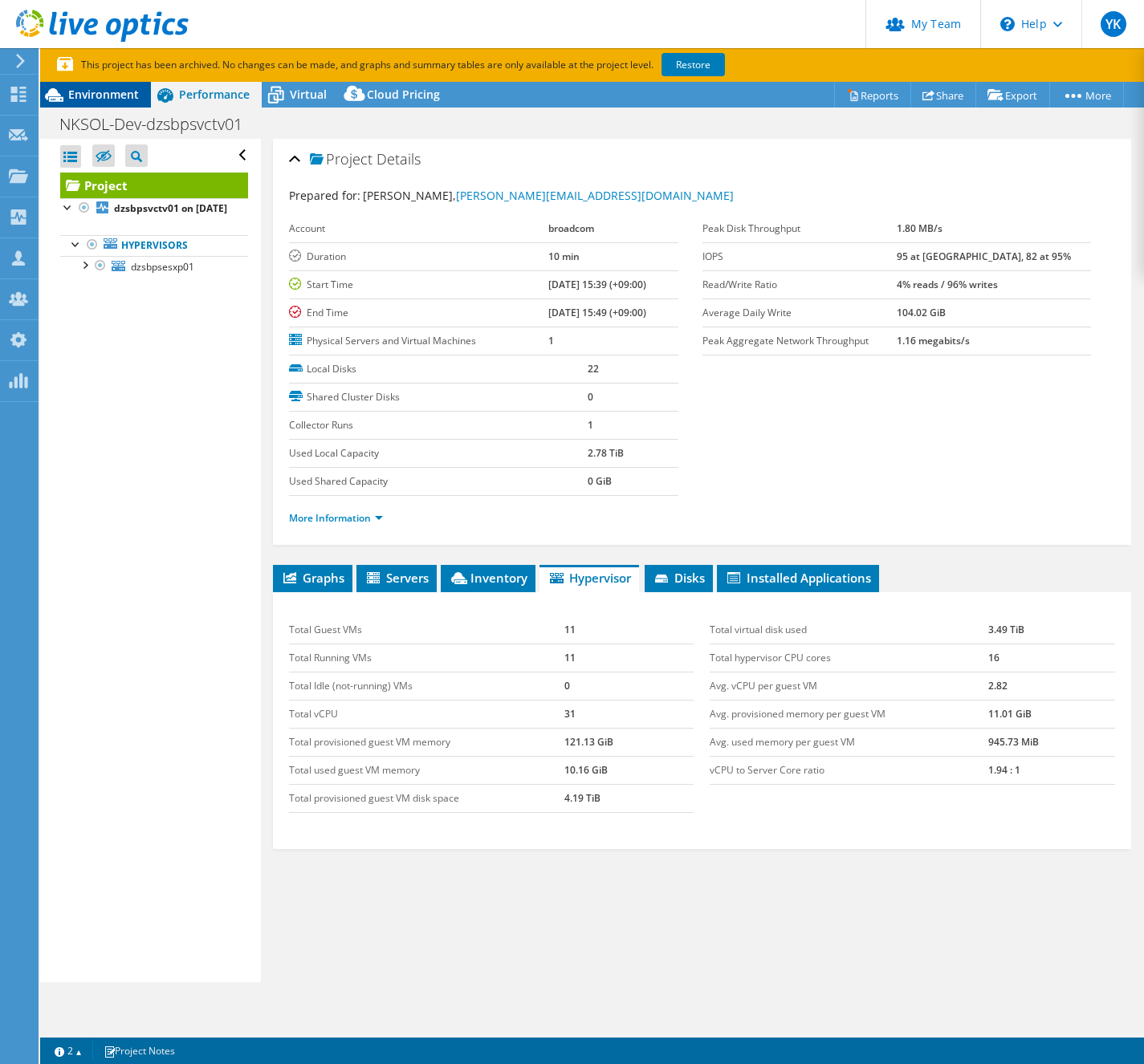
click at [106, 96] on span "Environment" at bounding box center [103, 94] width 70 height 15
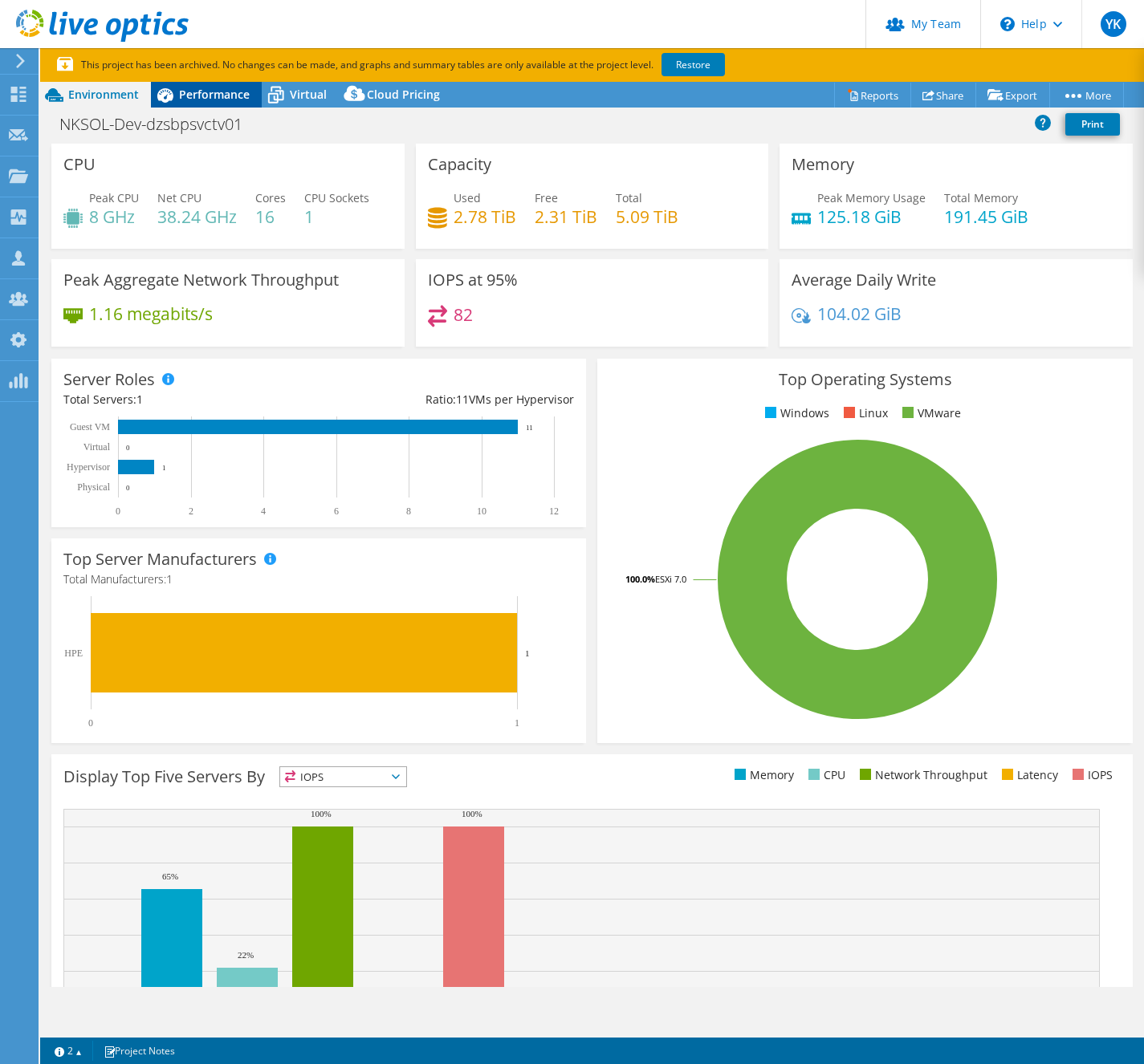
click at [233, 104] on div "Performance" at bounding box center [206, 95] width 111 height 26
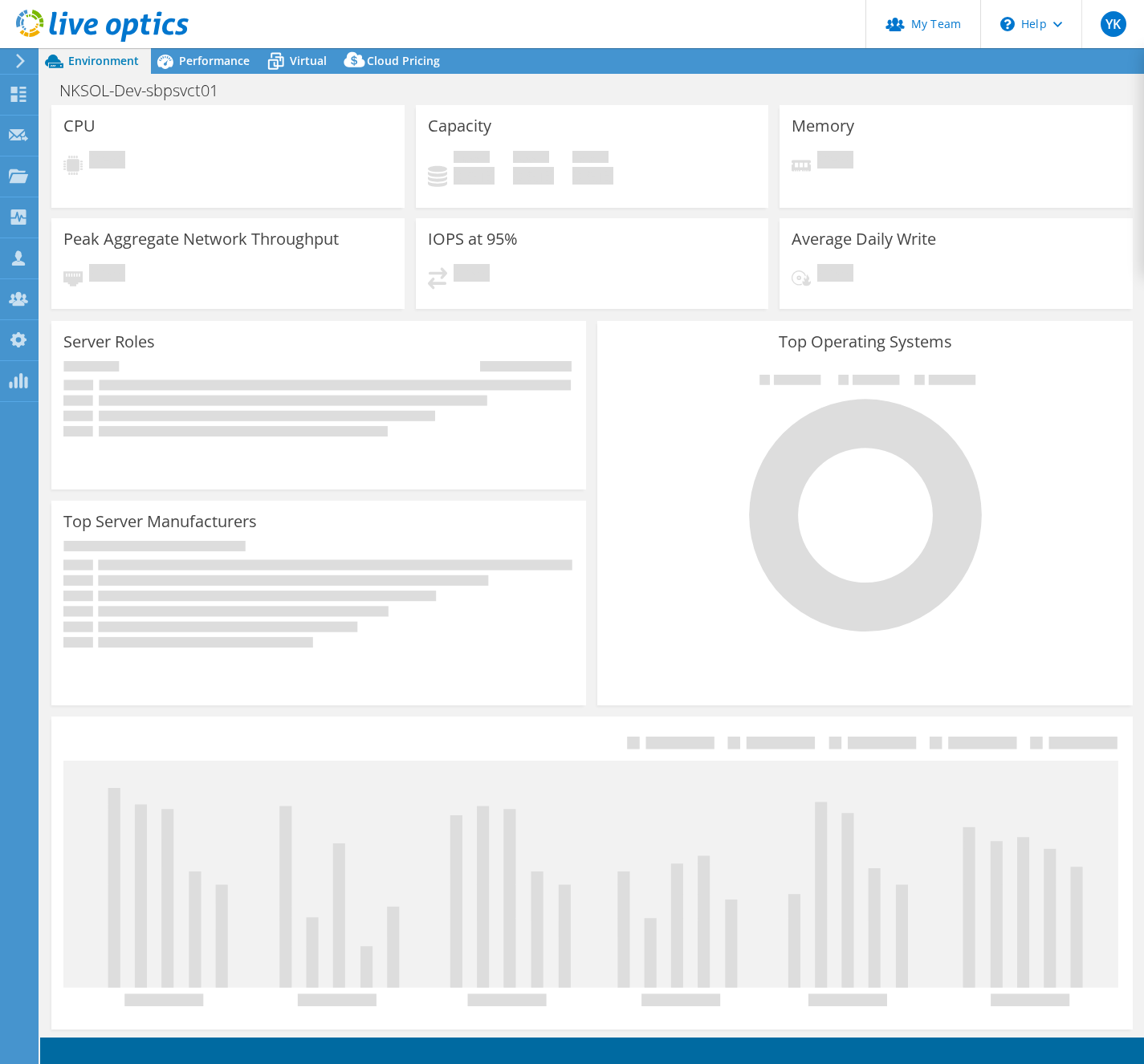
select select "[GEOGRAPHIC_DATA]"
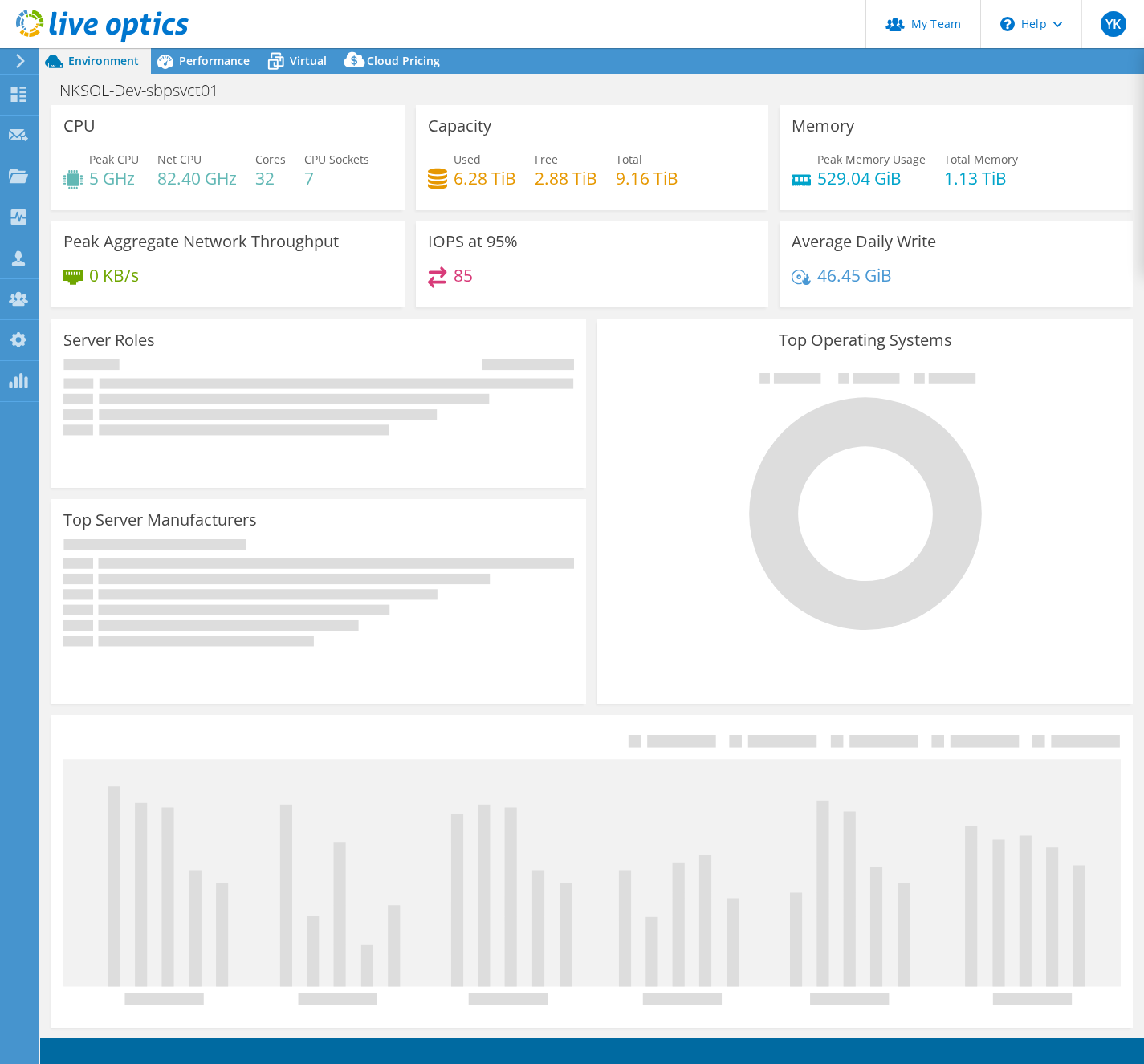
select select "[GEOGRAPHIC_DATA]"
select select "JPY"
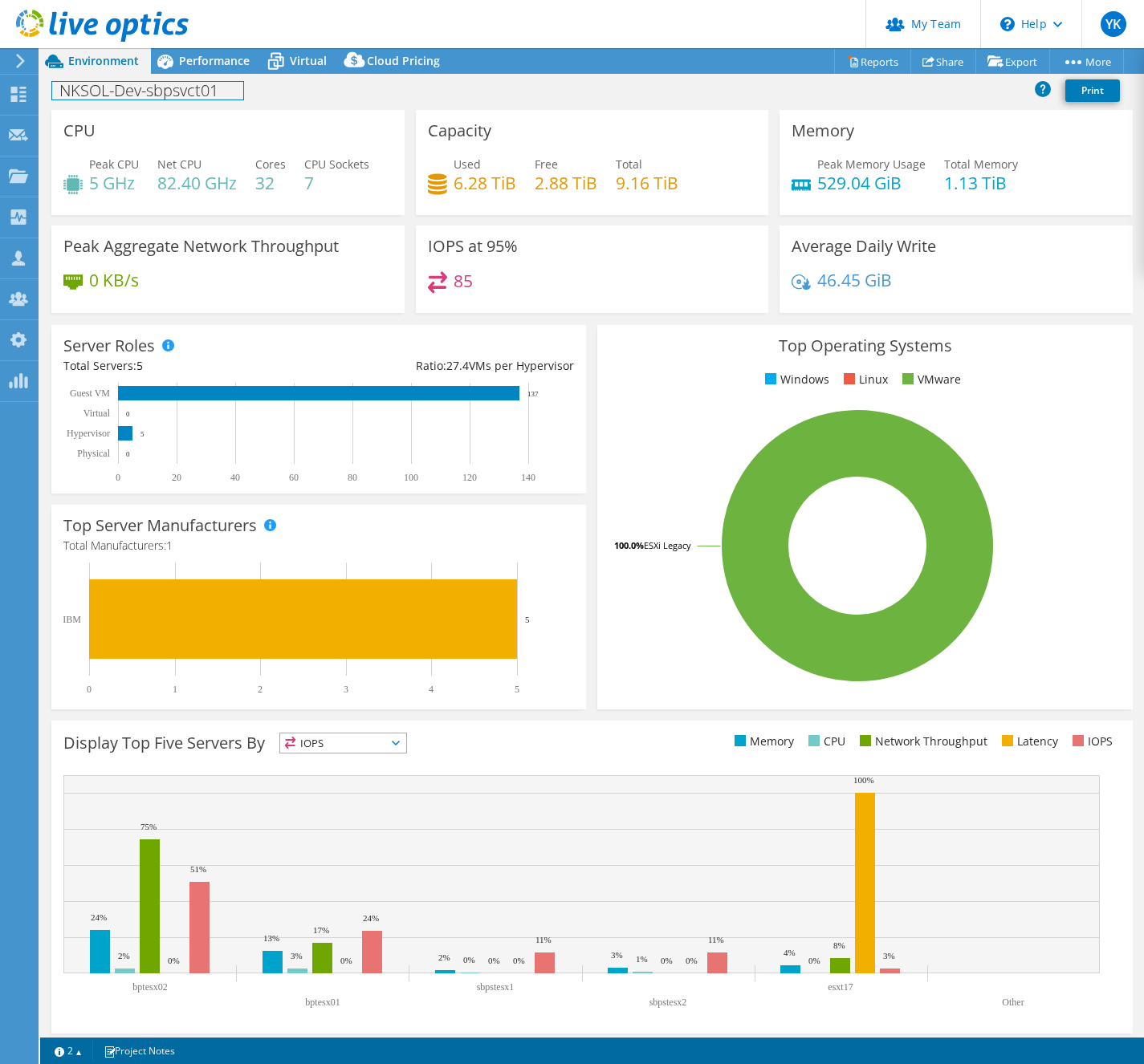
click at [210, 101] on div "NKSOL-Dev-sbpsvct01 Print" at bounding box center [592, 90] width 1104 height 29
copy h1 "NKSOL-Dev-sbpsvct01"
click at [225, 59] on span "Performance" at bounding box center [215, 60] width 70 height 15
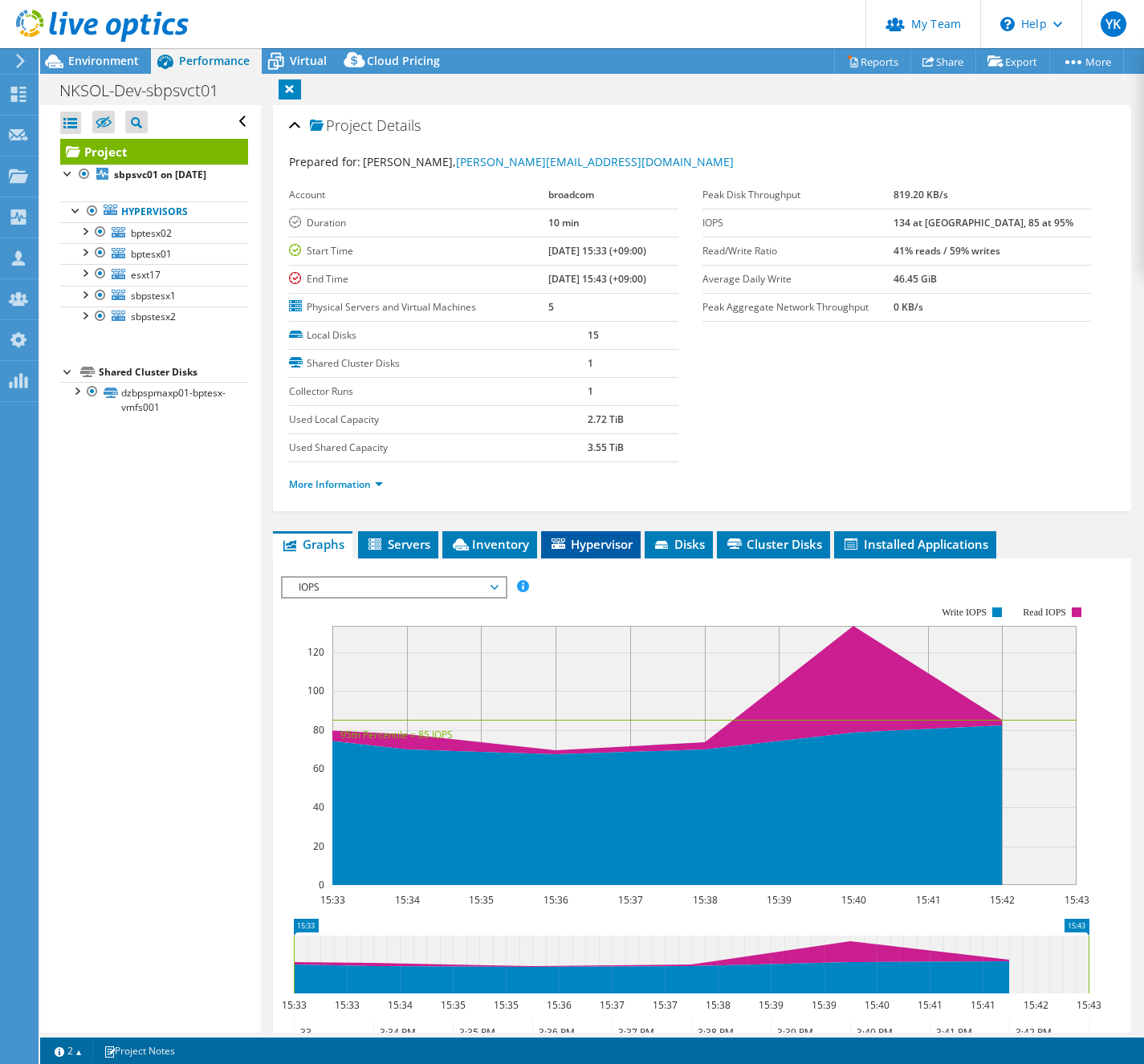
click at [602, 540] on span "Hypervisor" at bounding box center [591, 544] width 84 height 16
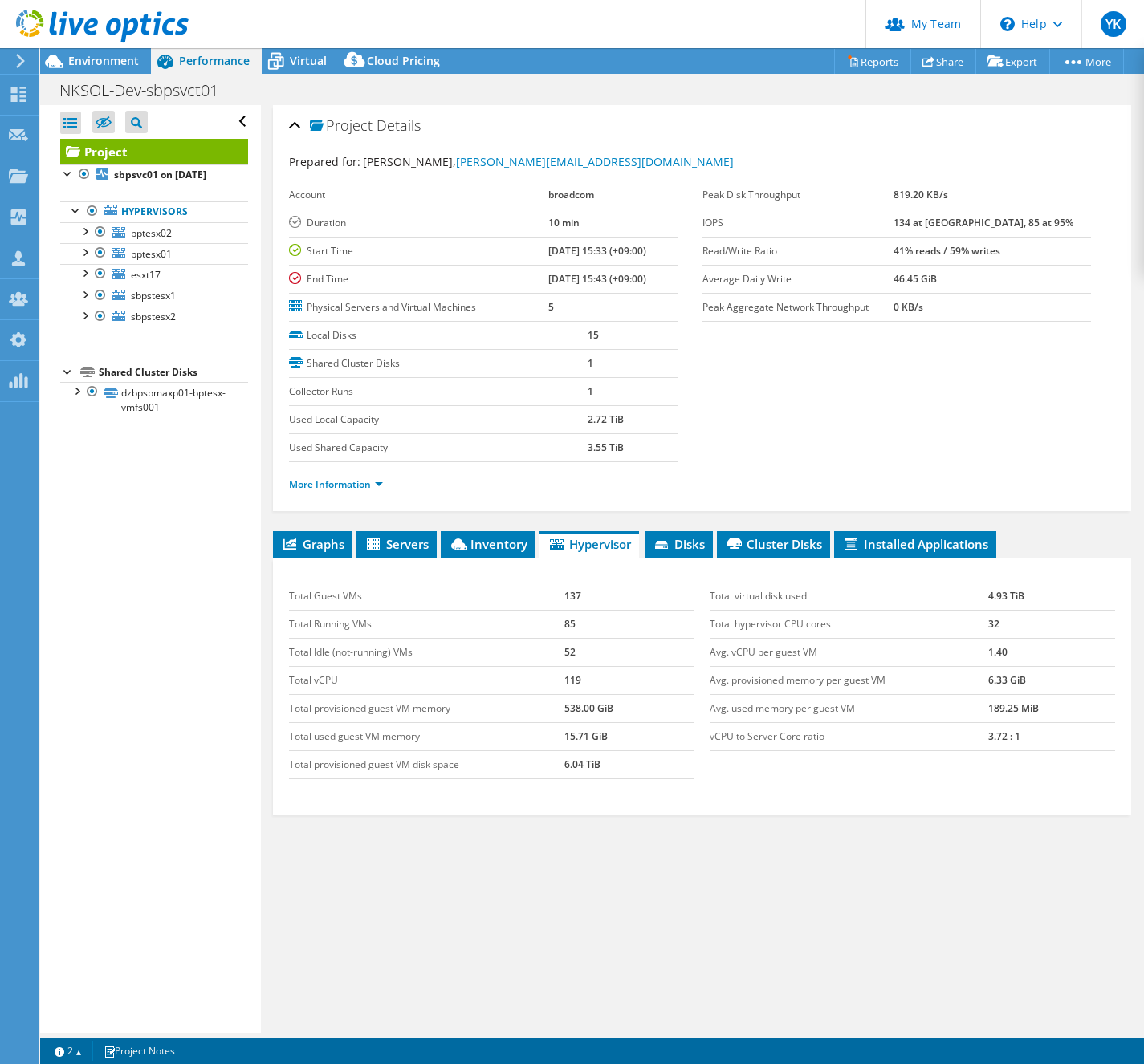
click at [349, 483] on link "More Information" at bounding box center [336, 484] width 94 height 13
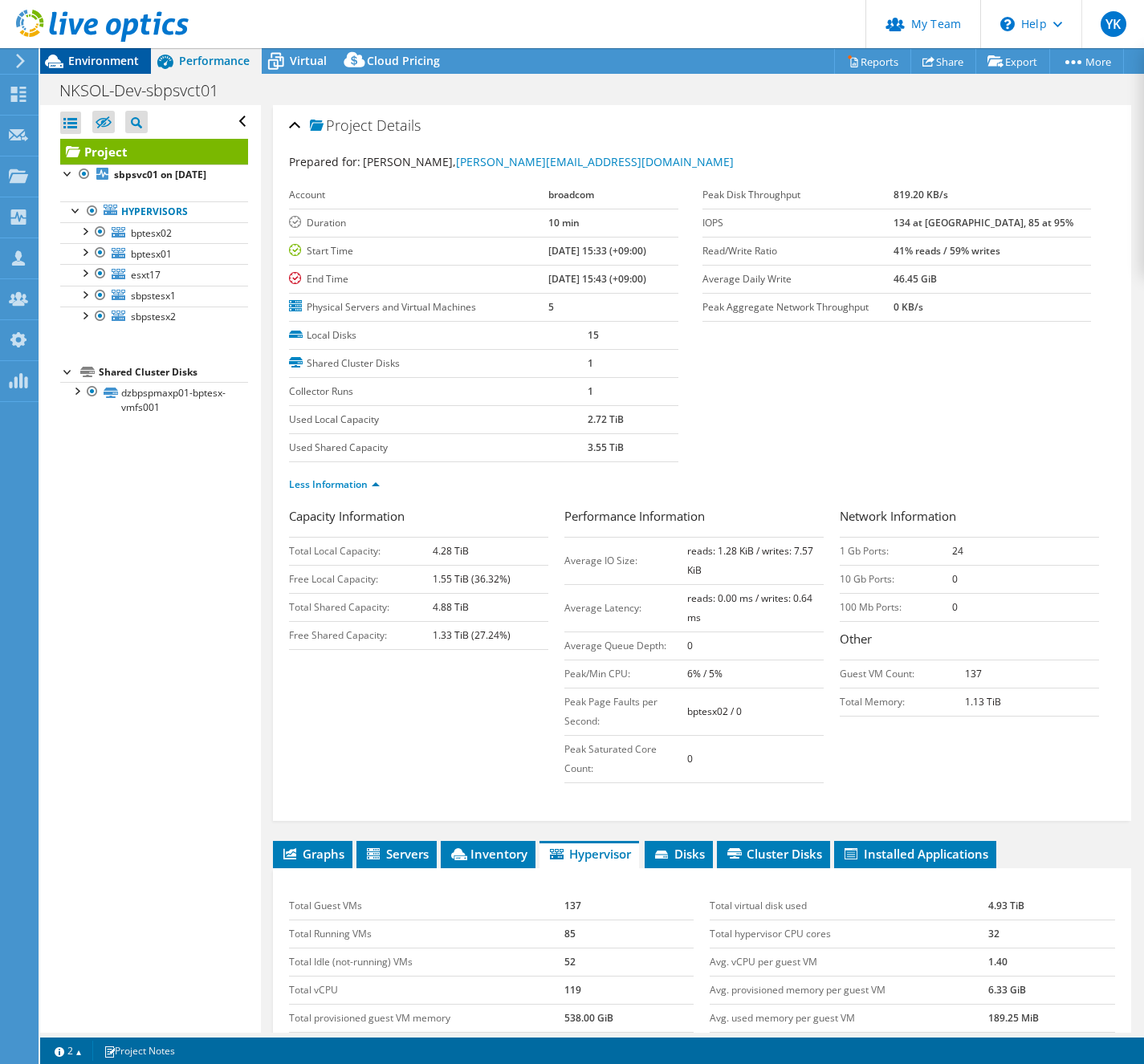
click at [98, 63] on span "Environment" at bounding box center [103, 60] width 70 height 15
click at [98, 62] on span "Environment" at bounding box center [103, 60] width 70 height 15
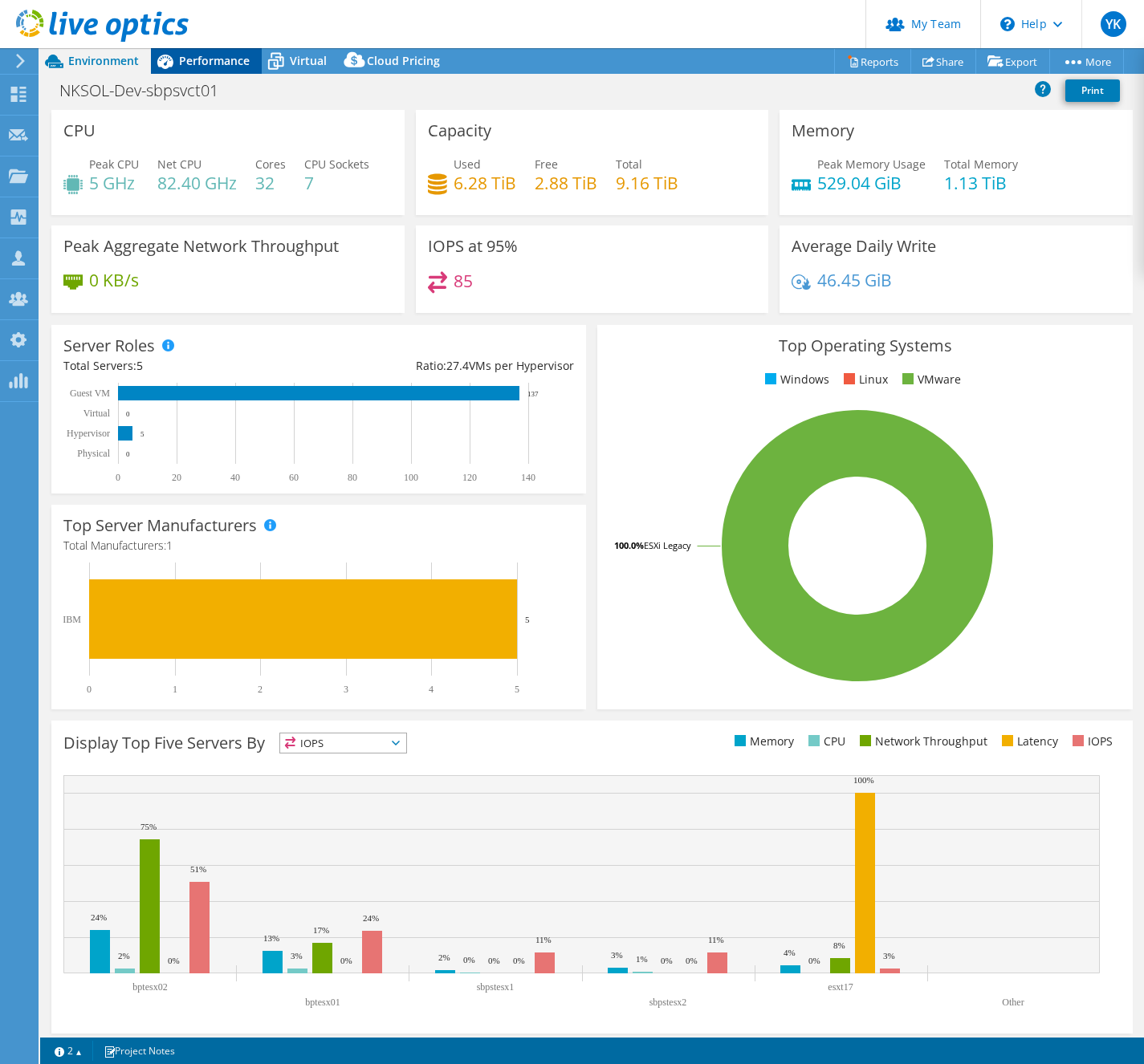
click at [236, 65] on span "Performance" at bounding box center [215, 60] width 70 height 15
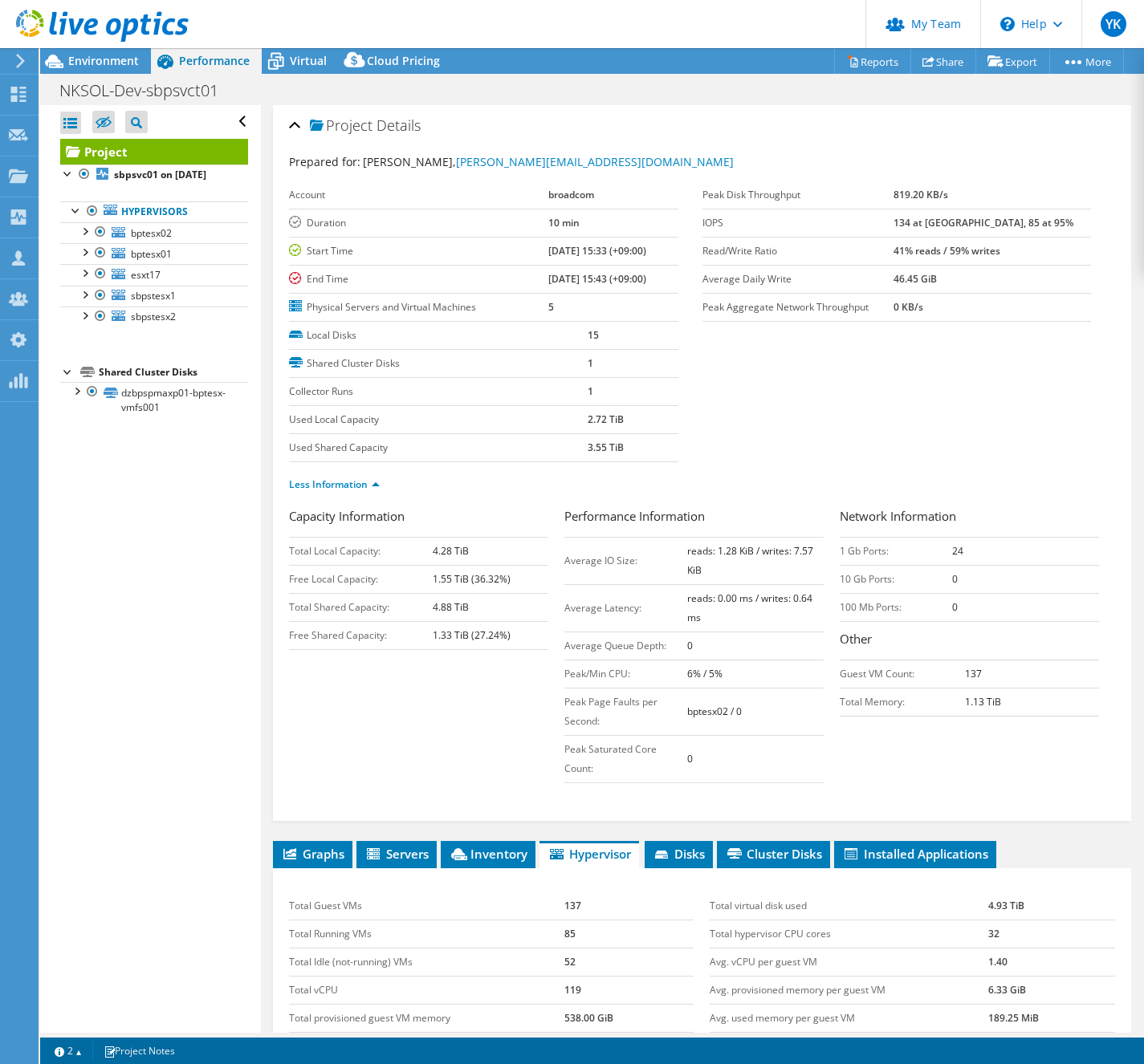
click at [105, 45] on link at bounding box center [102, 39] width 173 height 13
click at [102, 55] on span "Environment" at bounding box center [103, 60] width 70 height 15
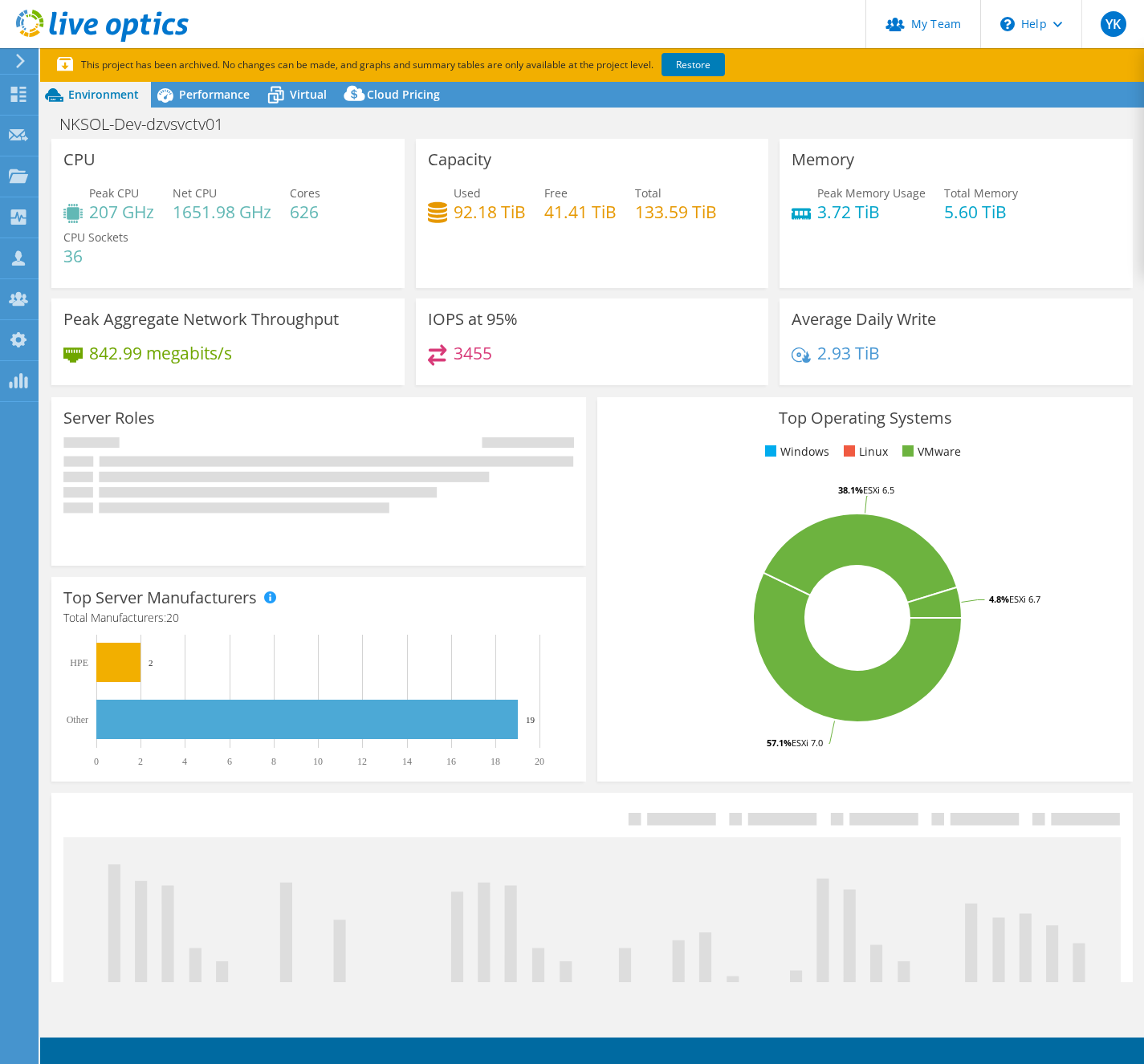
select select "[GEOGRAPHIC_DATA]"
select select "USD"
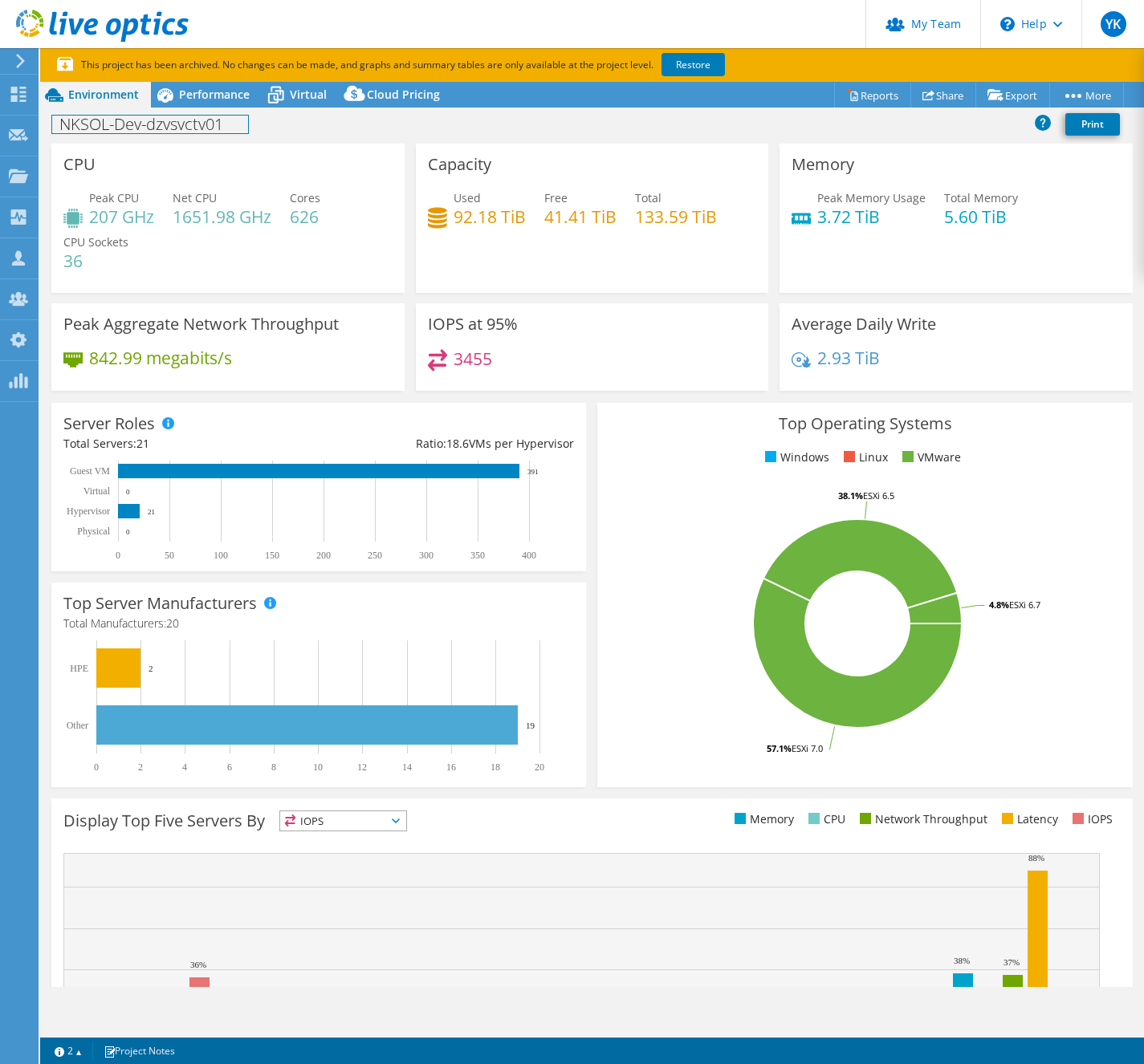
click at [184, 132] on h1 "NKSOL-Dev-dzvsvctv01" at bounding box center [150, 124] width 196 height 18
click at [185, 132] on h1 "NKSOL-Dev-dzvsvctv01" at bounding box center [150, 124] width 196 height 18
copy h1 "NKSOL-Dev-dzvsvctv01"
click at [237, 96] on span "Performance" at bounding box center [215, 94] width 70 height 15
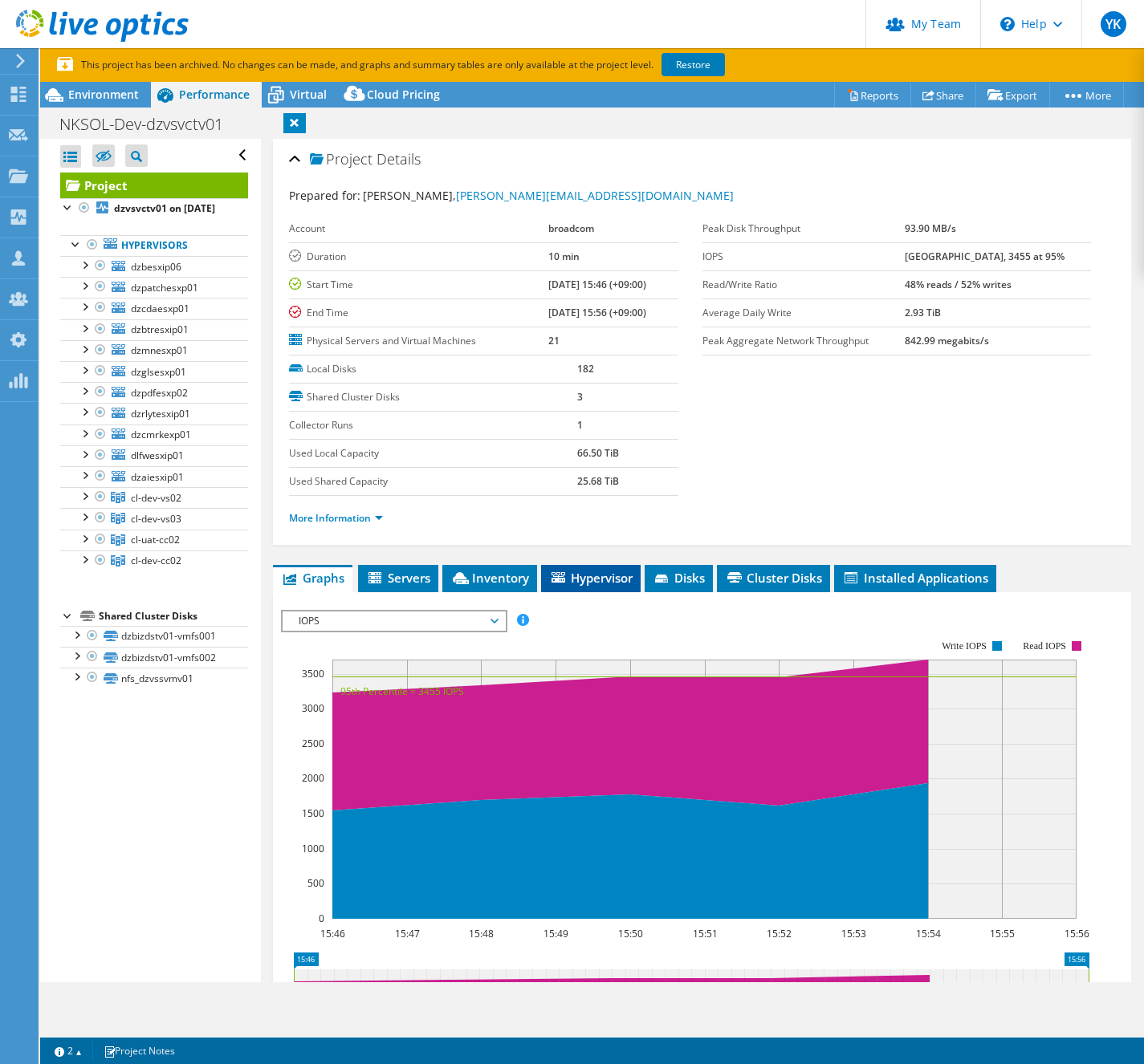
drag, startPoint x: 588, startPoint y: 572, endPoint x: 603, endPoint y: 573, distance: 15.0
click at [588, 571] on span "Hypervisor" at bounding box center [591, 577] width 84 height 16
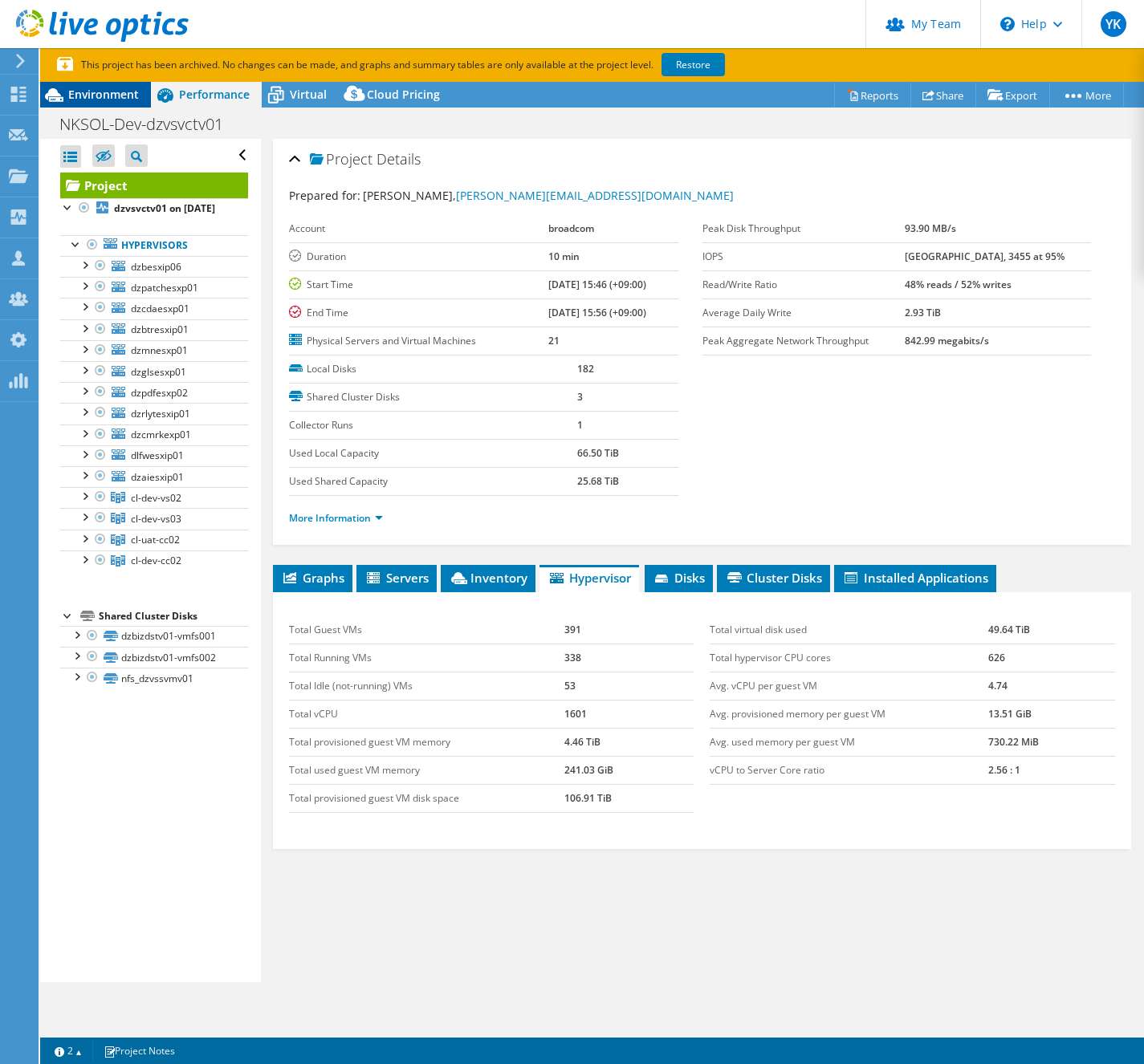
click at [116, 95] on span "Environment" at bounding box center [103, 94] width 70 height 15
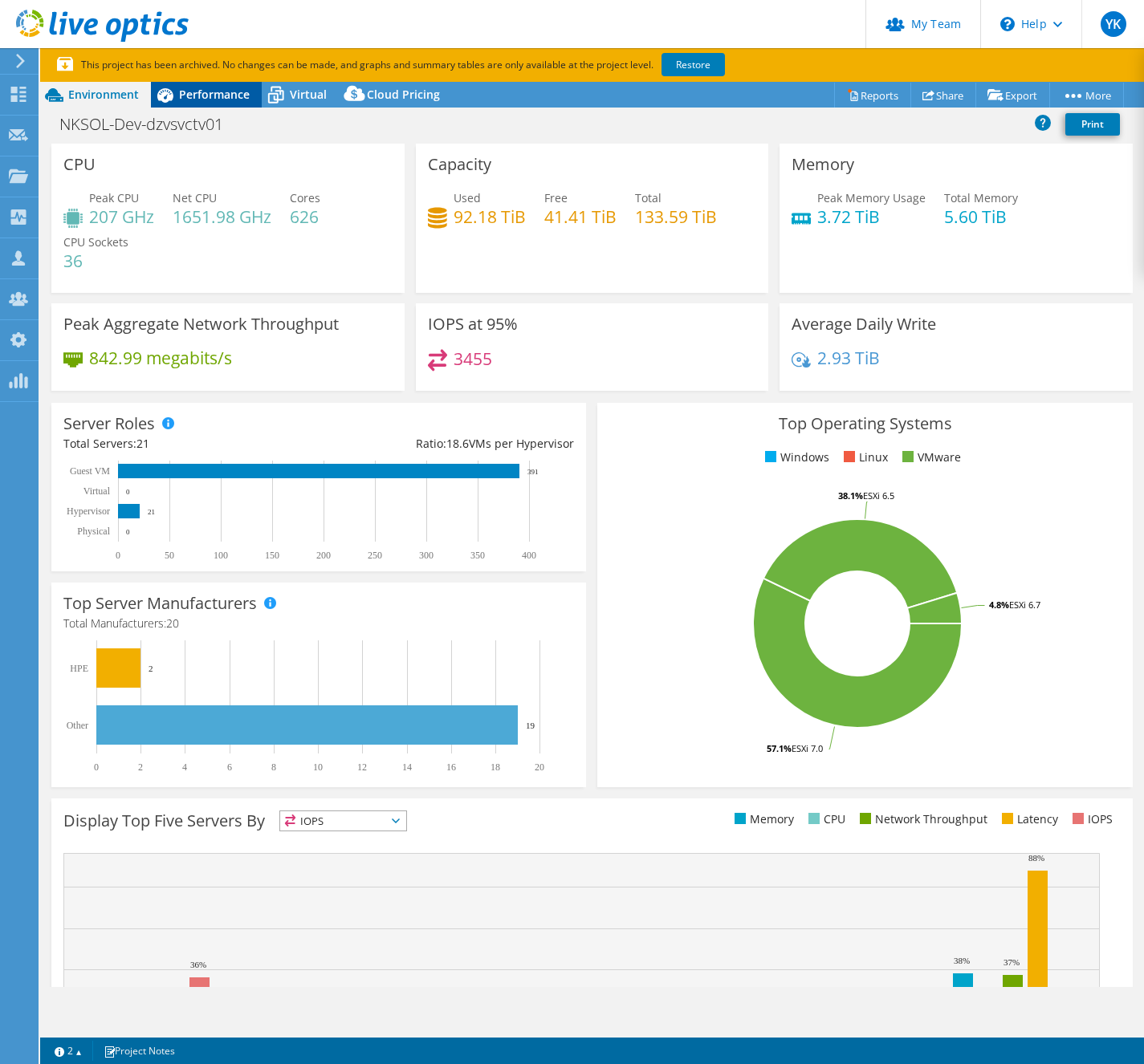
click at [236, 95] on span "Performance" at bounding box center [215, 94] width 70 height 15
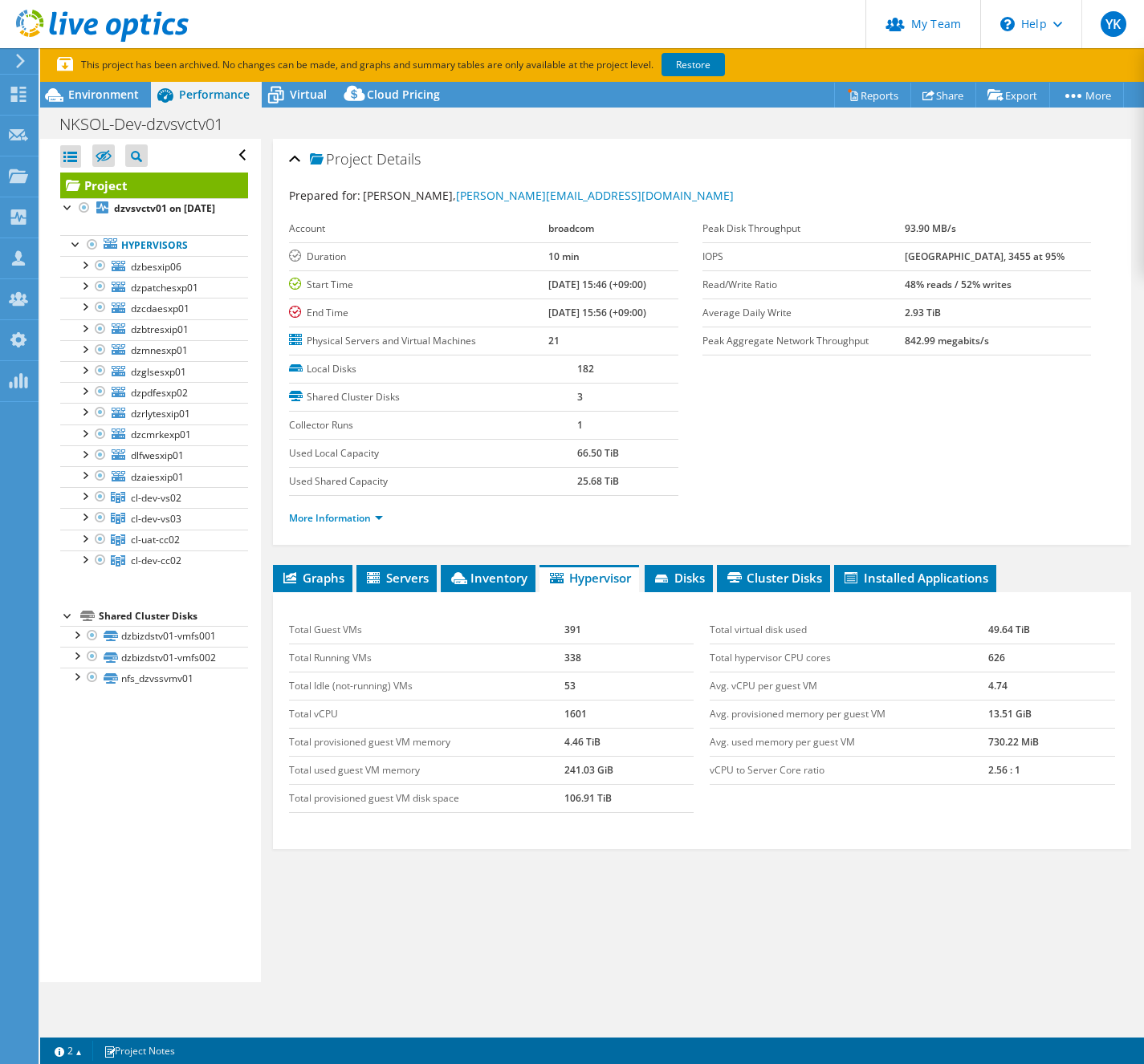
click at [335, 509] on li "More Information" at bounding box center [341, 518] width 104 height 18
click at [336, 514] on link "More Information" at bounding box center [336, 518] width 94 height 13
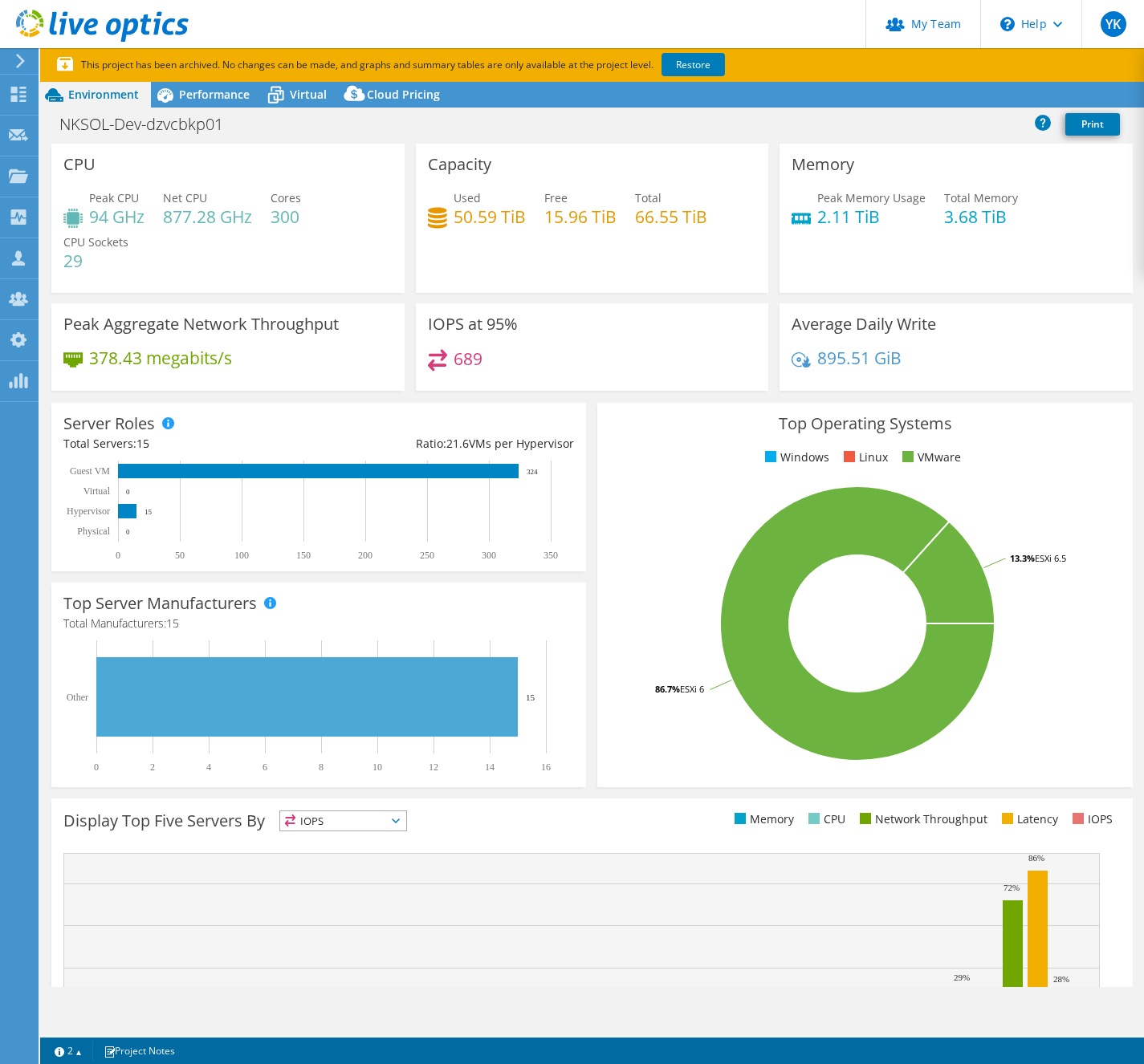
select select "[GEOGRAPHIC_DATA]"
select select "JPY"
click at [183, 116] on h1 "NKSOL-Dev-dzvcbkp01" at bounding box center [150, 124] width 196 height 18
click at [184, 120] on h1 "NKSOL-Dev-dzvcbkp01" at bounding box center [150, 124] width 196 height 18
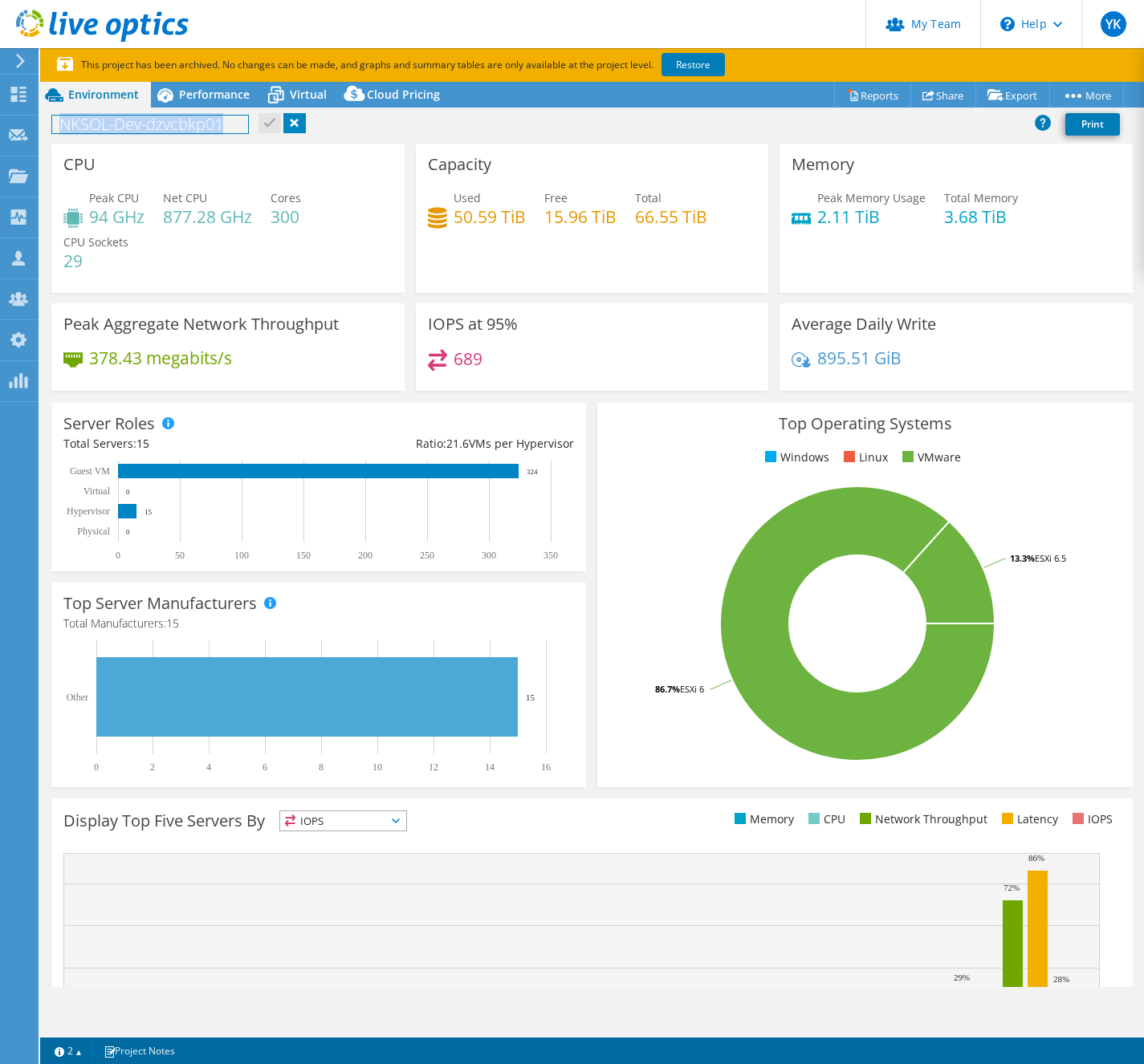
click at [184, 120] on h1 "NKSOL-Dev-dzvcbkp01" at bounding box center [150, 124] width 196 height 18
copy h1 "NKSOL-Dev-dzvcbkp01"
click at [238, 106] on div "Performance" at bounding box center [206, 95] width 111 height 26
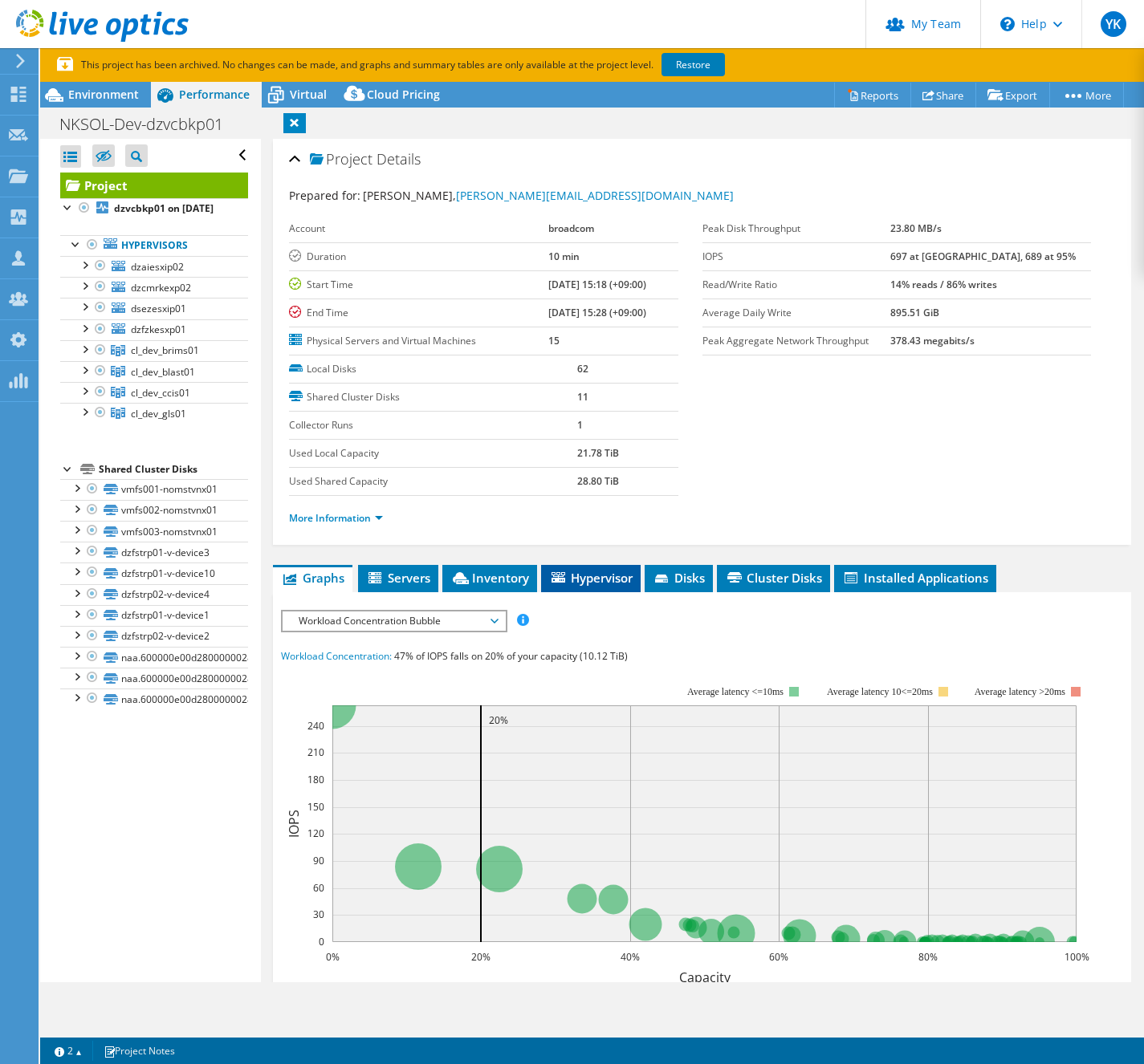
click at [597, 581] on span "Hypervisor" at bounding box center [591, 577] width 84 height 16
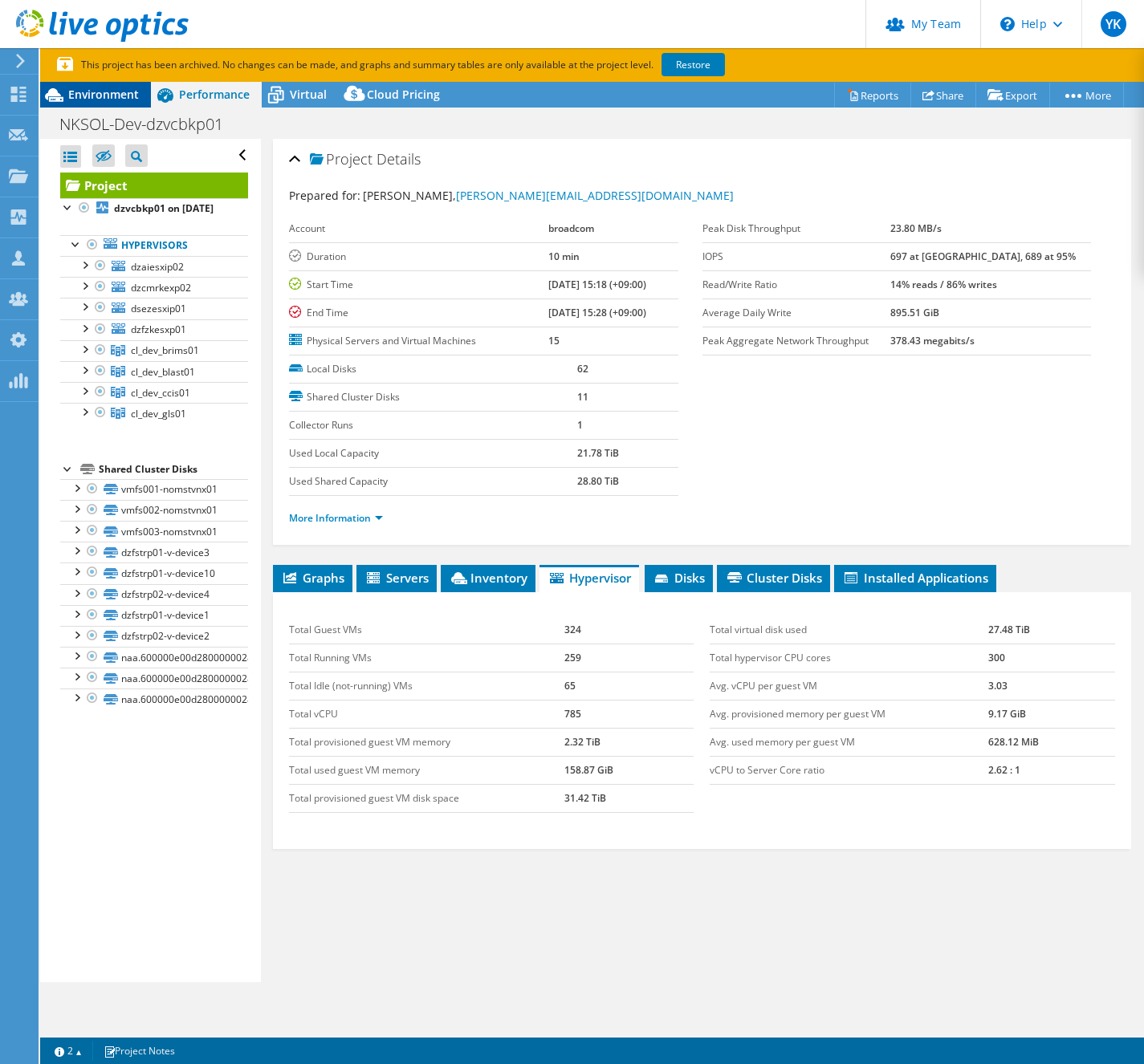
click at [116, 101] on span "Environment" at bounding box center [103, 94] width 70 height 15
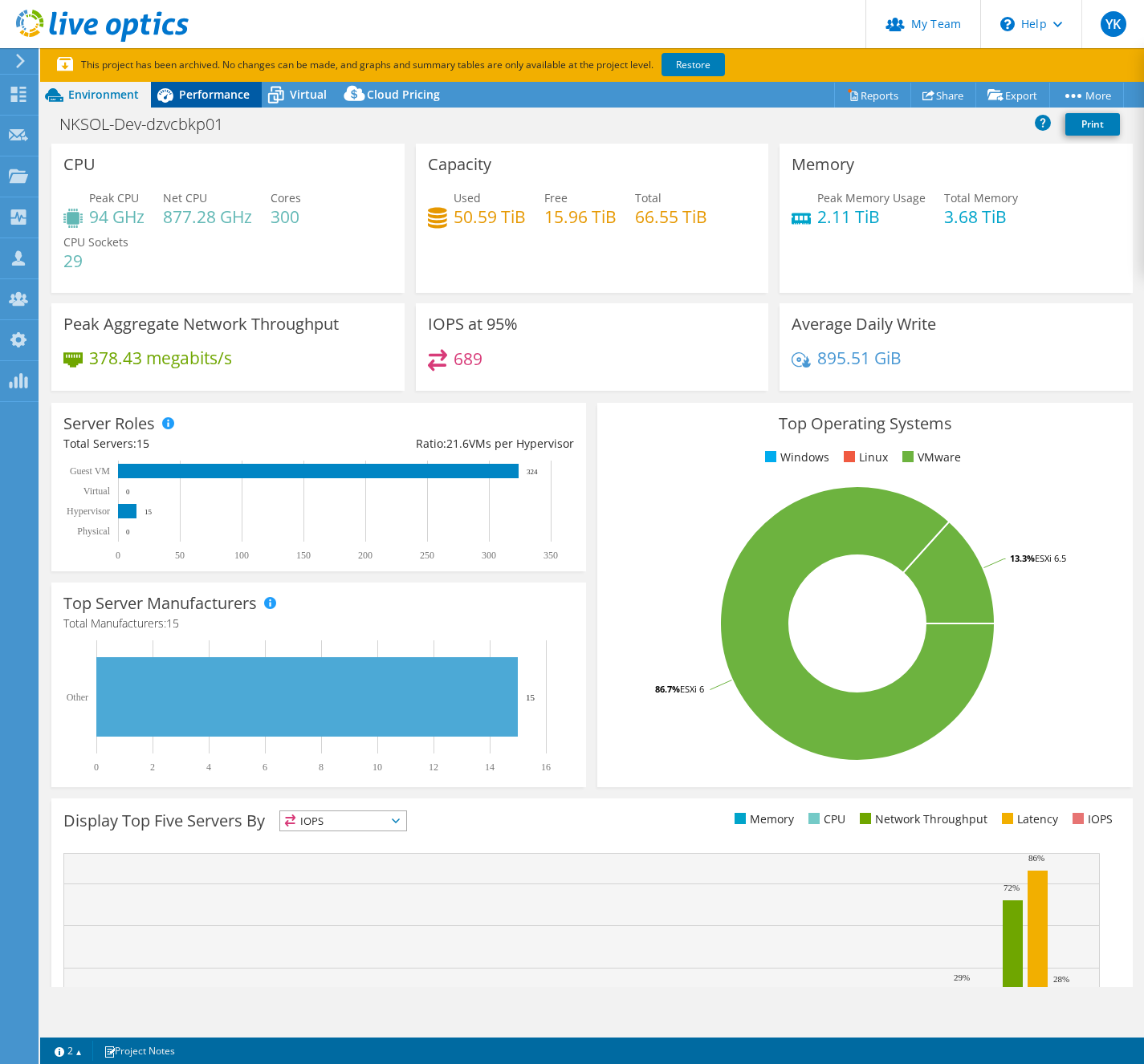
click at [215, 93] on span "Performance" at bounding box center [215, 94] width 70 height 15
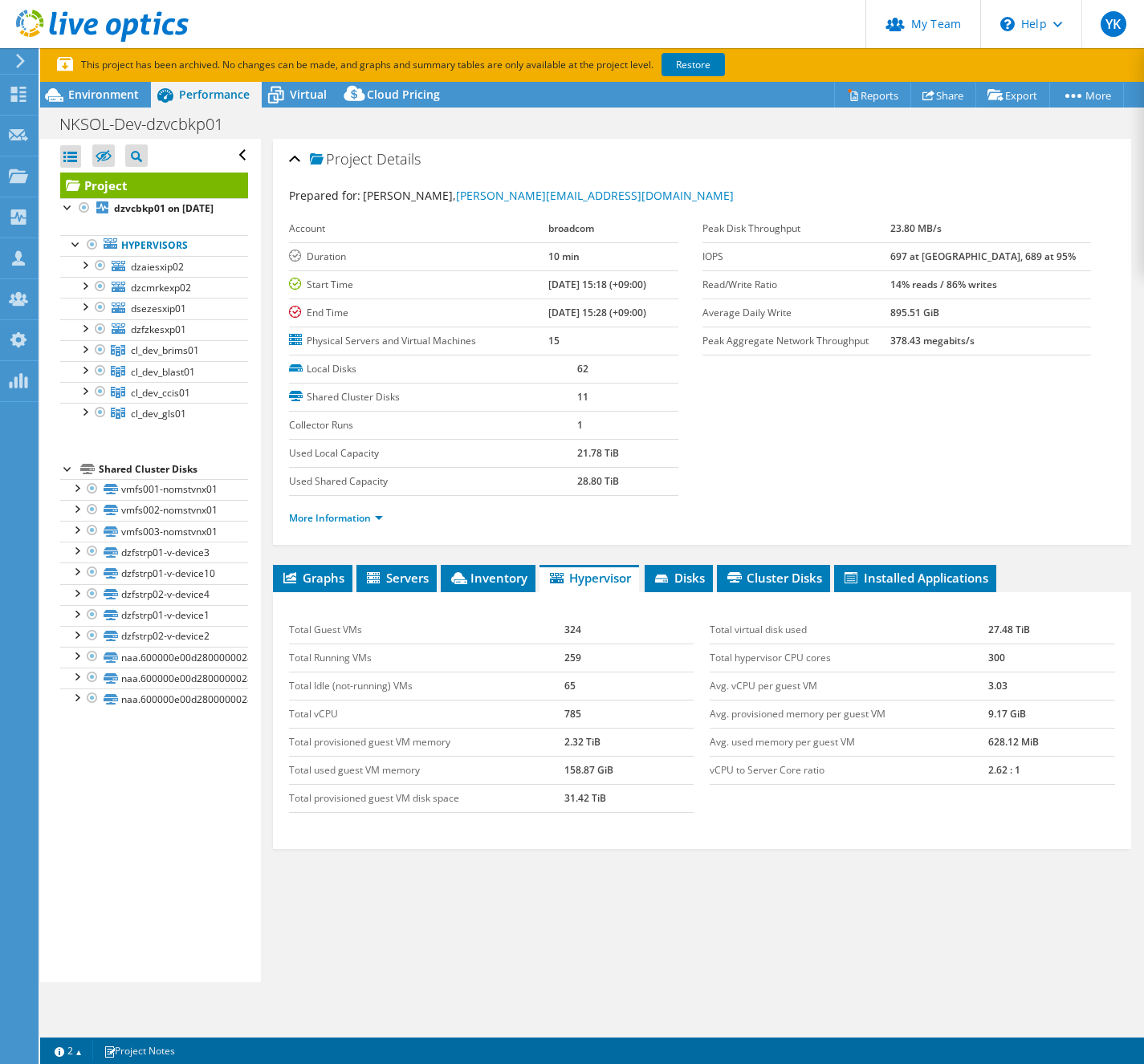
click at [349, 524] on li "More Information" at bounding box center [341, 518] width 104 height 18
drag, startPoint x: 349, startPoint y: 524, endPoint x: 382, endPoint y: 537, distance: 35.5
click at [349, 524] on li "More Information" at bounding box center [341, 518] width 104 height 18
click at [455, 526] on div "More Information" at bounding box center [702, 519] width 826 height 45
click at [391, 519] on li "More Information" at bounding box center [341, 518] width 104 height 18
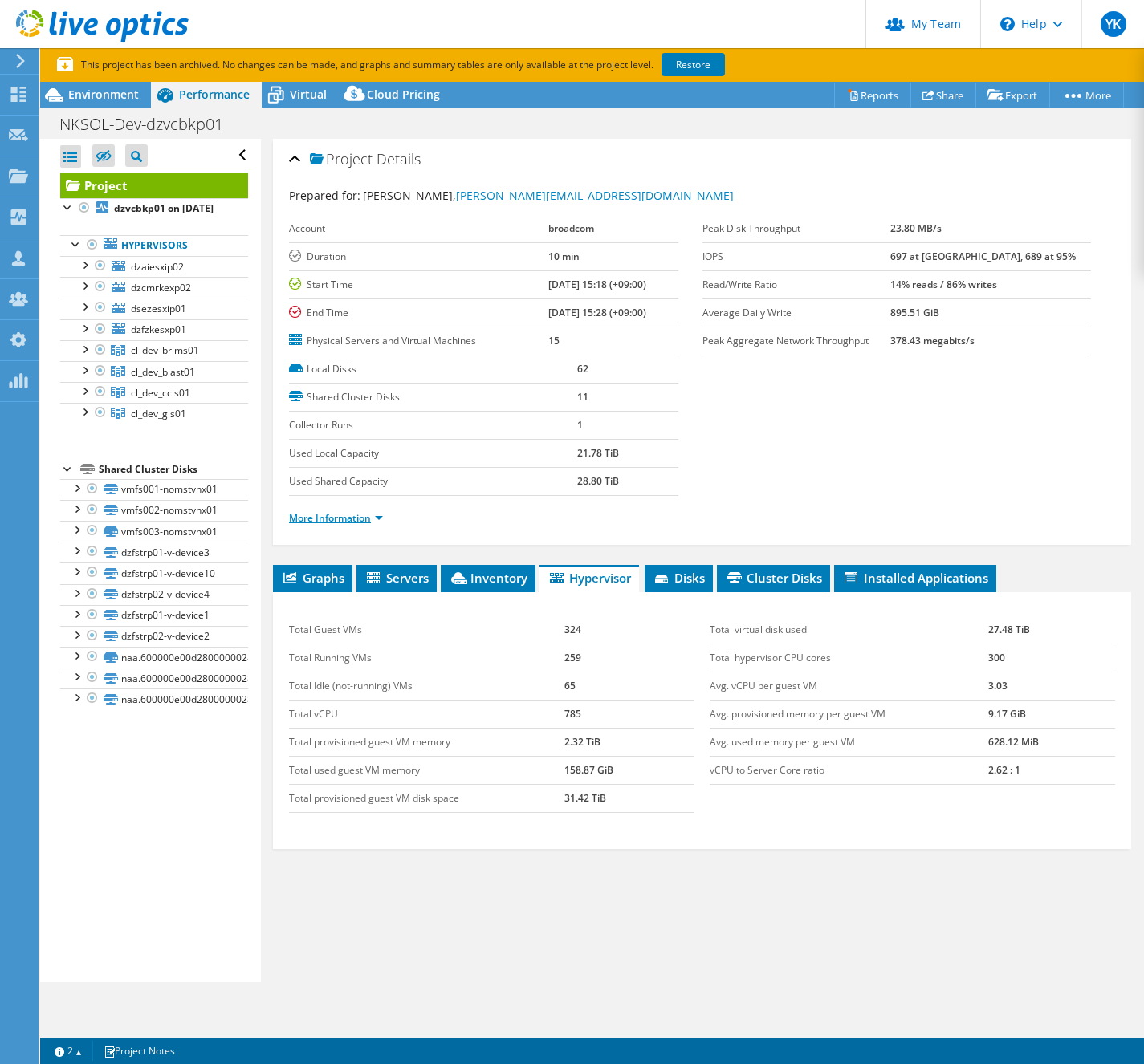
click at [372, 515] on link "More Information" at bounding box center [336, 518] width 94 height 13
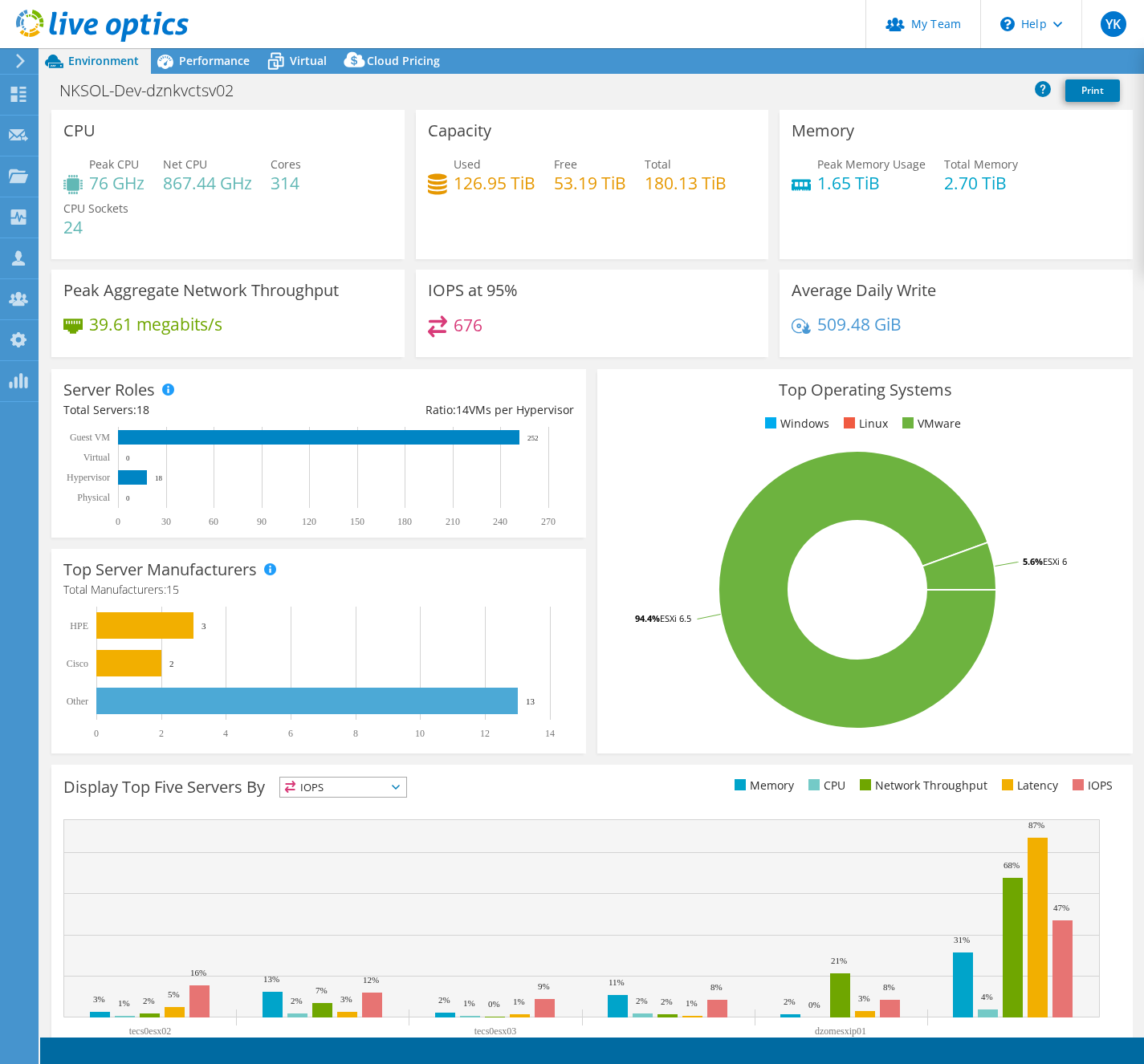
select select "[GEOGRAPHIC_DATA]"
select select "JPY"
click at [185, 90] on h1 "NKSOL-Dev-dznkvctsv02" at bounding box center [155, 90] width 206 height 18
click at [190, 95] on h1 "NKSOL-Dev-dznkvctsv02" at bounding box center [155, 90] width 206 height 18
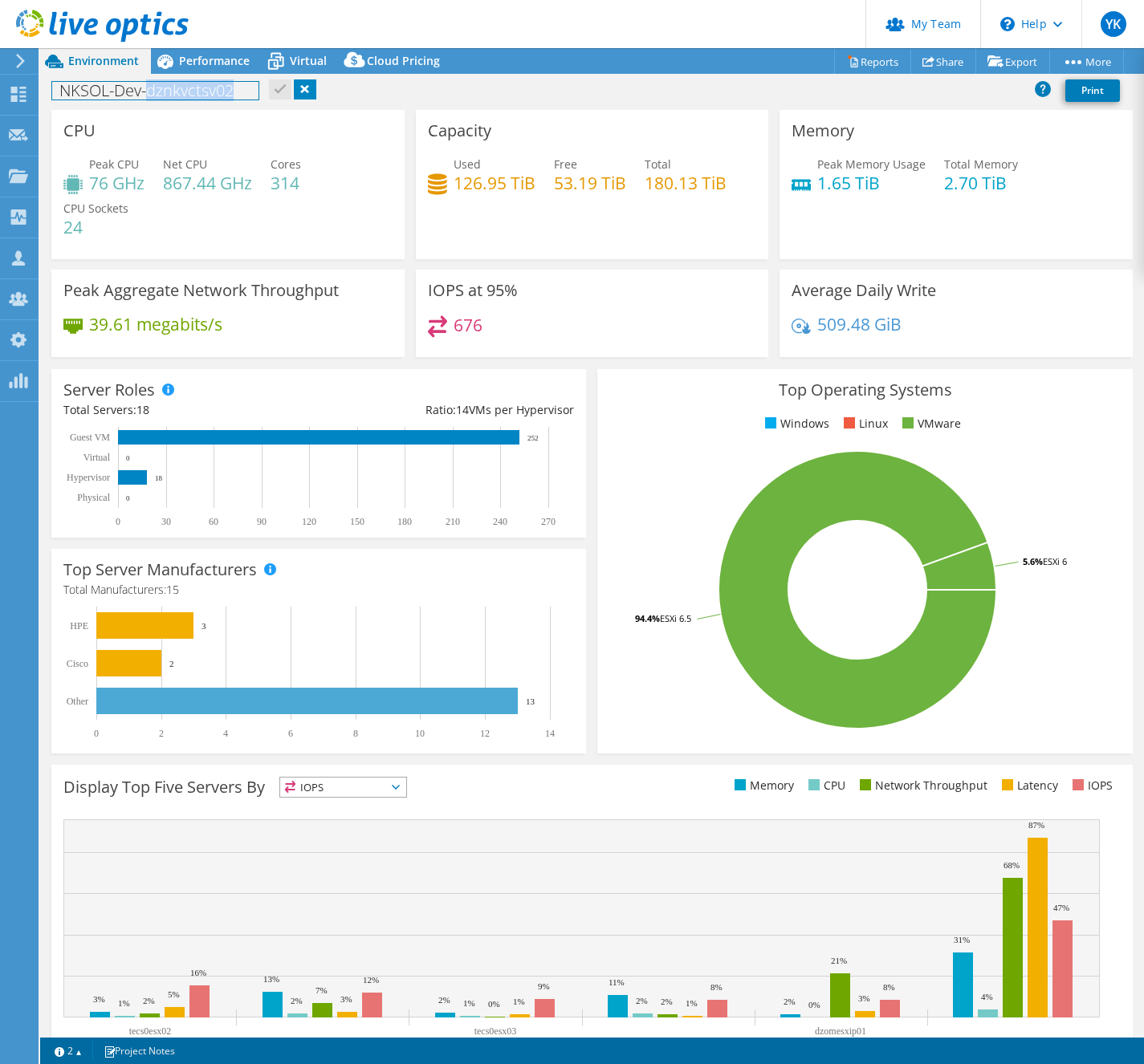
click at [190, 95] on h1 "NKSOL-Dev-dznkvctsv02" at bounding box center [155, 90] width 206 height 18
copy h1 "NKSOL-Dev-dznkvctsv02"
click at [192, 59] on span "Performance" at bounding box center [215, 60] width 70 height 15
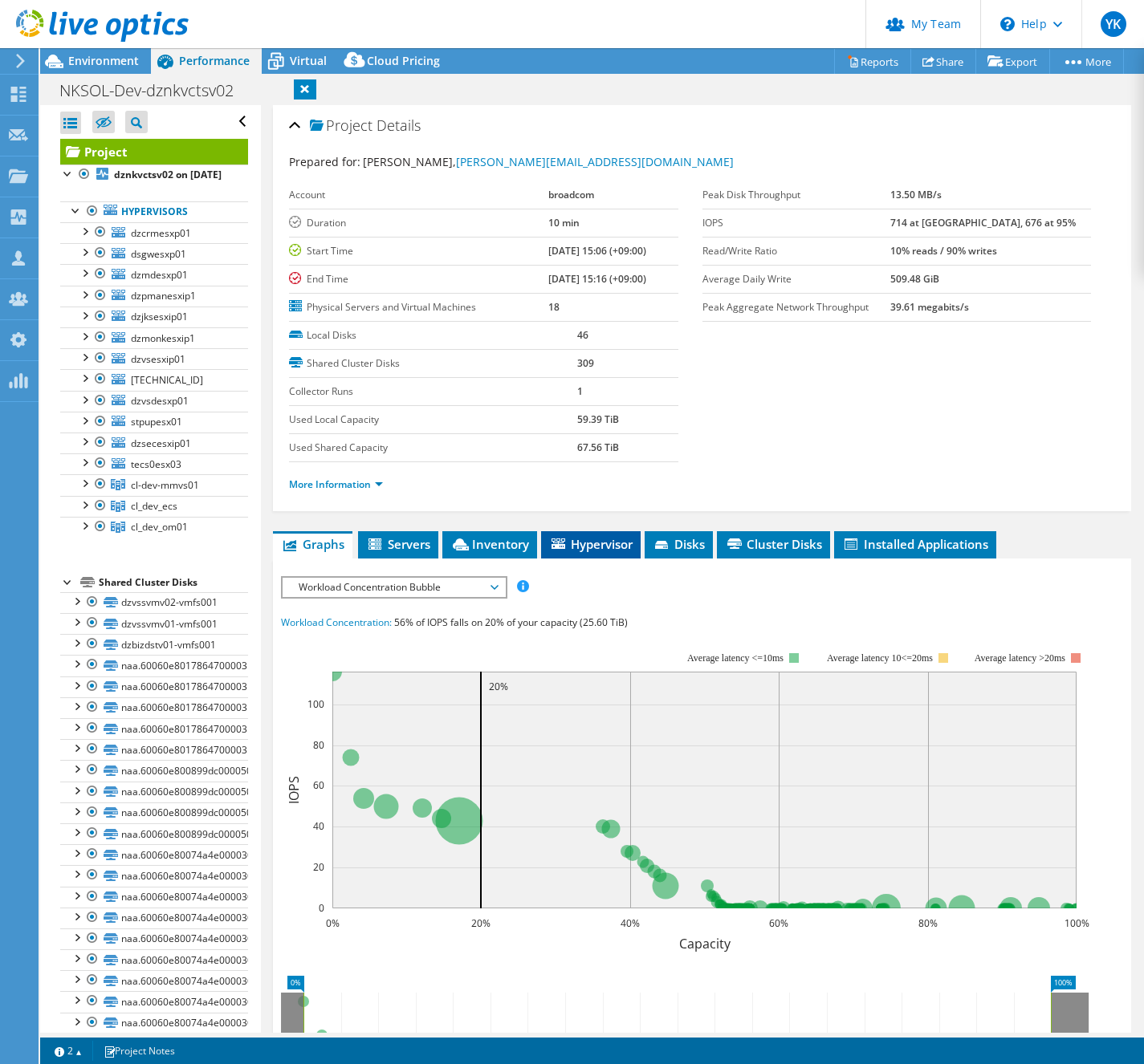
click at [629, 547] on span "Hypervisor" at bounding box center [591, 544] width 84 height 16
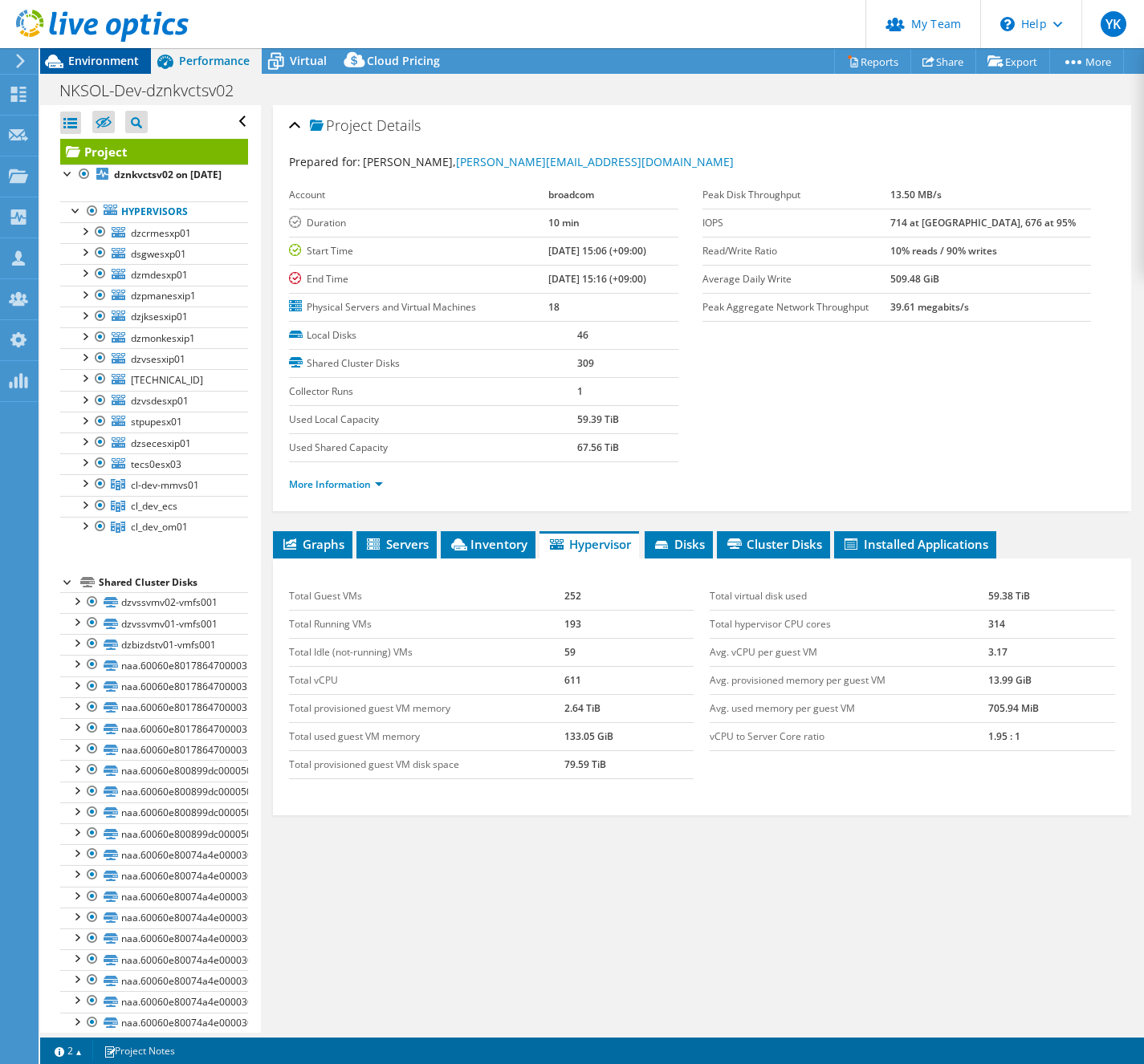
click at [129, 65] on span "Environment" at bounding box center [103, 60] width 70 height 15
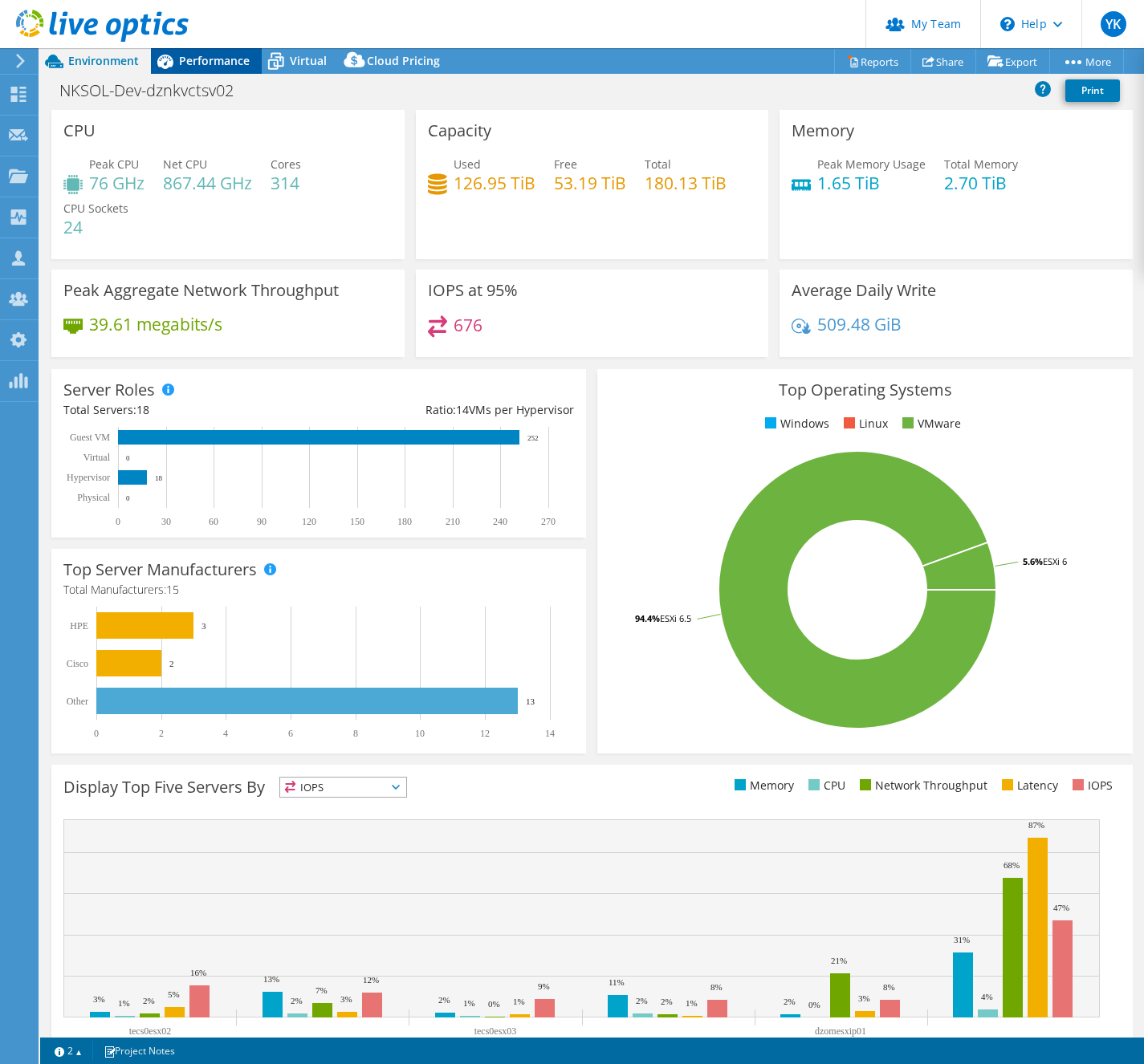
click at [195, 61] on span "Performance" at bounding box center [215, 60] width 70 height 15
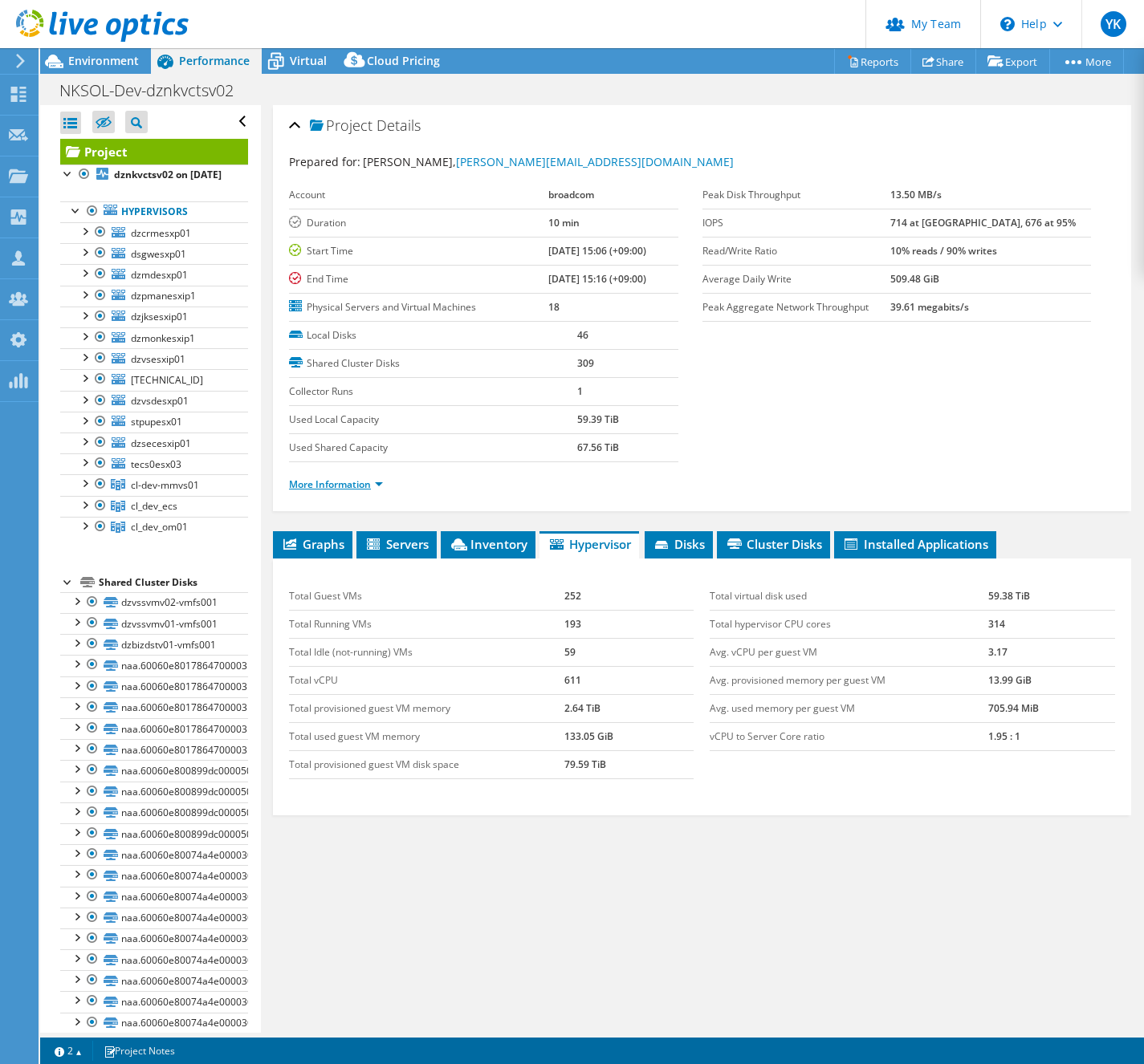
click at [360, 489] on link "More Information" at bounding box center [336, 484] width 94 height 13
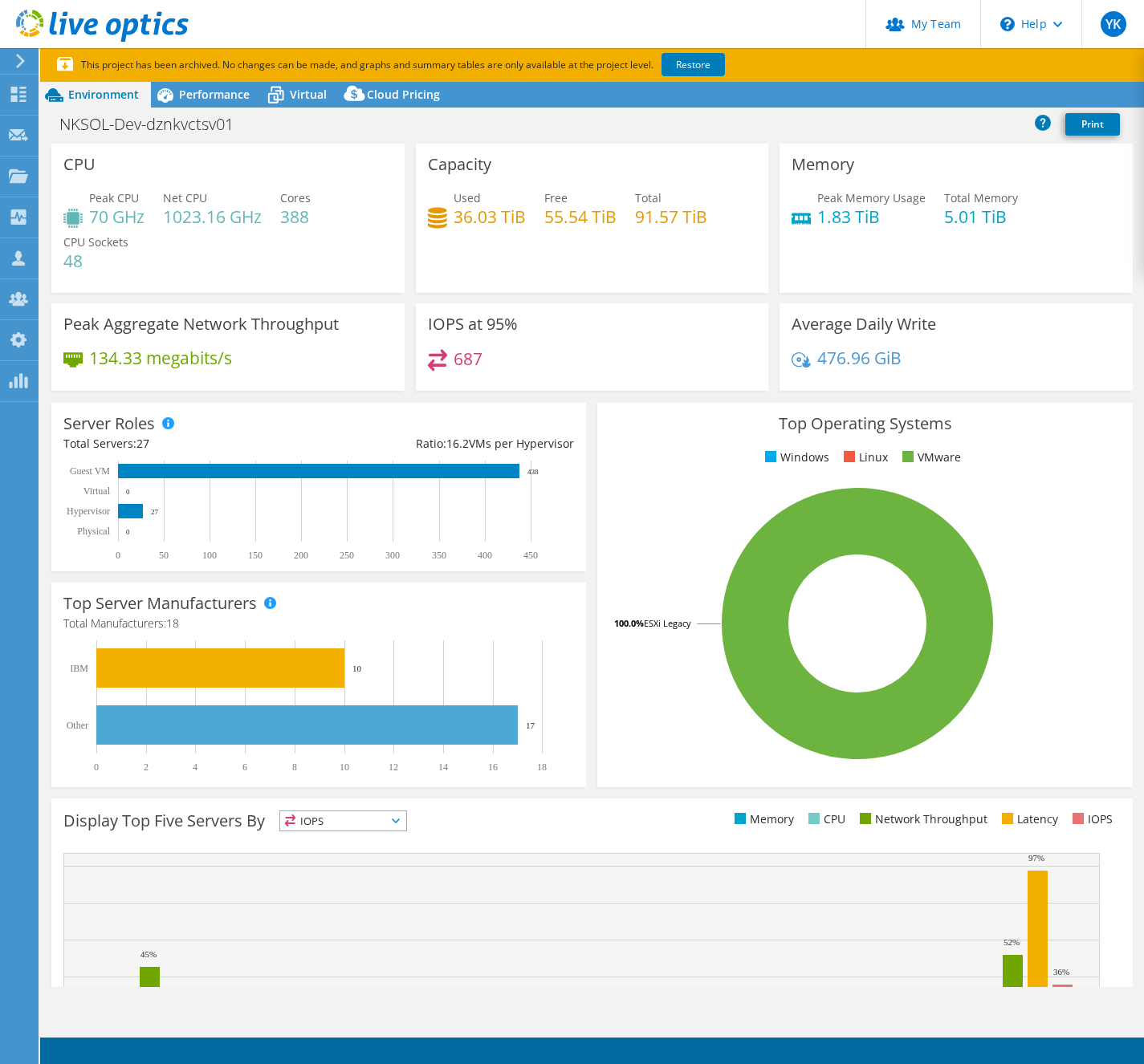
select select "[GEOGRAPHIC_DATA]"
select select "JPY"
click at [190, 128] on h1 "NKSOL-Dev-dznkvctsv01" at bounding box center [155, 124] width 206 height 18
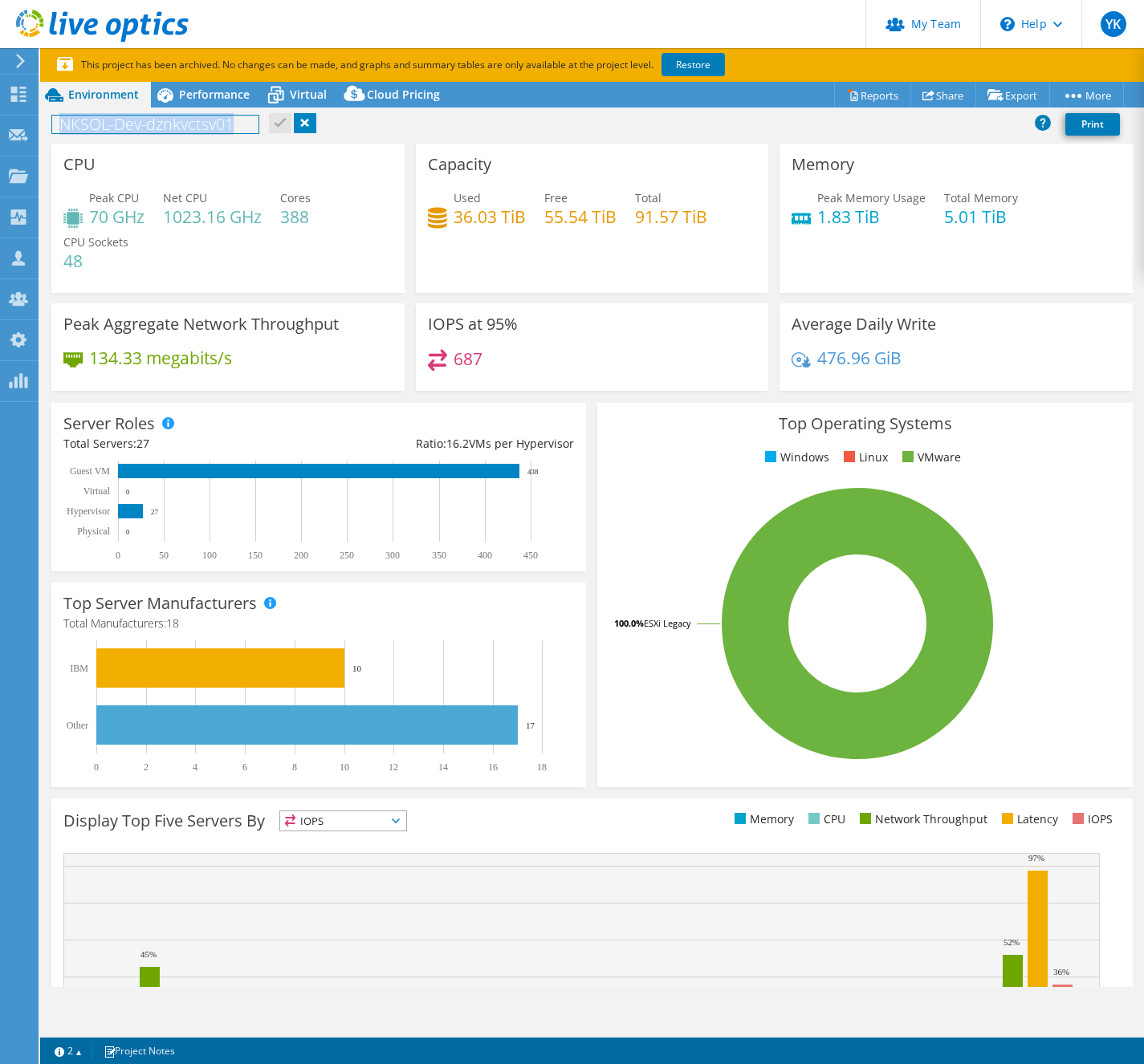
copy h1 "NKSOL-Dev-dznkvctsv01"
click at [211, 94] on span "Performance" at bounding box center [215, 94] width 70 height 15
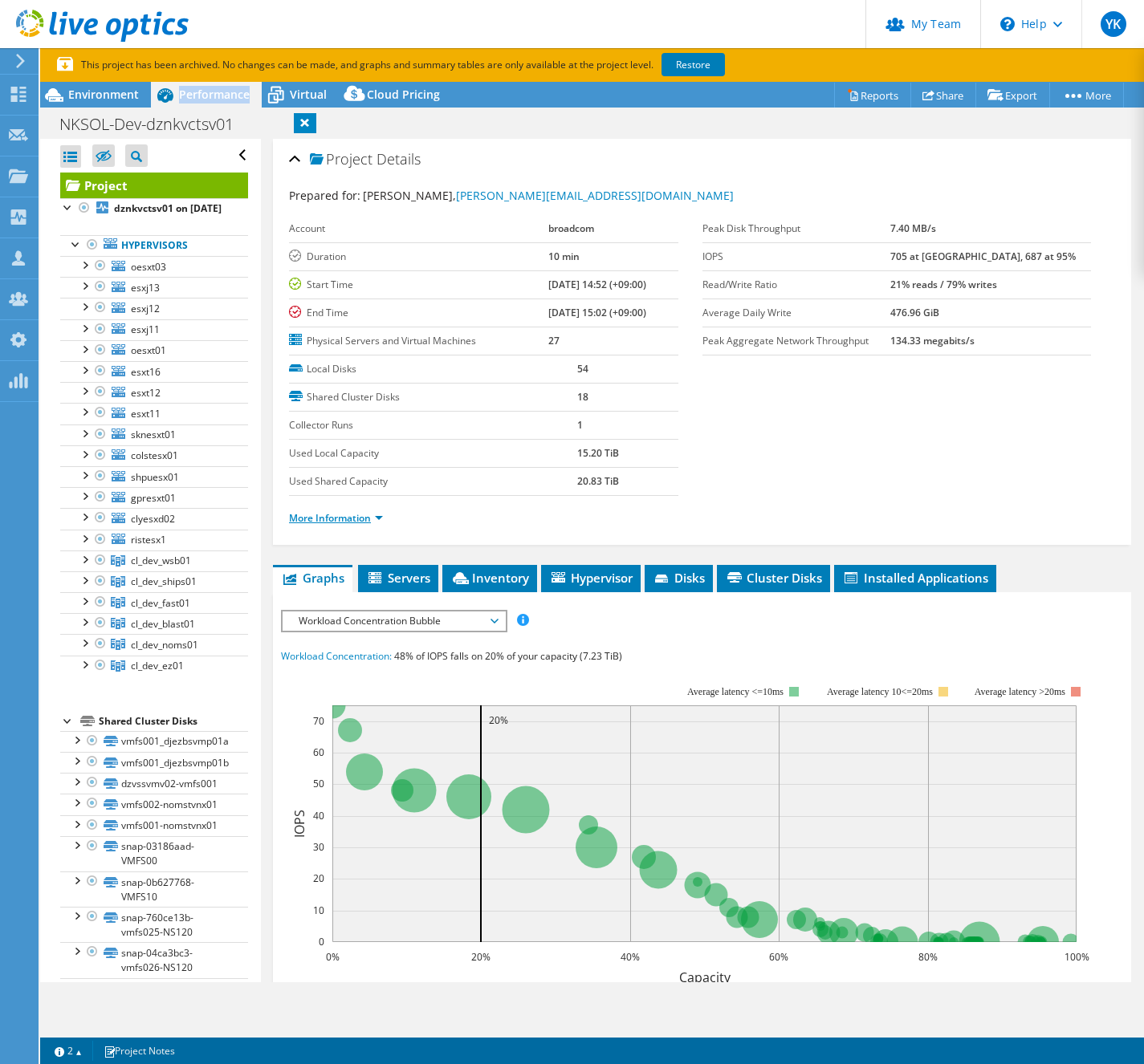
click at [372, 518] on link "More Information" at bounding box center [336, 518] width 94 height 13
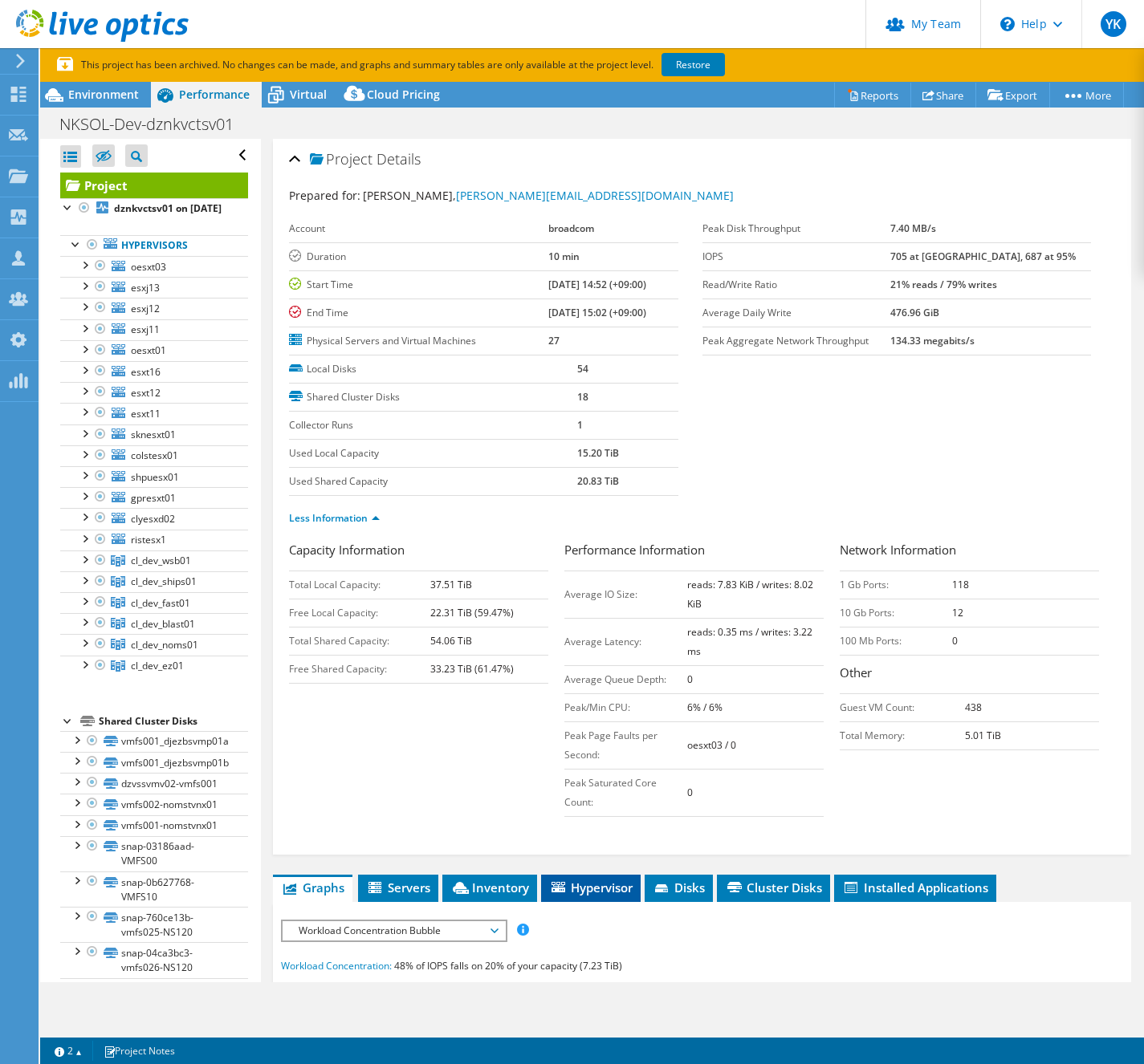
click at [598, 891] on span "Hypervisor" at bounding box center [591, 887] width 84 height 16
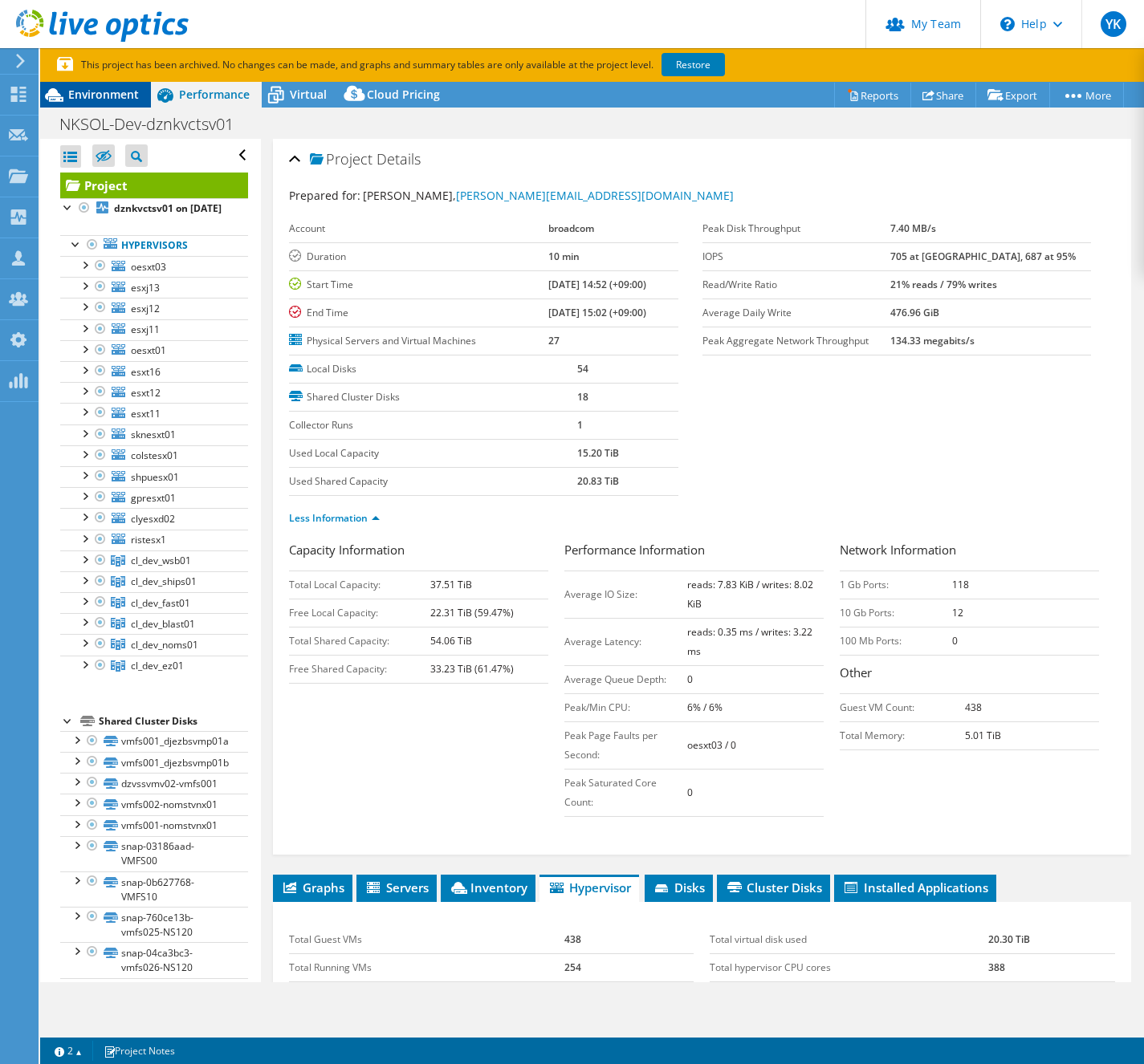
click at [84, 96] on span "Environment" at bounding box center [103, 94] width 70 height 15
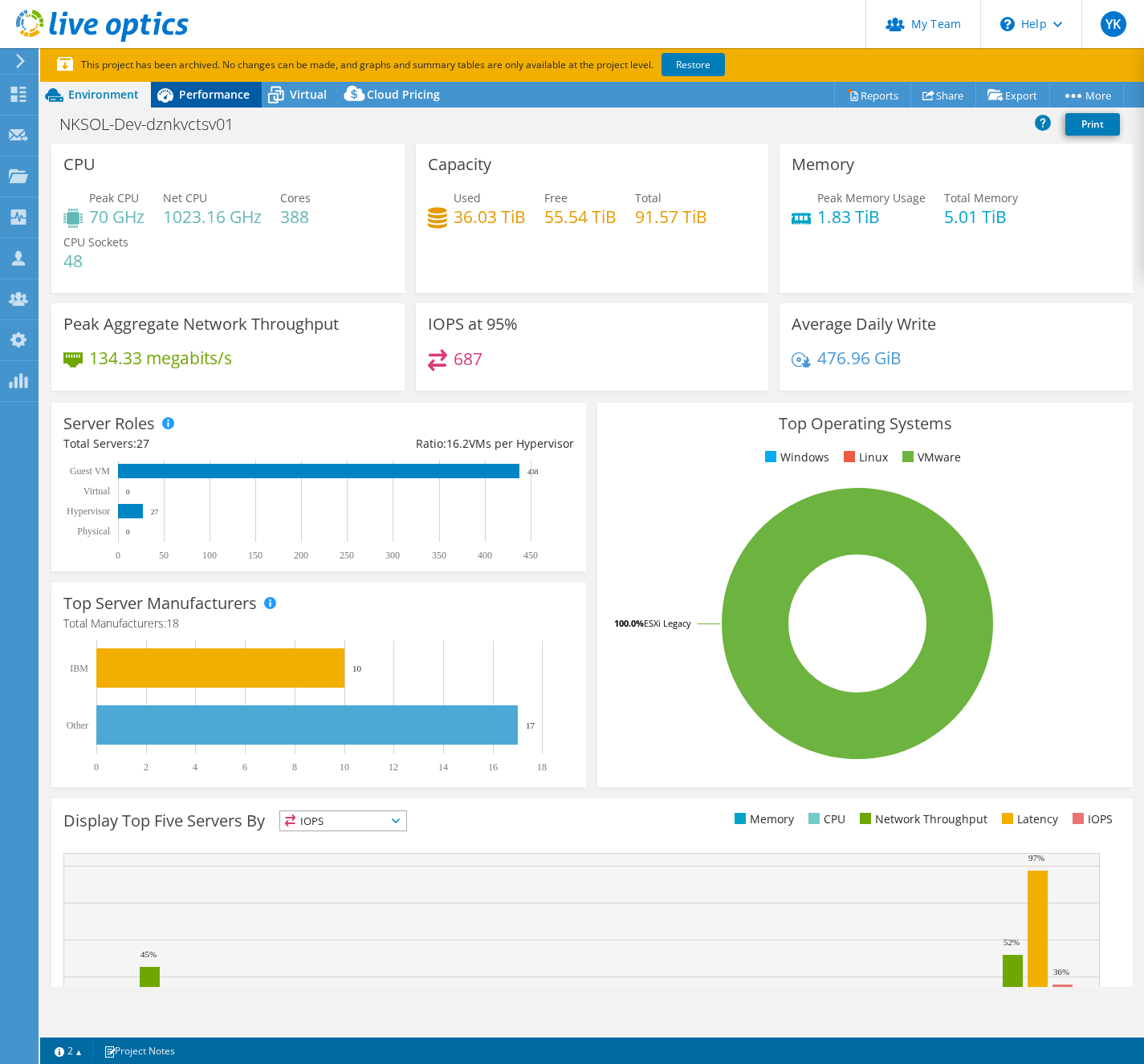
click at [244, 94] on span "Performance" at bounding box center [215, 94] width 70 height 15
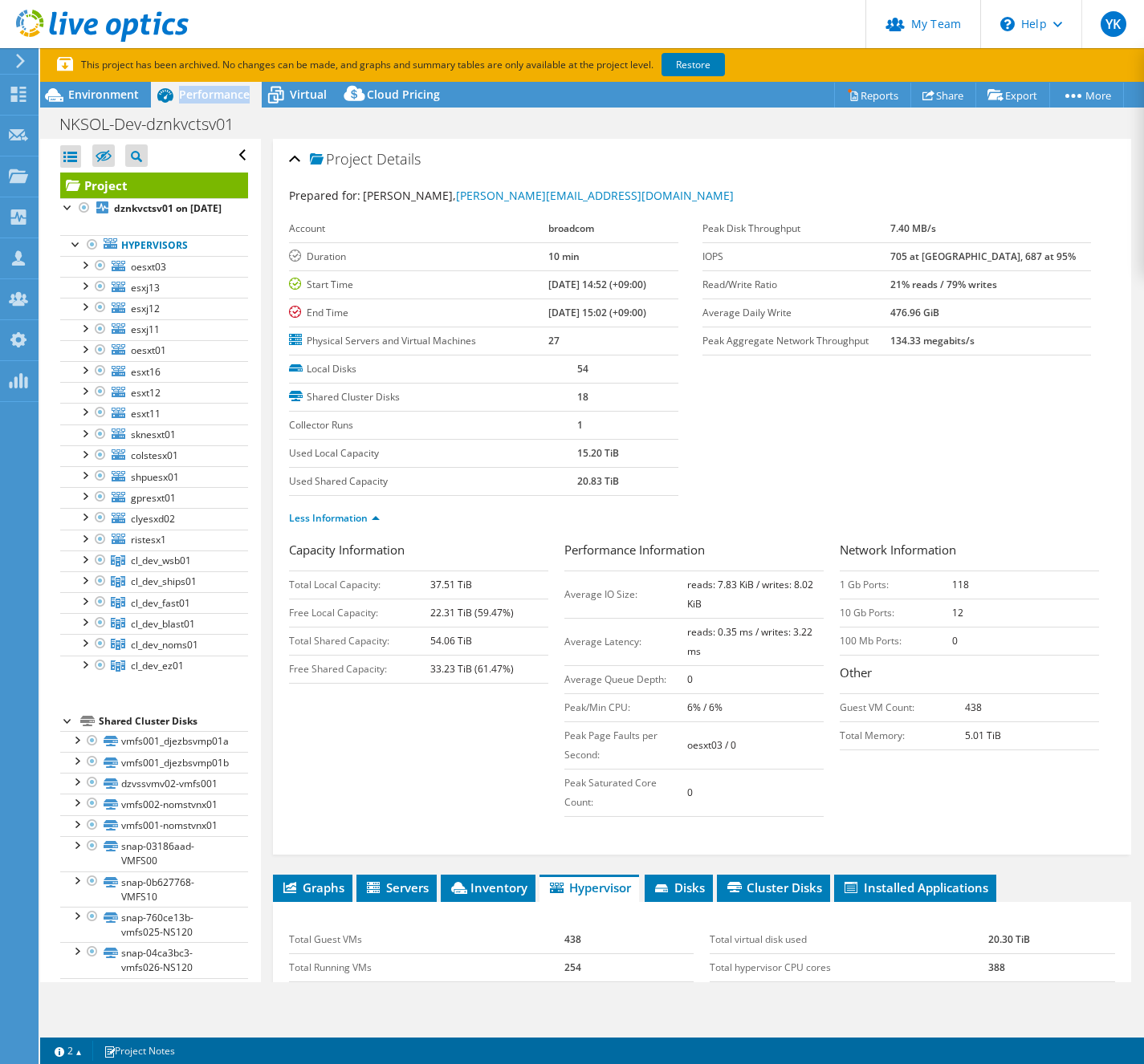
click at [244, 94] on span "Performance" at bounding box center [215, 94] width 70 height 15
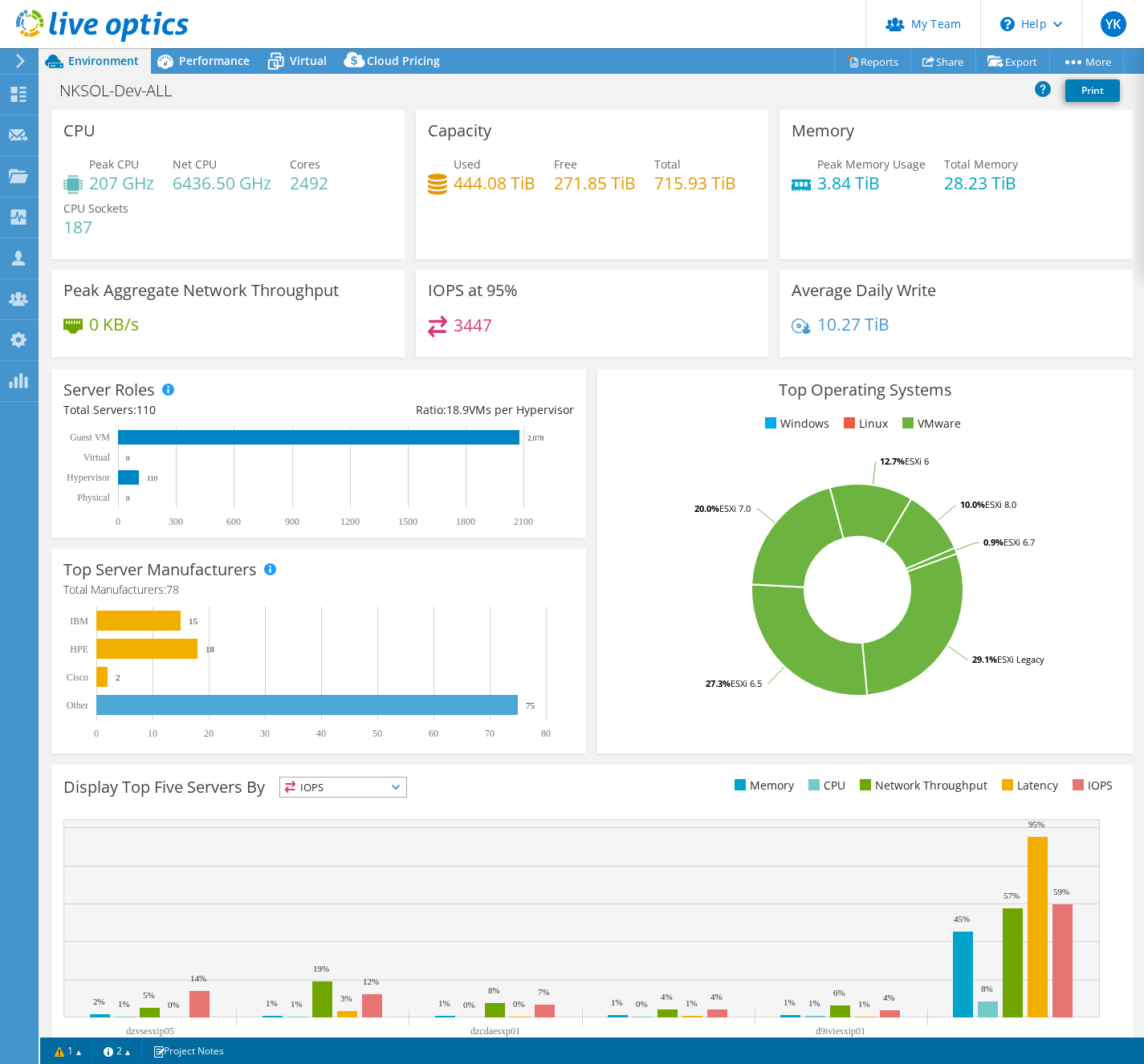
select select "[GEOGRAPHIC_DATA]"
select select "USD"
click at [96, 95] on h1 "NKSOL-Dev-ALL" at bounding box center [124, 90] width 144 height 18
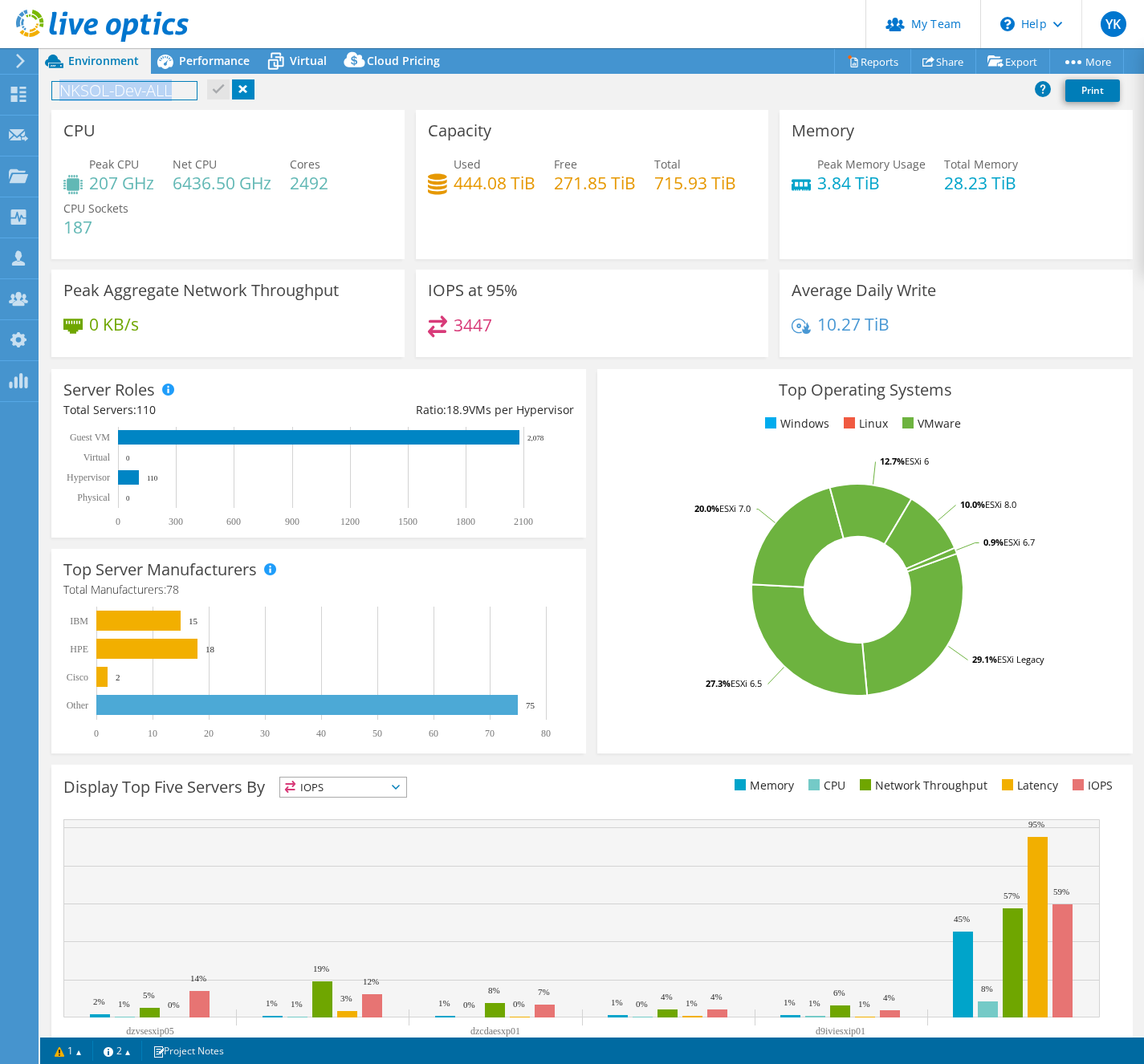
copy h1 "NKSOL-Dev-ALL"
click at [215, 59] on span "Performance" at bounding box center [215, 60] width 70 height 15
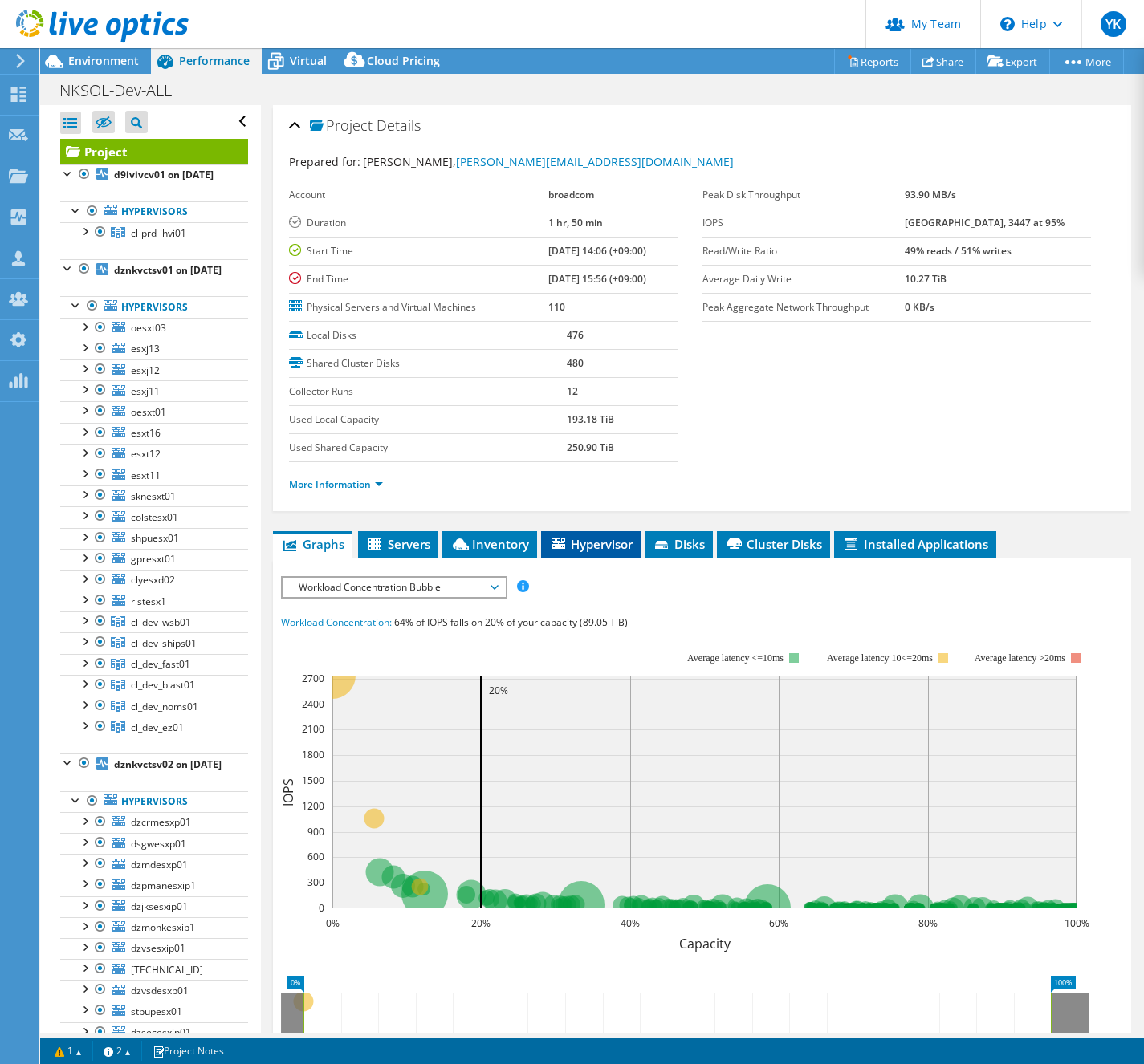
click at [600, 552] on li "Hypervisor" at bounding box center [591, 545] width 100 height 28
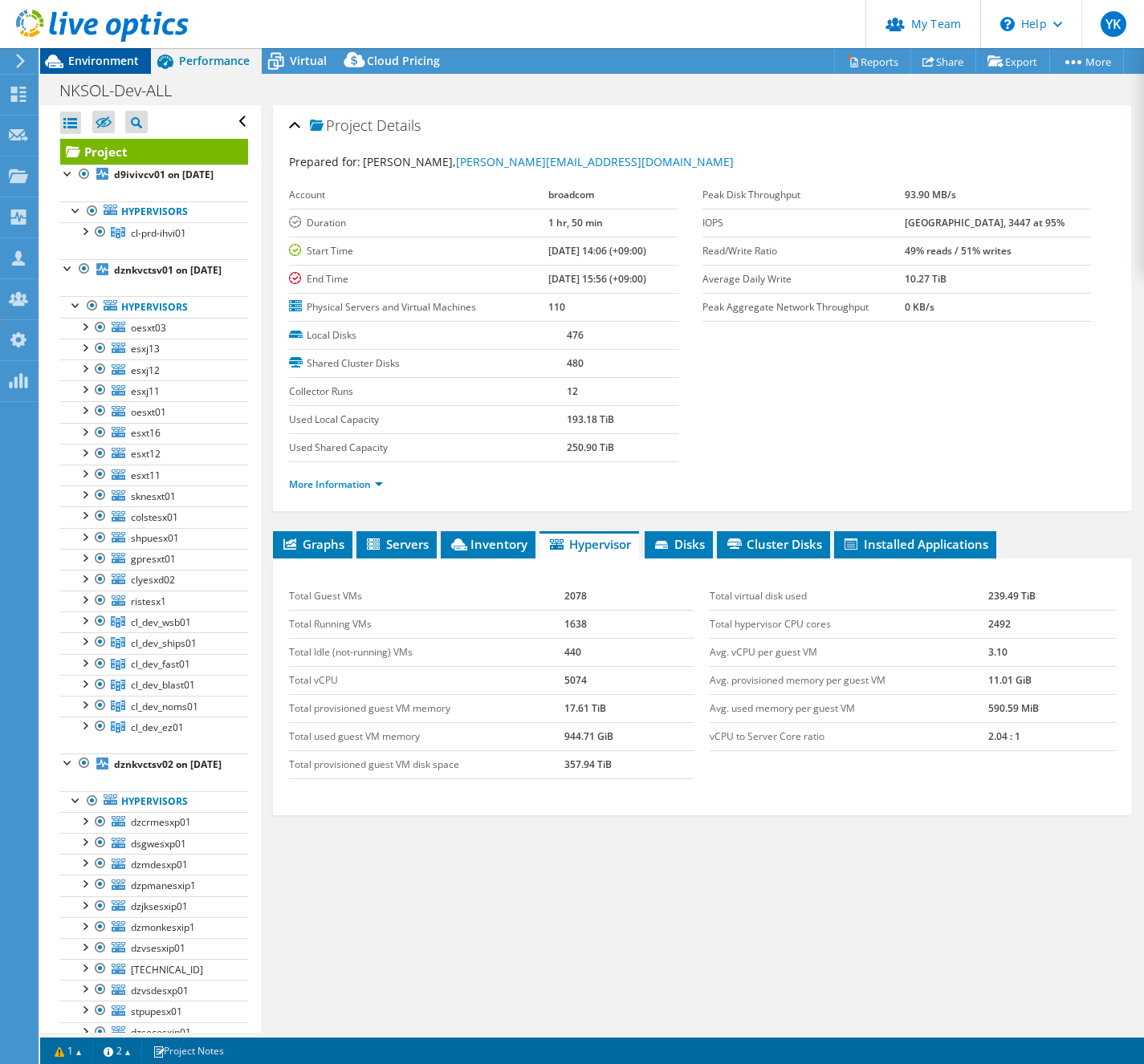
click at [134, 54] on span "Environment" at bounding box center [103, 60] width 70 height 15
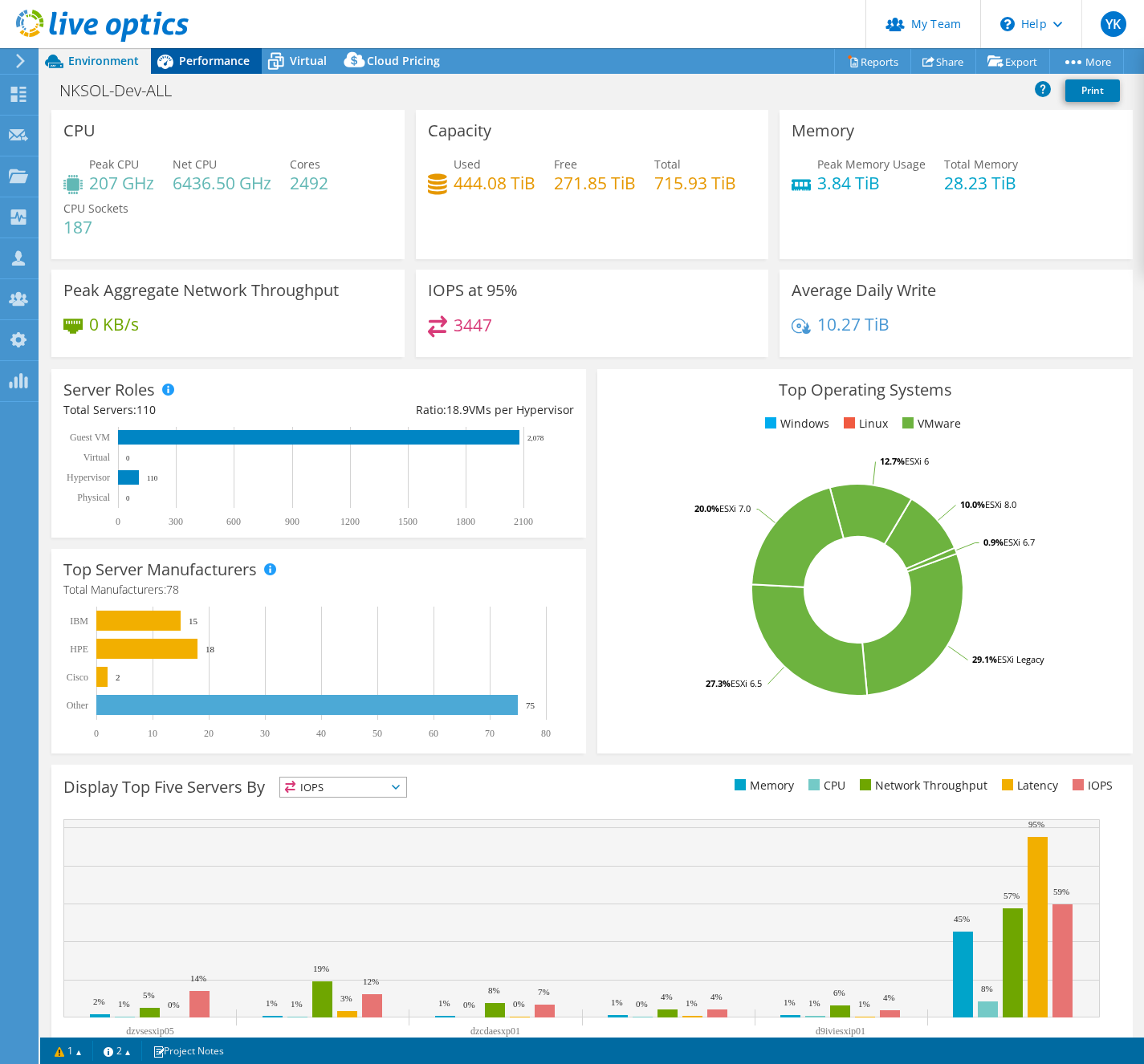
click at [239, 67] on span "Performance" at bounding box center [215, 60] width 70 height 15
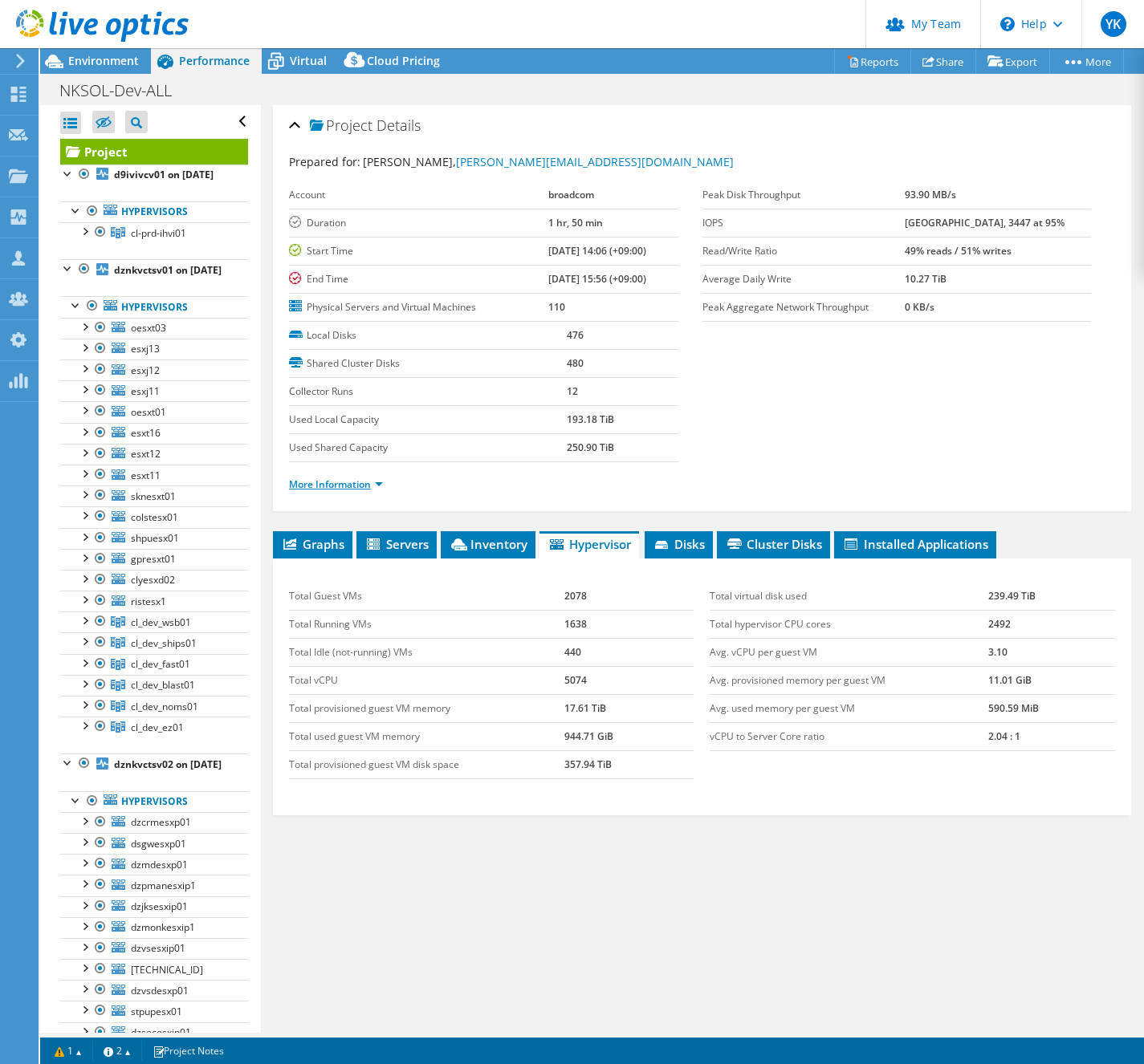
click at [366, 485] on link "More Information" at bounding box center [336, 484] width 94 height 13
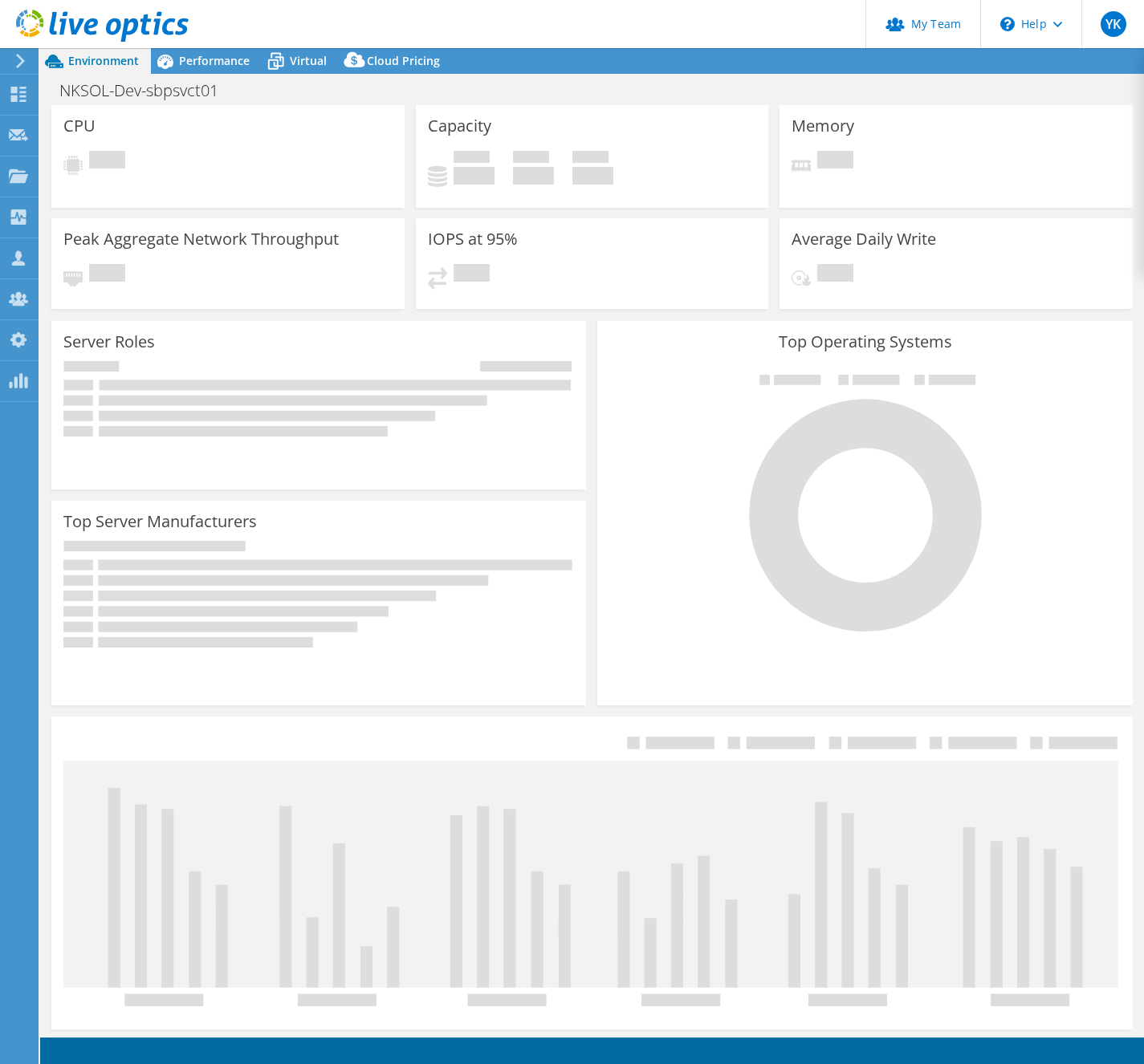
select select "[GEOGRAPHIC_DATA]"
select select "JPY"
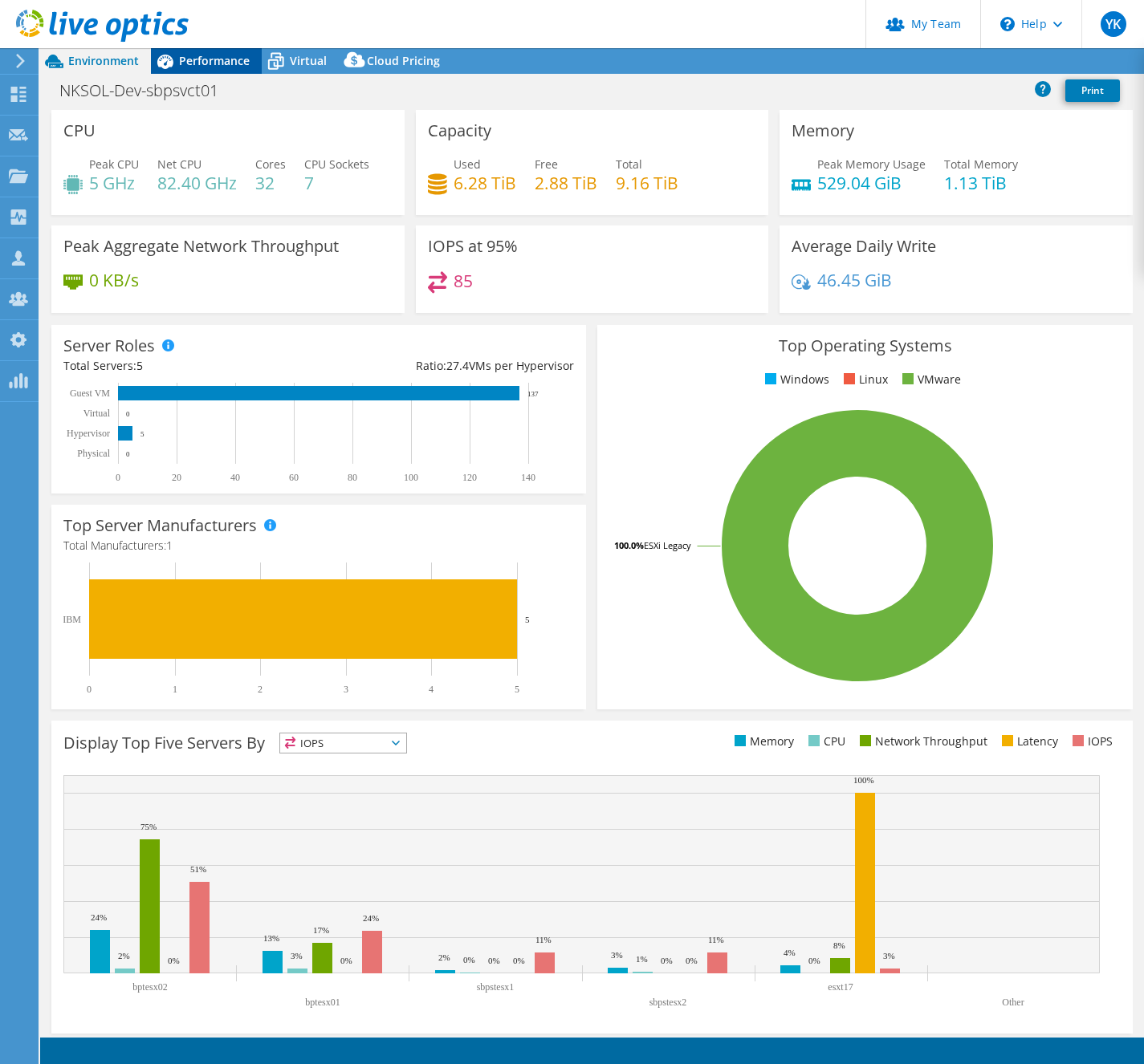
click at [227, 67] on span "Performance" at bounding box center [215, 60] width 70 height 15
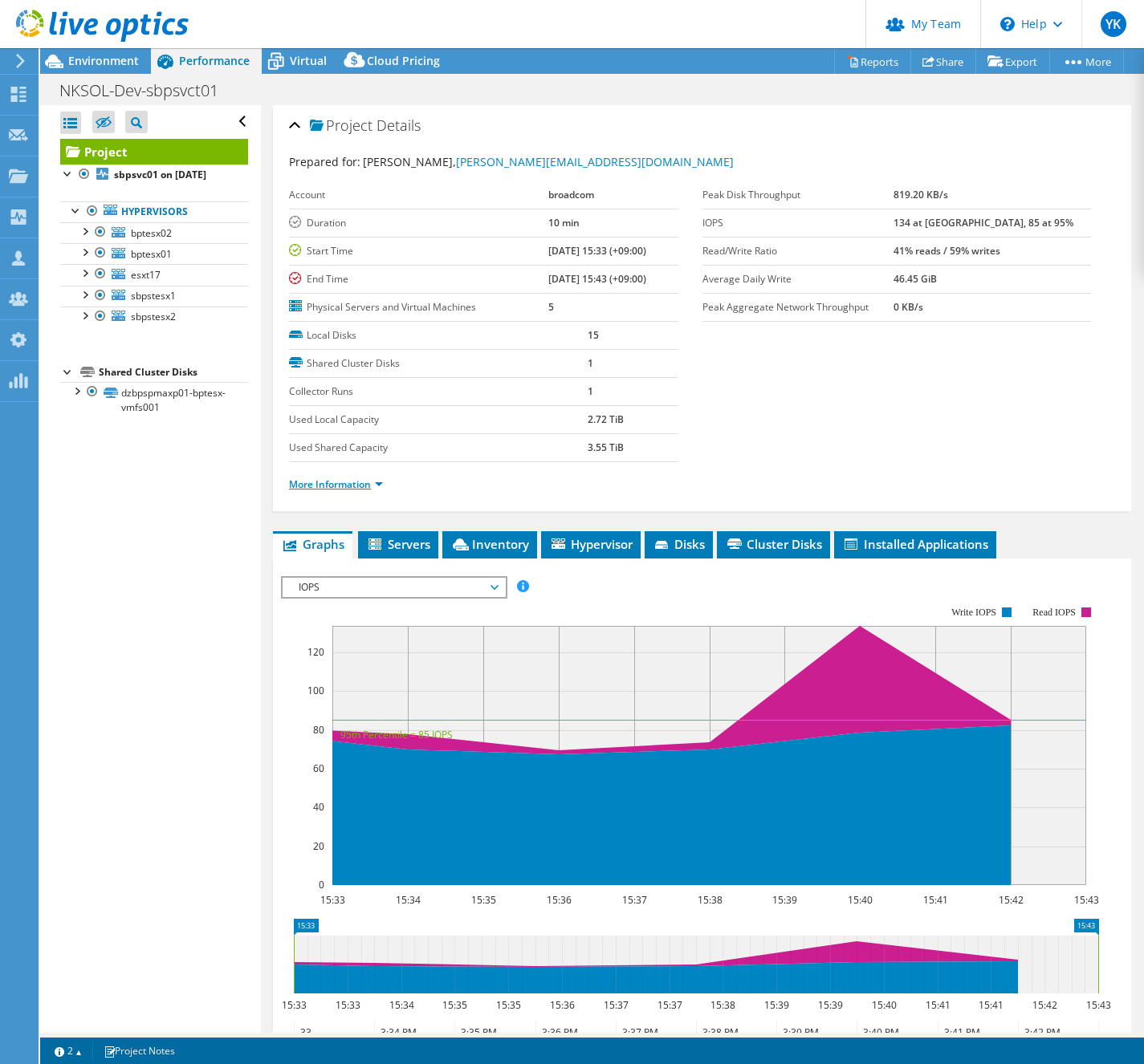
click at [360, 487] on link "More Information" at bounding box center [336, 484] width 94 height 13
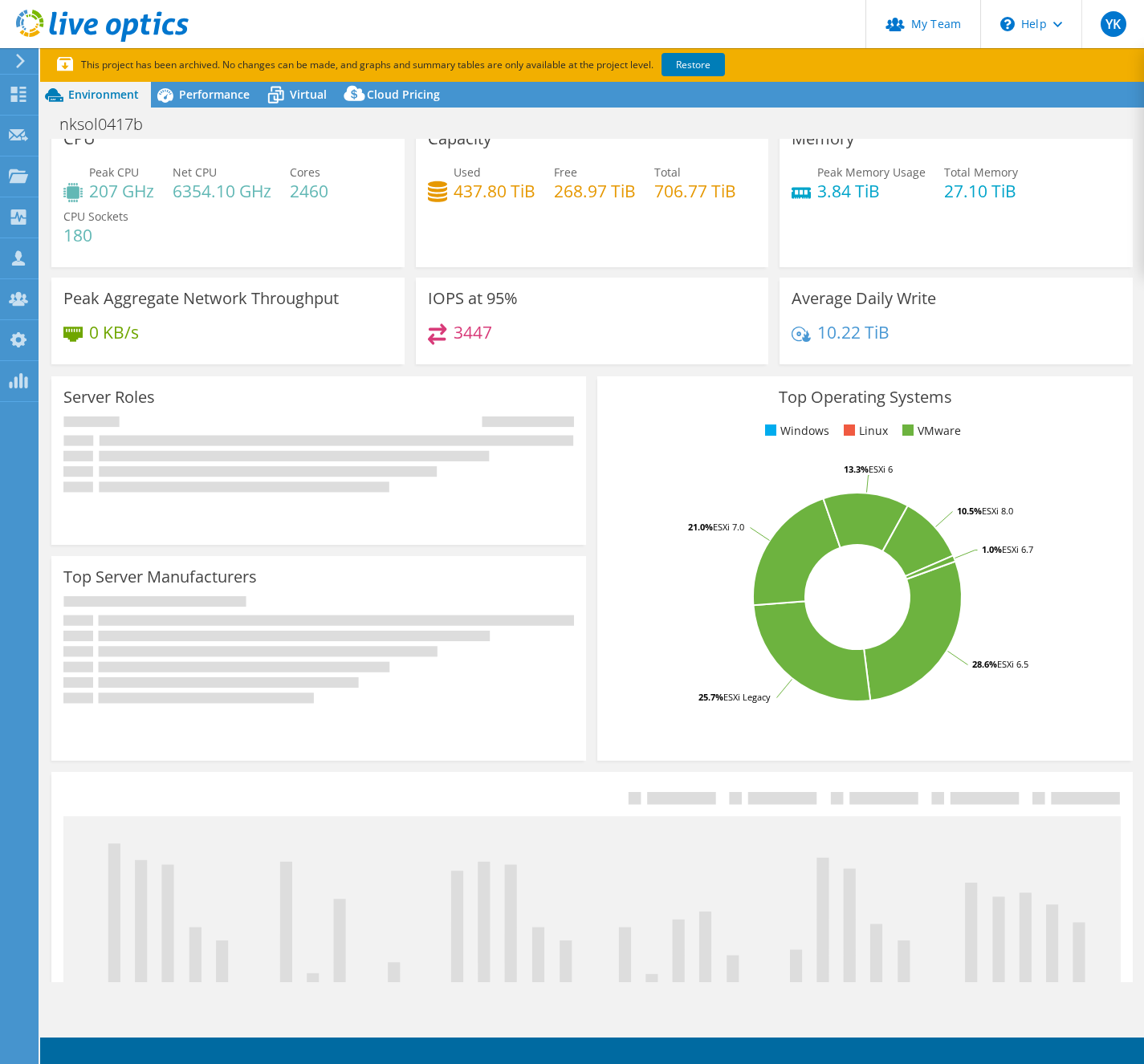
scroll to position [31, 0]
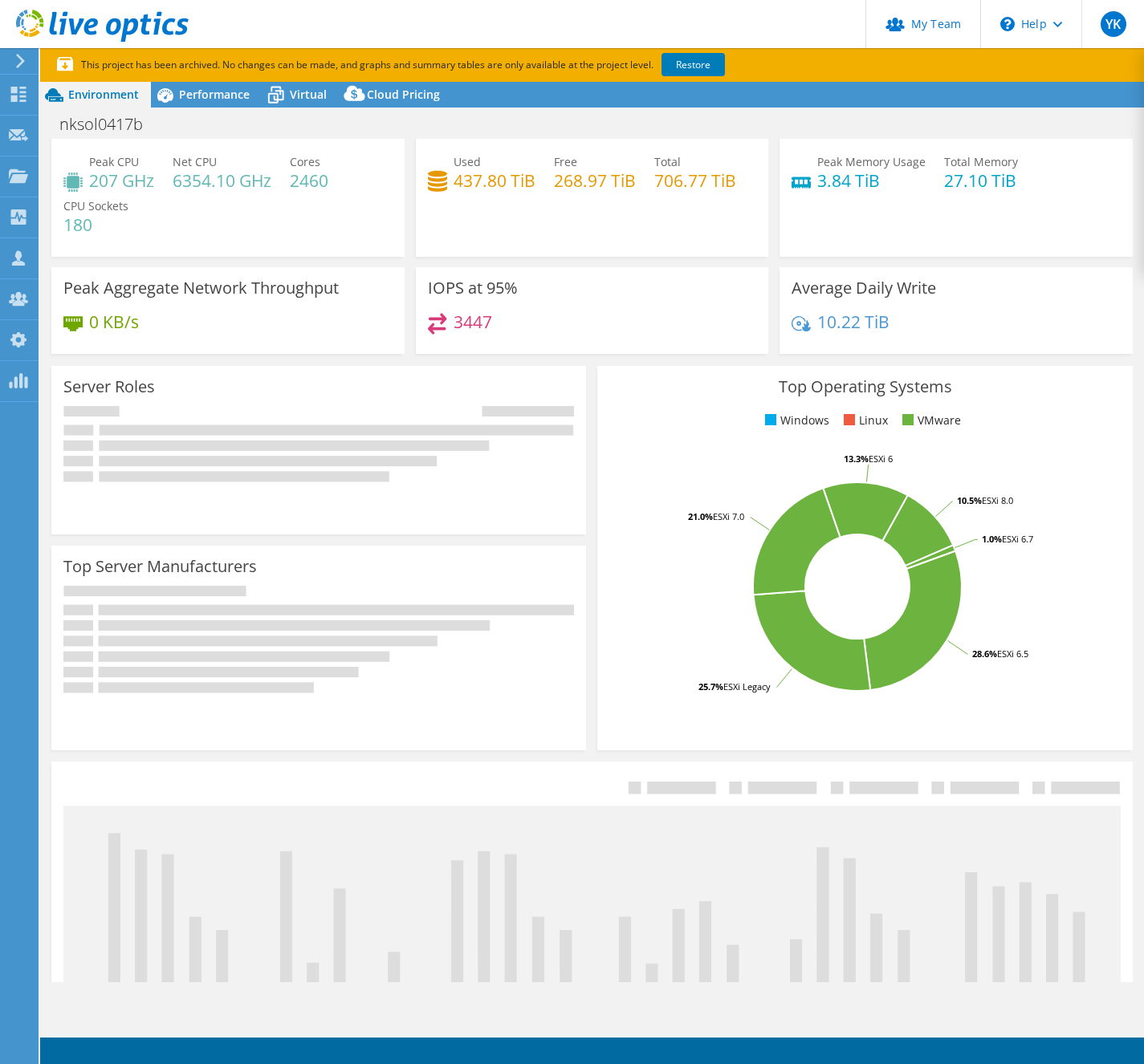
select select "USD"
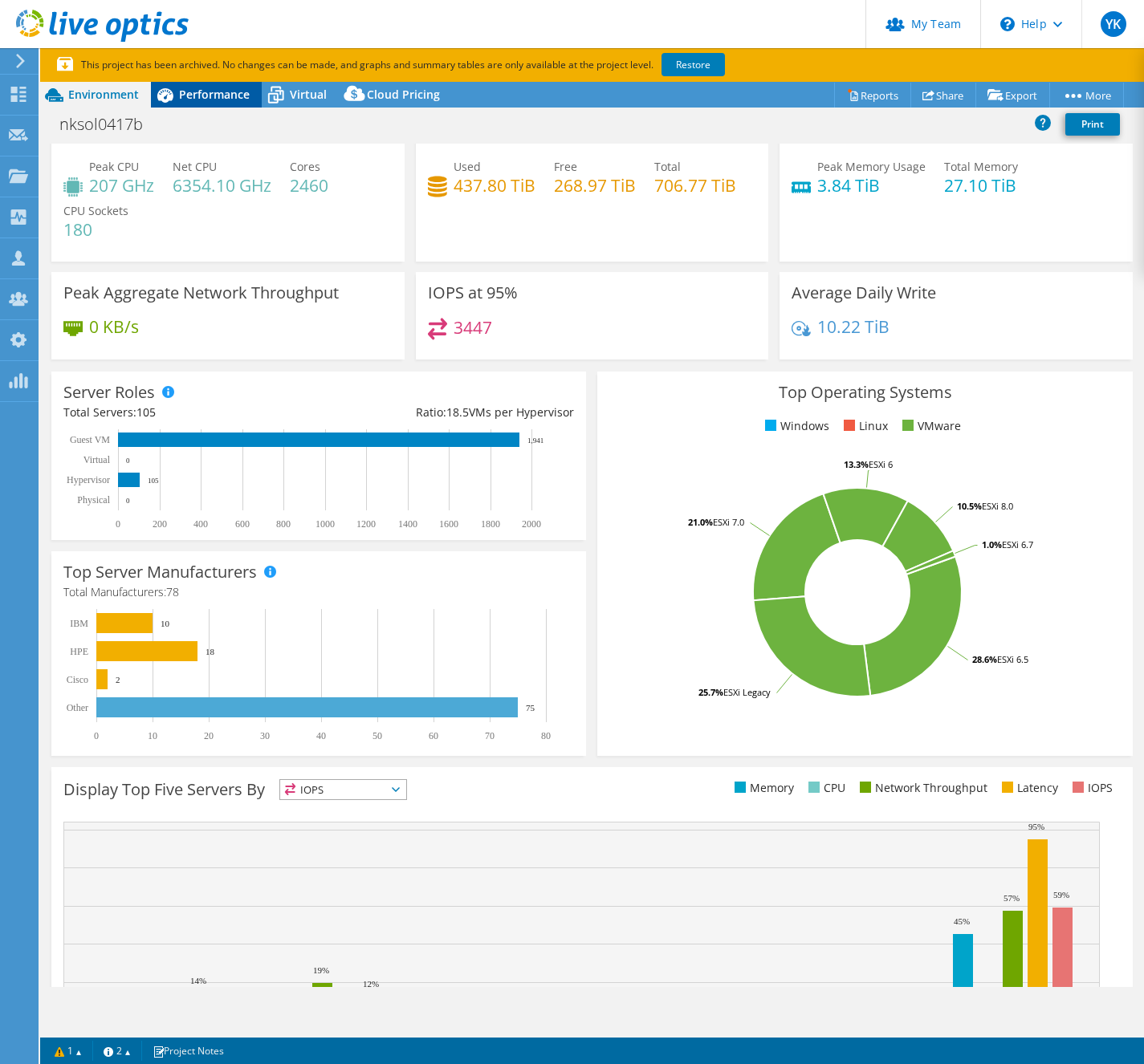
click at [201, 98] on span "Performance" at bounding box center [215, 94] width 70 height 15
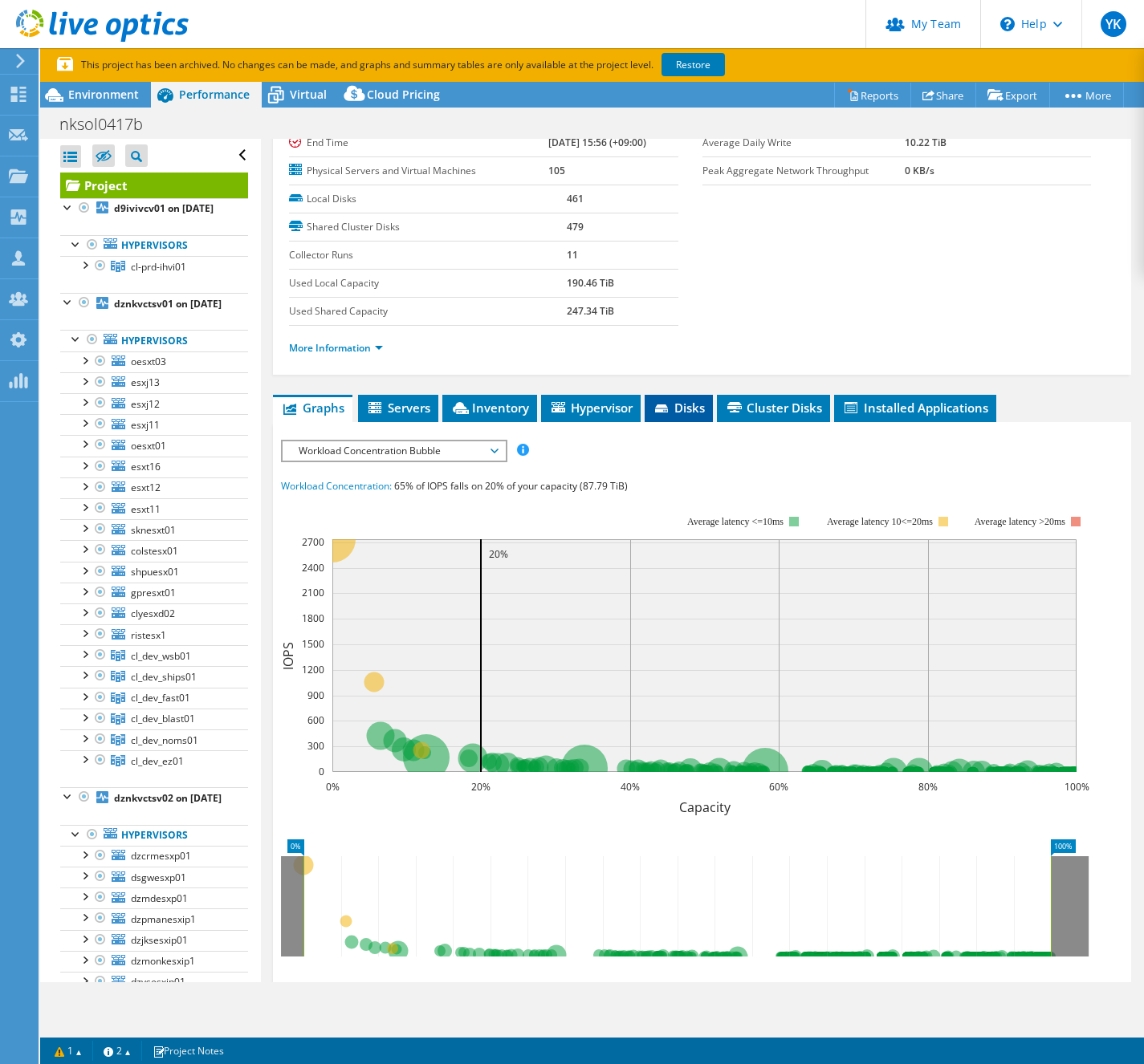
scroll to position [0, 0]
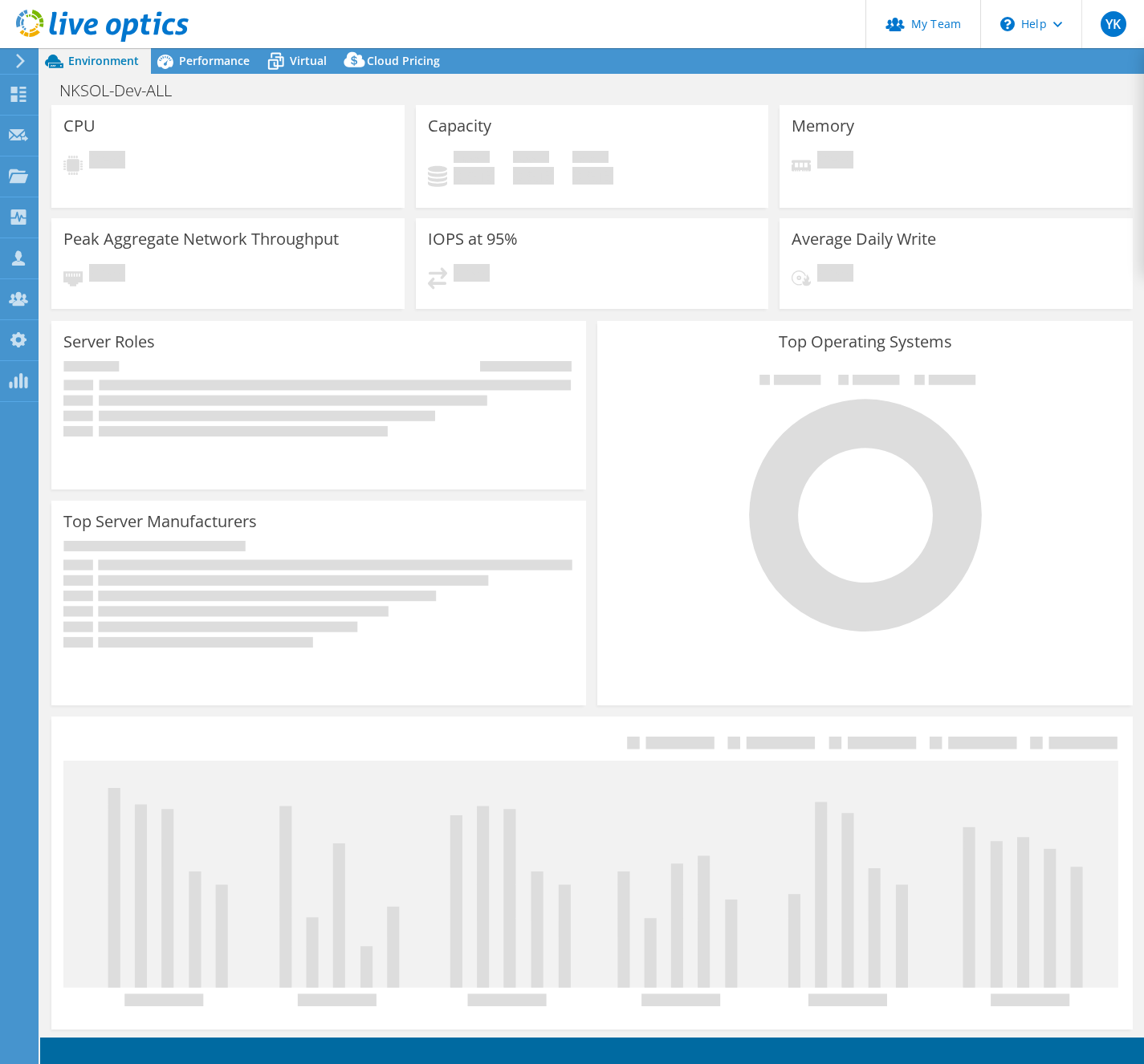
select select "USD"
select select "[GEOGRAPHIC_DATA]"
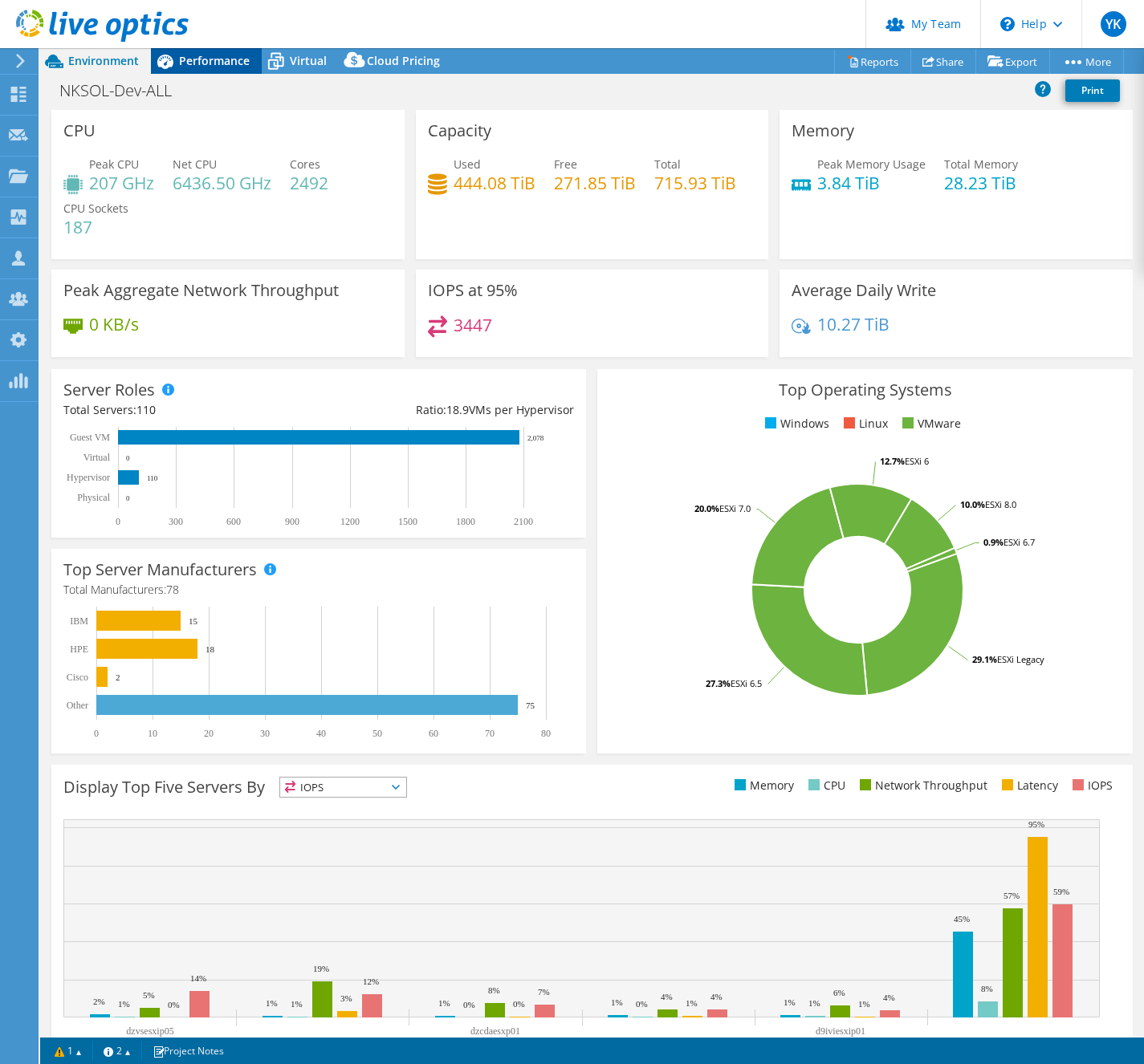
click at [213, 71] on div "Performance" at bounding box center [206, 60] width 111 height 26
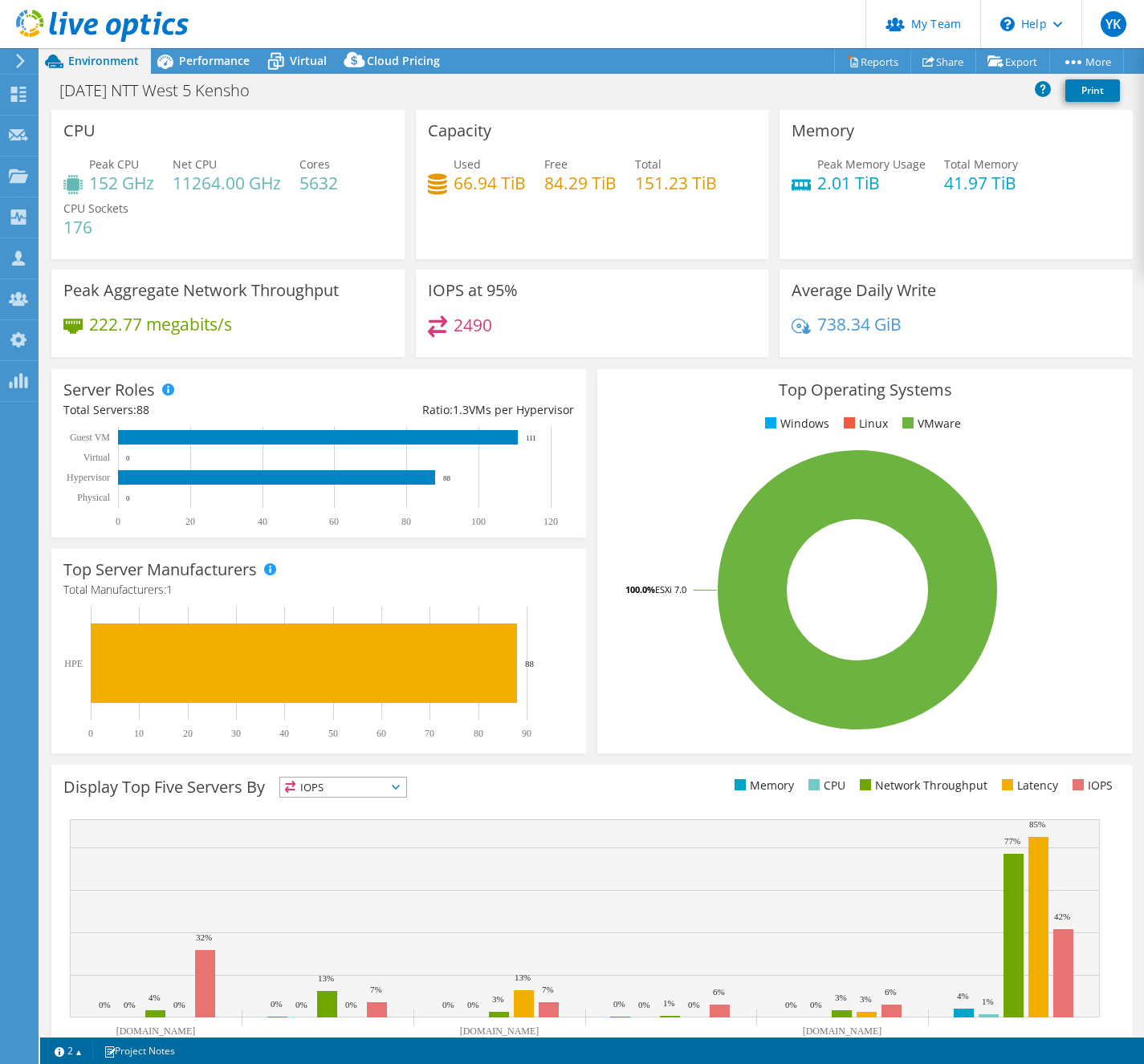
select select "[GEOGRAPHIC_DATA]"
select select "JPY"
click at [214, 64] on span "Performance" at bounding box center [215, 60] width 70 height 15
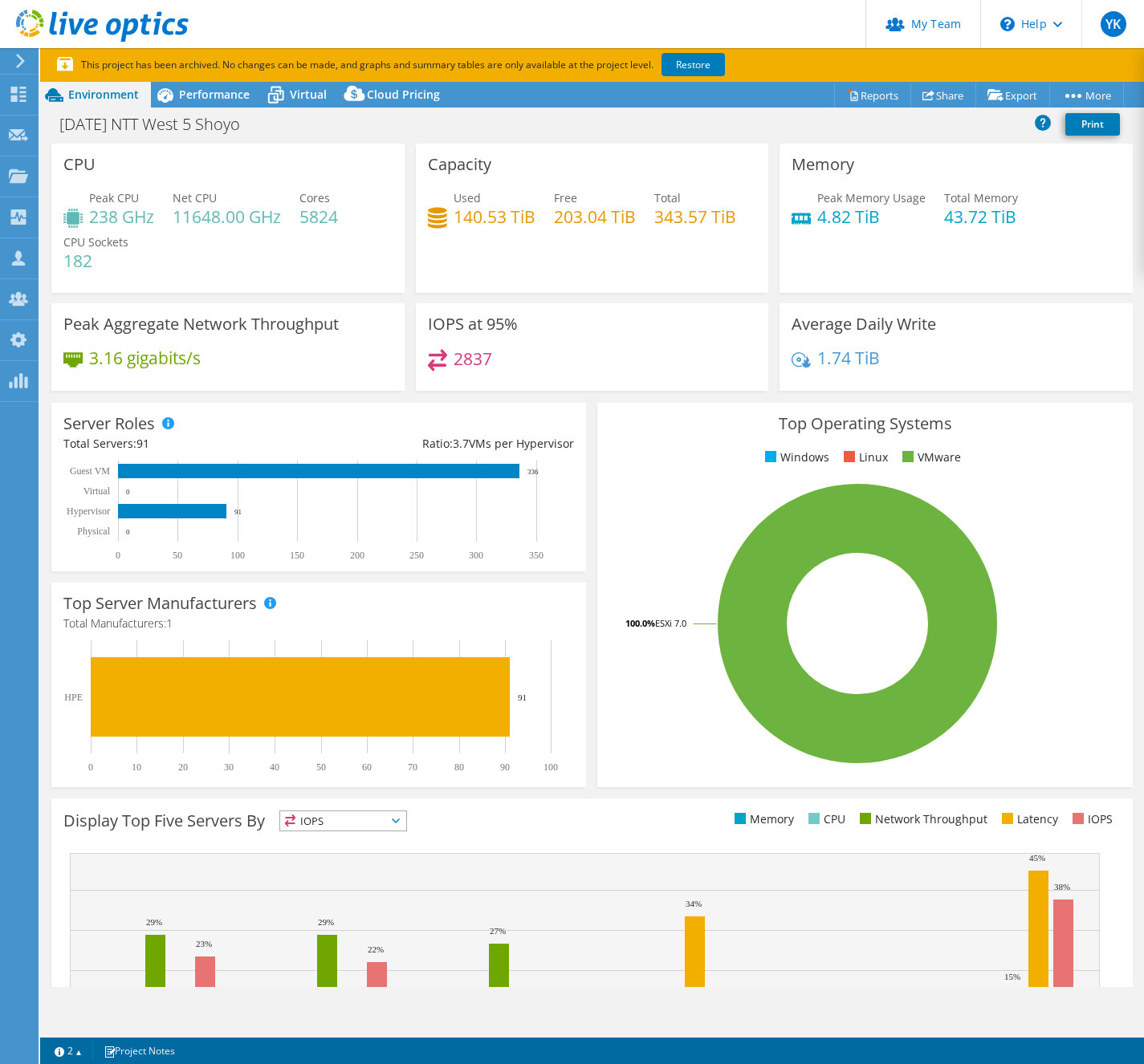
select select "[GEOGRAPHIC_DATA]"
select select "JPY"
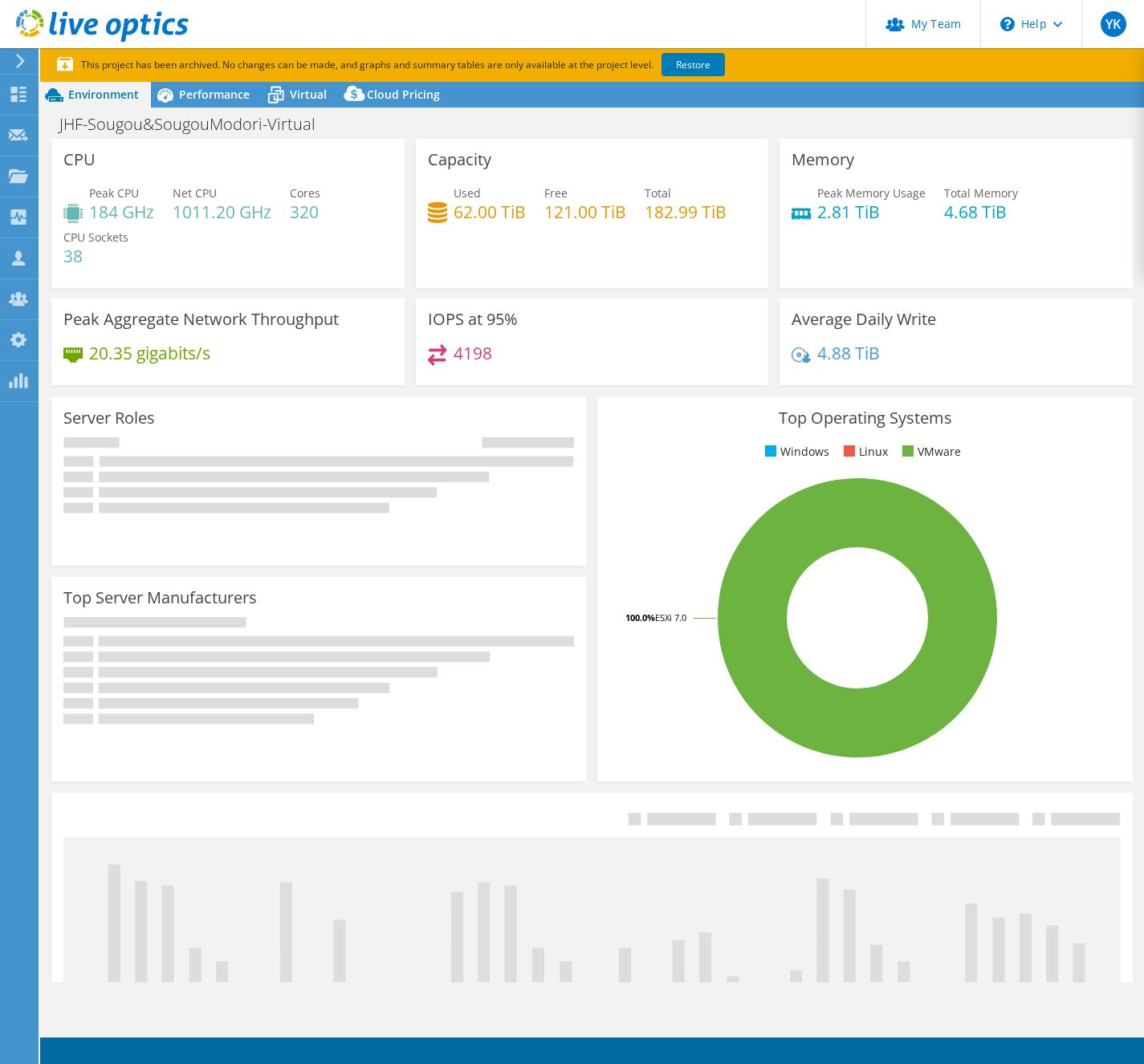
select select "[GEOGRAPHIC_DATA]"
select select "JPY"
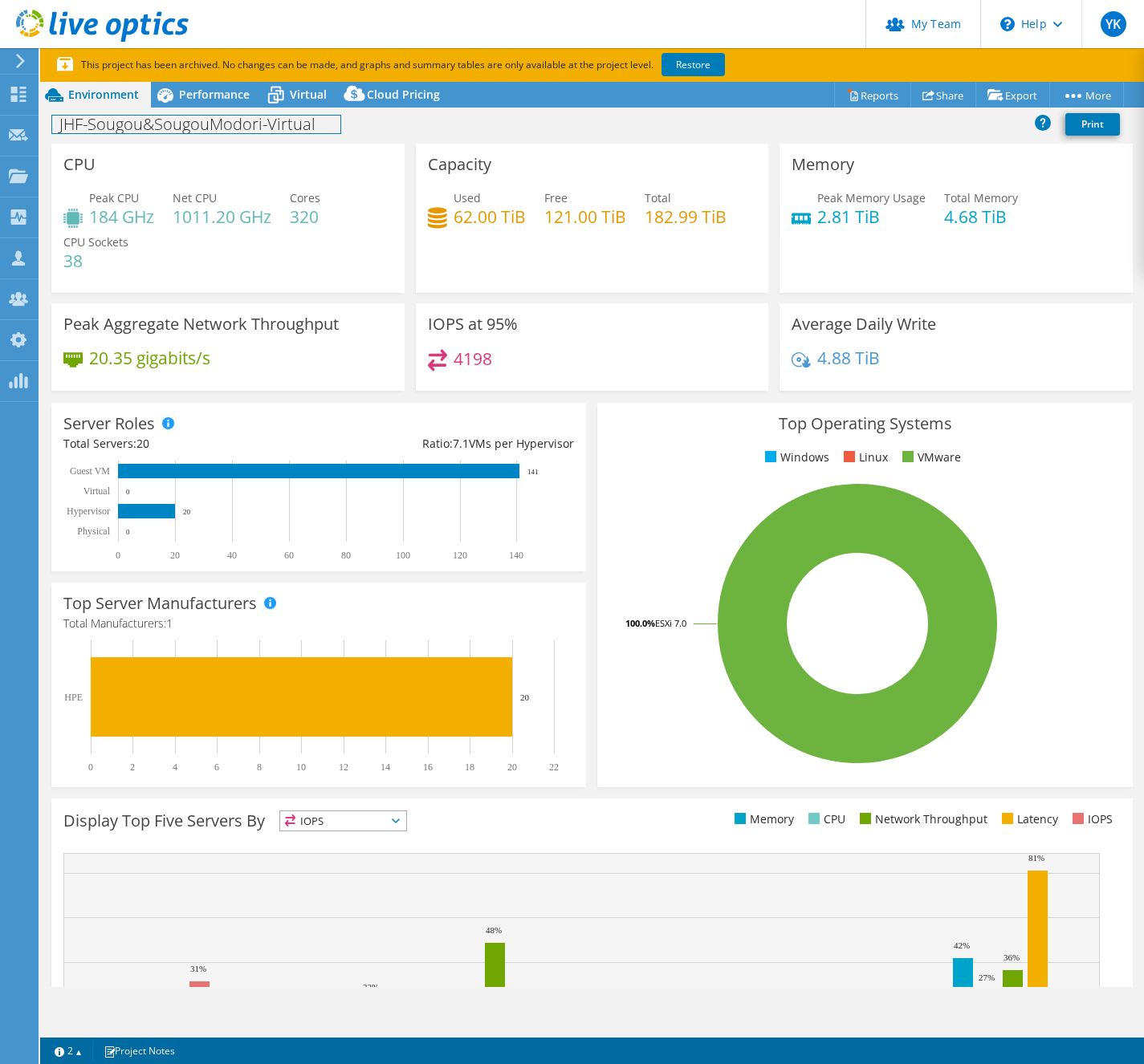
click at [247, 111] on div "JHF-Sougou&SougouModori-Virtual Print" at bounding box center [592, 123] width 1104 height 29
click at [244, 96] on span "Performance" at bounding box center [215, 94] width 70 height 15
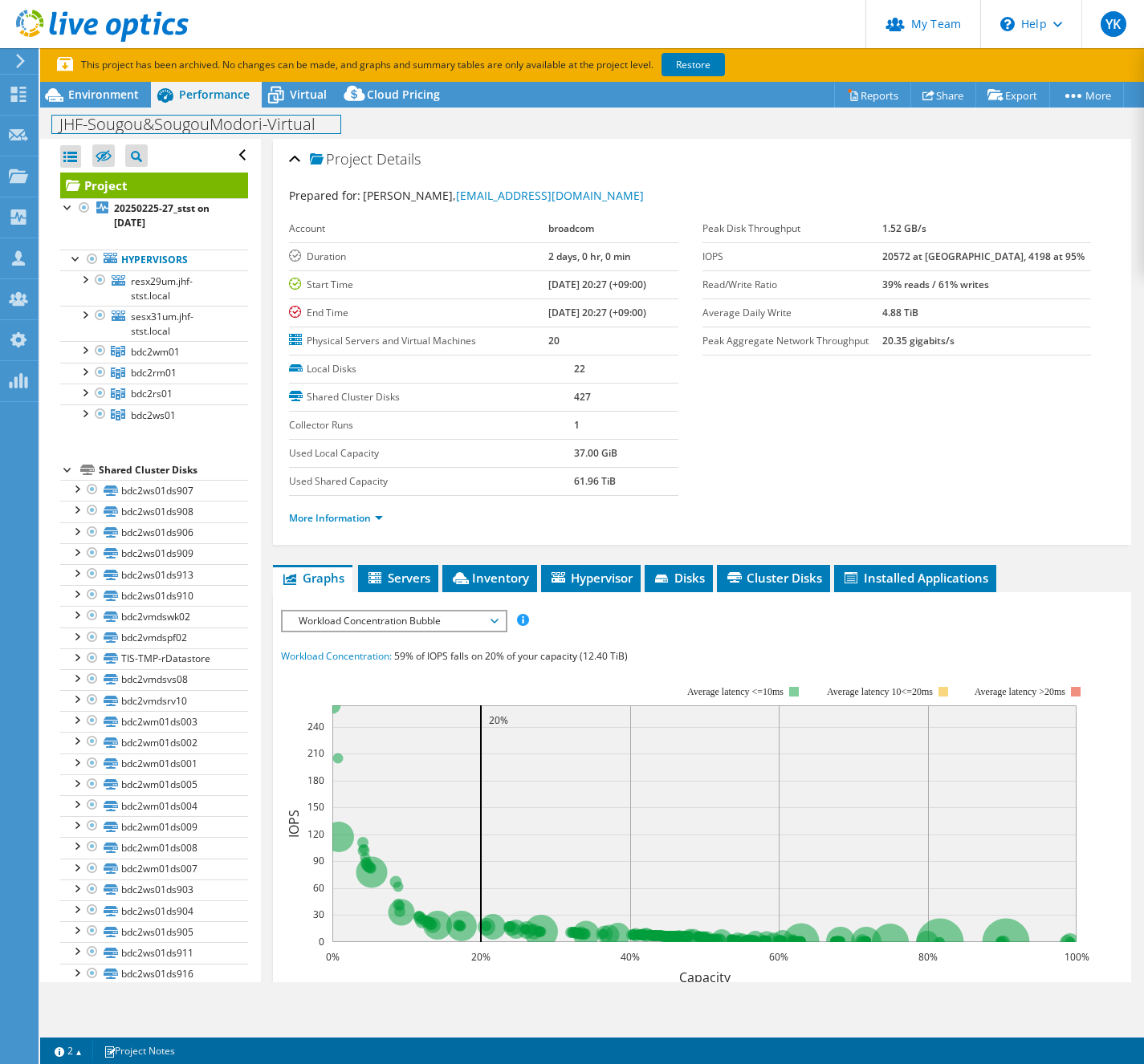
click at [225, 124] on h1 "JHF-Sougou&SougouModori-Virtual" at bounding box center [196, 124] width 288 height 18
copy h1 "JHF-Sougou&SougouModori-Virtual"
click at [614, 586] on li "Hypervisor" at bounding box center [591, 578] width 100 height 28
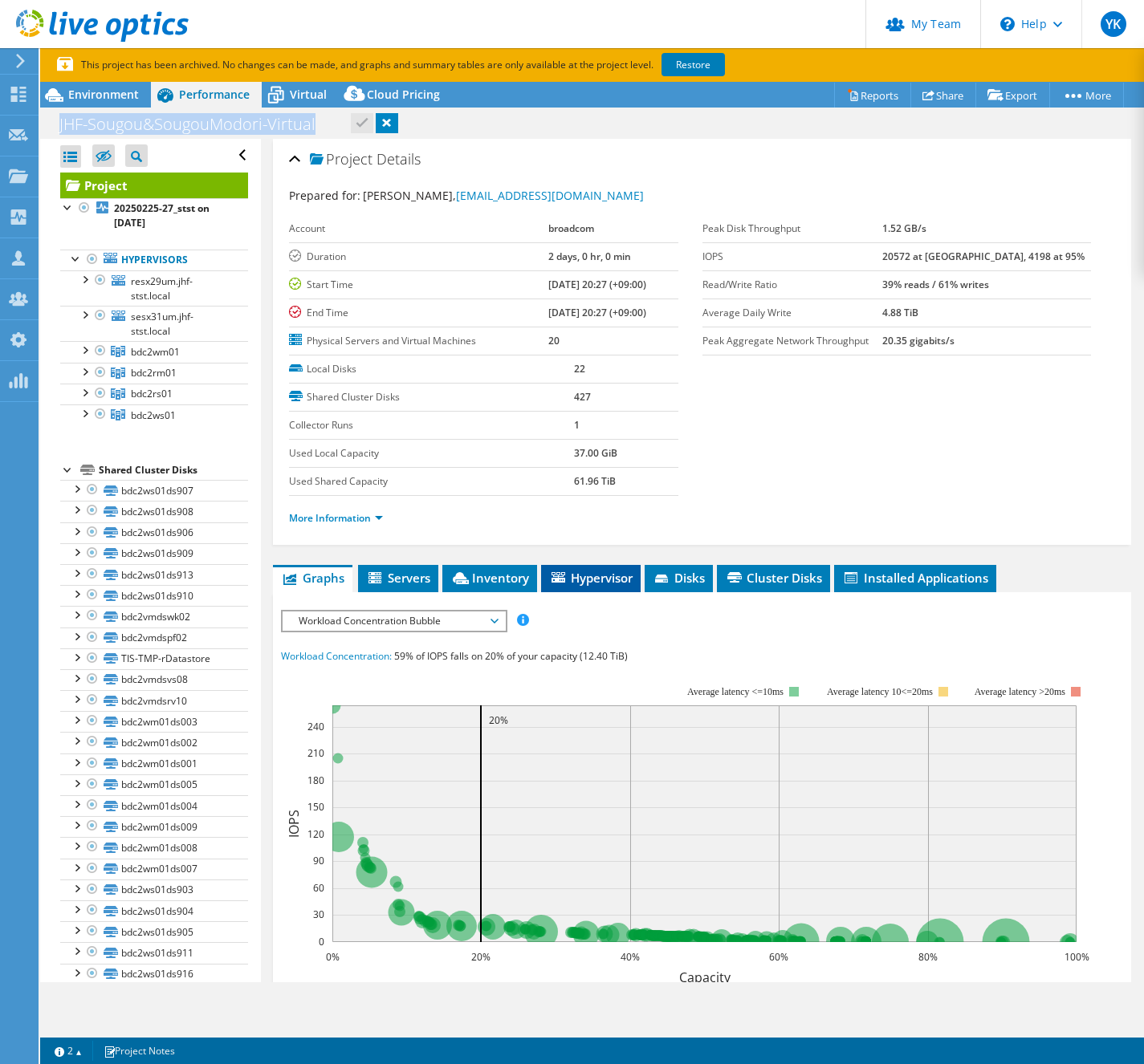
click at [614, 586] on li "Hypervisor" at bounding box center [591, 578] width 100 height 28
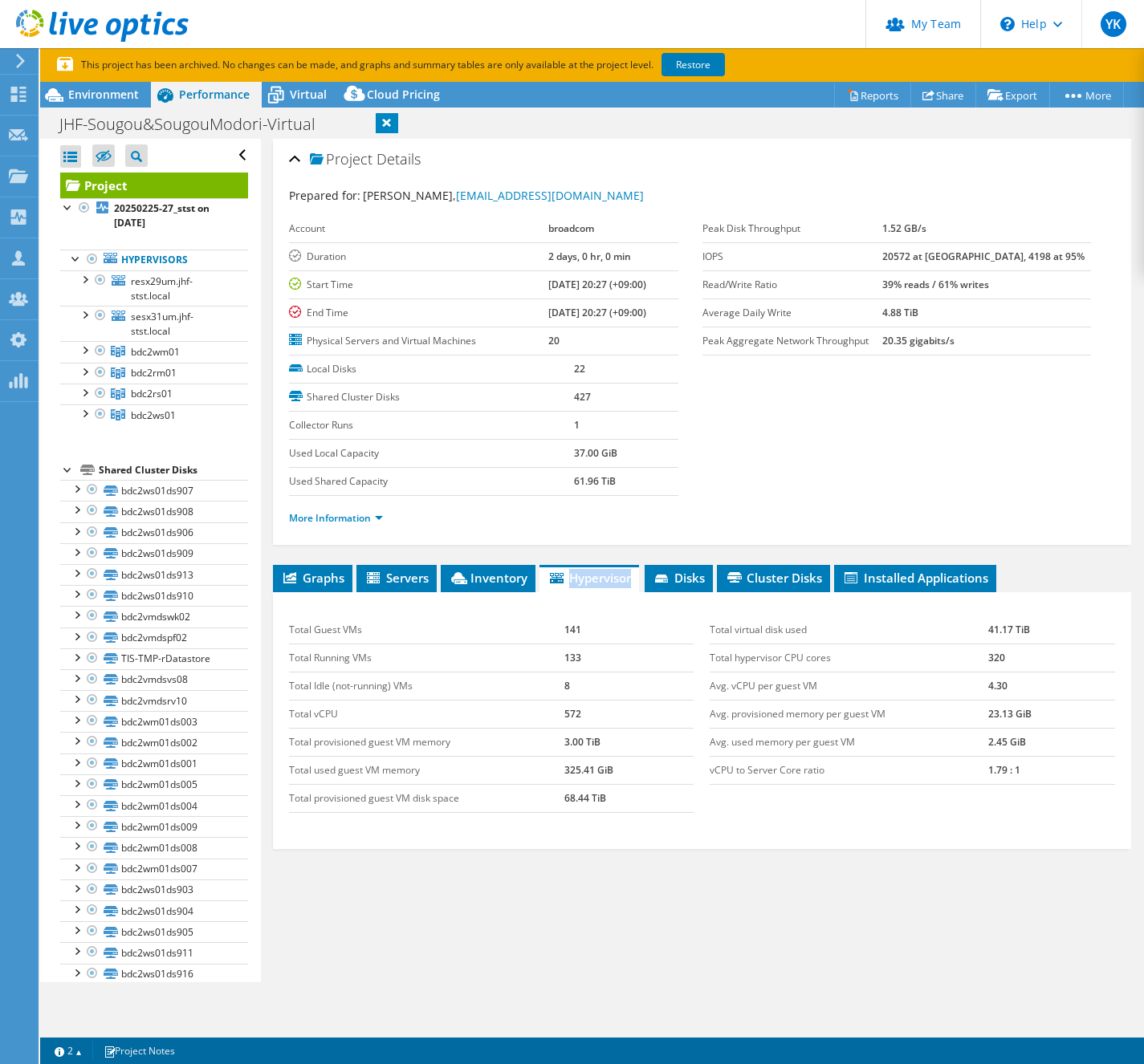
scroll to position [12, 0]
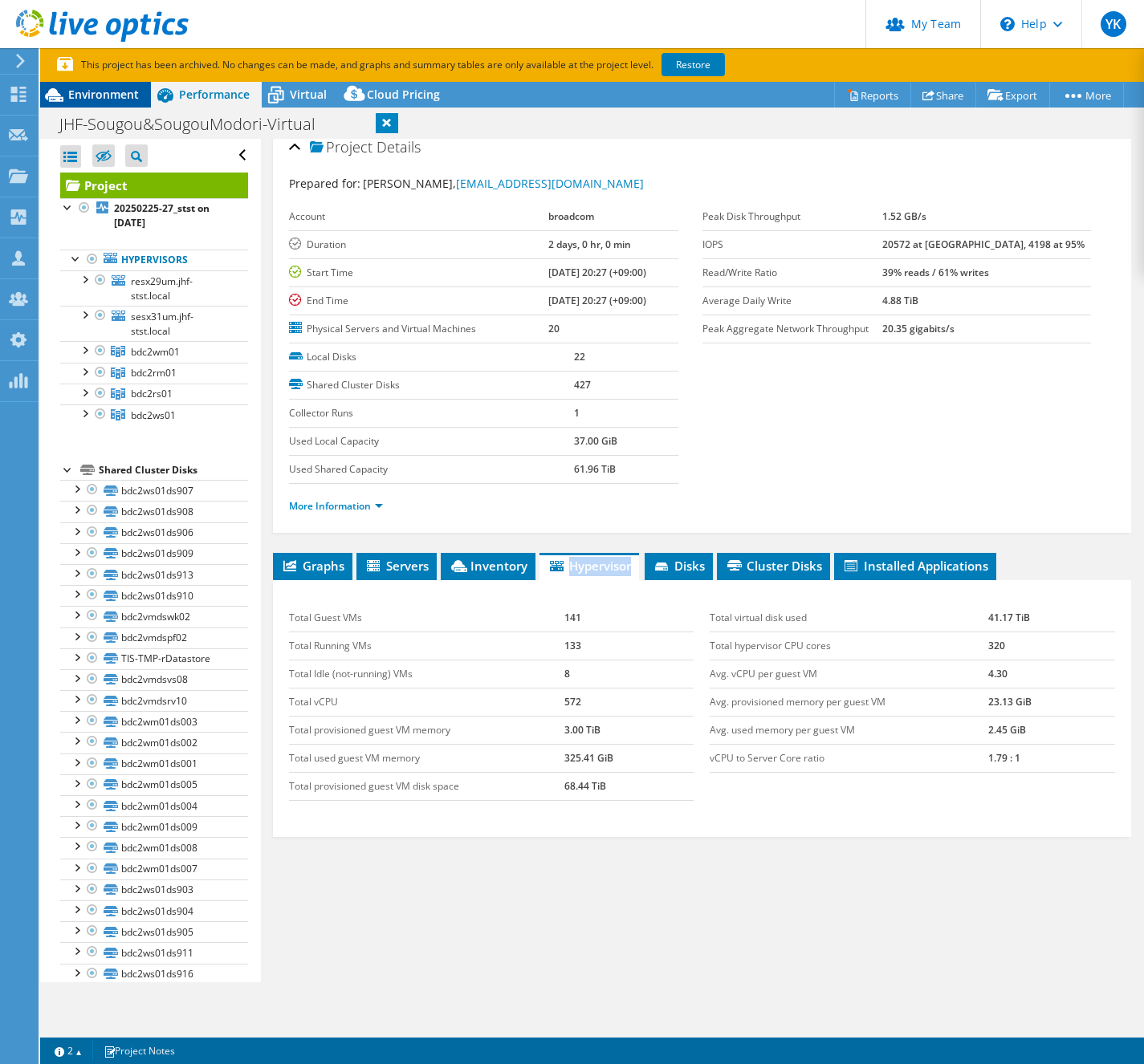
click at [93, 98] on span "Environment" at bounding box center [103, 94] width 70 height 15
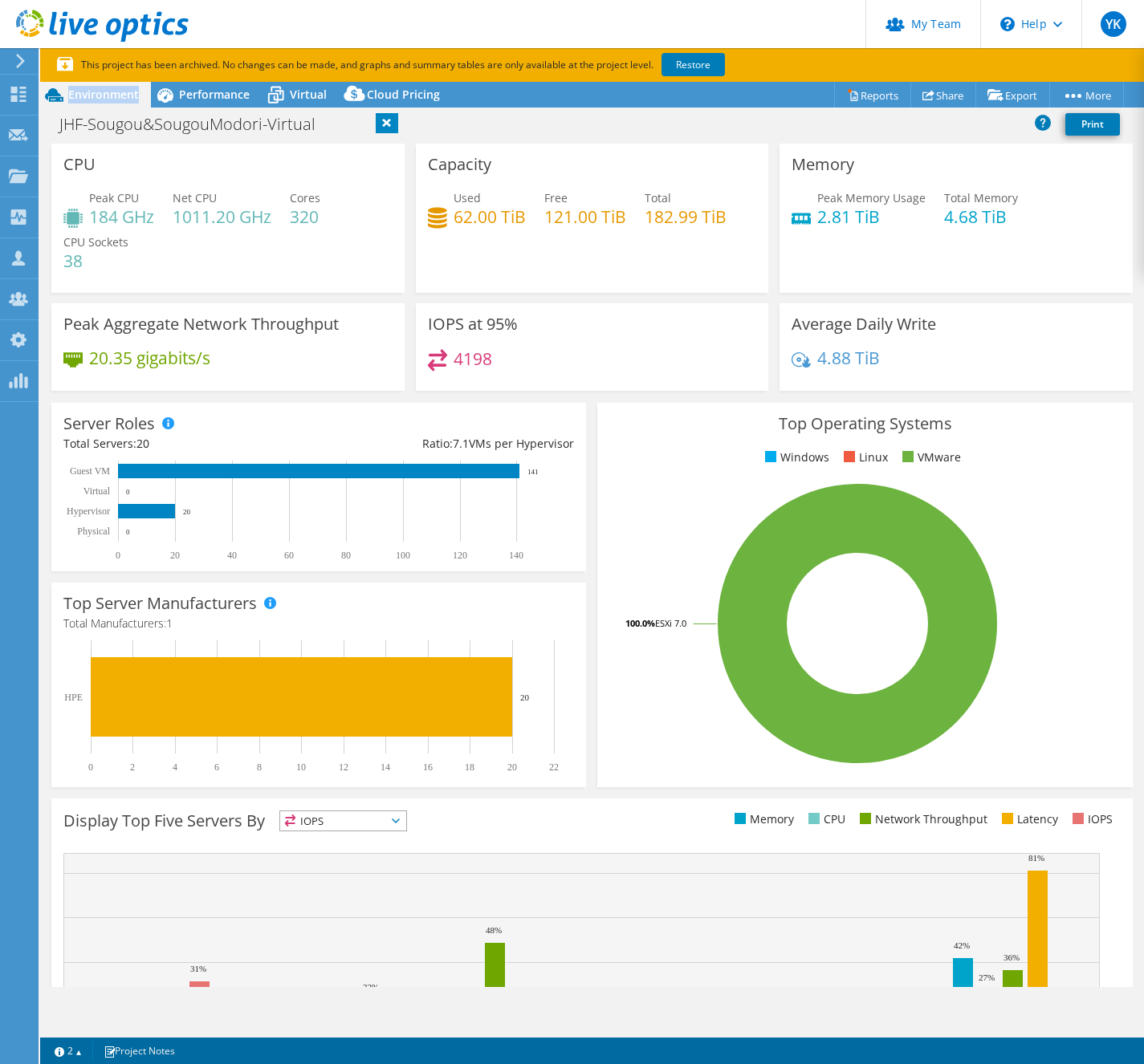
click at [93, 98] on span "Environment" at bounding box center [103, 94] width 70 height 15
click at [219, 91] on span "Performance" at bounding box center [215, 94] width 70 height 15
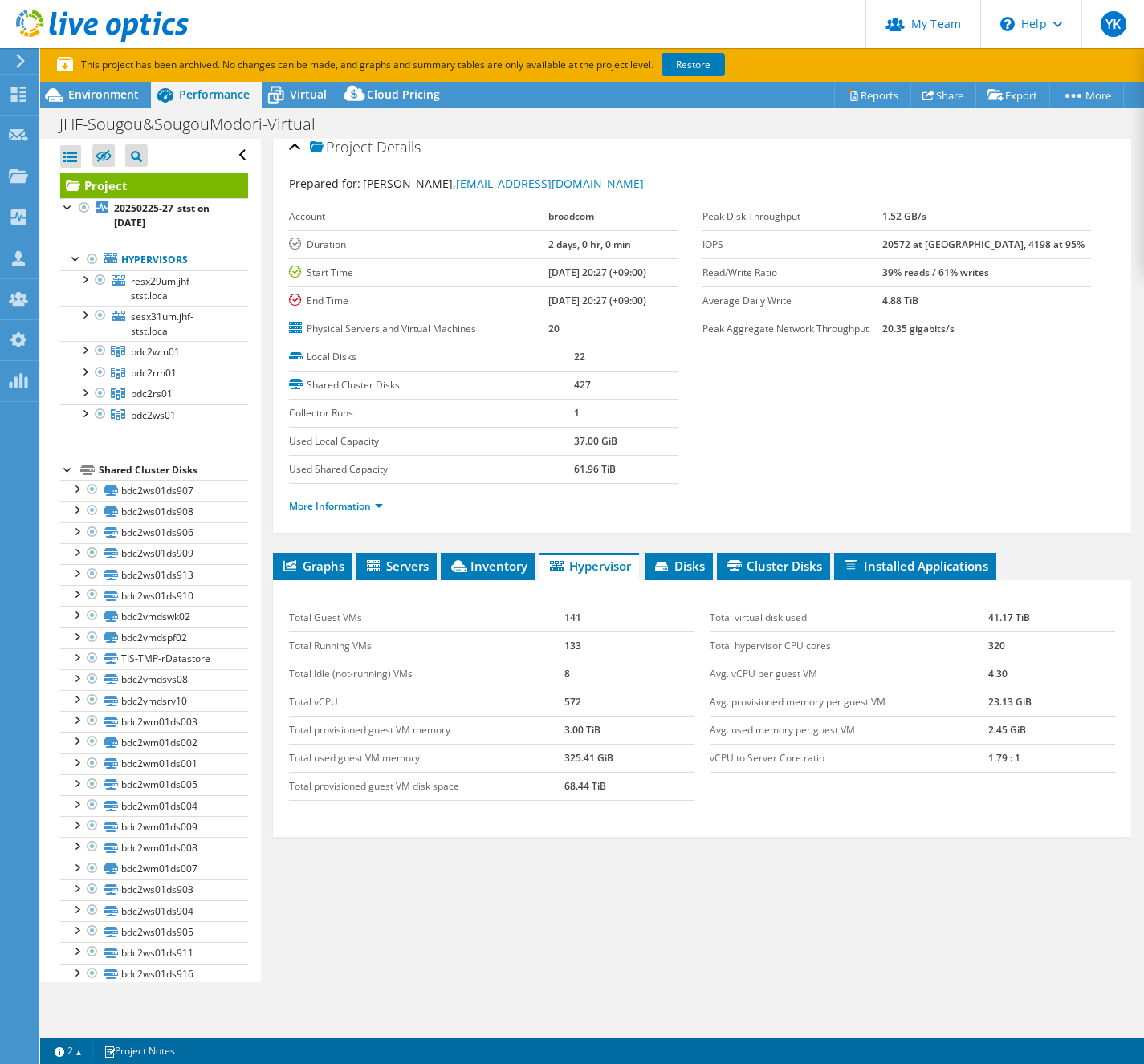
click at [360, 493] on ul "More Information" at bounding box center [702, 504] width 826 height 22
drag, startPoint x: 357, startPoint y: 503, endPoint x: 640, endPoint y: 553, distance: 287.4
click at [358, 503] on link "More Information" at bounding box center [336, 506] width 94 height 13
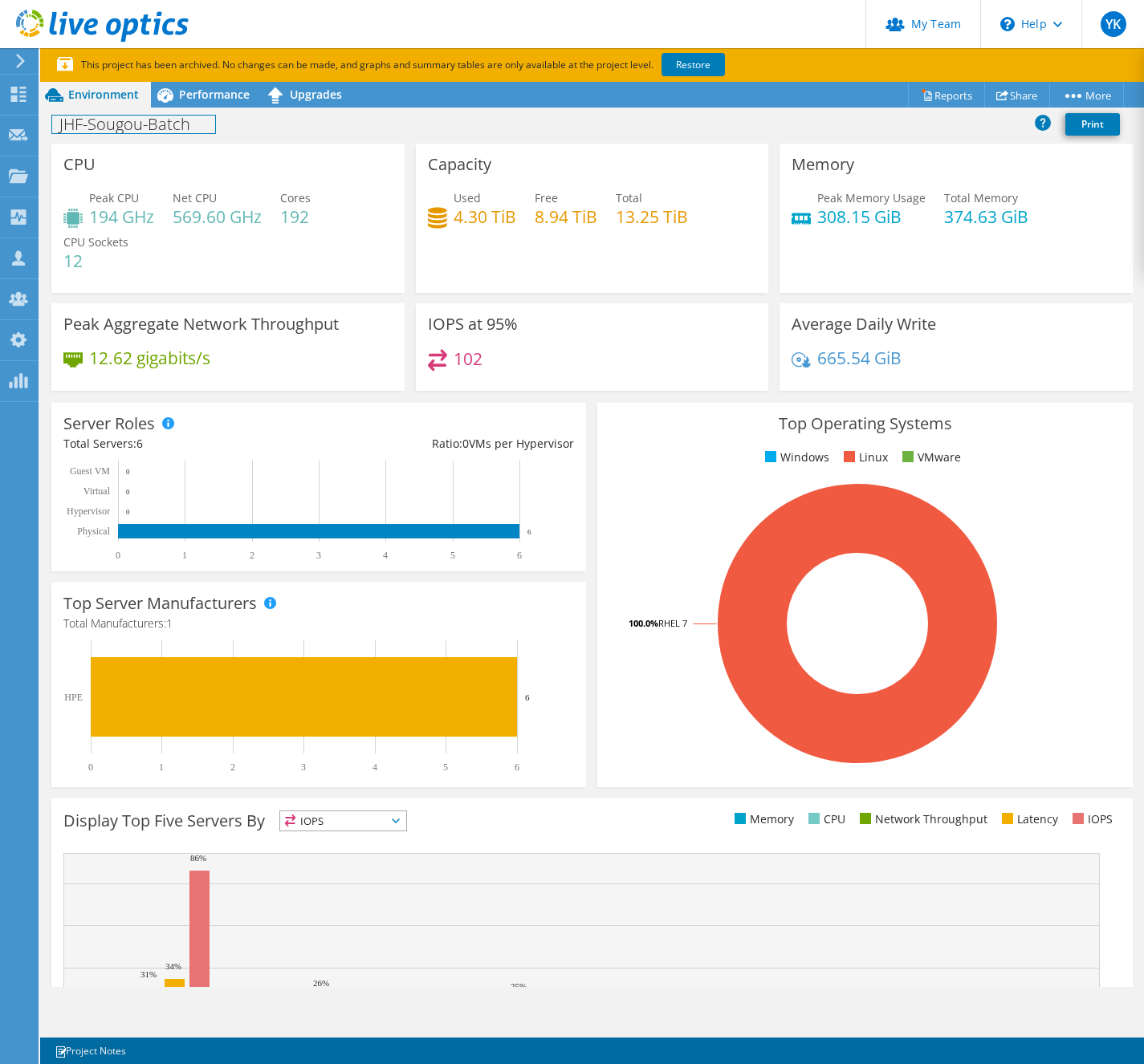
click at [122, 126] on h1 "JHF-Sougou-Batch" at bounding box center [133, 124] width 163 height 18
copy h1 "JHF-Sougou-Batch"
click at [216, 94] on span "Performance" at bounding box center [215, 94] width 70 height 15
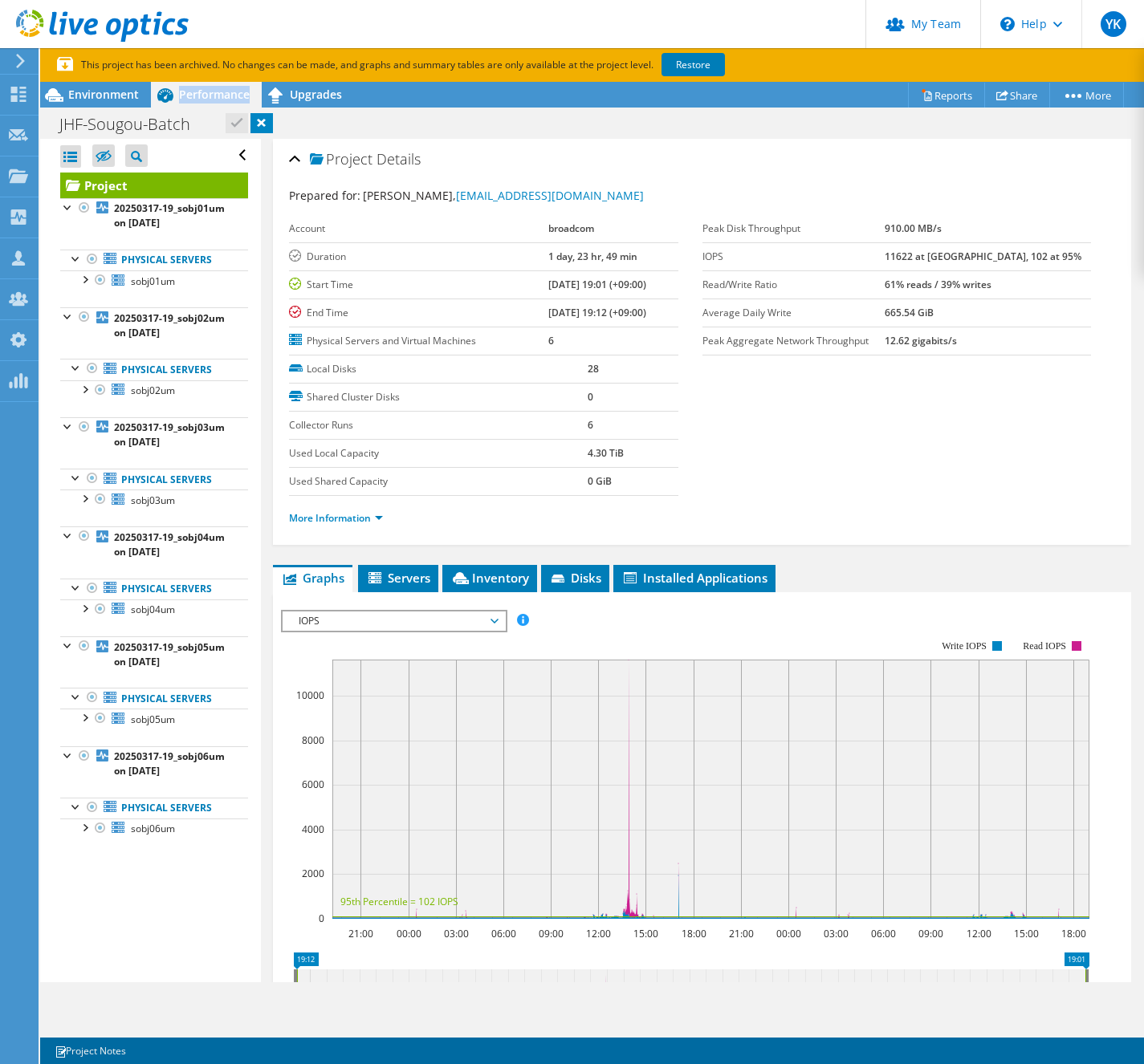
click at [216, 94] on span "Performance" at bounding box center [215, 94] width 70 height 15
click at [127, 90] on span "Environment" at bounding box center [103, 94] width 70 height 15
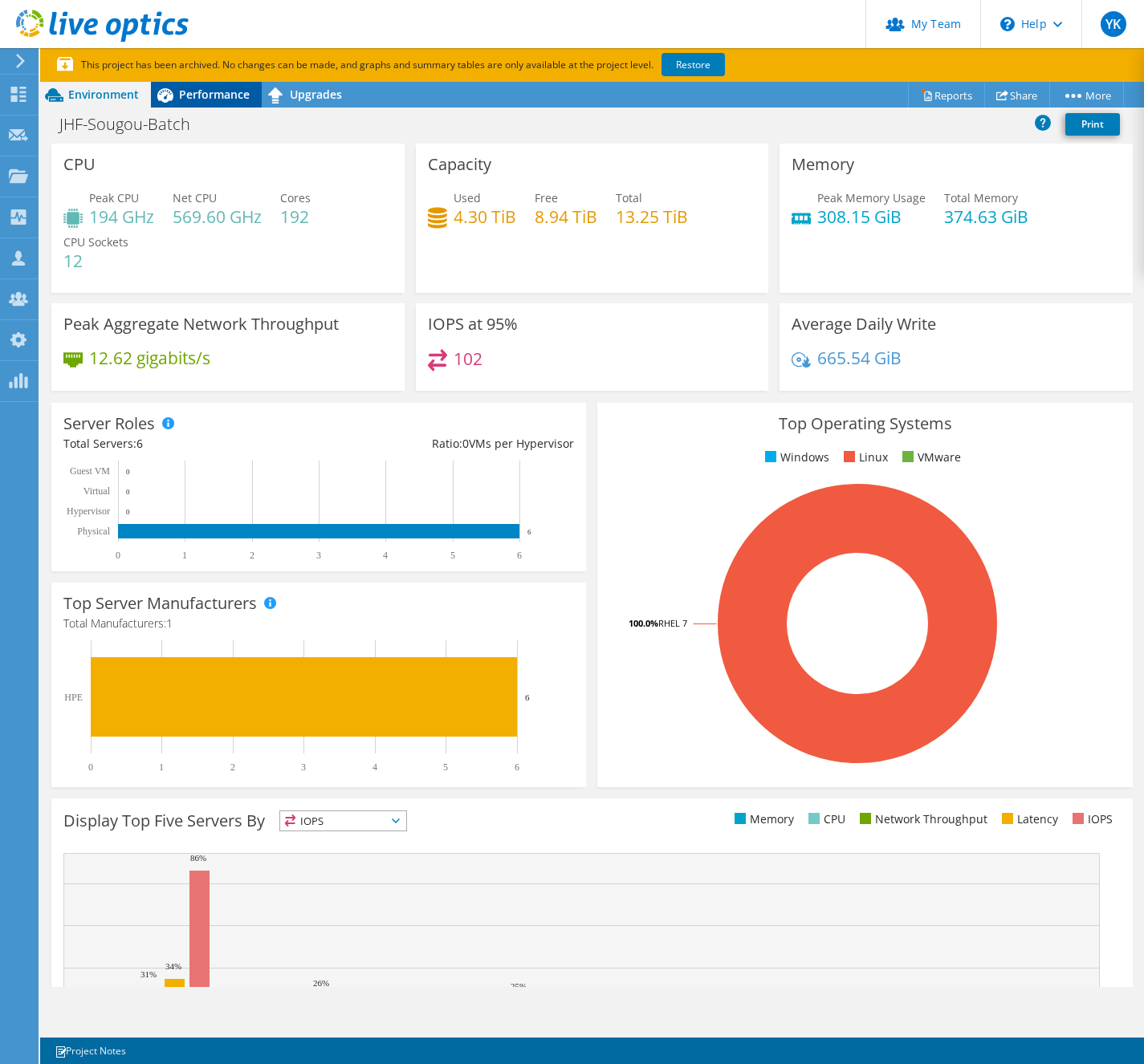
click at [200, 92] on span "Performance" at bounding box center [215, 94] width 70 height 15
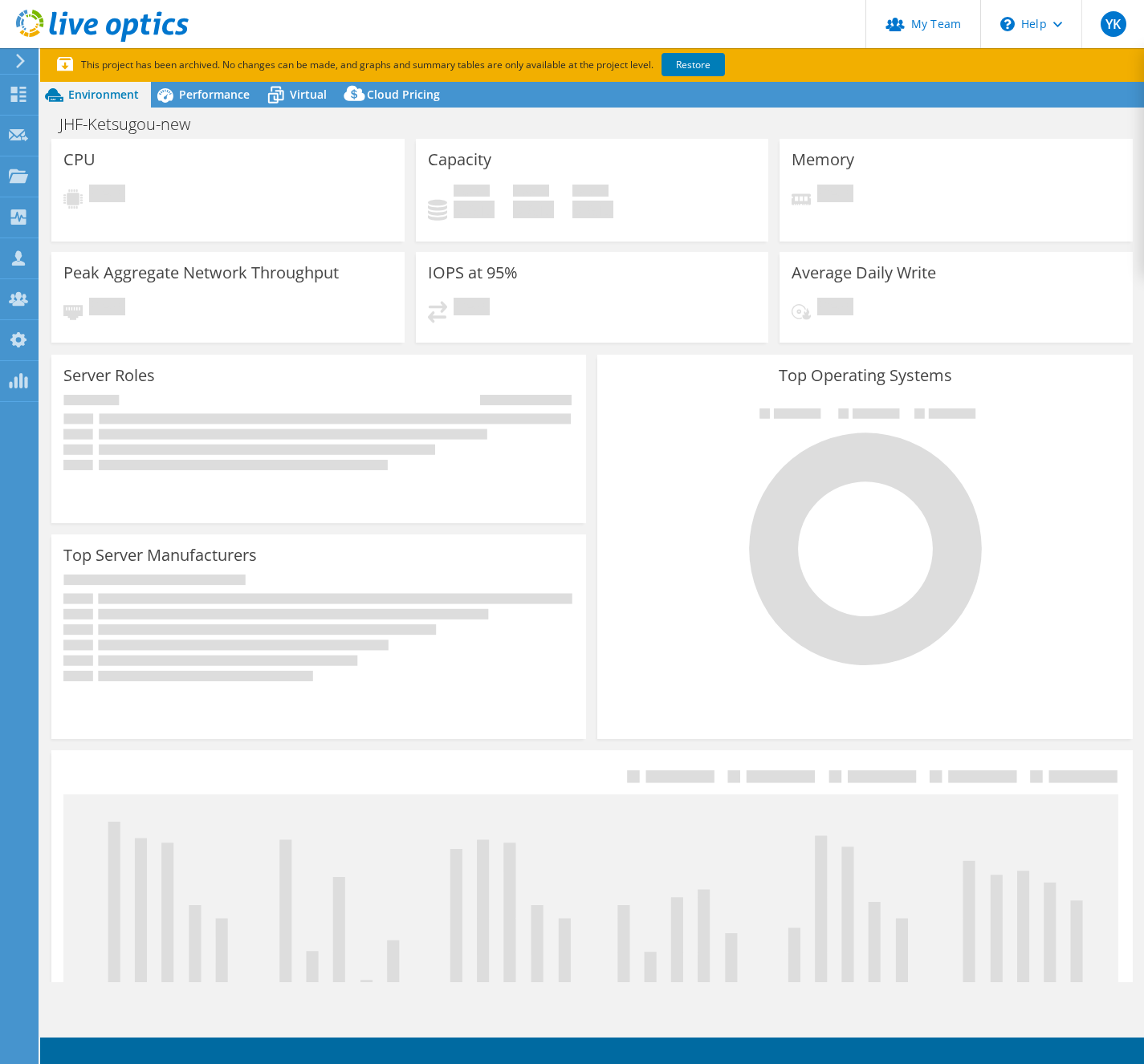
select select "[GEOGRAPHIC_DATA]"
select select "JPY"
click at [137, 131] on h1 "JHF-Ketsugou-new" at bounding box center [133, 124] width 163 height 18
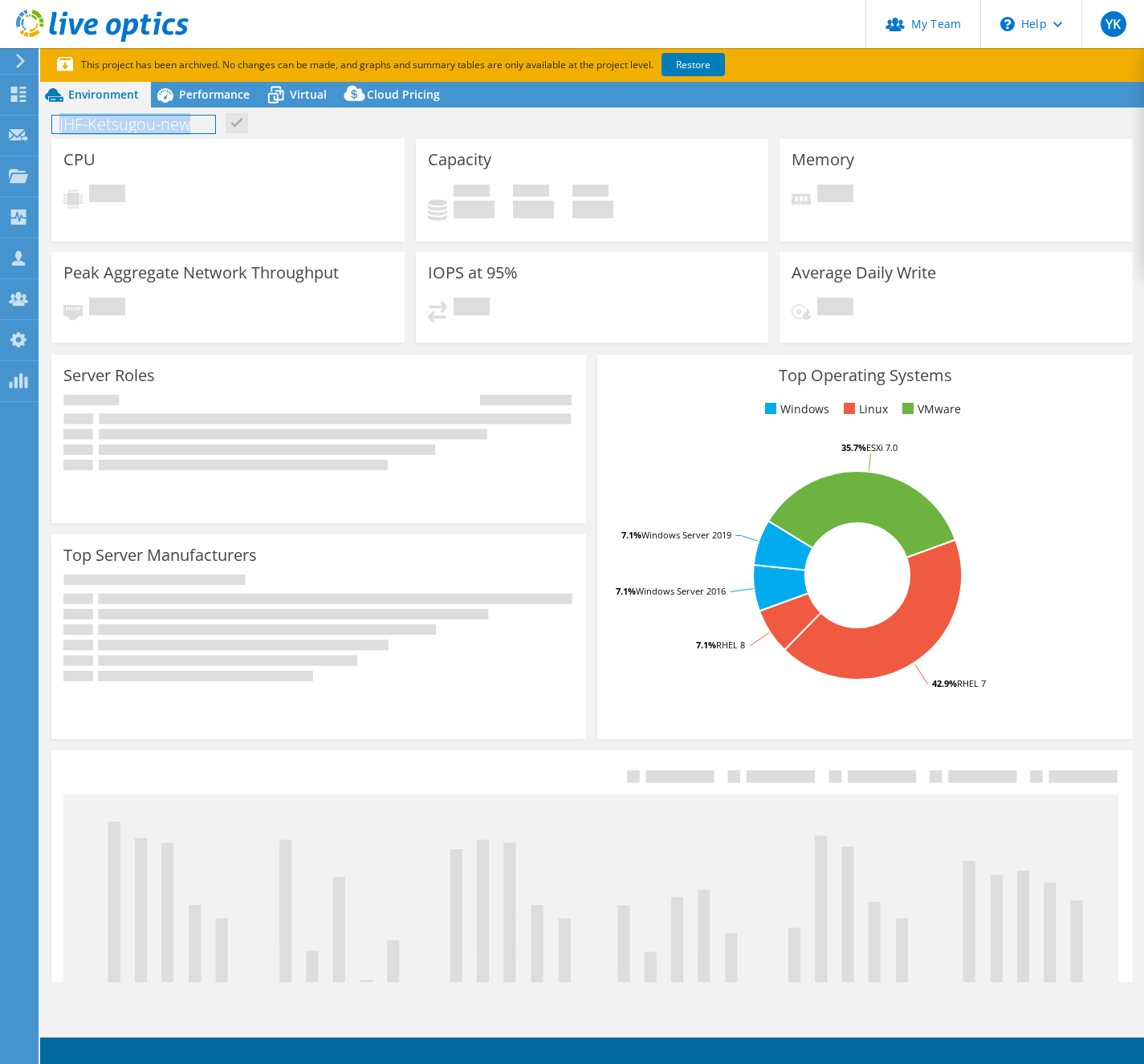
click at [137, 131] on h1 "JHF-Ketsugou-new" at bounding box center [133, 124] width 163 height 18
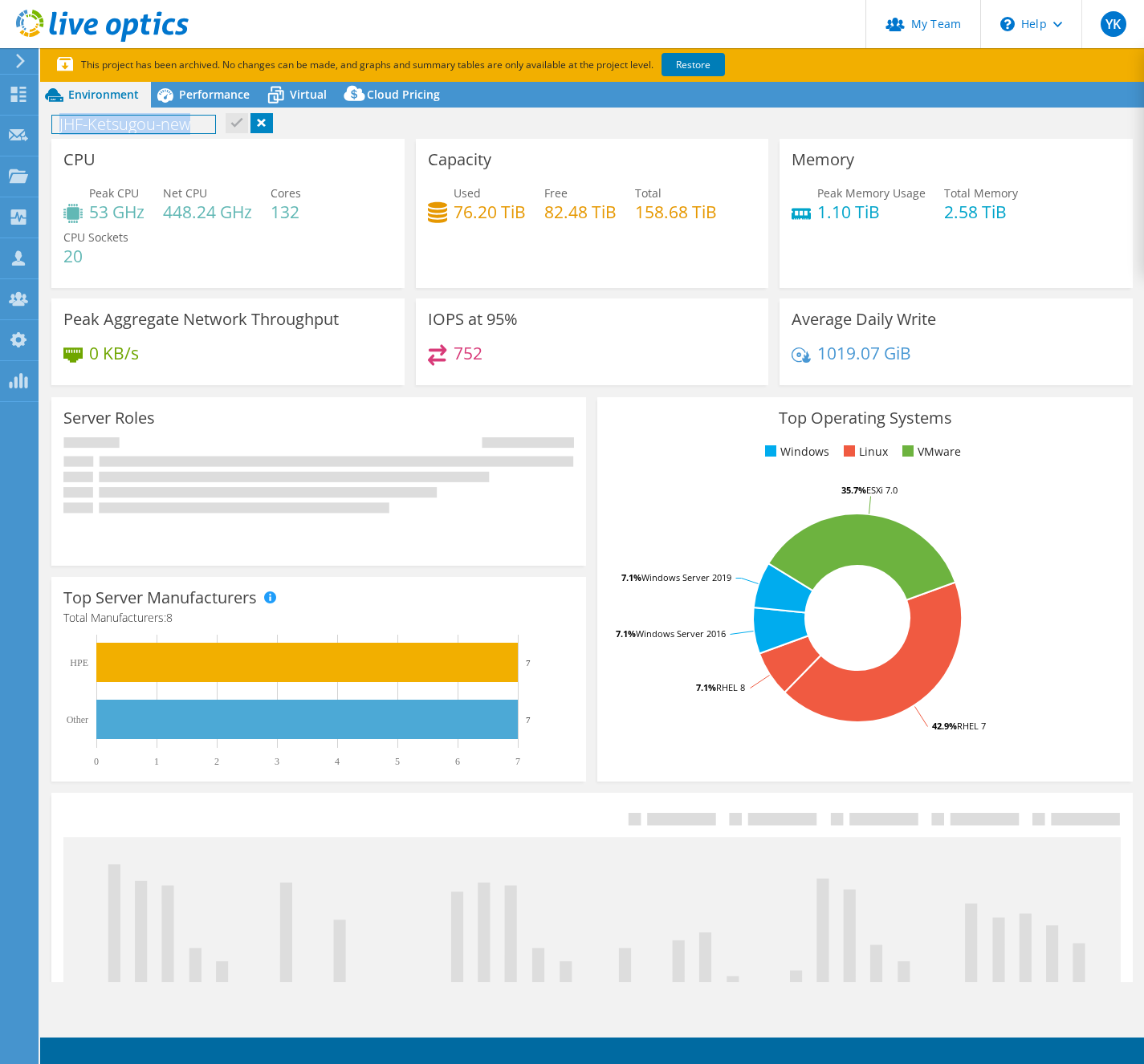
copy h1 "JHF-Ketsugou-new"
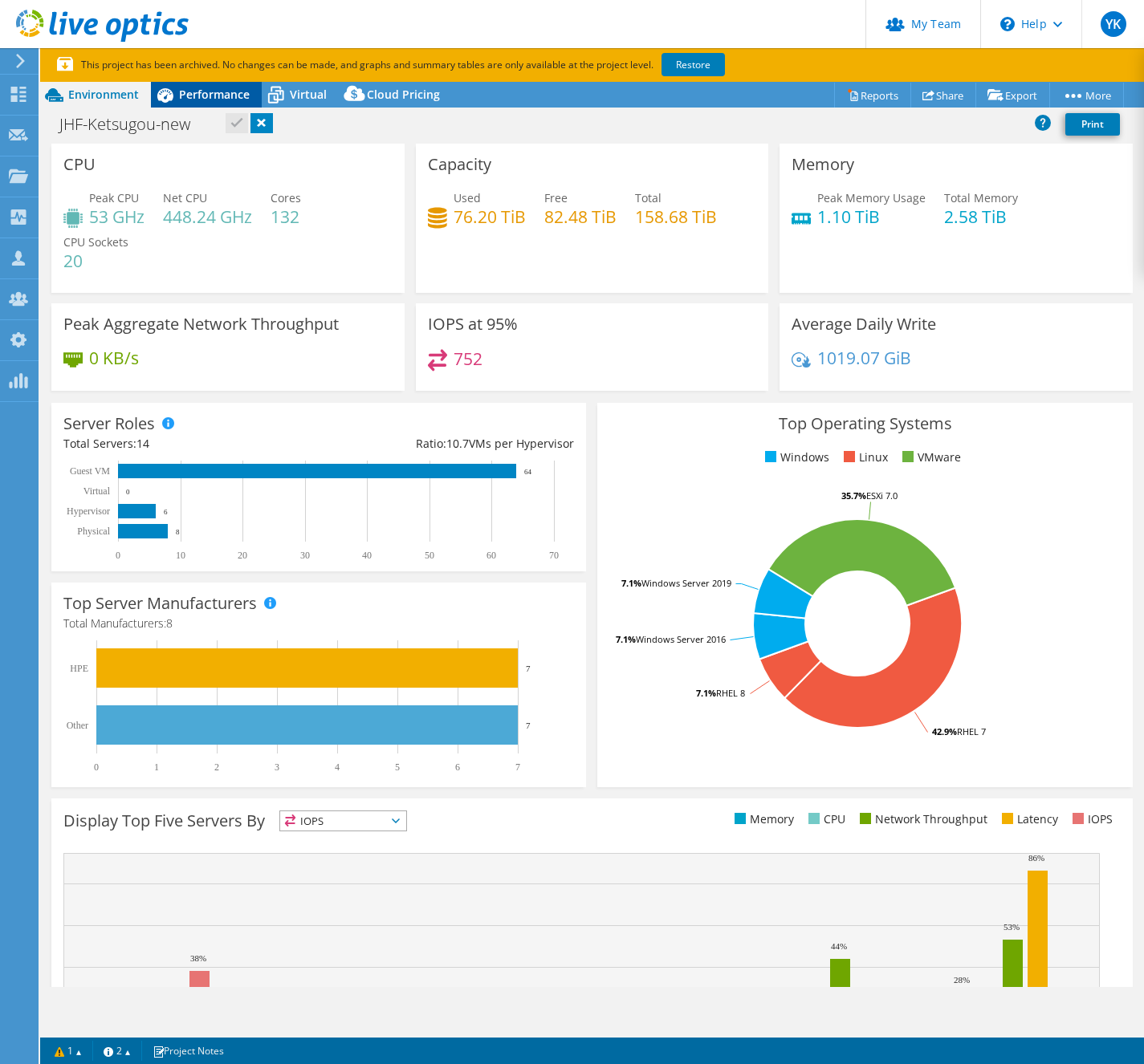
click at [236, 96] on span "Performance" at bounding box center [215, 94] width 70 height 15
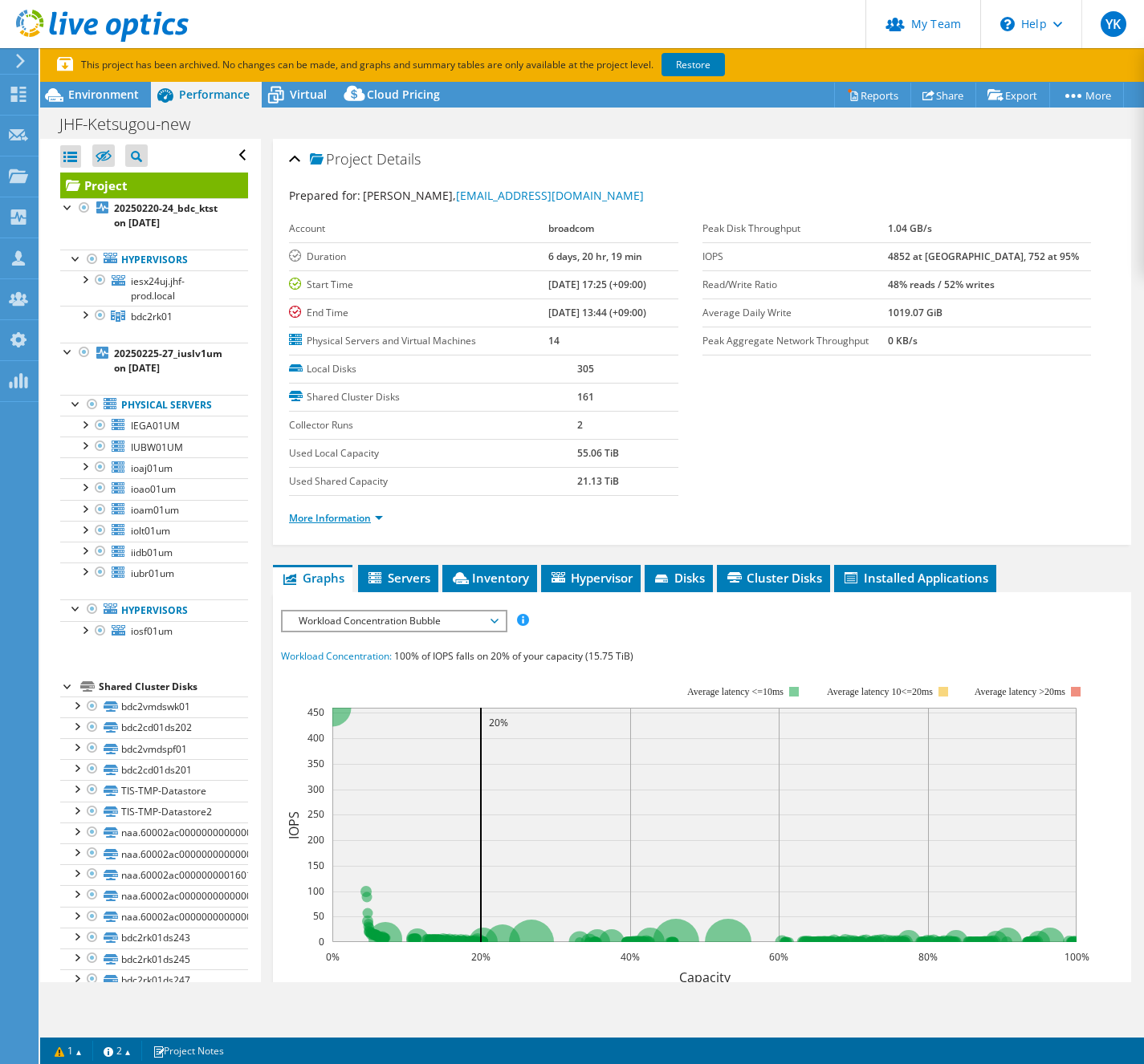
click at [365, 511] on link "More Information" at bounding box center [336, 518] width 94 height 13
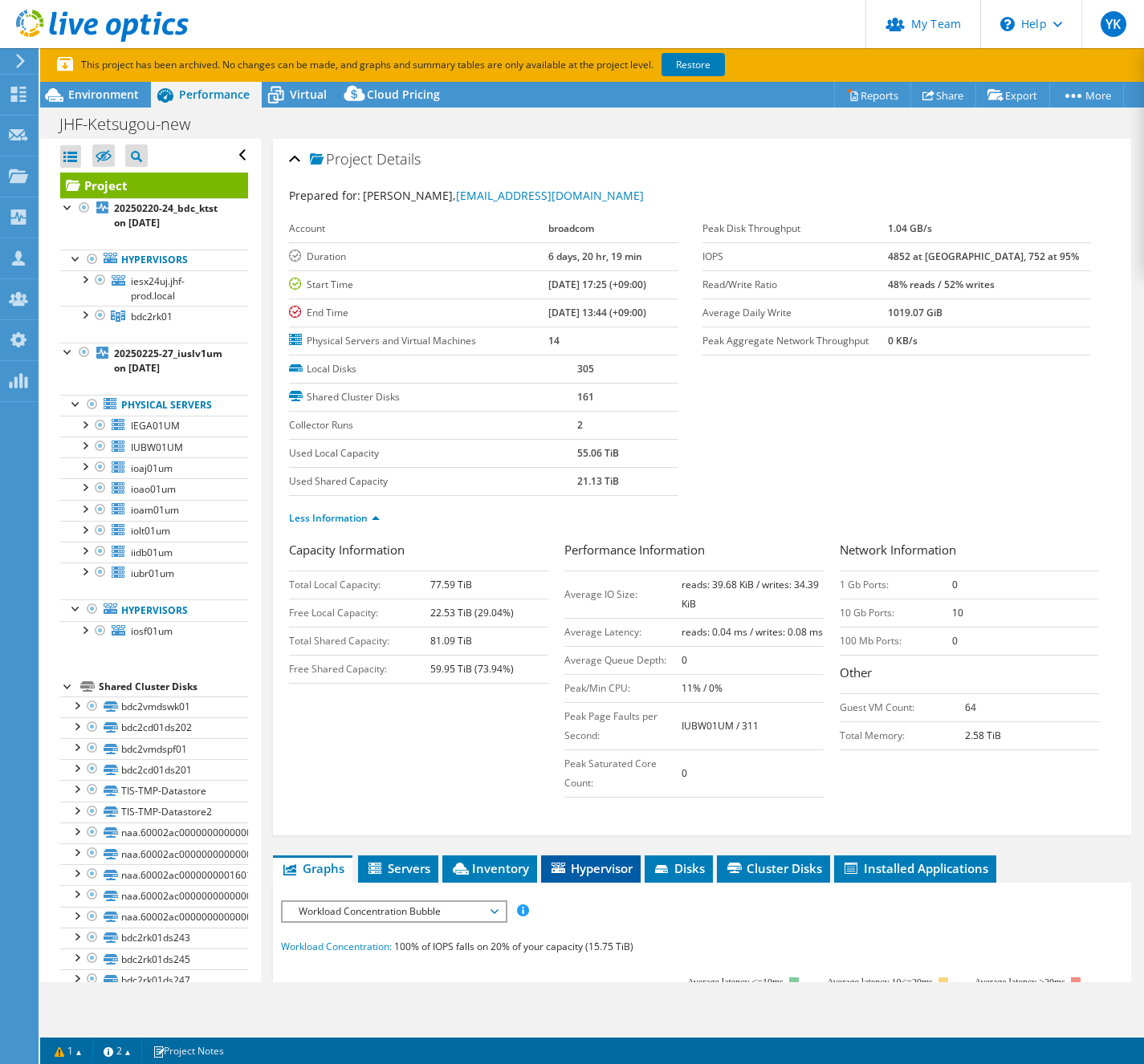
click at [607, 873] on div "Project Details Prepared for: [PERSON_NAME], [PERSON_NAME][EMAIL_ADDRESS][DOMAI…" at bounding box center [701, 858] width 883 height 1438
drag, startPoint x: 608, startPoint y: 886, endPoint x: 710, endPoint y: 778, distance: 148.6
click at [608, 876] on span "Hypervisor" at bounding box center [591, 868] width 84 height 16
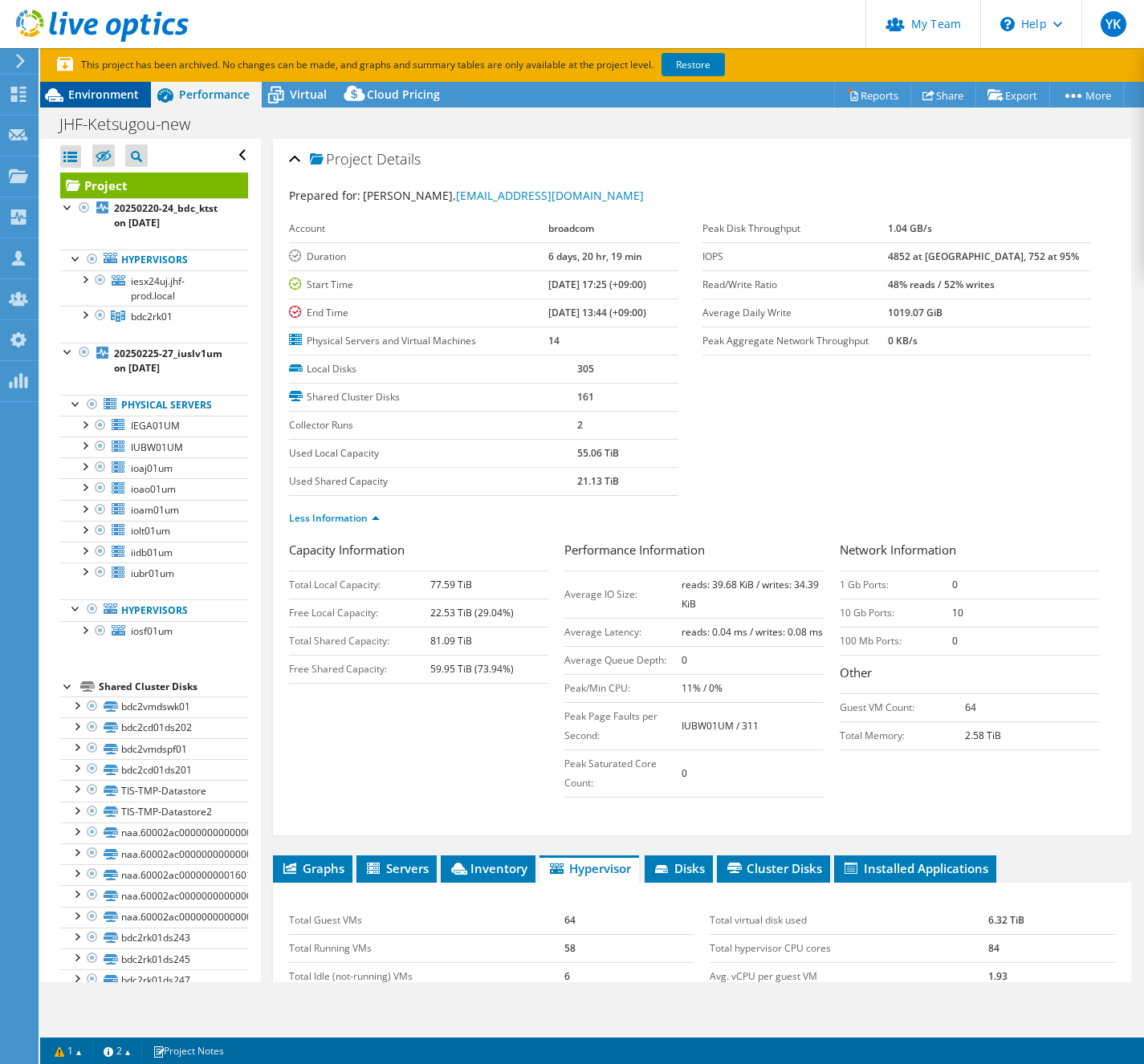
click at [119, 95] on span "Environment" at bounding box center [103, 94] width 70 height 15
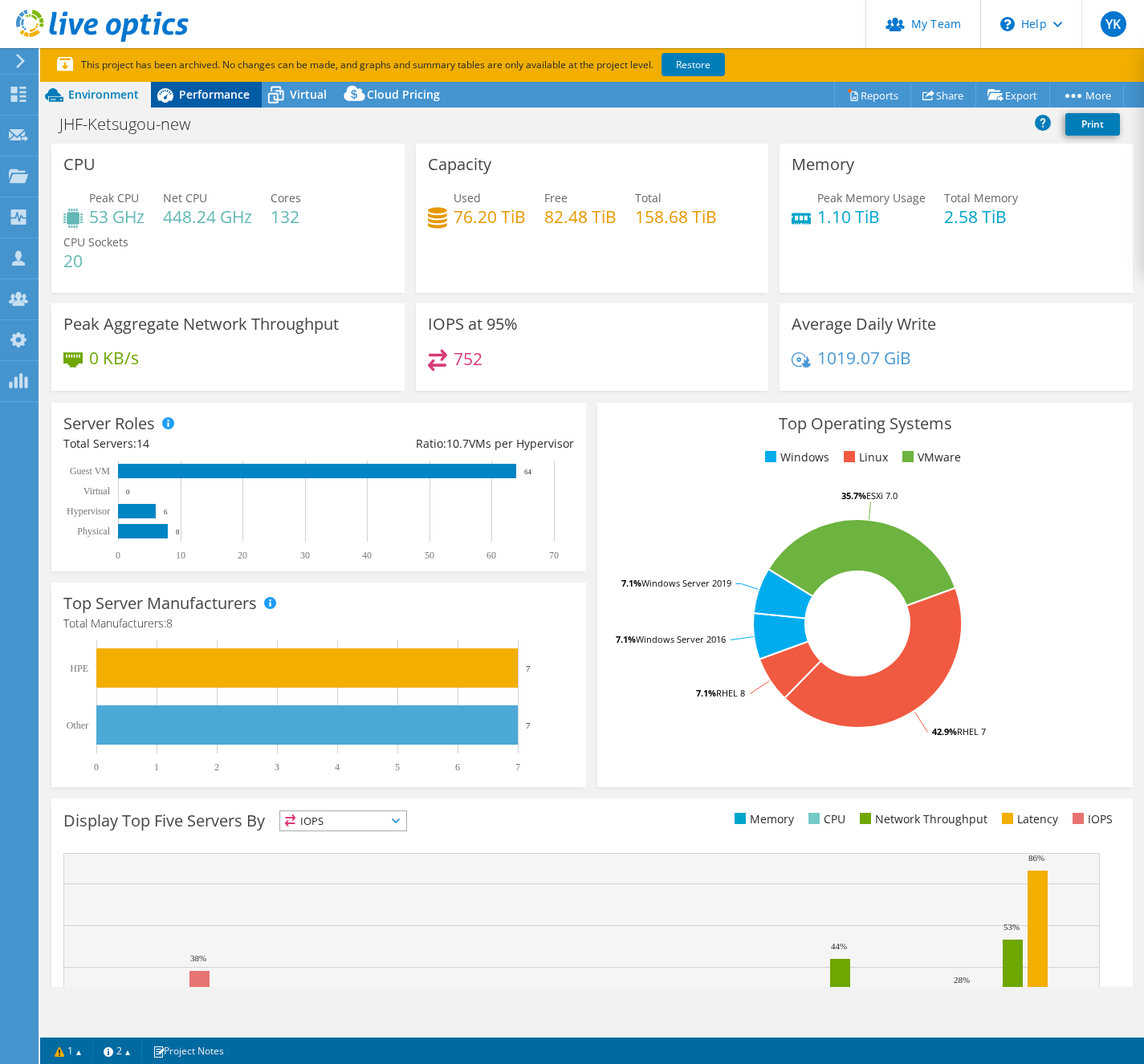
click at [235, 98] on span "Performance" at bounding box center [215, 94] width 70 height 15
